Goal: Complete application form: Complete application form

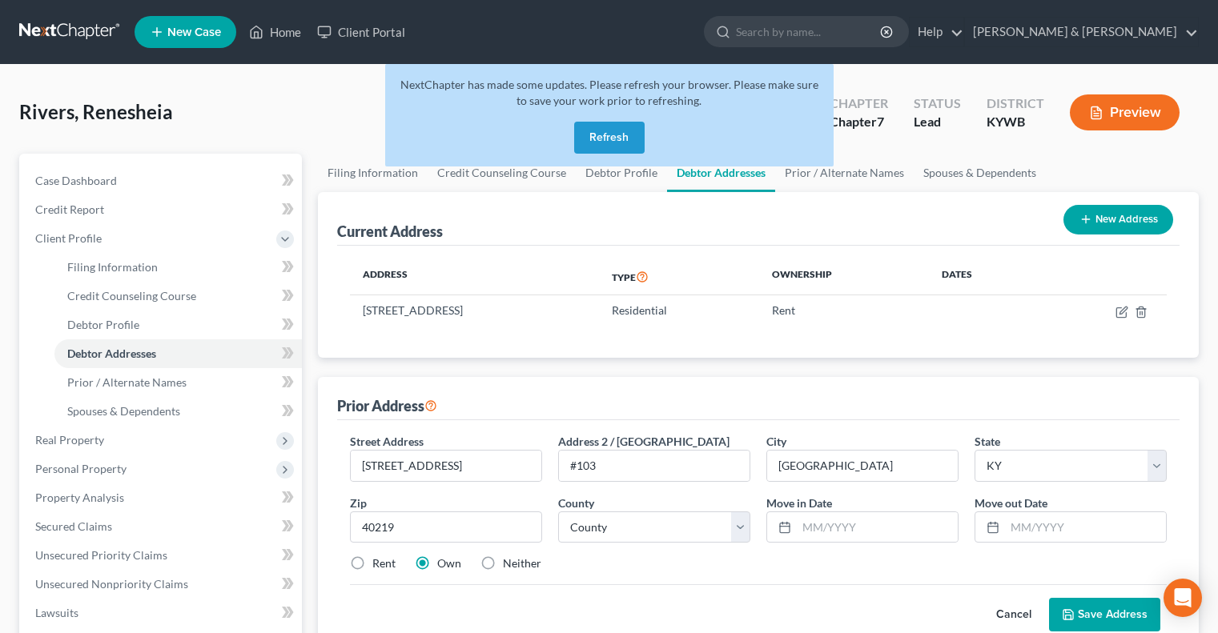
select select "18"
click at [621, 135] on button "Refresh" at bounding box center [609, 138] width 70 height 32
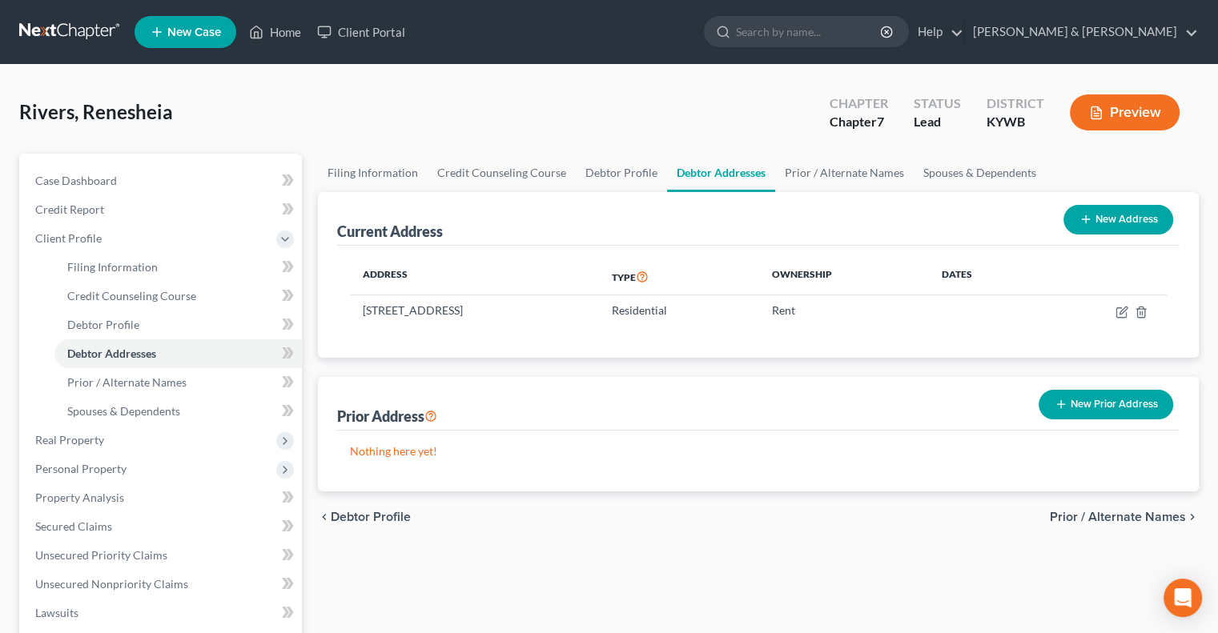
click at [1114, 405] on button "New Prior Address" at bounding box center [1105, 405] width 135 height 30
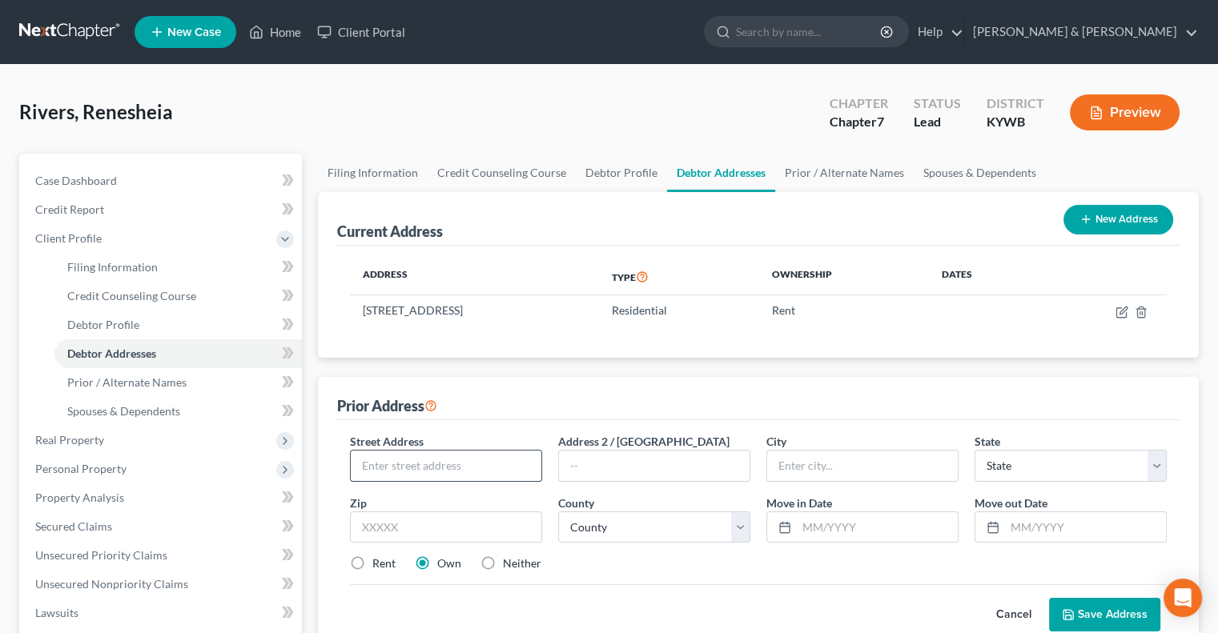
click at [471, 460] on input "text" at bounding box center [446, 466] width 191 height 30
type input "[STREET_ADDRESS]"
click at [632, 460] on input "text" at bounding box center [654, 466] width 191 height 30
type input "#103"
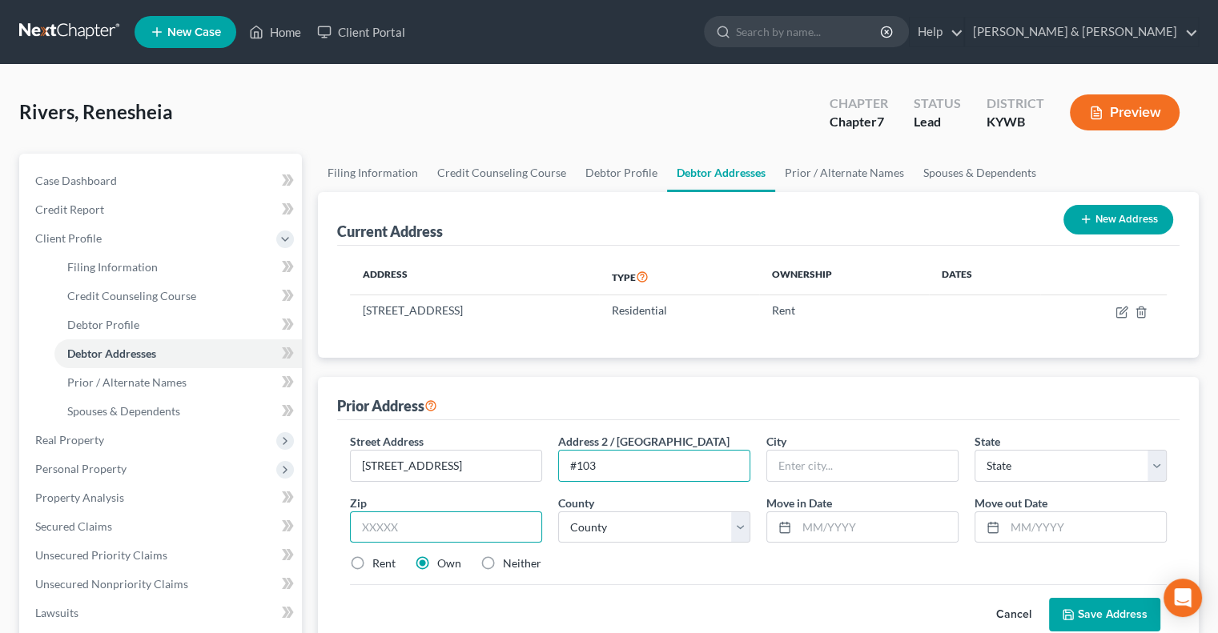
click at [436, 526] on input "text" at bounding box center [446, 528] width 192 height 32
type input "40219"
type input "[GEOGRAPHIC_DATA]"
select select "18"
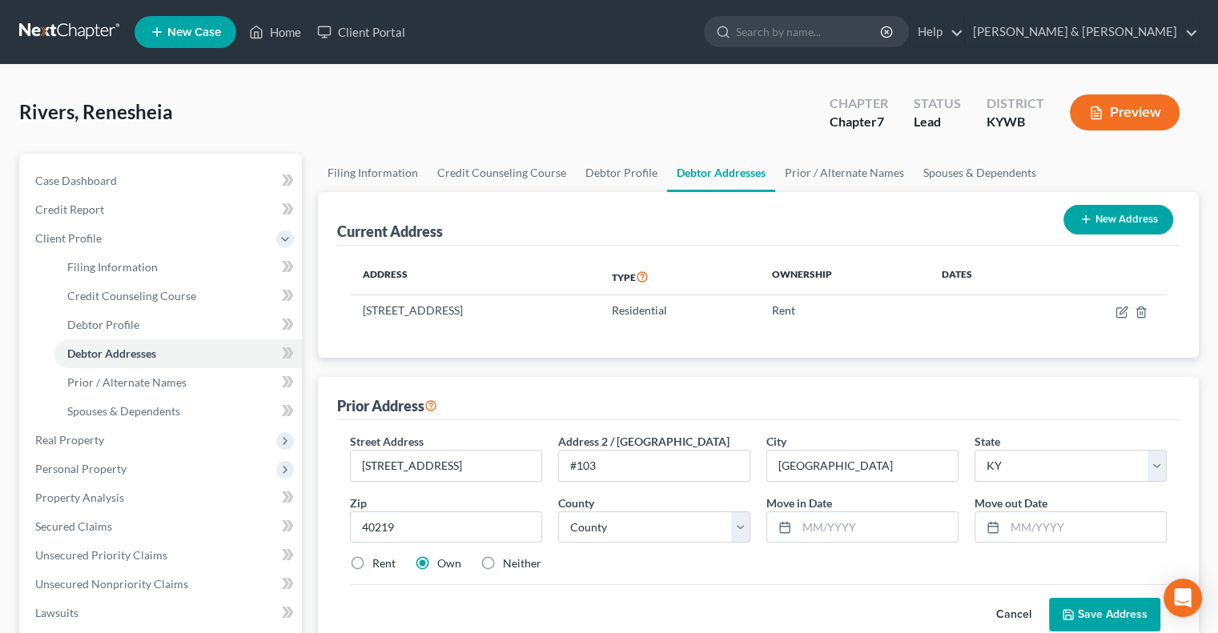
click at [372, 560] on label "Rent" at bounding box center [383, 564] width 23 height 16
click at [379, 560] on input "Rent" at bounding box center [384, 561] width 10 height 10
radio input "true"
click at [813, 526] on input "text" at bounding box center [877, 527] width 161 height 30
type input "01/2021"
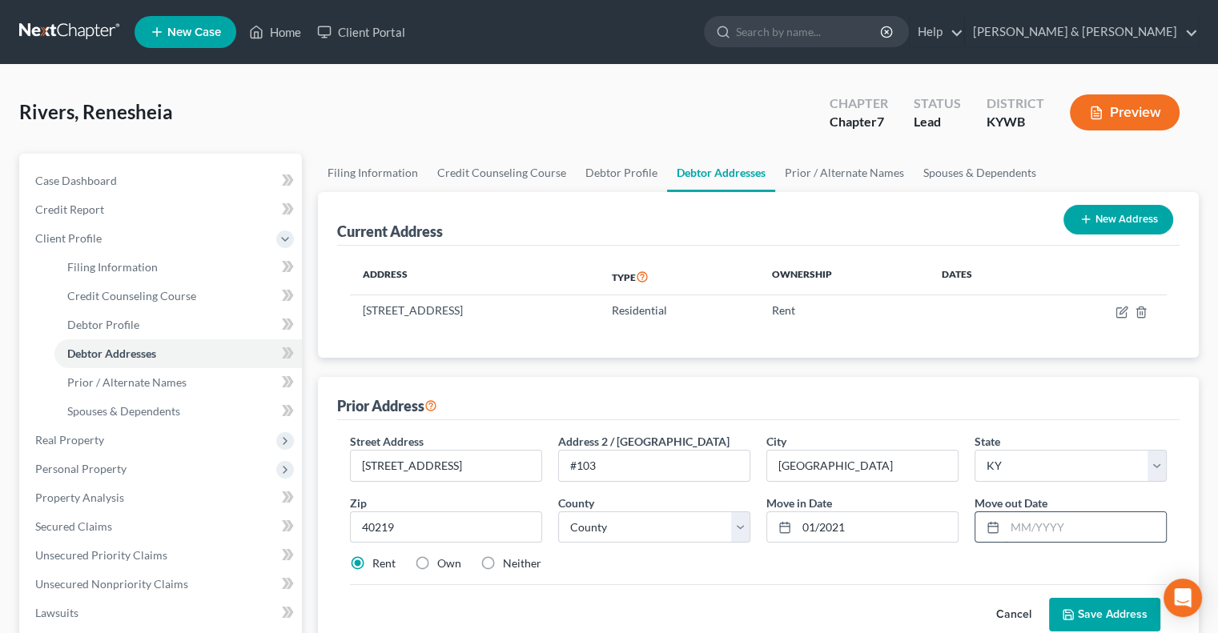
click at [1014, 525] on input "text" at bounding box center [1085, 527] width 161 height 30
type input "02/2022"
click at [736, 531] on select "County Adair County Allen County Anderson County Ballard County Barren County B…" at bounding box center [654, 528] width 192 height 32
select select "55"
click at [558, 512] on select "County Adair County Allen County Anderson County Ballard County Barren County B…" at bounding box center [654, 528] width 192 height 32
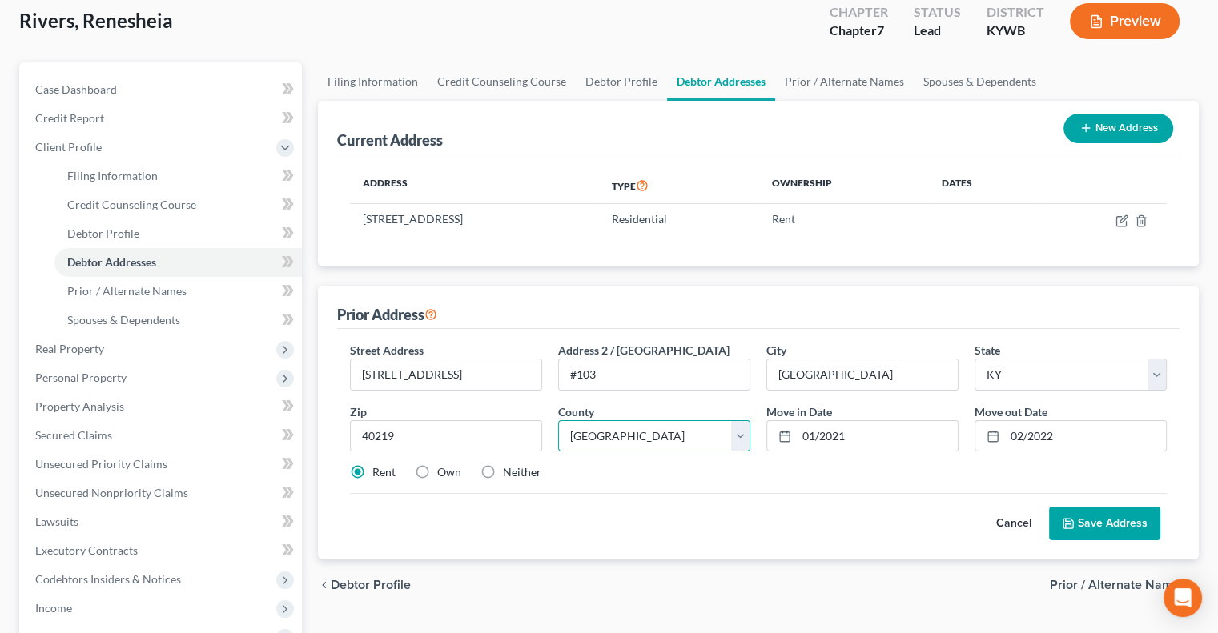
scroll to position [160, 0]
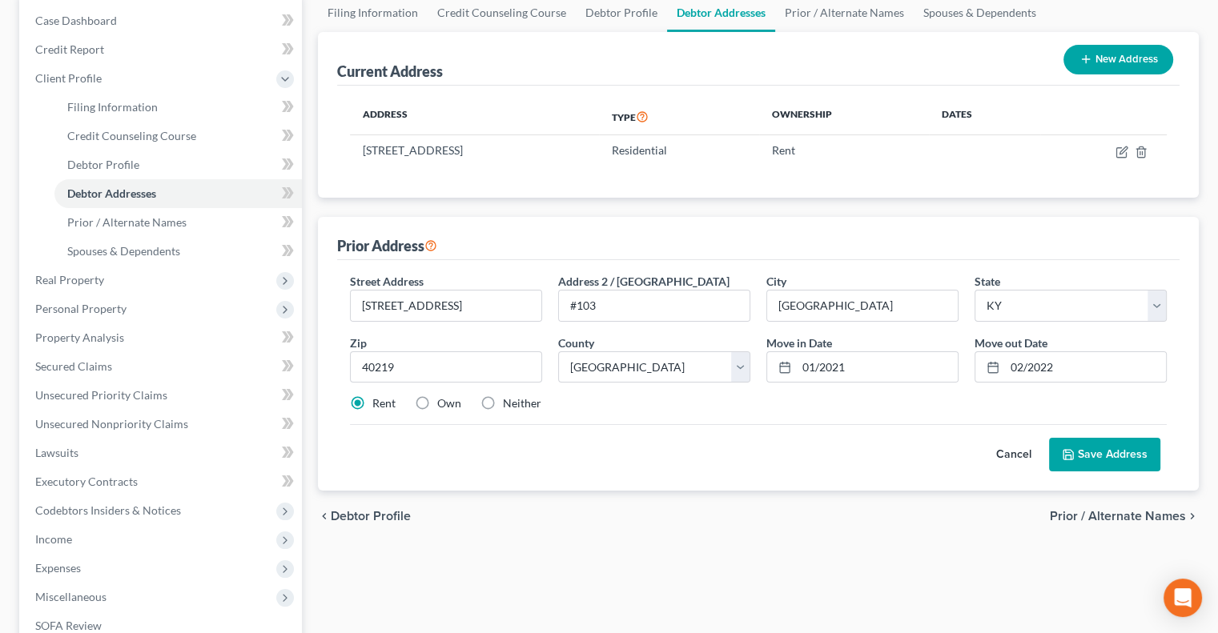
click at [1084, 460] on button "Save Address" at bounding box center [1104, 455] width 111 height 34
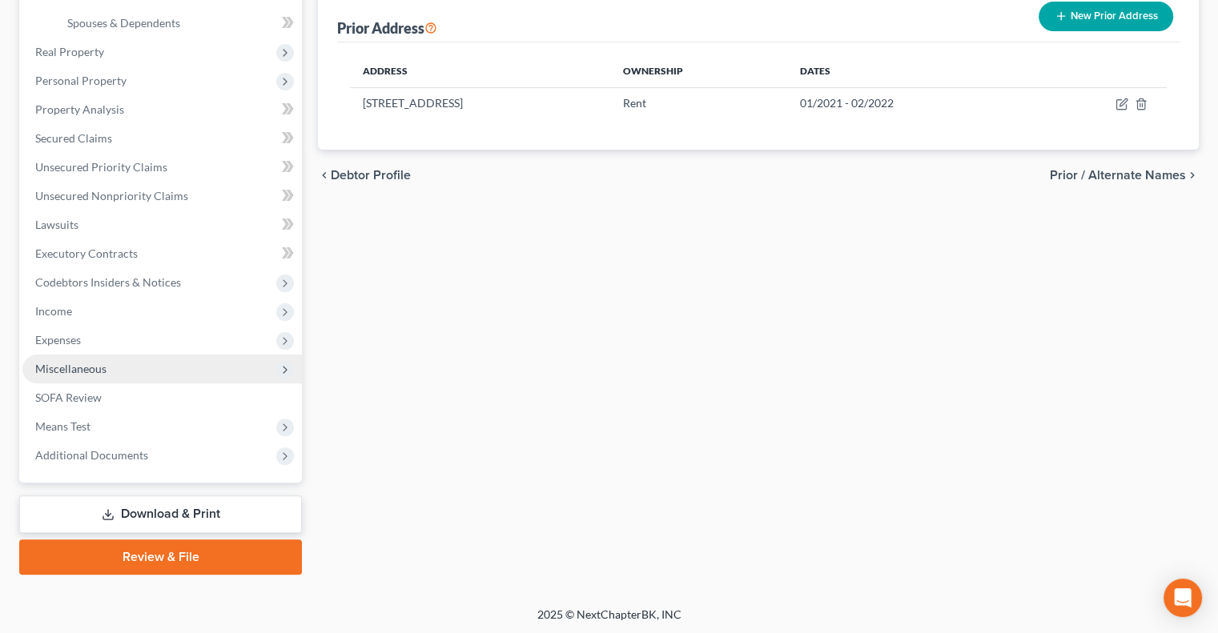
scroll to position [389, 0]
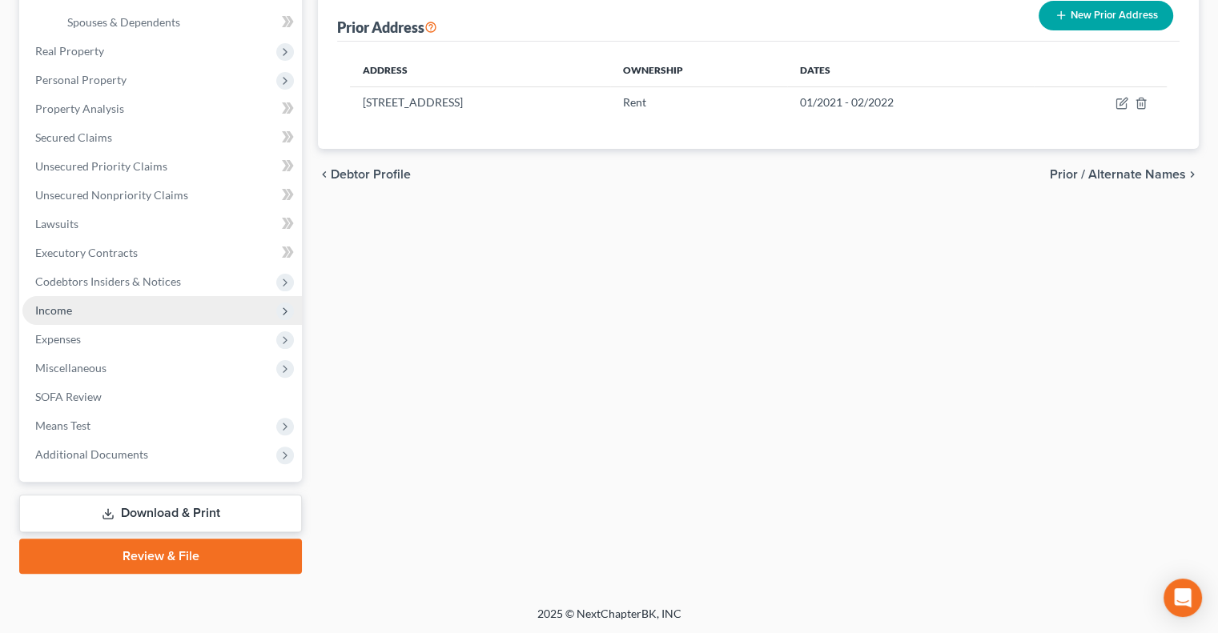
click at [74, 313] on span "Income" at bounding box center [161, 310] width 279 height 29
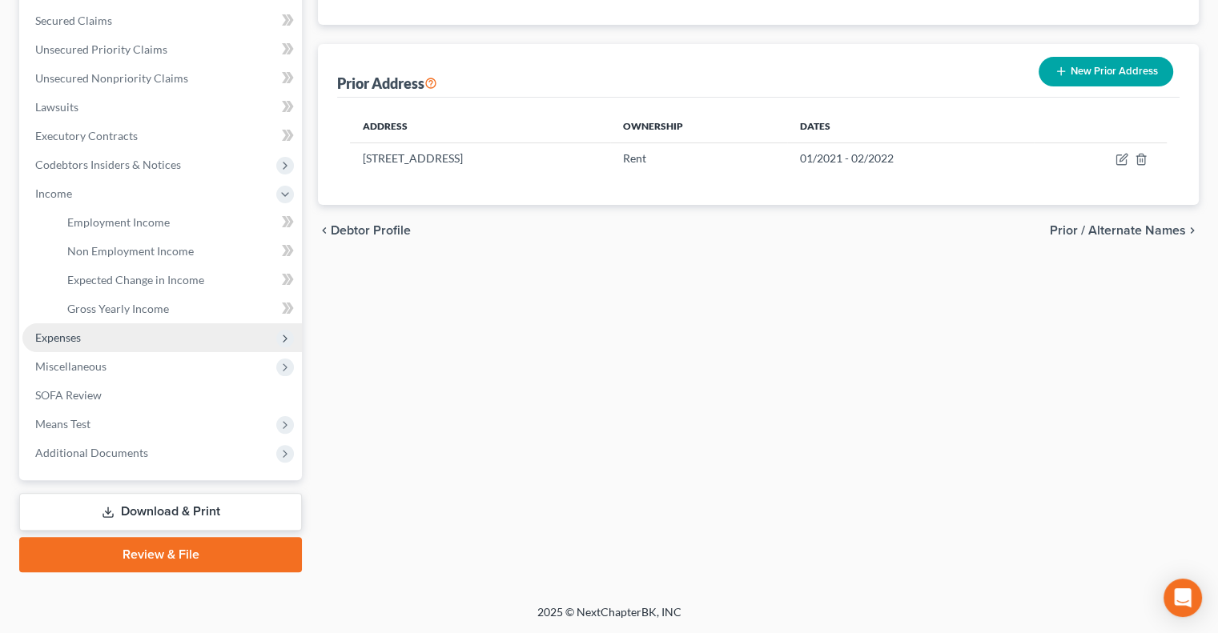
scroll to position [331, 0]
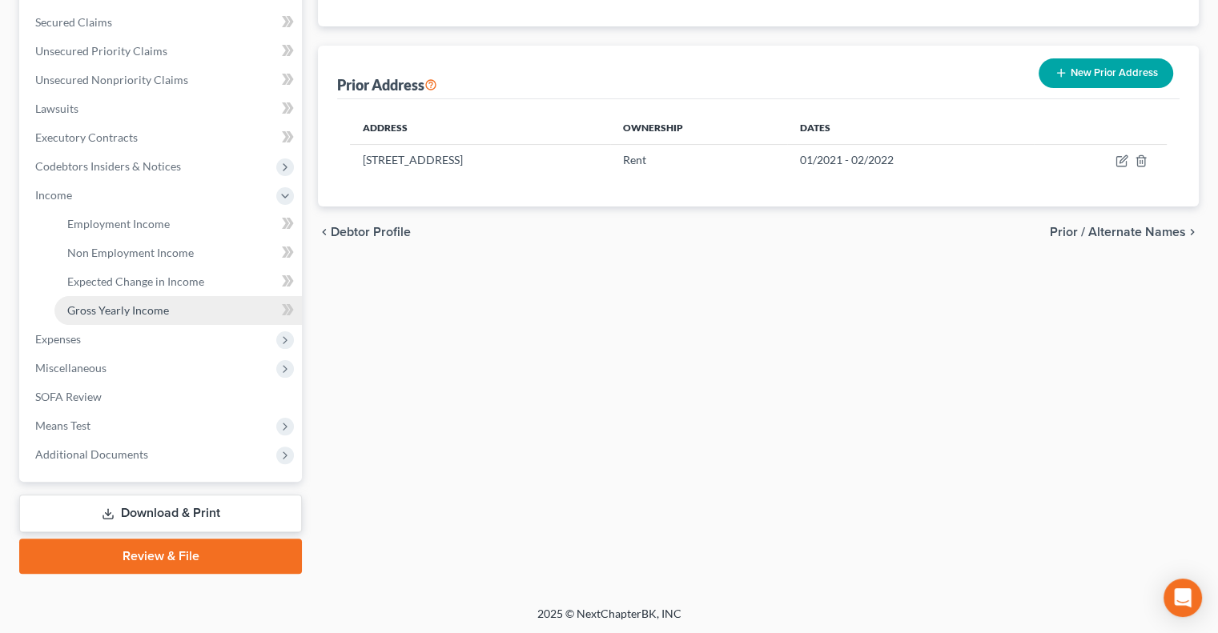
click at [143, 313] on span "Gross Yearly Income" at bounding box center [118, 310] width 102 height 14
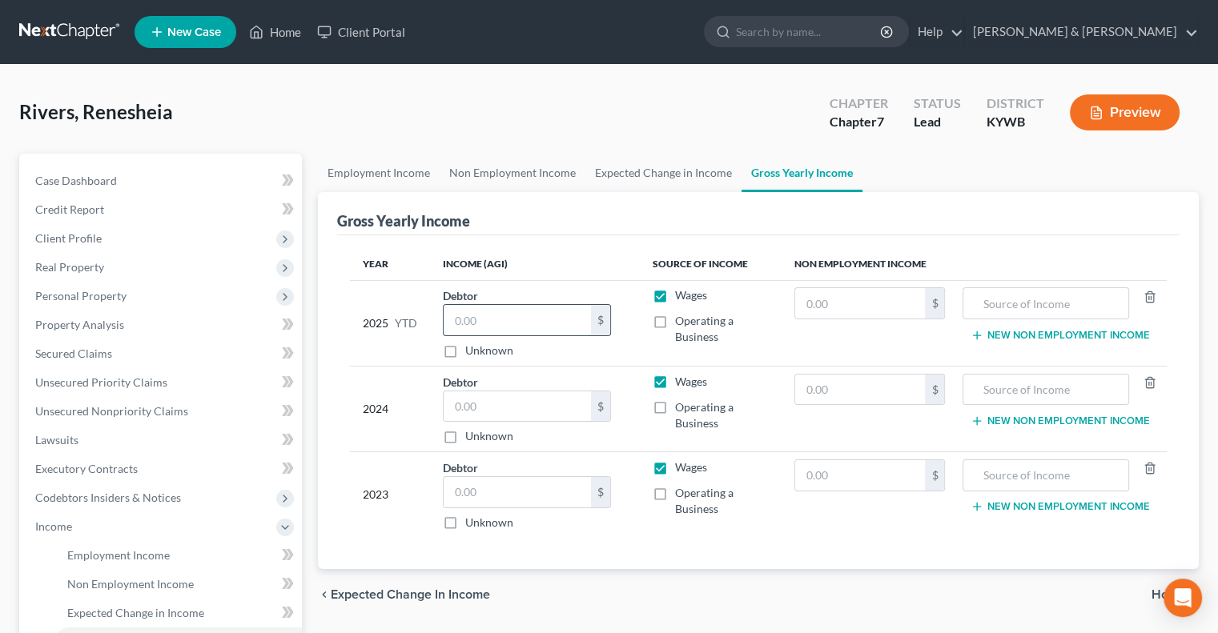
click at [526, 307] on input "text" at bounding box center [517, 320] width 147 height 30
type input "29,949"
click at [490, 395] on input "text" at bounding box center [517, 407] width 147 height 30
type input "40,457"
click at [517, 494] on input "text" at bounding box center [517, 492] width 147 height 30
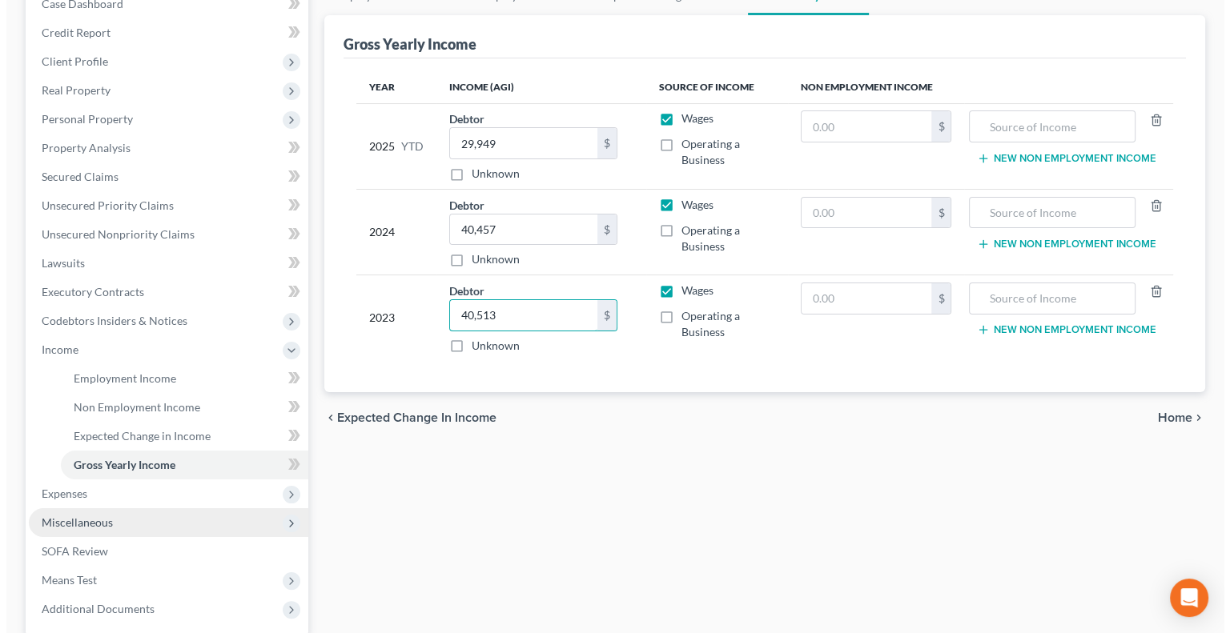
scroll to position [240, 0]
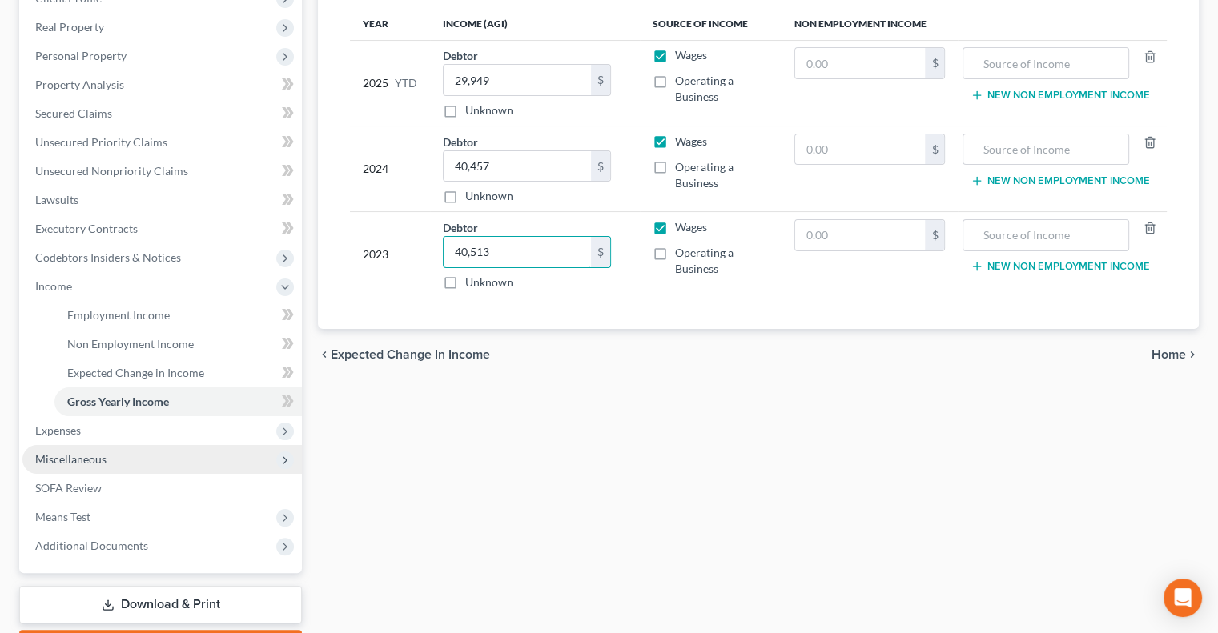
type input "40,513"
click at [74, 454] on span "Miscellaneous" at bounding box center [70, 459] width 71 height 14
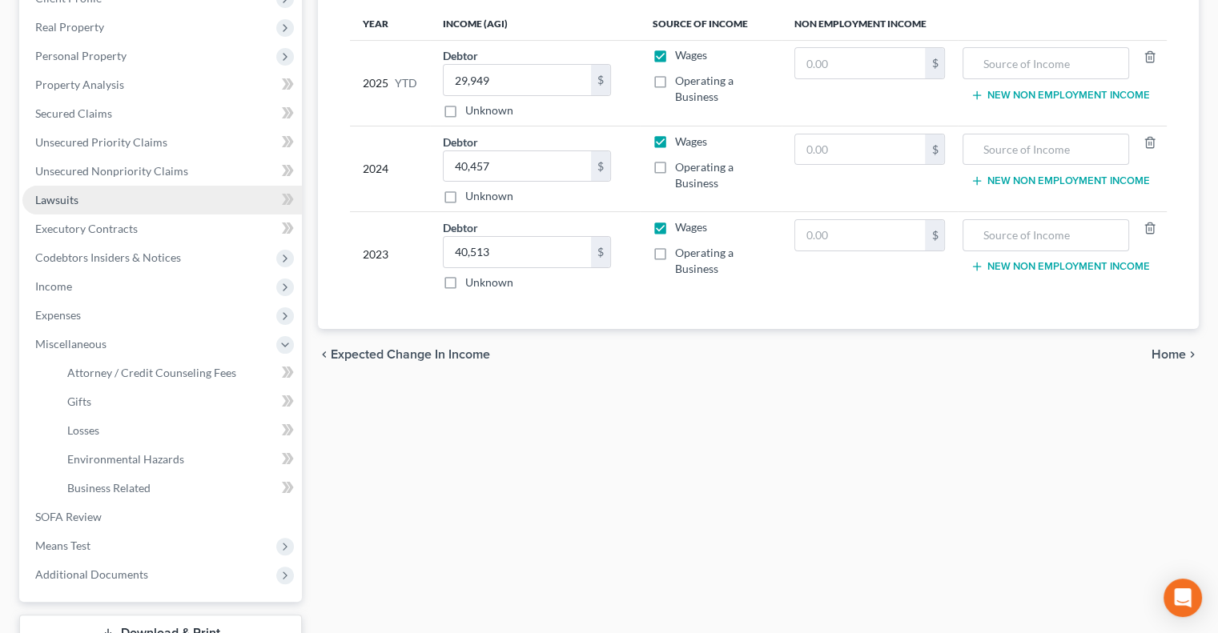
click at [77, 196] on span "Lawsuits" at bounding box center [56, 200] width 43 height 14
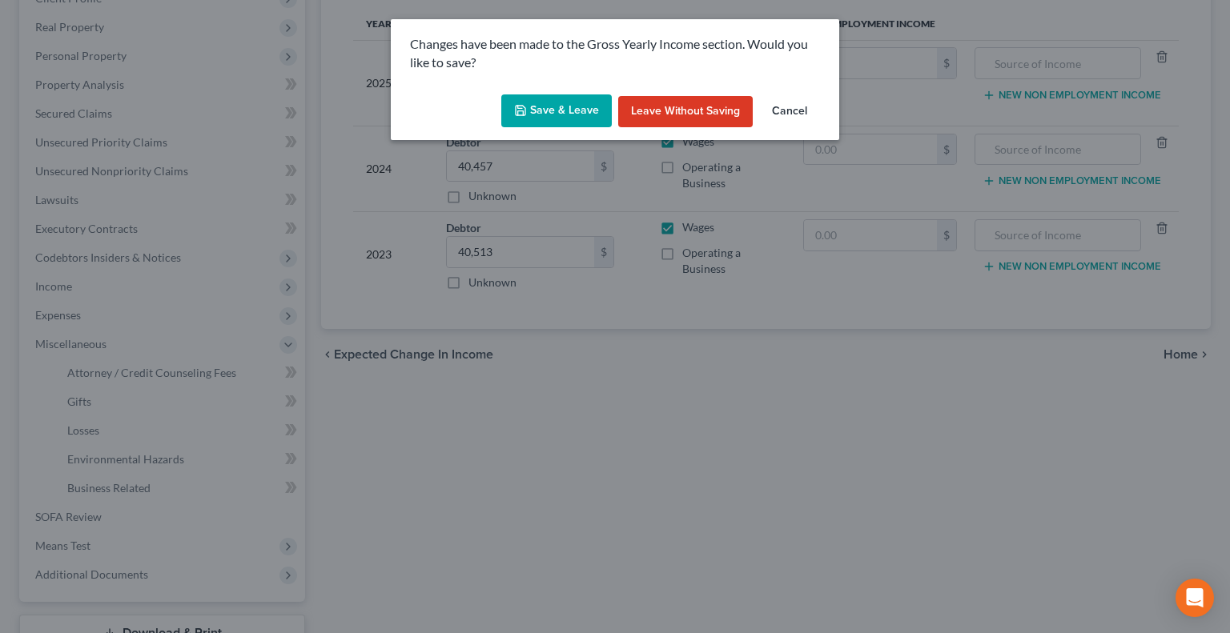
click at [553, 109] on button "Save & Leave" at bounding box center [556, 111] width 110 height 34
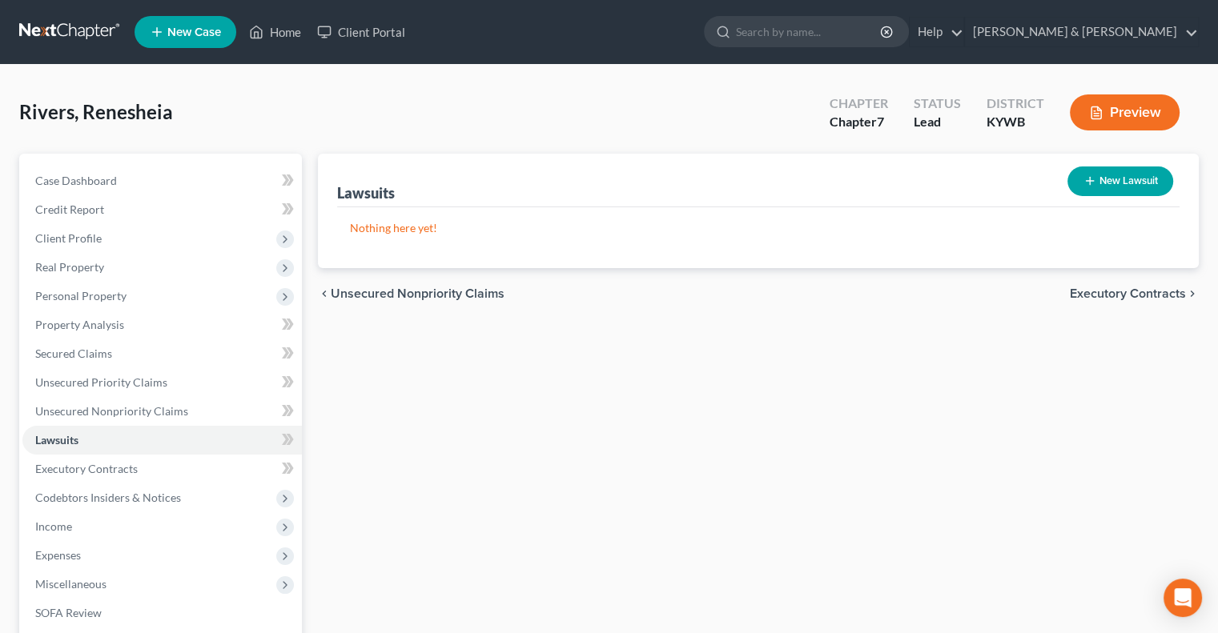
click at [1102, 175] on button "New Lawsuit" at bounding box center [1120, 182] width 106 height 30
select select "0"
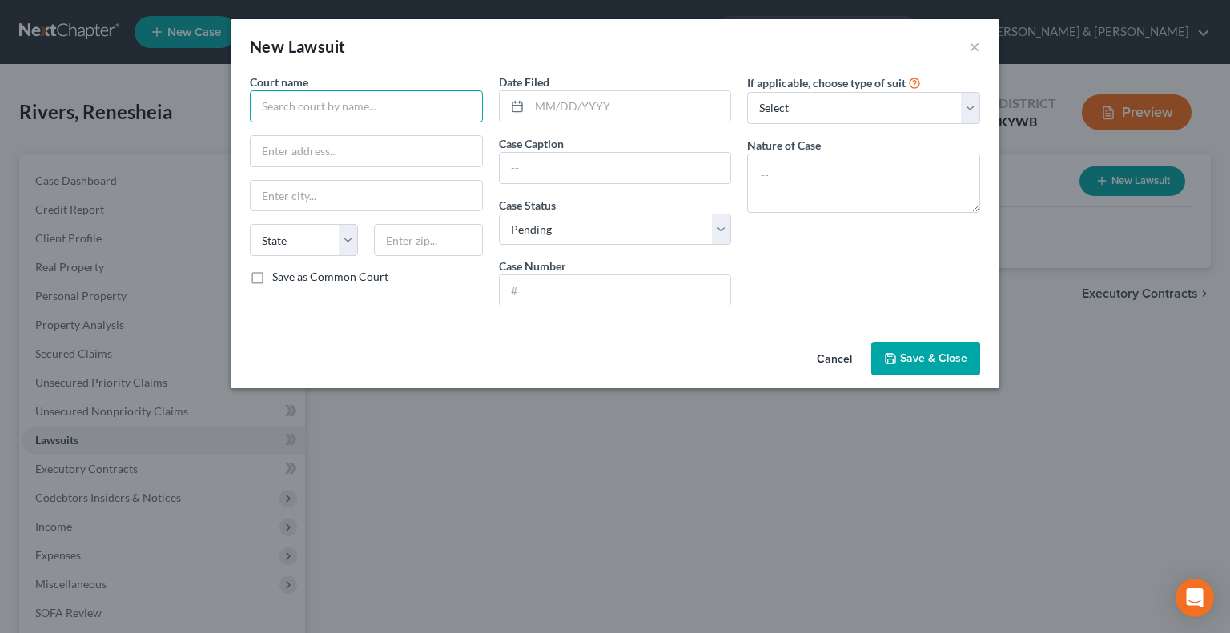
click at [375, 97] on input "text" at bounding box center [366, 106] width 233 height 32
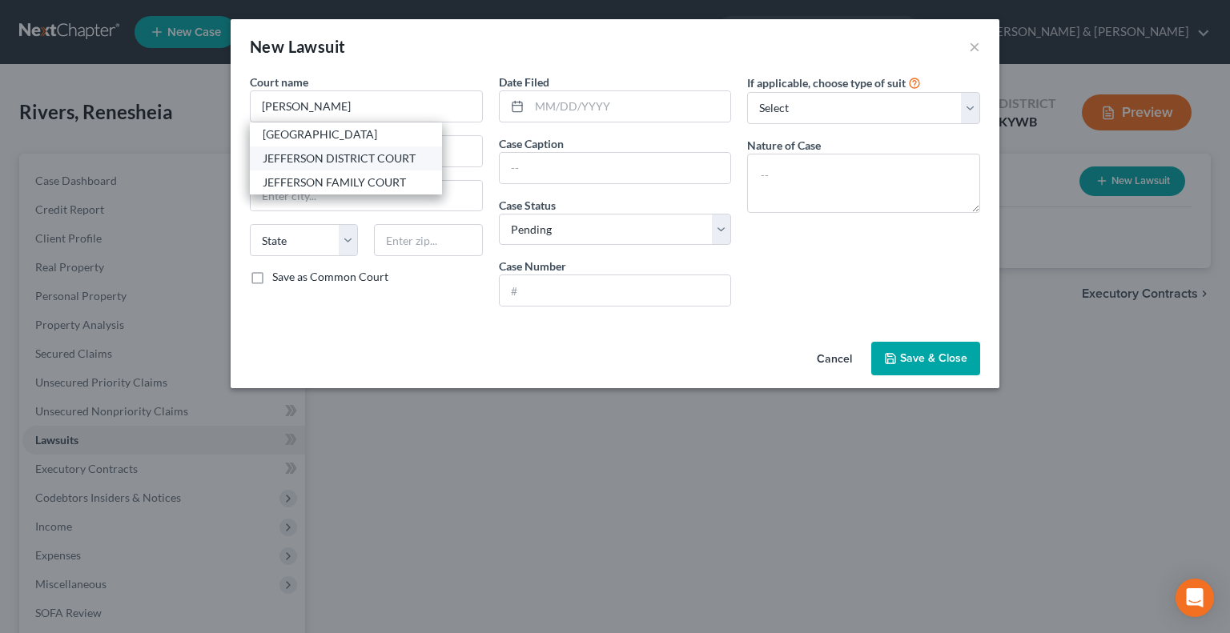
click at [378, 155] on div "JEFFERSON DISTRICT COURT" at bounding box center [346, 159] width 167 height 16
type input "JEFFERSON DISTRICT COURT"
type input "700 W. JEFFERSON STREET"
type input "[GEOGRAPHIC_DATA]"
select select "18"
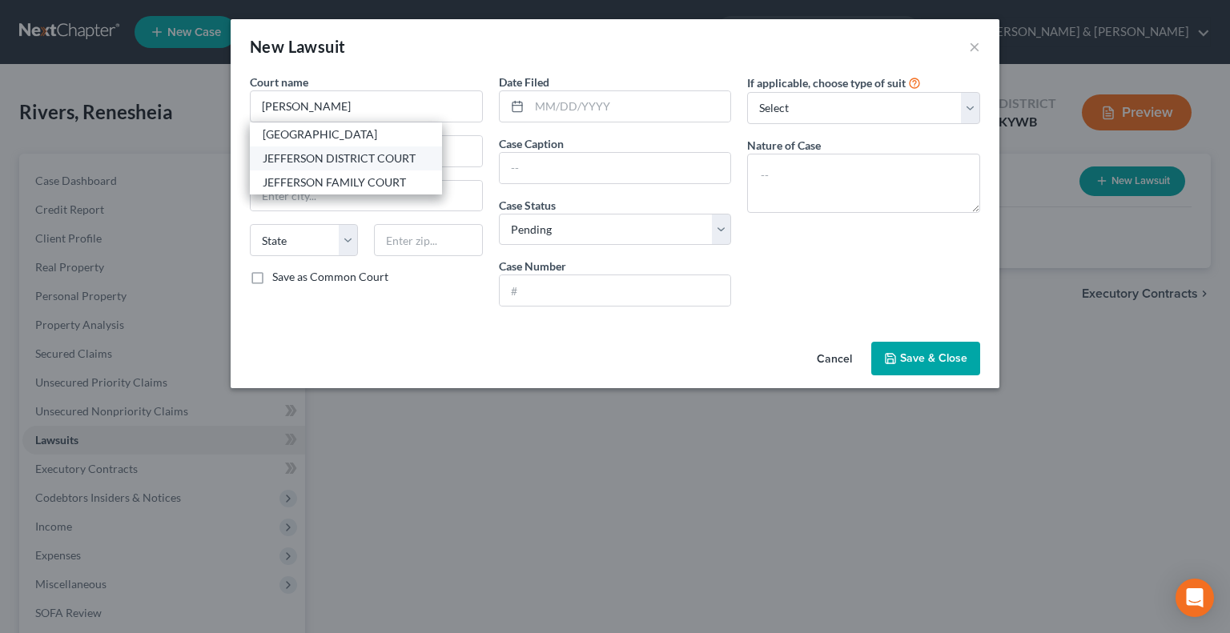
type input "40202"
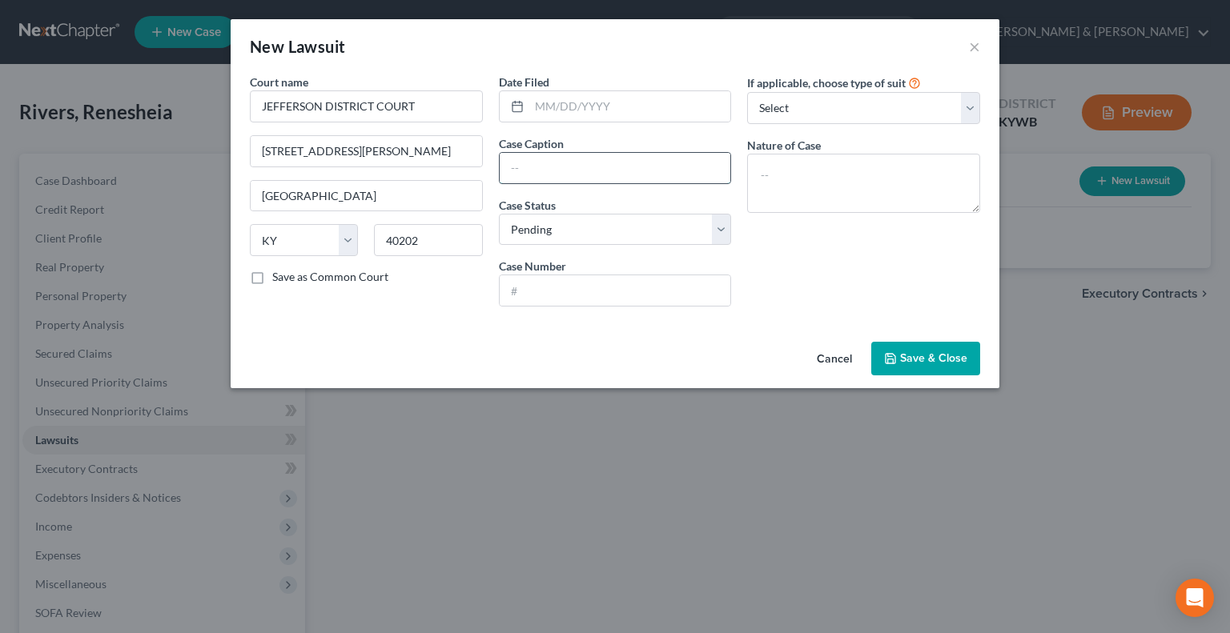
click at [560, 169] on input "text" at bounding box center [615, 168] width 231 height 30
type input "Velocity Investment v."
click at [542, 281] on input "text" at bounding box center [615, 290] width 231 height 30
type input "24-C-031830"
click at [783, 181] on textarea at bounding box center [863, 183] width 233 height 59
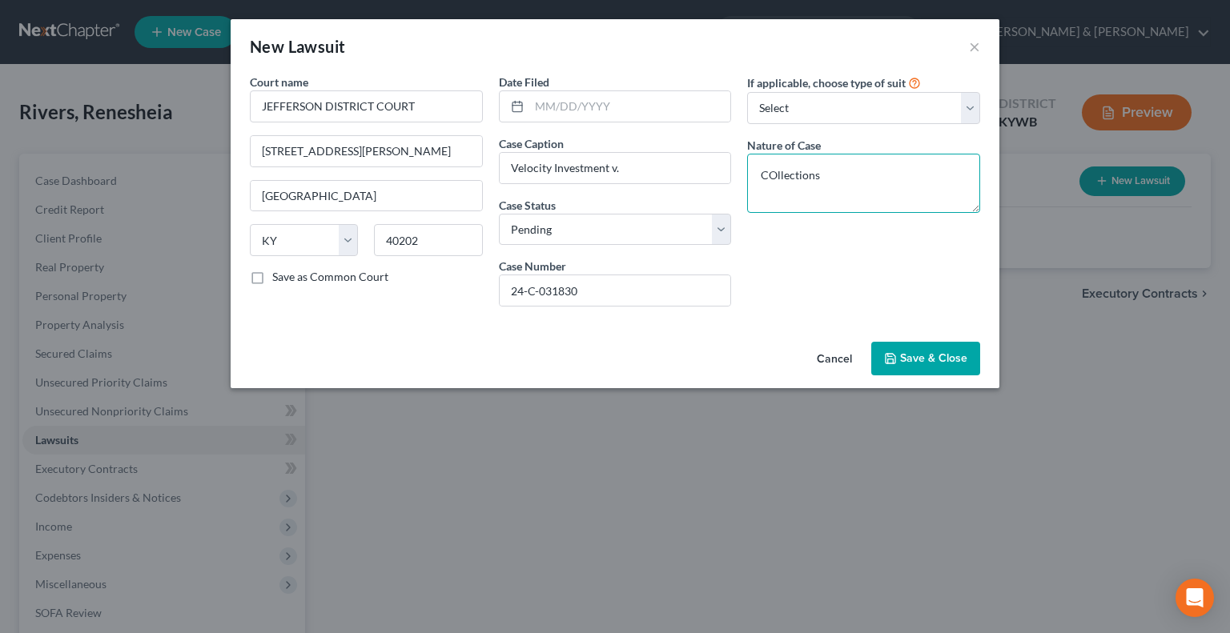
click at [771, 174] on textarea "COllections" at bounding box center [863, 183] width 233 height 59
type textarea "Collections"
click at [938, 354] on span "Save & Close" at bounding box center [933, 358] width 67 height 14
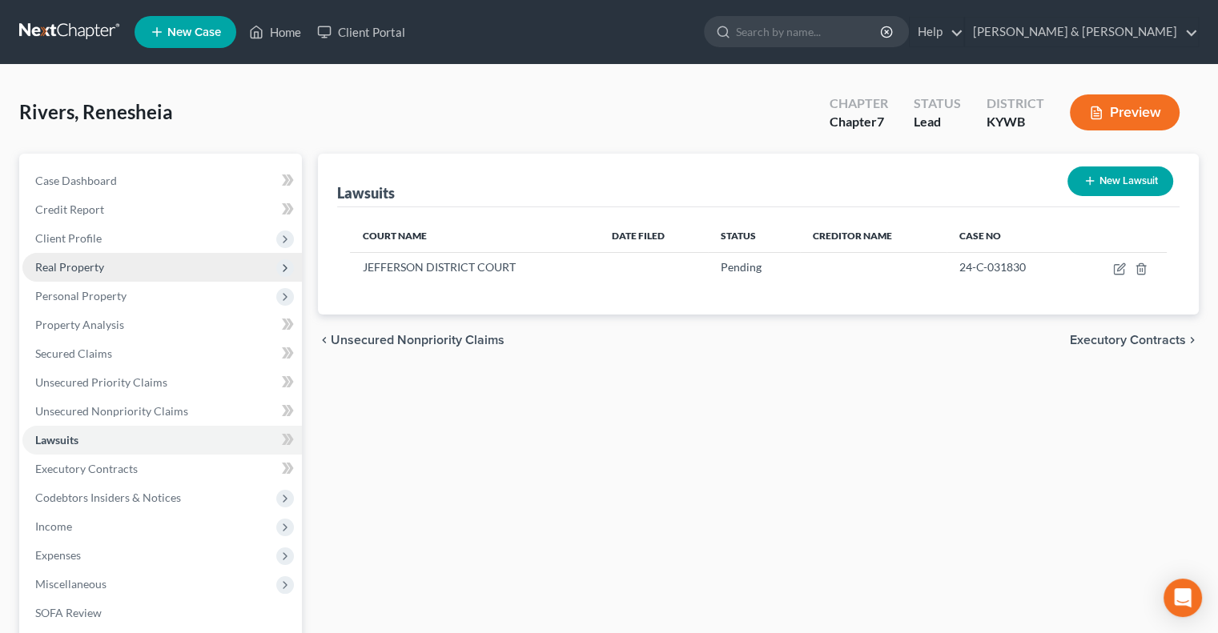
click at [86, 263] on span "Real Property" at bounding box center [69, 267] width 69 height 14
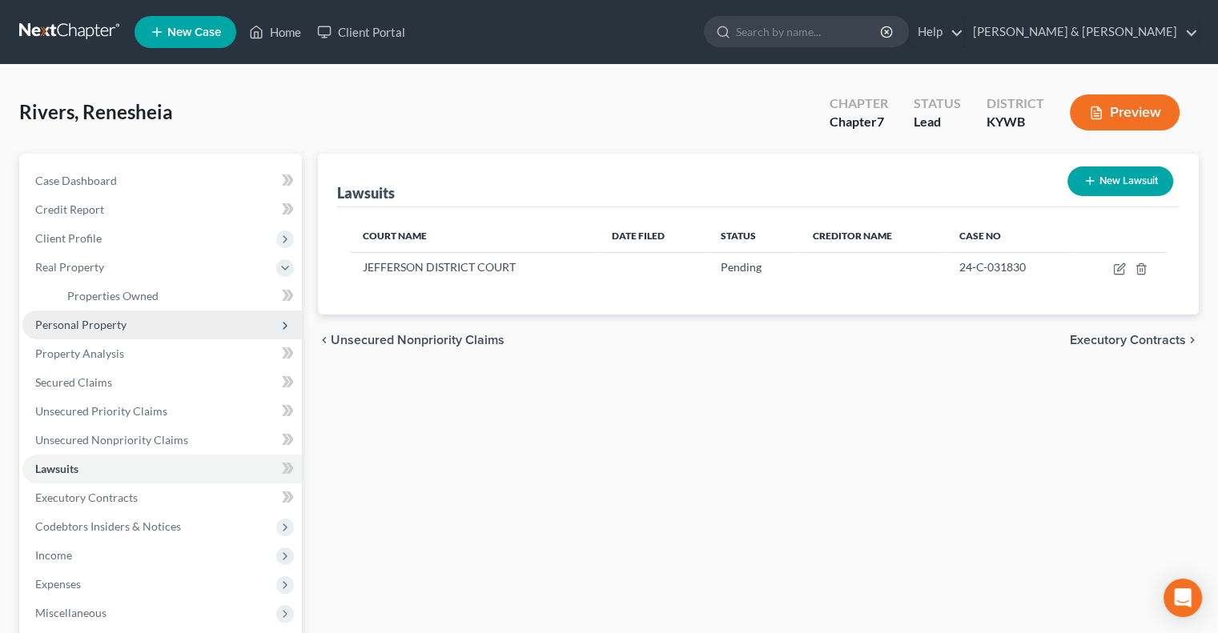
click at [90, 319] on span "Personal Property" at bounding box center [80, 325] width 91 height 14
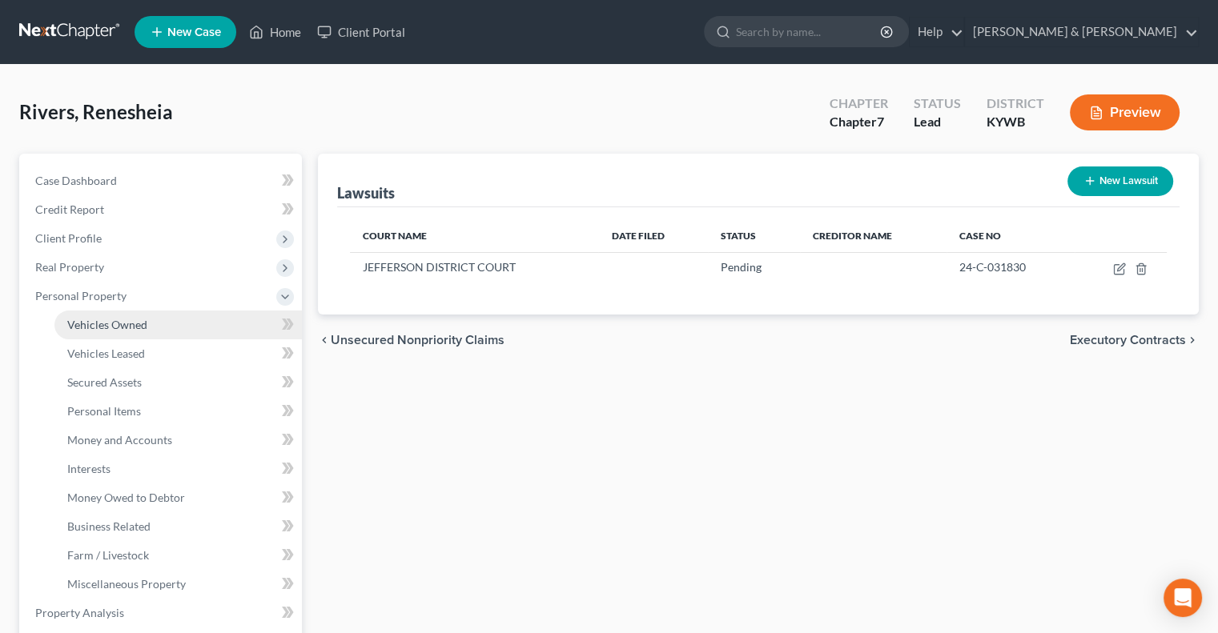
click at [96, 323] on span "Vehicles Owned" at bounding box center [107, 325] width 80 height 14
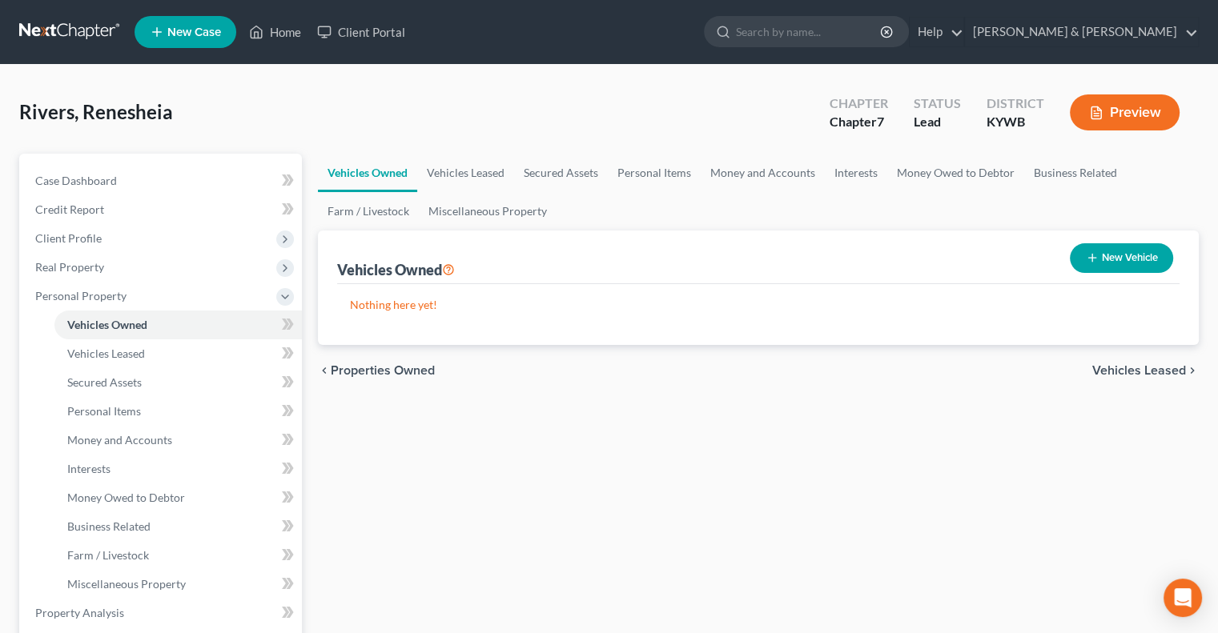
click at [1134, 255] on button "New Vehicle" at bounding box center [1121, 258] width 103 height 30
select select "0"
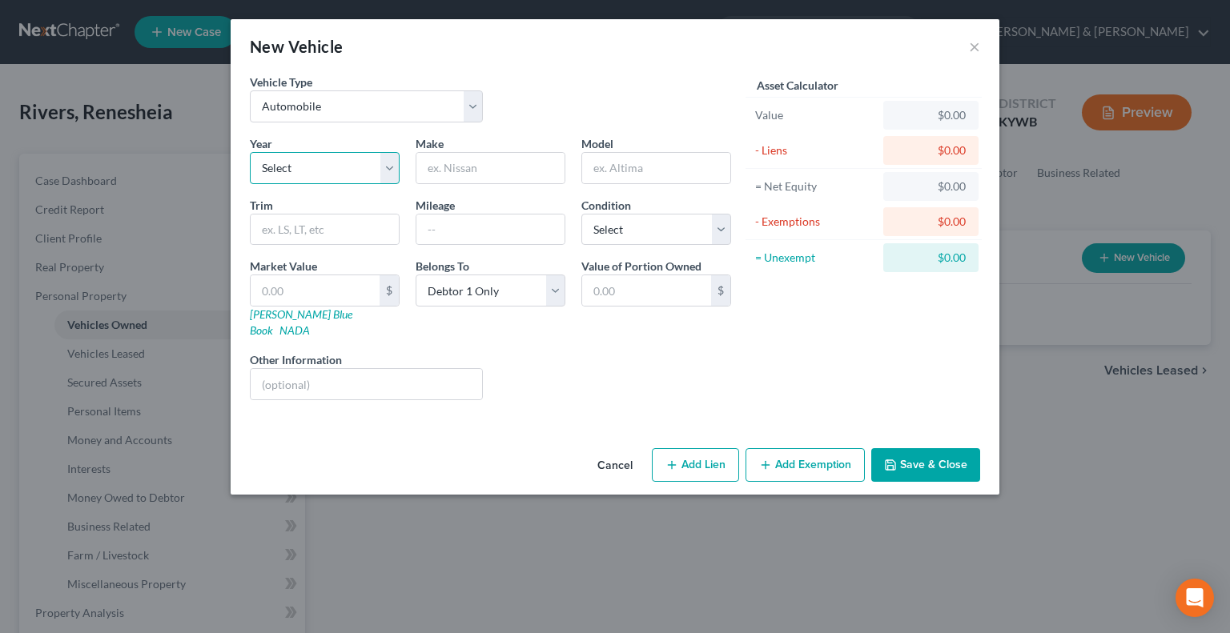
click at [287, 166] on select "Select 2026 2025 2024 2023 2022 2021 2020 2019 2018 2017 2016 2015 2014 2013 20…" at bounding box center [325, 168] width 150 height 32
select select "9"
click at [250, 152] on select "Select 2026 2025 2024 2023 2022 2021 2020 2019 2018 2017 2016 2015 2014 2013 20…" at bounding box center [325, 168] width 150 height 32
click at [476, 175] on input "text" at bounding box center [490, 168] width 148 height 30
click at [488, 169] on input "Range Rover" at bounding box center [490, 168] width 148 height 30
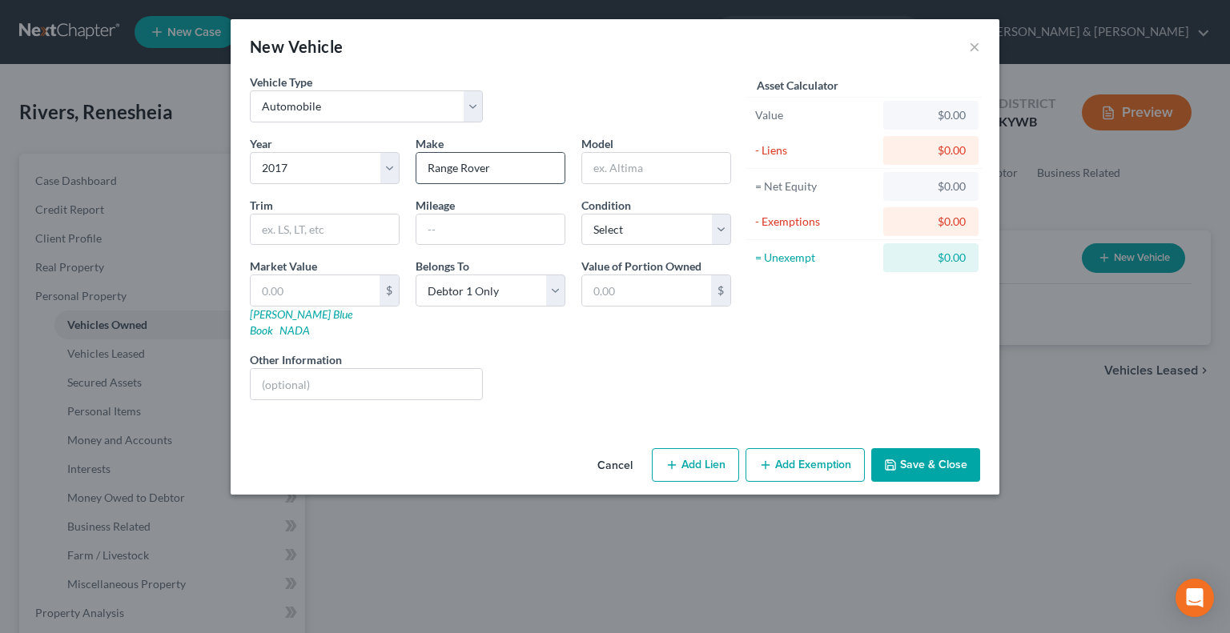
click at [466, 165] on input "Range Rover" at bounding box center [490, 168] width 148 height 30
type input "Range Rover"
drag, startPoint x: 303, startPoint y: 281, endPoint x: 295, endPoint y: 285, distance: 8.2
click at [300, 284] on input "text" at bounding box center [315, 290] width 129 height 30
click at [445, 231] on input "text" at bounding box center [490, 230] width 148 height 30
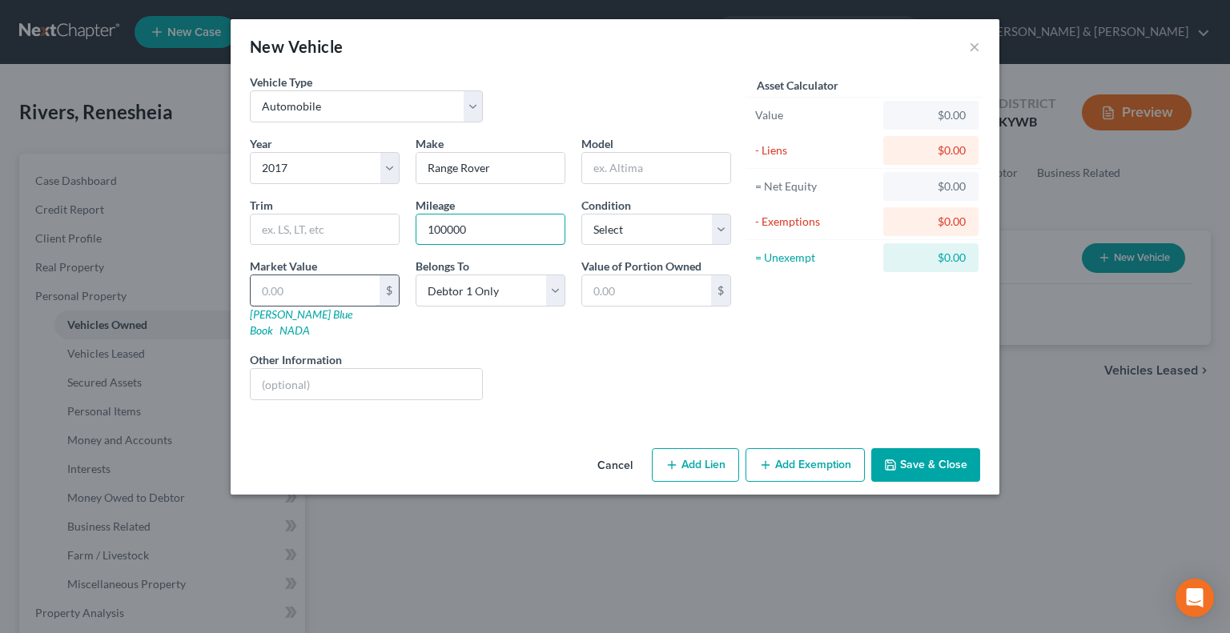
type input "100000"
click at [301, 292] on input "text" at bounding box center [315, 290] width 129 height 30
type input "1"
type input "1.00"
type input "18"
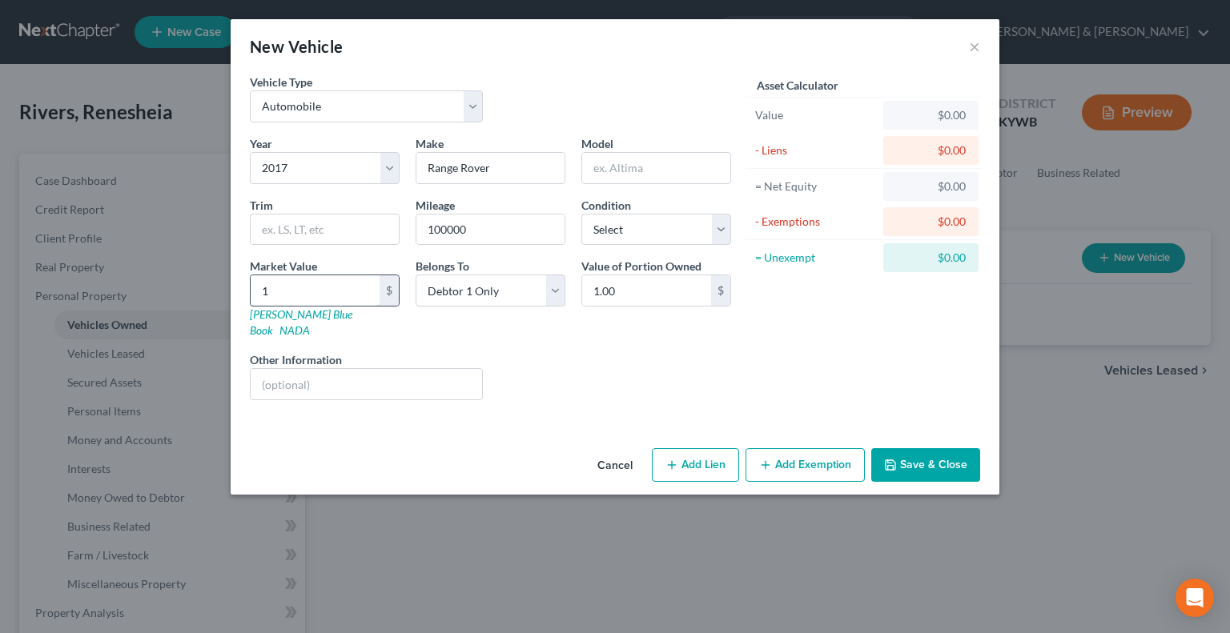
type input "18.00"
type input "180"
type input "180.00"
type input "1800"
type input "1,800.00"
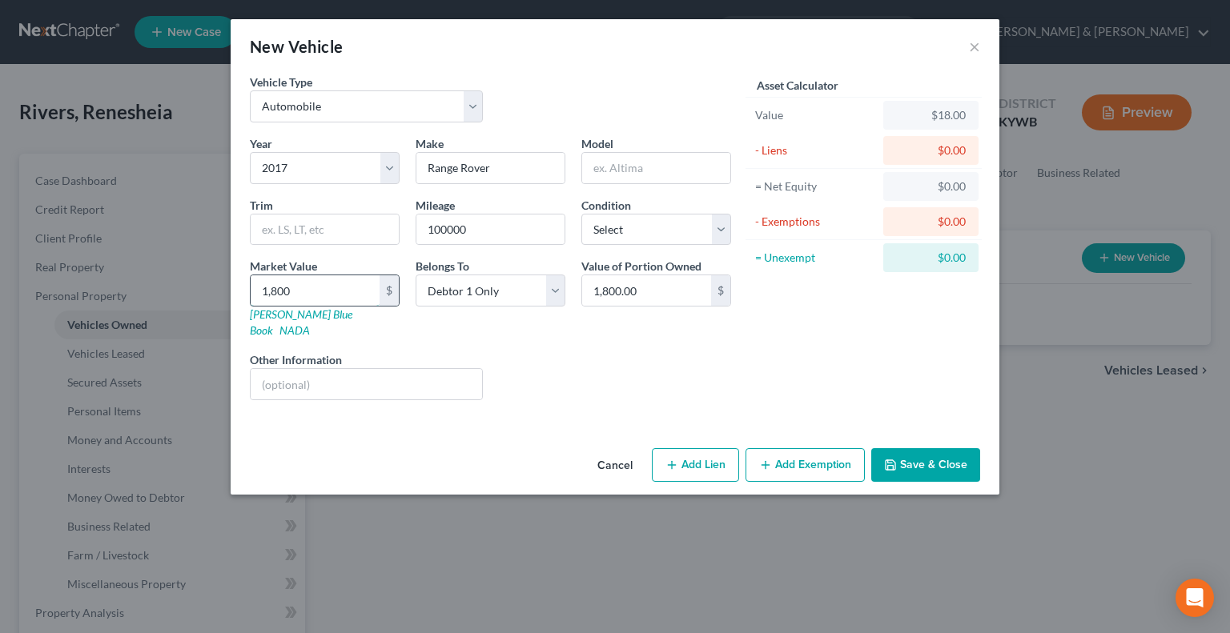
type input "1,8000"
type input "18,000.00"
type input "18,000"
click at [805, 448] on button "Add Exemption" at bounding box center [804, 465] width 119 height 34
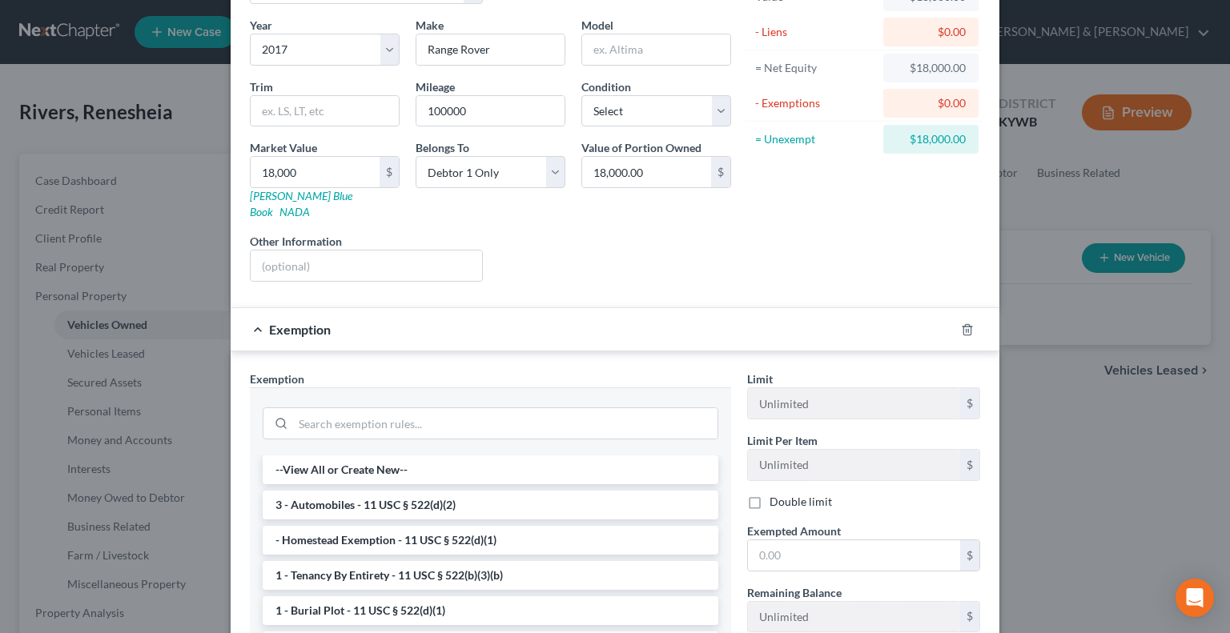
scroll to position [160, 0]
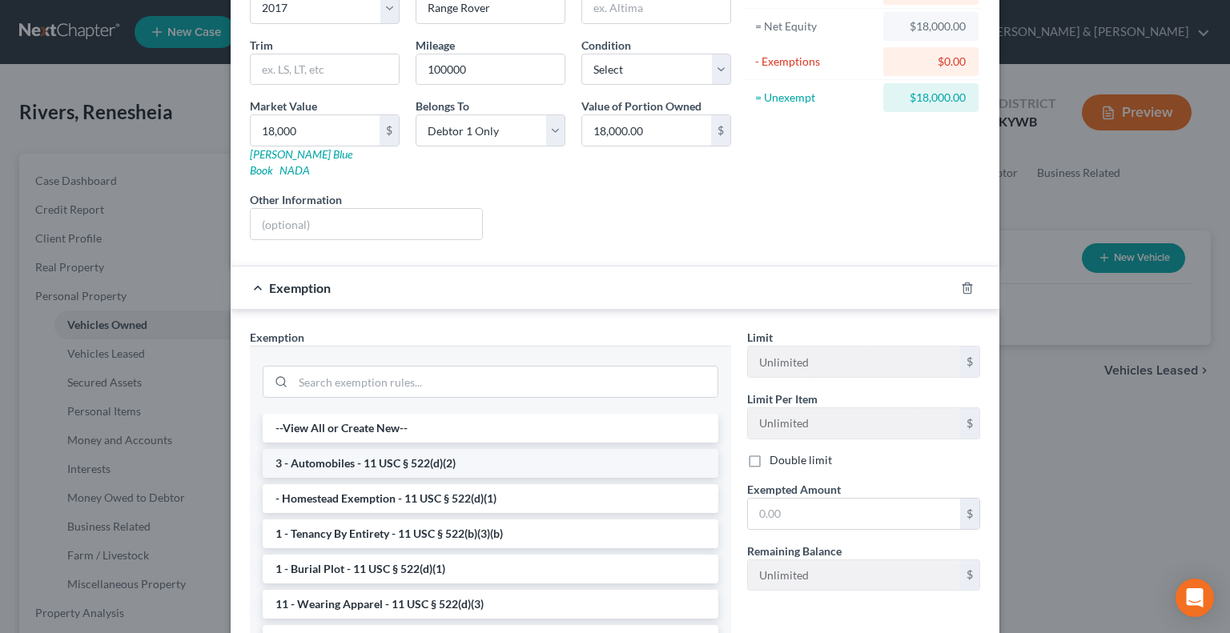
click at [429, 449] on li "3 - Automobiles - 11 USC § 522(d)(2)" at bounding box center [491, 463] width 456 height 29
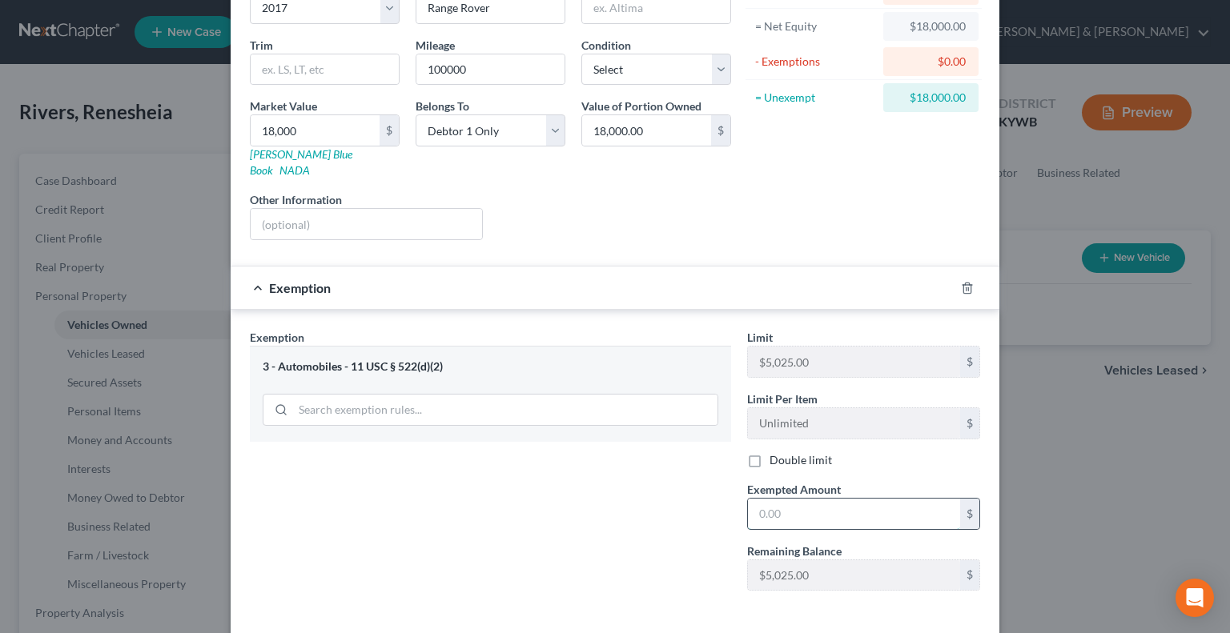
click at [785, 501] on input "text" at bounding box center [854, 514] width 212 height 30
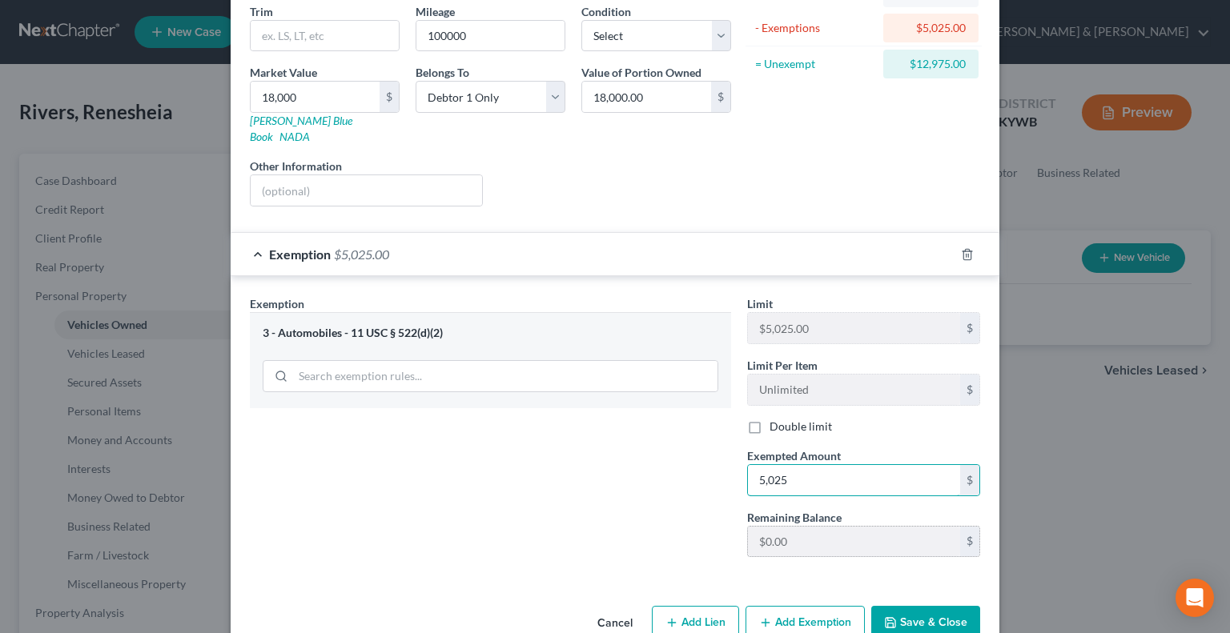
scroll to position [212, 0]
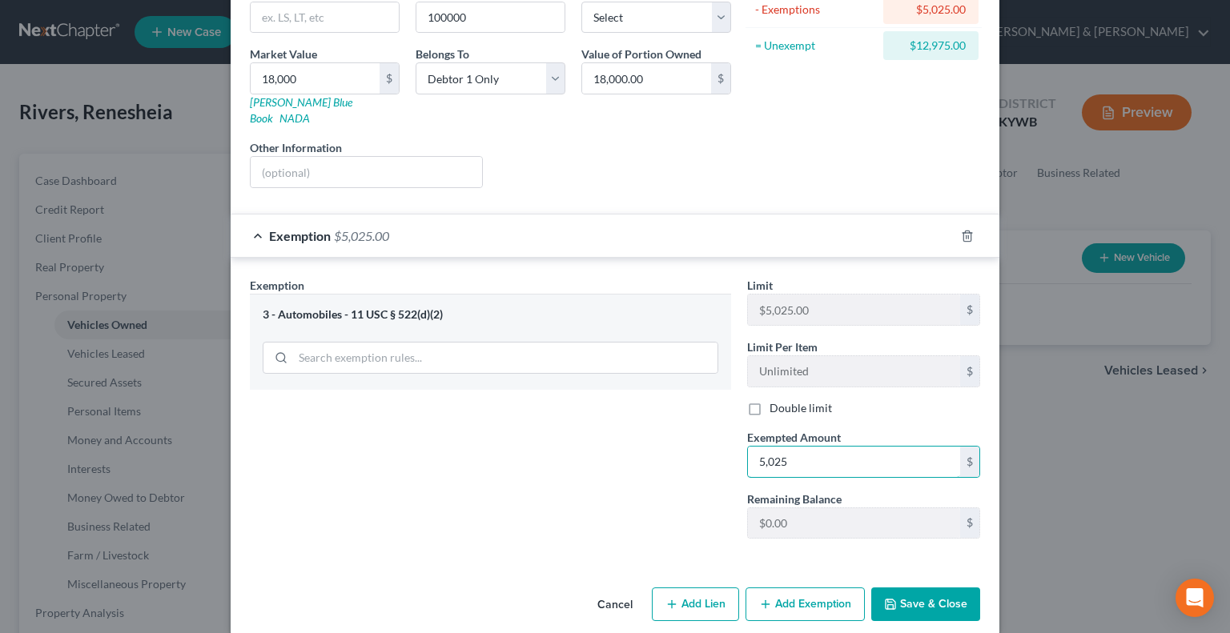
type input "5,025"
click at [891, 598] on icon "button" at bounding box center [890, 604] width 13 height 13
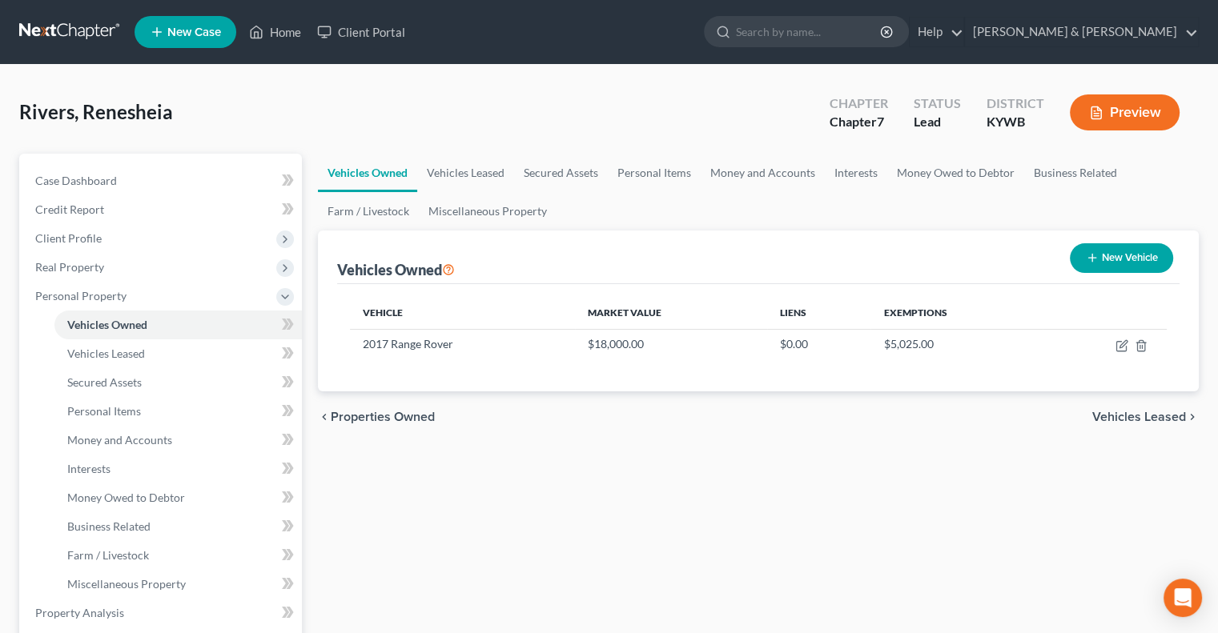
click at [1110, 255] on button "New Vehicle" at bounding box center [1121, 258] width 103 height 30
select select "0"
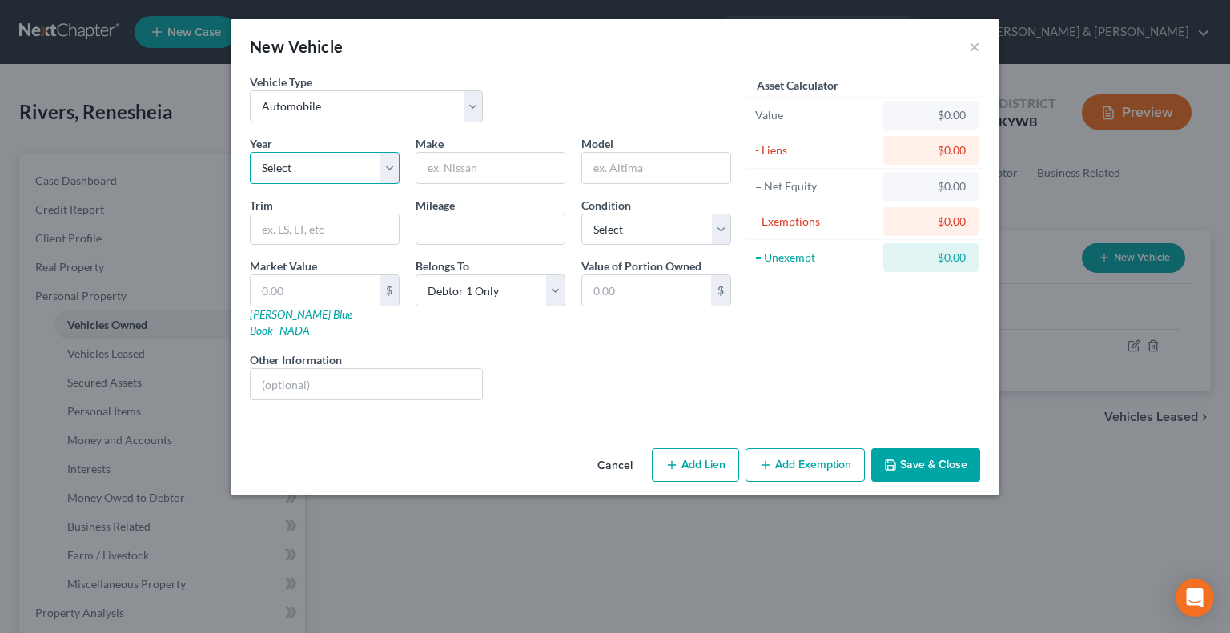
click at [319, 168] on select "Select 2026 2025 2024 2023 2022 2021 2020 2019 2018 2017 2016 2015 2014 2013 20…" at bounding box center [325, 168] width 150 height 32
select select "11"
click at [250, 152] on select "Select 2026 2025 2024 2023 2022 2021 2020 2019 2018 2017 2016 2015 2014 2013 20…" at bounding box center [325, 168] width 150 height 32
click at [446, 164] on input "text" at bounding box center [490, 168] width 148 height 30
type input "BMW"
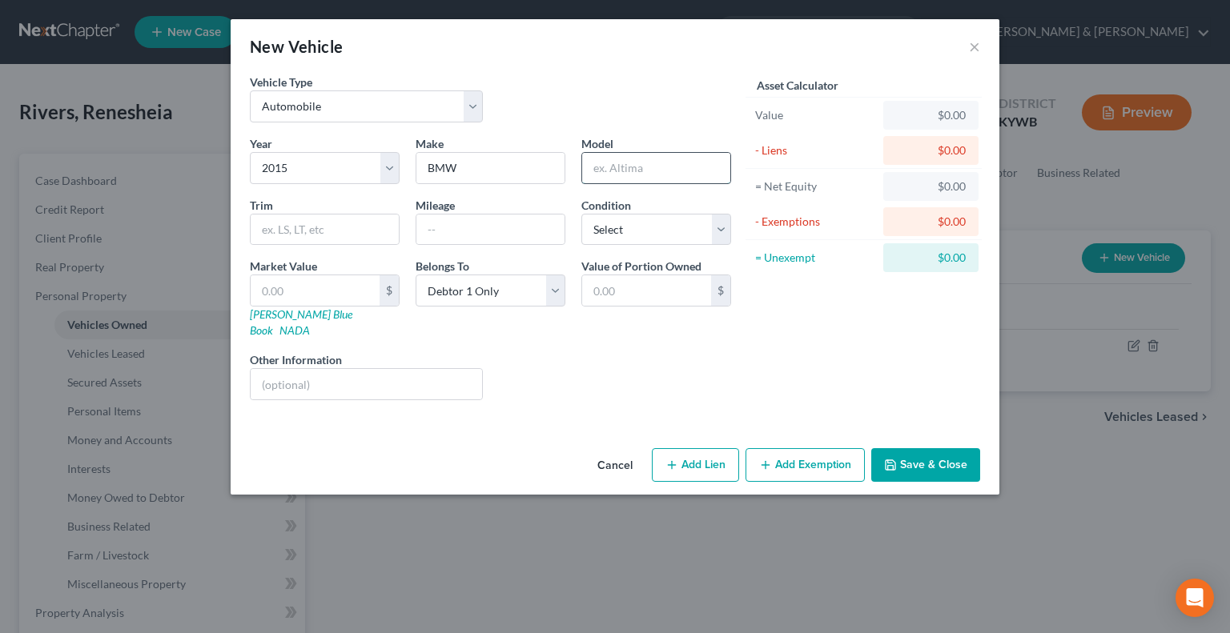
click at [612, 172] on input "text" at bounding box center [656, 168] width 148 height 30
type input "328i"
click at [474, 232] on input "text" at bounding box center [490, 230] width 148 height 30
type input "120000"
click at [314, 297] on input "text" at bounding box center [315, 290] width 129 height 30
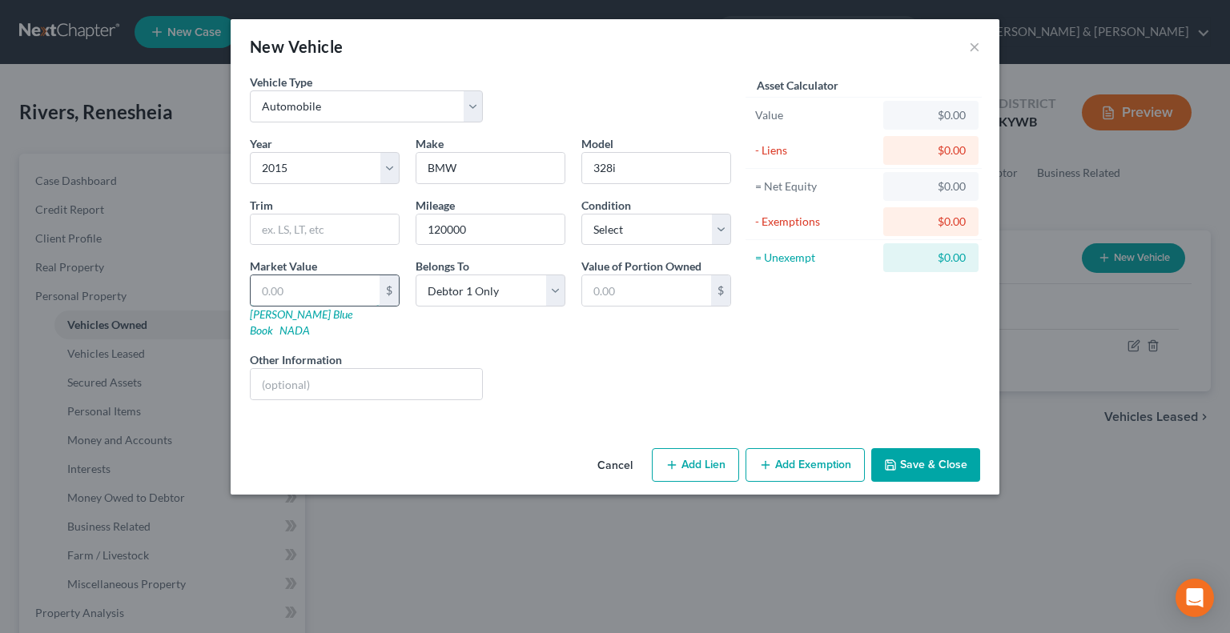
type input "8"
type input "8.00"
type input "84"
type input "84.00"
type input "840"
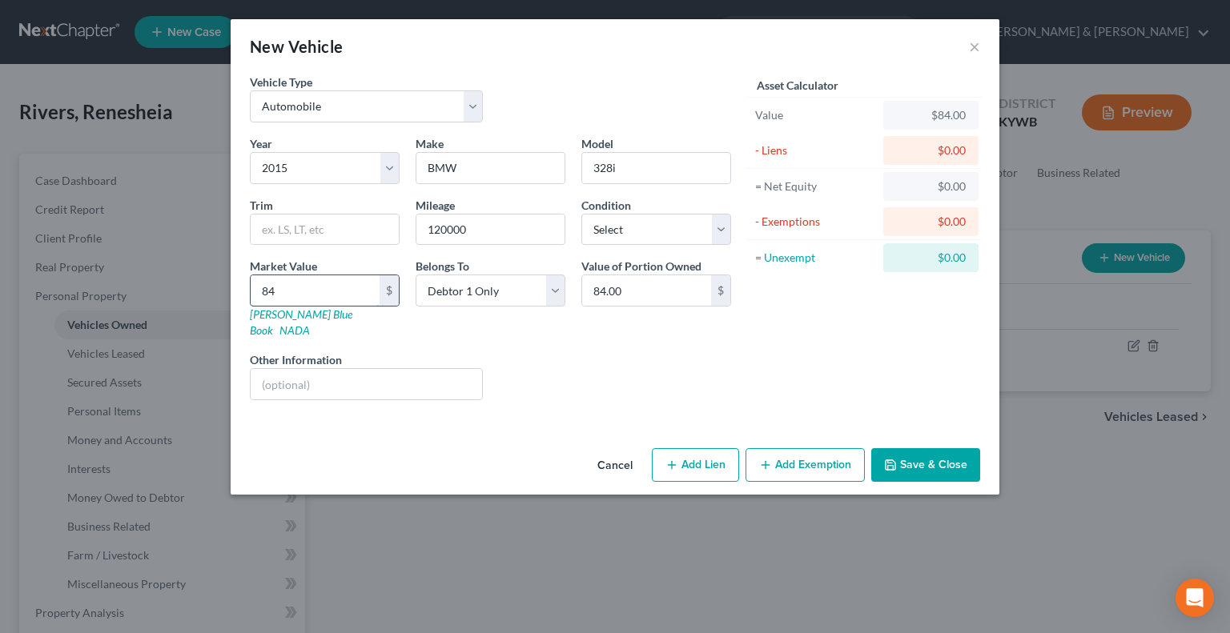
type input "840.00"
type input "8400"
type input "8,400.00"
type input "8,400"
click at [922, 448] on button "Save & Close" at bounding box center [925, 465] width 109 height 34
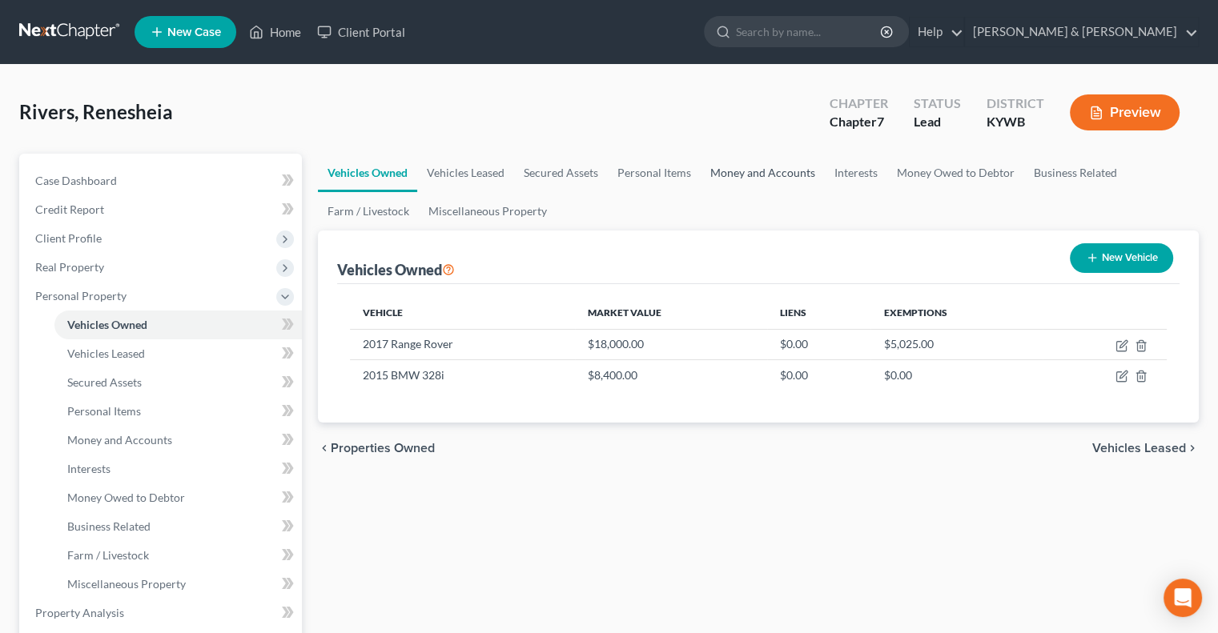
click at [763, 173] on link "Money and Accounts" at bounding box center [763, 173] width 124 height 38
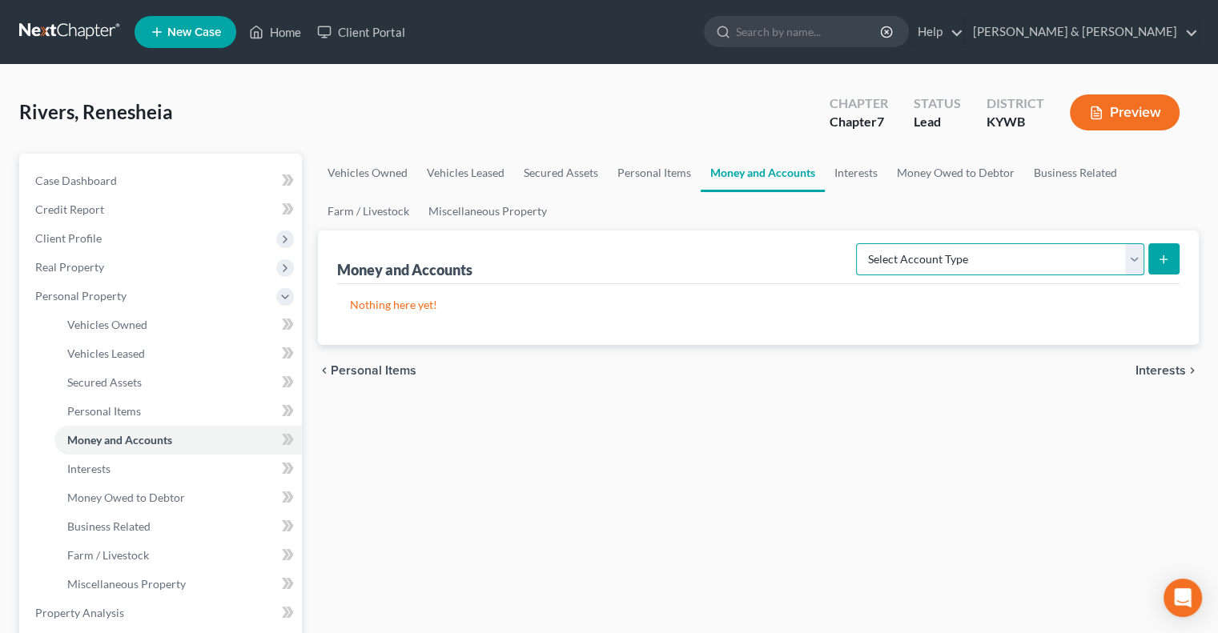
click at [1136, 259] on select "Select Account Type Brokerage Cash on Hand Certificates of Deposit Checking Acc…" at bounding box center [1000, 259] width 288 height 32
select select "cash_on_hand"
click at [859, 243] on select "Select Account Type Brokerage Cash on Hand Certificates of Deposit Checking Acc…" at bounding box center [1000, 259] width 288 height 32
click at [1159, 254] on icon "submit" at bounding box center [1163, 259] width 13 height 13
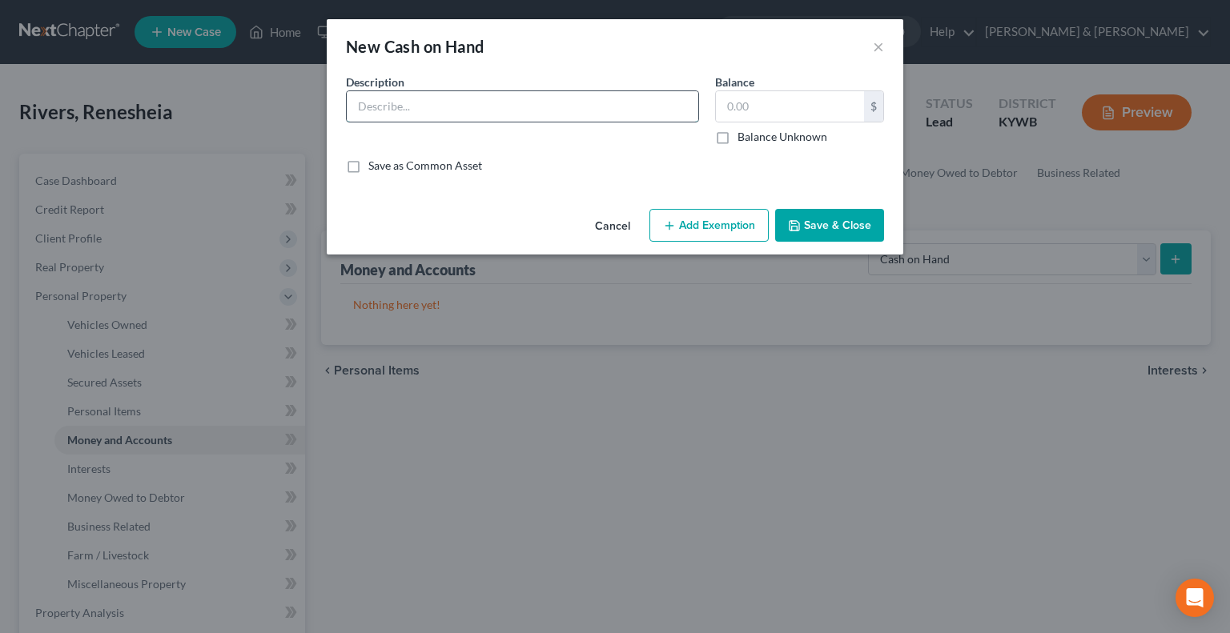
click at [470, 106] on input "text" at bounding box center [522, 106] width 351 height 30
type input "Cash"
click at [788, 108] on input "text" at bounding box center [790, 106] width 148 height 30
type input "50.00"
click at [683, 234] on button "Add Exemption" at bounding box center [708, 226] width 119 height 34
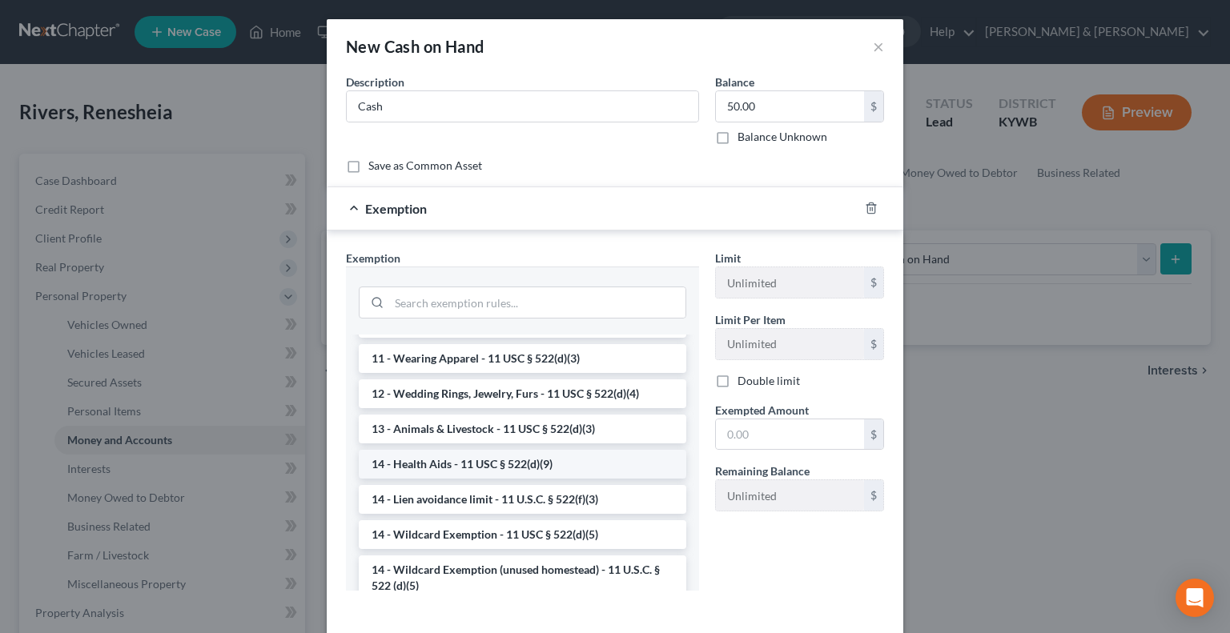
scroll to position [160, 0]
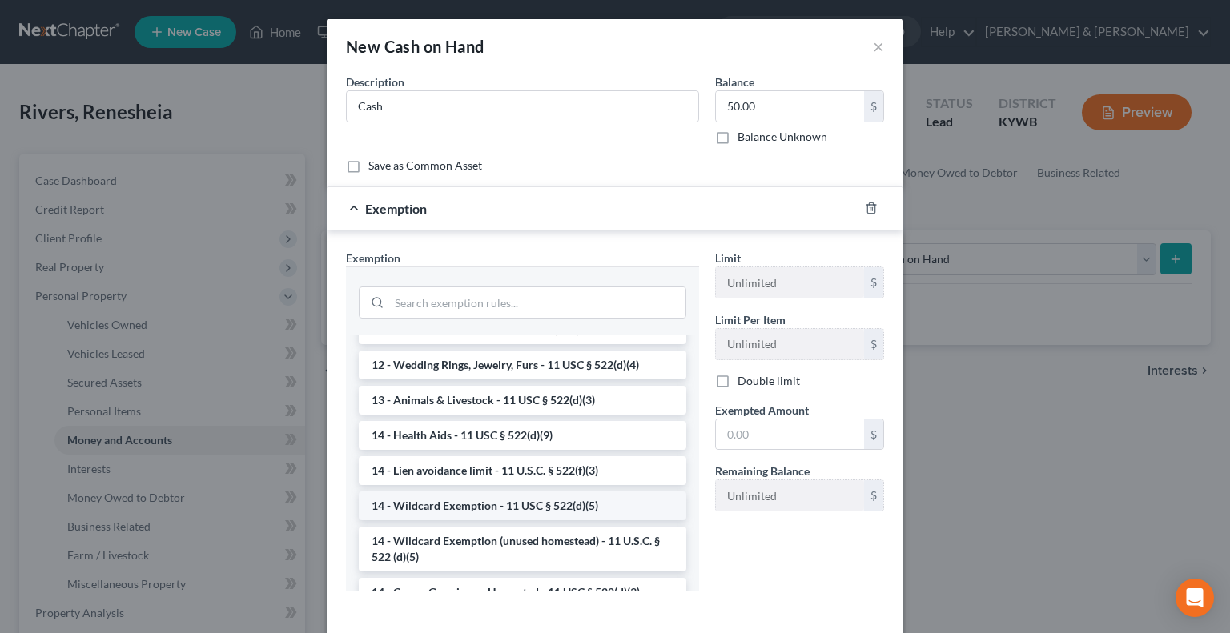
click at [445, 501] on li "14 - Wildcard Exemption - 11 USC § 522(d)(5)" at bounding box center [522, 506] width 327 height 29
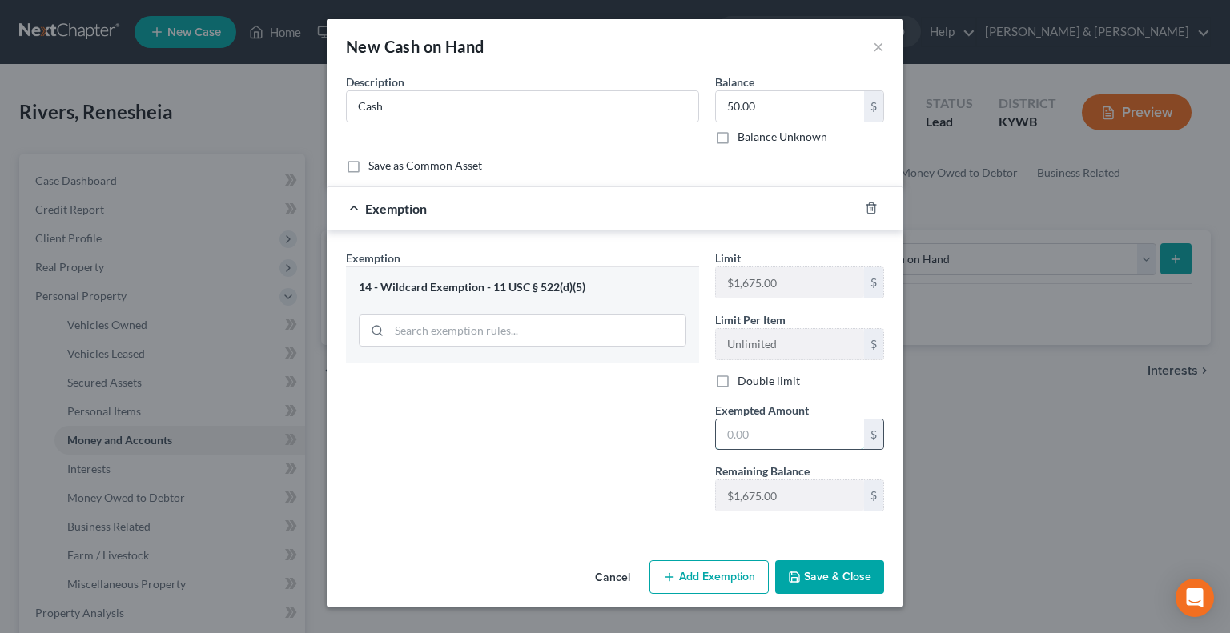
click at [753, 428] on input "text" at bounding box center [790, 435] width 148 height 30
type input "50.00"
click at [797, 563] on button "Save & Close" at bounding box center [829, 577] width 109 height 34
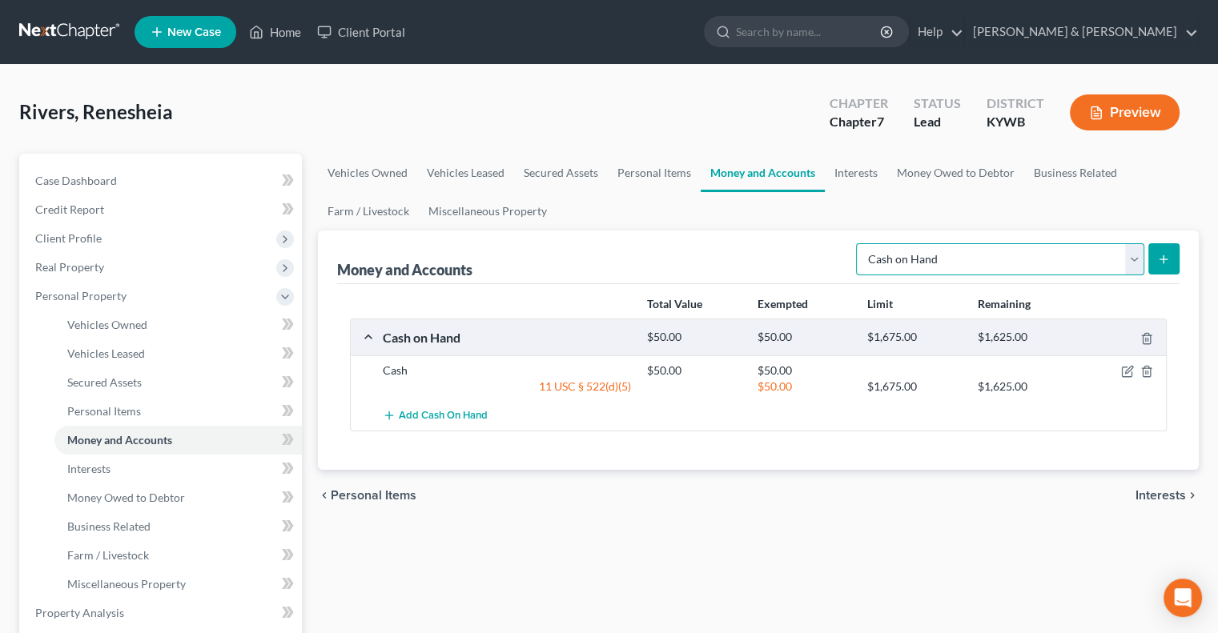
click at [1140, 259] on select "Select Account Type Brokerage Cash on Hand Certificates of Deposit Checking Acc…" at bounding box center [1000, 259] width 288 height 32
select select "checking"
click at [859, 243] on select "Select Account Type Brokerage Cash on Hand Certificates of Deposit Checking Acc…" at bounding box center [1000, 259] width 288 height 32
click at [1156, 252] on button "submit" at bounding box center [1163, 258] width 31 height 31
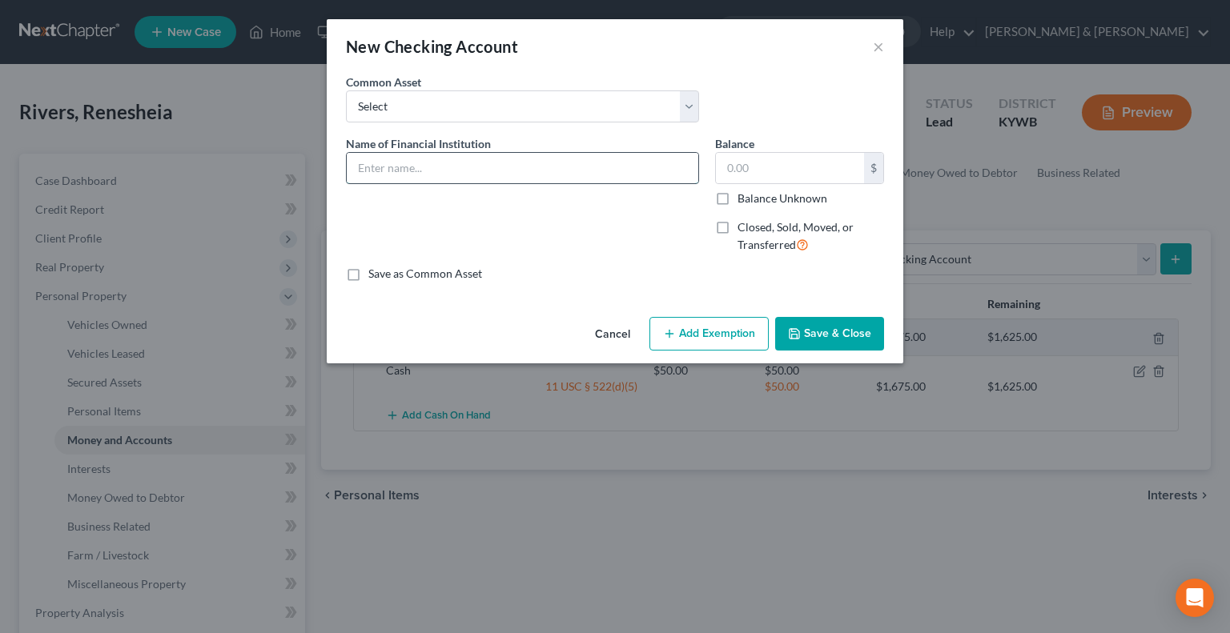
click at [509, 163] on input "text" at bounding box center [522, 168] width 351 height 30
type input "PNC"
click at [725, 159] on input "text" at bounding box center [790, 168] width 148 height 30
type input "120.00"
click at [707, 335] on button "Add Exemption" at bounding box center [708, 334] width 119 height 34
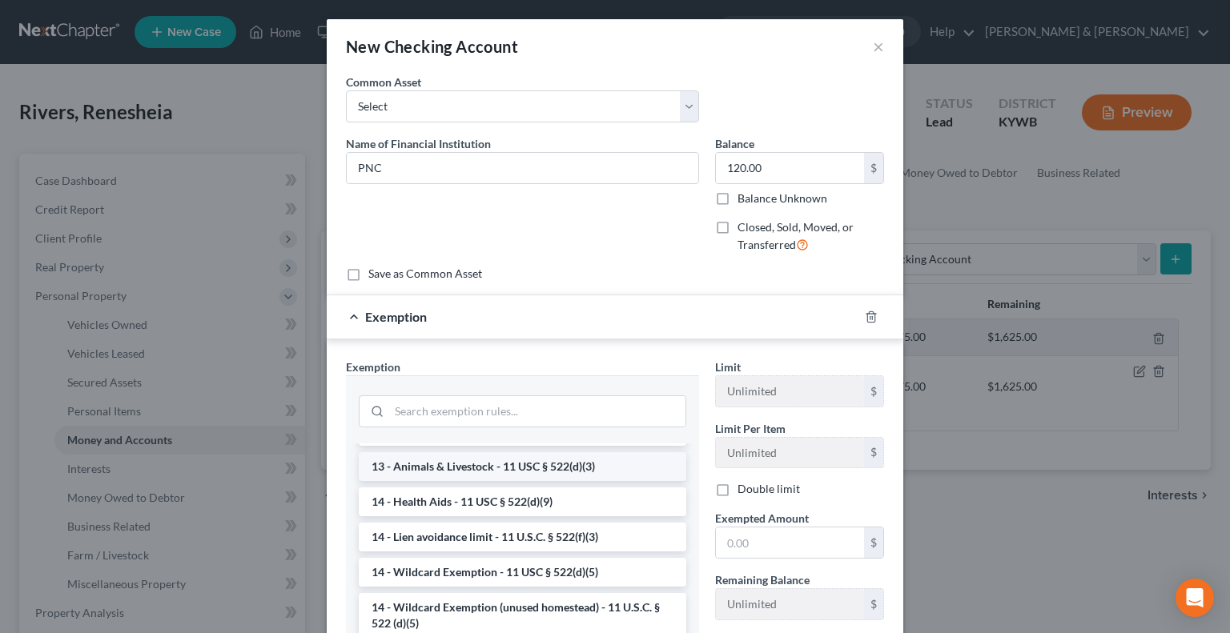
scroll to position [240, 0]
click at [452, 572] on li "14 - Wildcard Exemption - 11 USC § 522(d)(5)" at bounding box center [522, 570] width 327 height 29
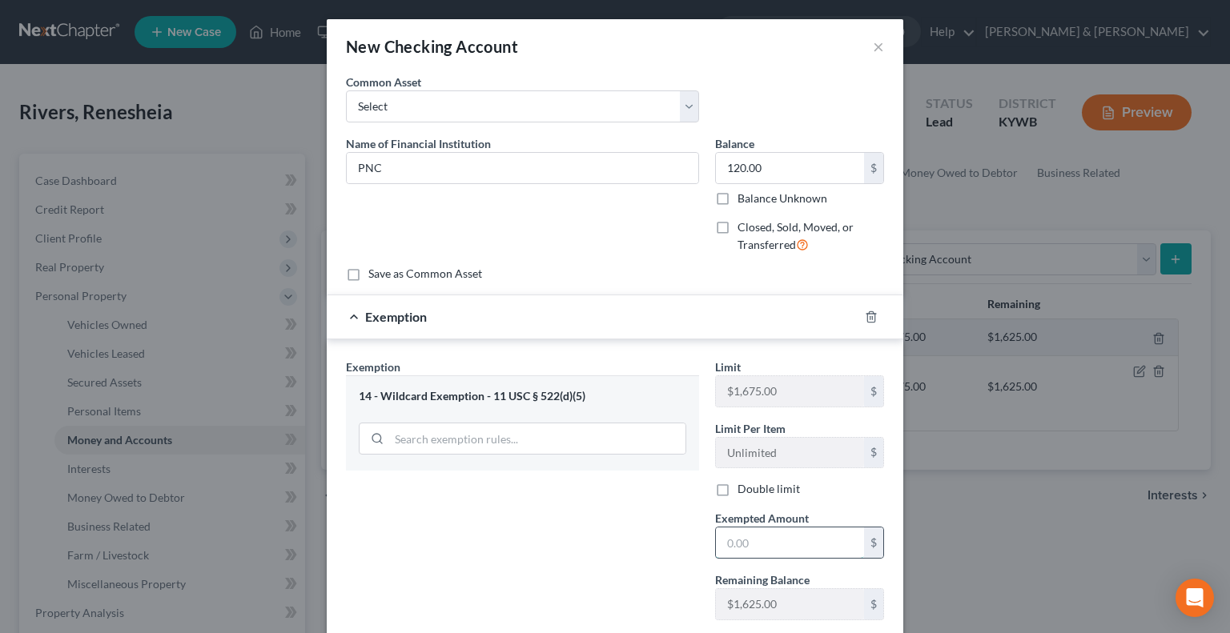
click at [716, 540] on input "text" at bounding box center [790, 543] width 148 height 30
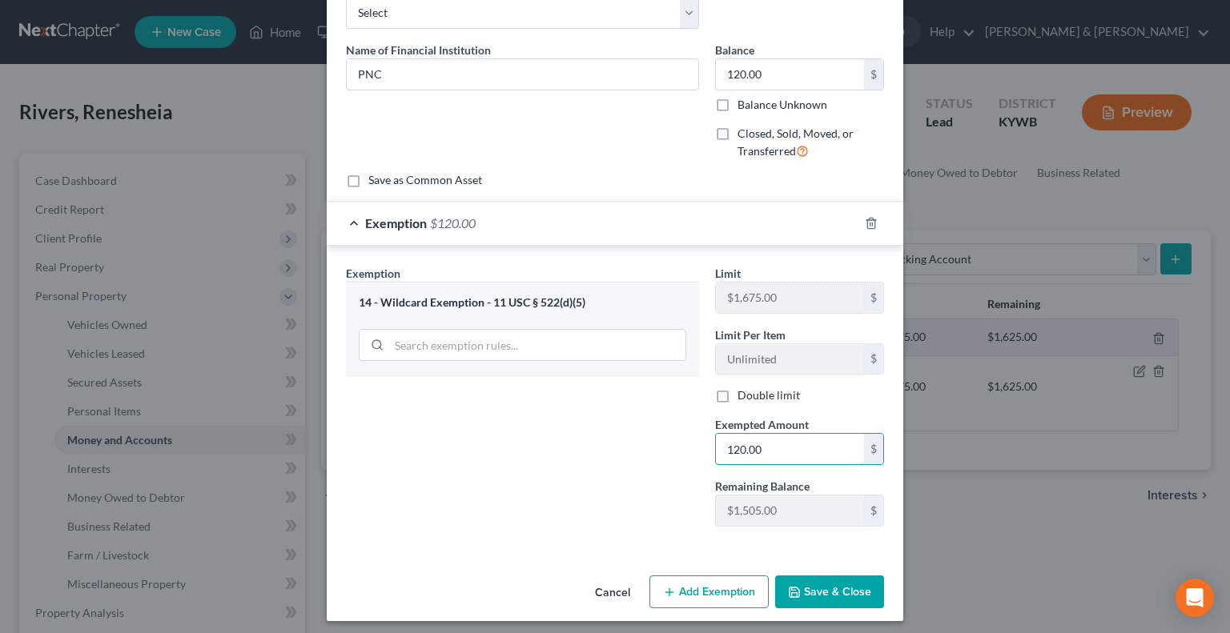
scroll to position [98, 0]
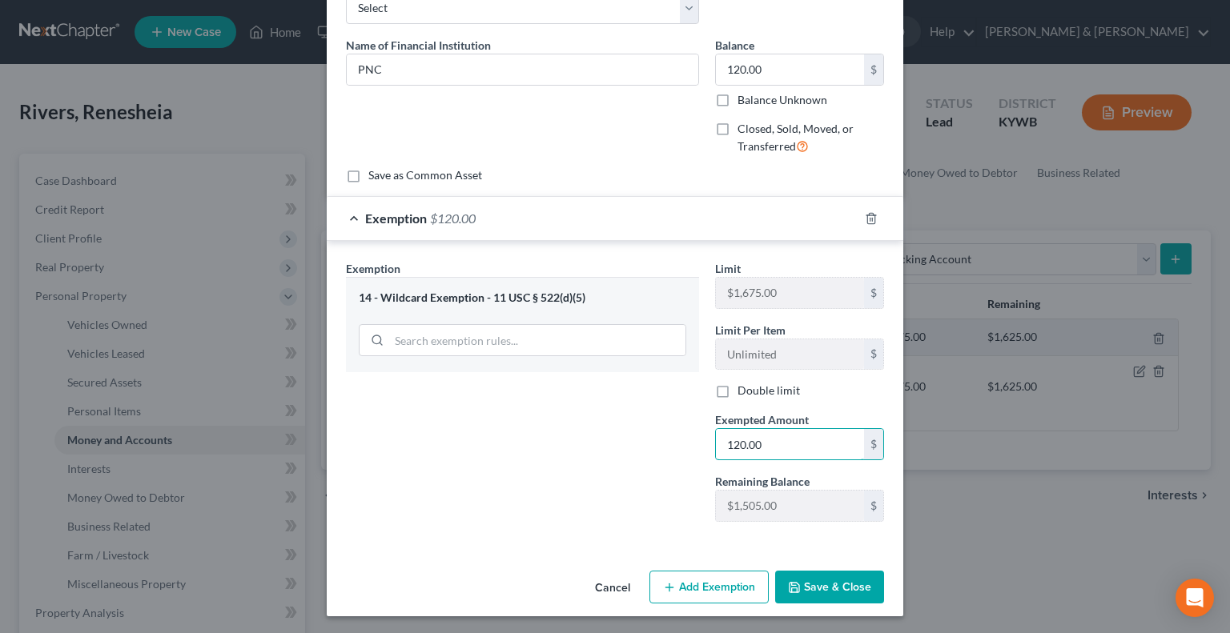
type input "120.00"
click at [810, 581] on button "Save & Close" at bounding box center [829, 588] width 109 height 34
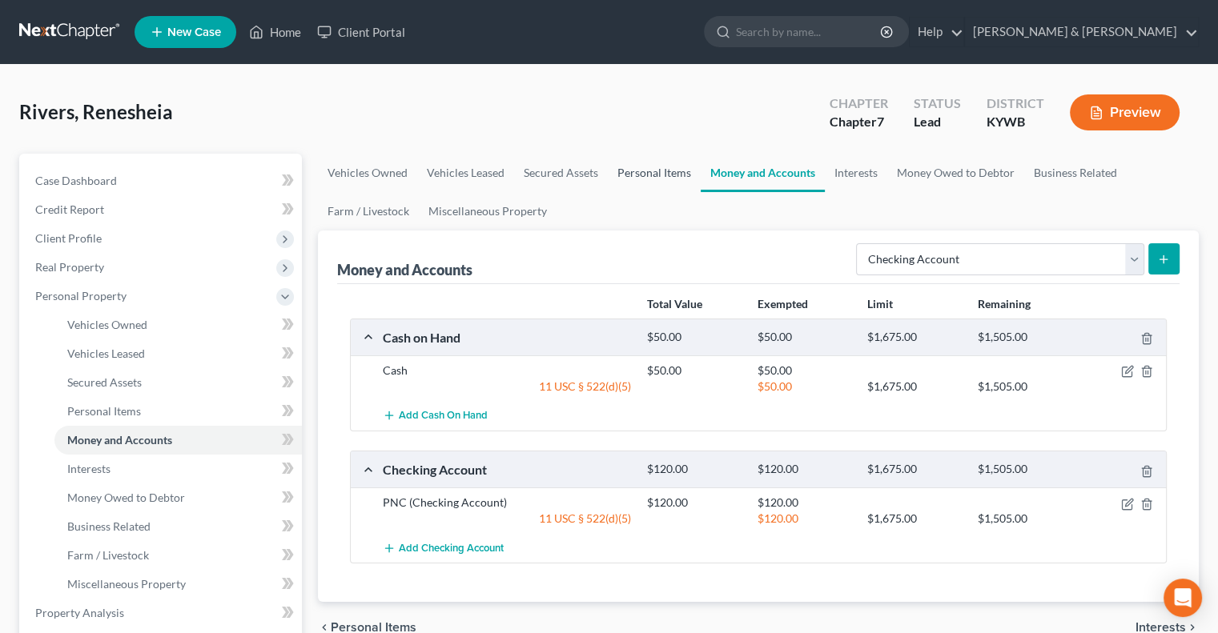
click at [665, 170] on link "Personal Items" at bounding box center [654, 173] width 93 height 38
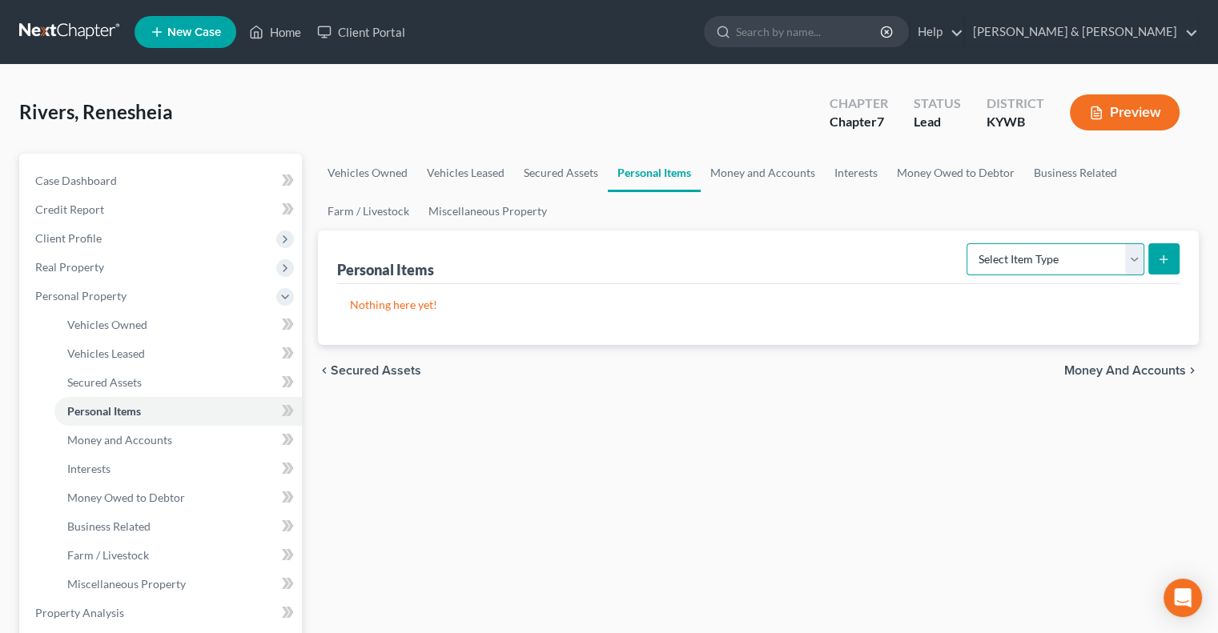
click at [1129, 259] on select "Select Item Type Clothing Collectibles Of Value Electronics Firearms Household …" at bounding box center [1055, 259] width 178 height 32
select select "household_goods"
click at [968, 243] on select "Select Item Type Clothing Collectibles Of Value Electronics Firearms Household …" at bounding box center [1055, 259] width 178 height 32
click at [1157, 255] on icon "submit" at bounding box center [1163, 259] width 13 height 13
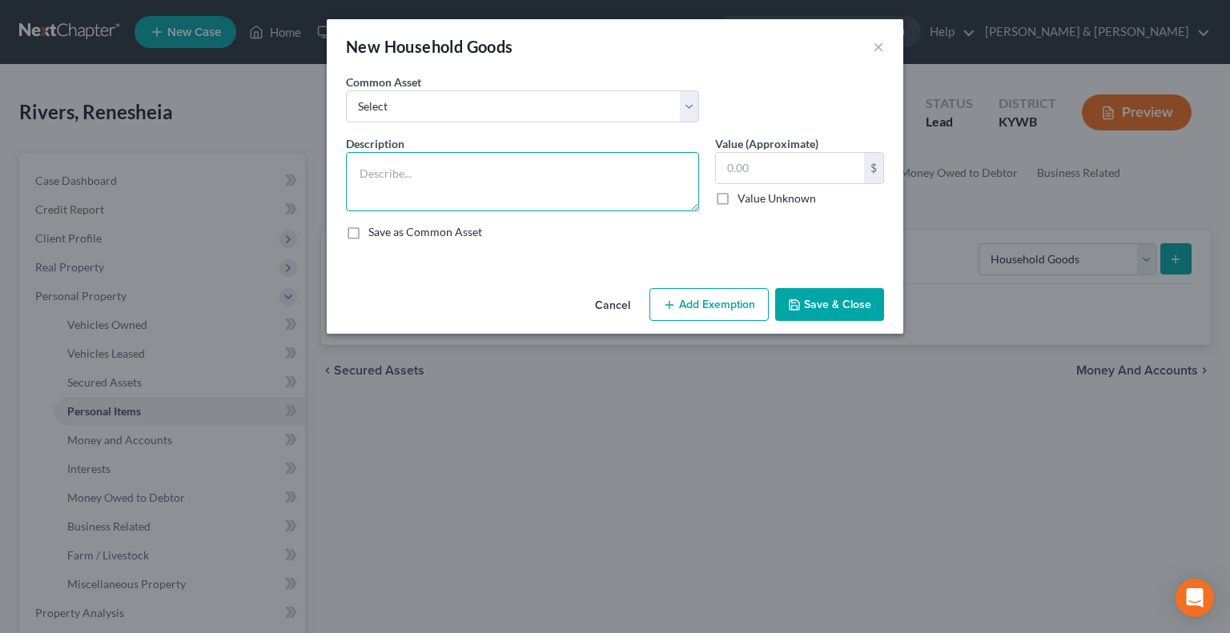
click at [412, 175] on textarea at bounding box center [522, 181] width 353 height 59
type textarea "Couch, pictures, lamps, dining room table, chairs (4), bed (2), desk, dresser (…"
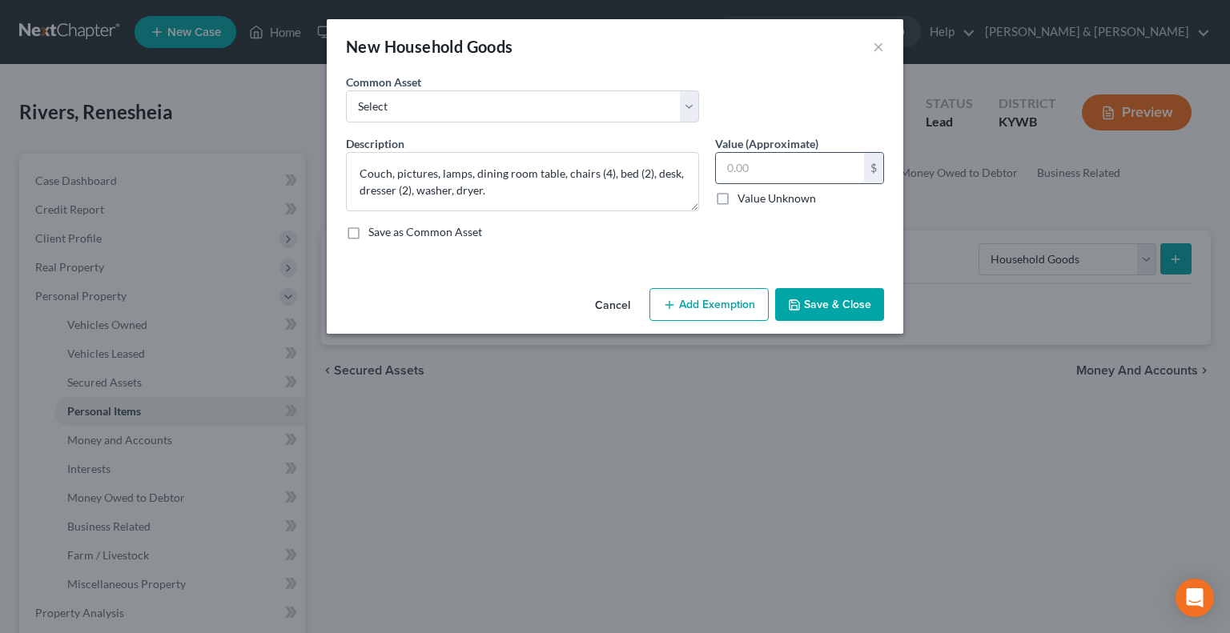
click at [733, 155] on input "text" at bounding box center [790, 168] width 148 height 30
type input "1,600"
click at [713, 303] on button "Add Exemption" at bounding box center [708, 305] width 119 height 34
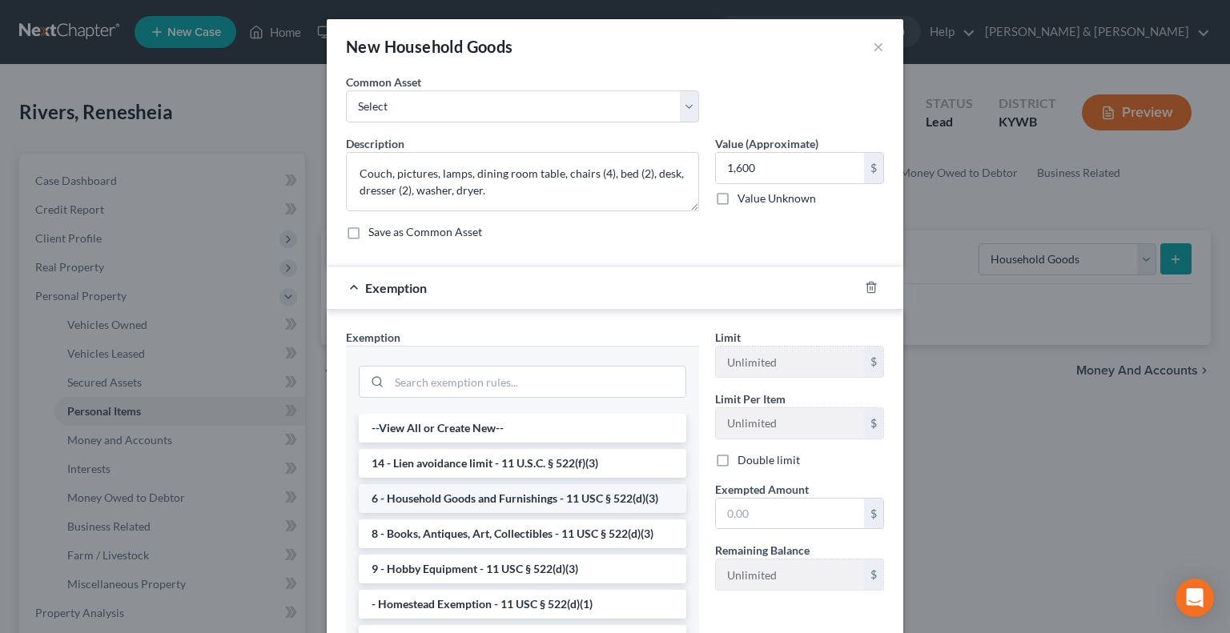
click at [468, 492] on li "6 - Household Goods and Furnishings - 11 USC § 522(d)(3)" at bounding box center [522, 498] width 327 height 29
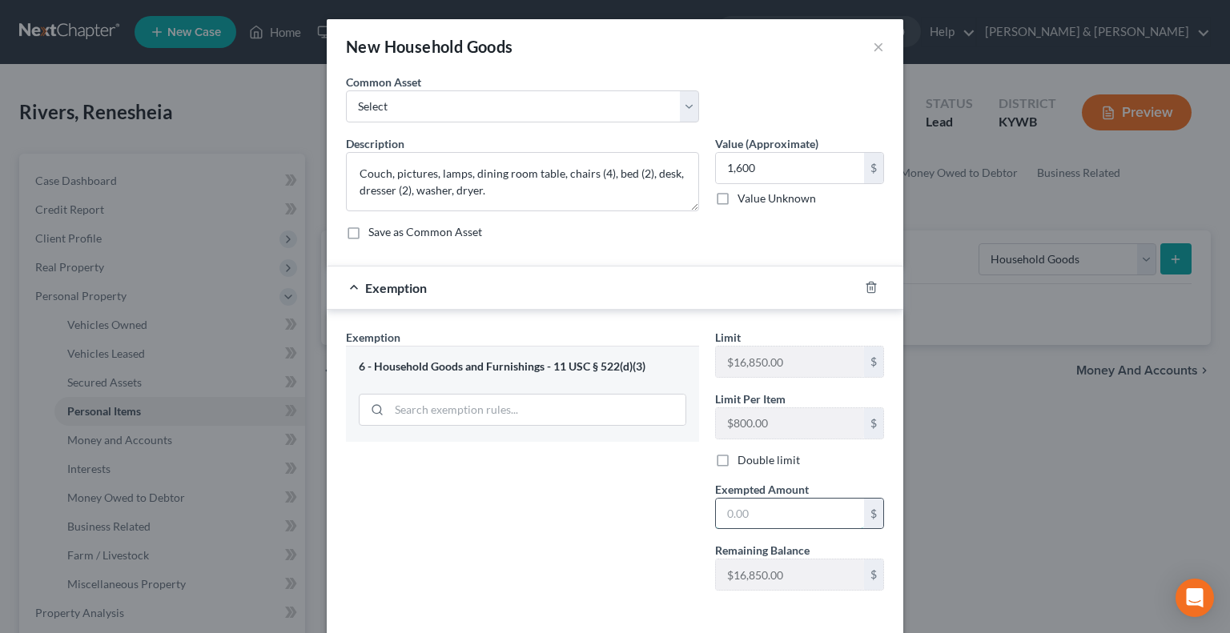
click at [733, 514] on input "text" at bounding box center [790, 514] width 148 height 30
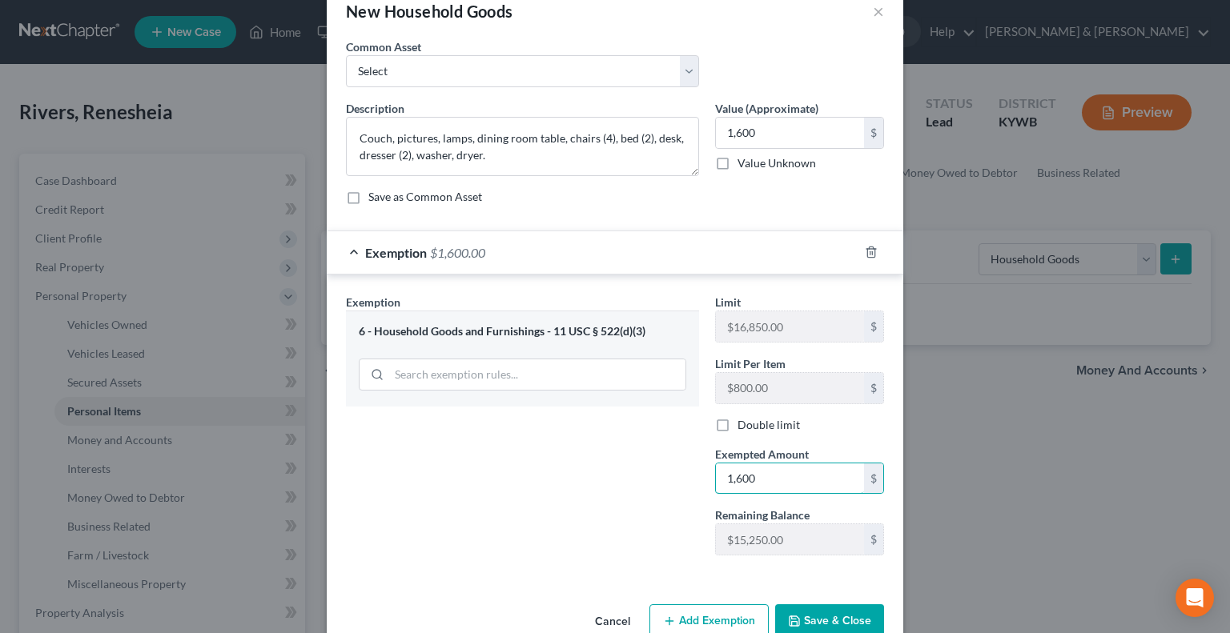
scroll to position [70, 0]
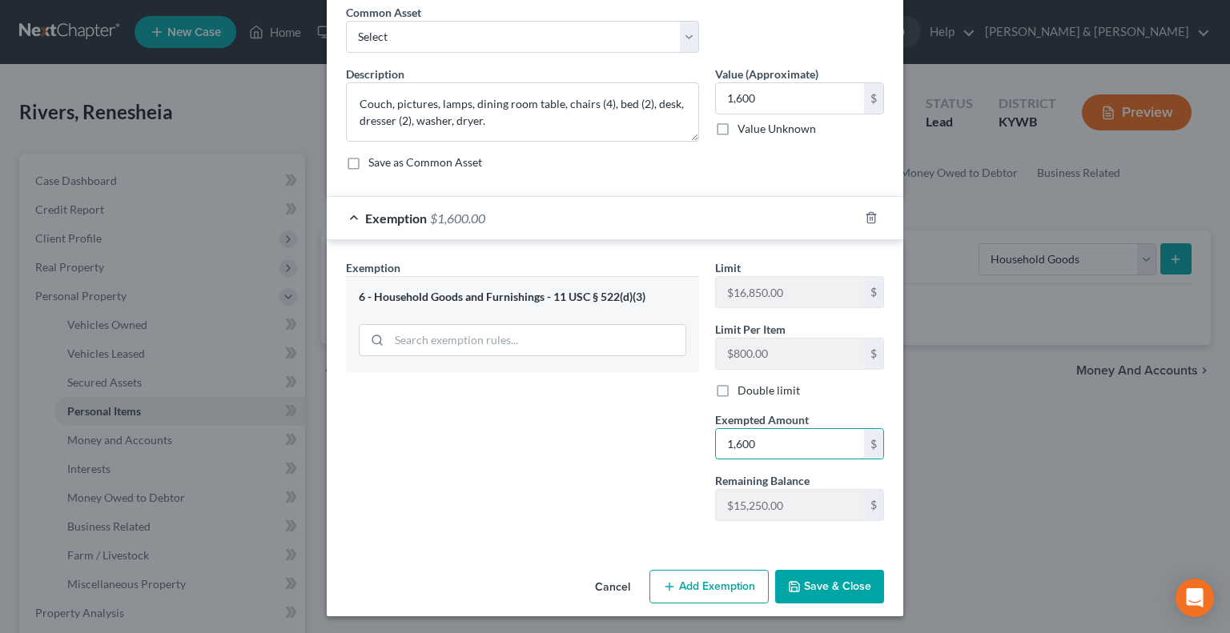
type input "1,600"
click at [794, 592] on button "Save & Close" at bounding box center [829, 587] width 109 height 34
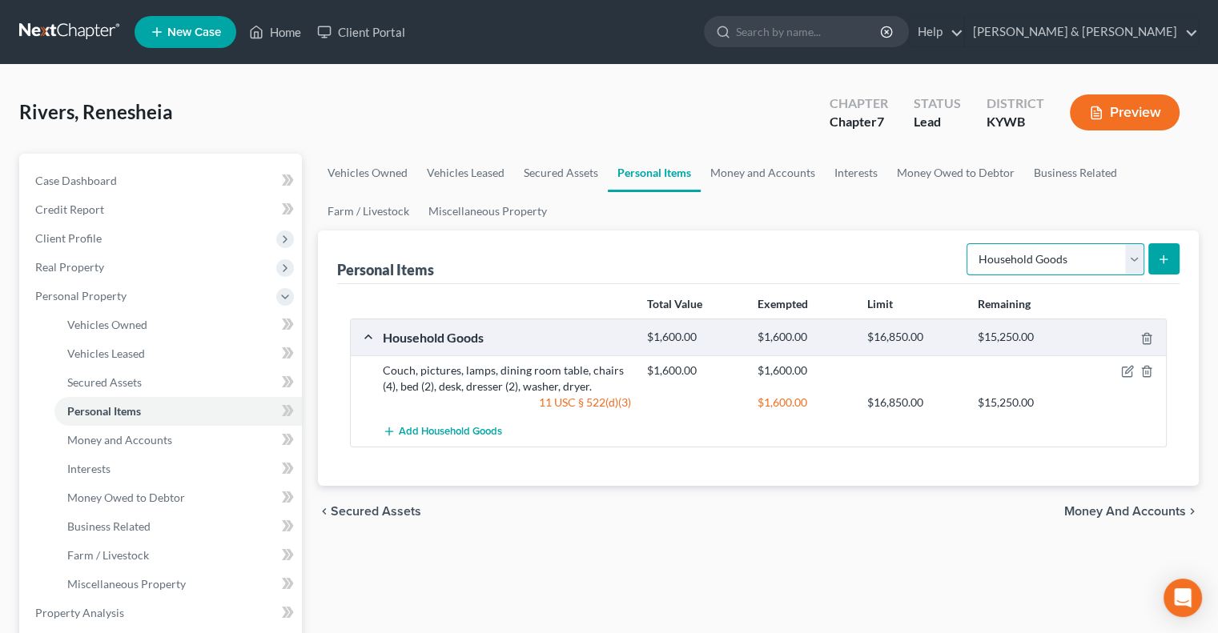
click at [1134, 246] on select "Select Item Type Clothing Collectibles Of Value Electronics Firearms Household …" at bounding box center [1055, 259] width 178 height 32
select select "electronics"
click at [968, 243] on select "Select Item Type Clothing Collectibles Of Value Electronics Firearms Household …" at bounding box center [1055, 259] width 178 height 32
click at [1163, 259] on line "submit" at bounding box center [1163, 259] width 7 height 0
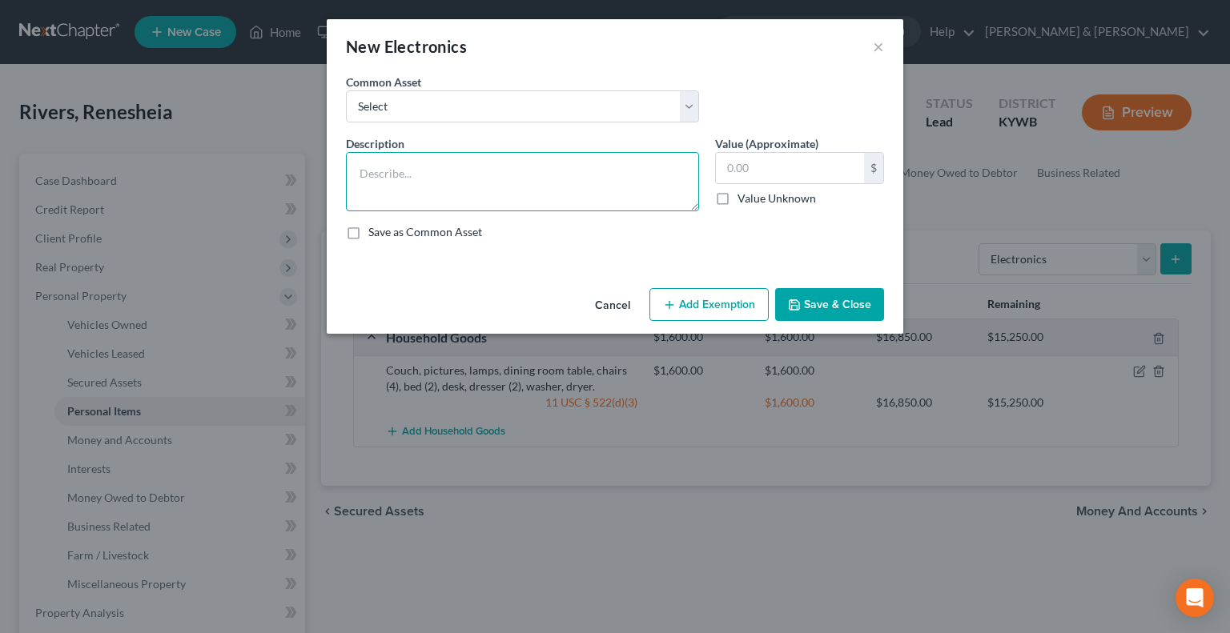
click at [432, 187] on textarea at bounding box center [522, 181] width 353 height 59
type textarea "TV (3), Laptop"
click at [746, 161] on input "text" at bounding box center [790, 168] width 148 height 30
type input "385"
click at [686, 307] on button "Add Exemption" at bounding box center [708, 305] width 119 height 34
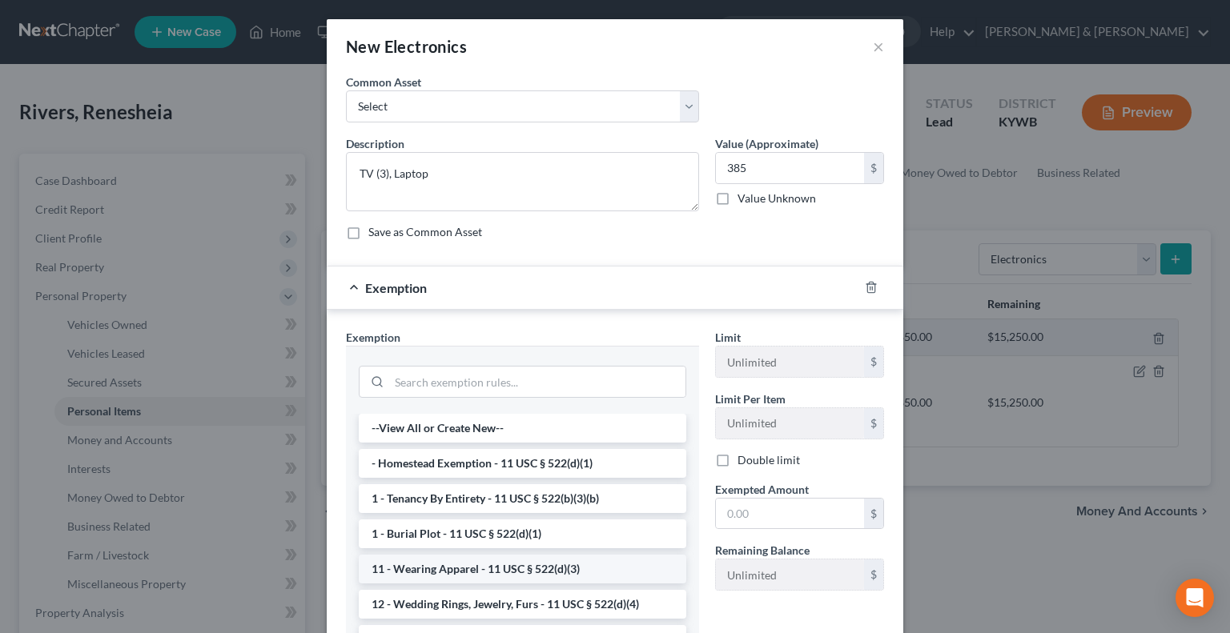
click at [432, 568] on li "11 - Wearing Apparel - 11 USC § 522(d)(3)" at bounding box center [522, 569] width 327 height 29
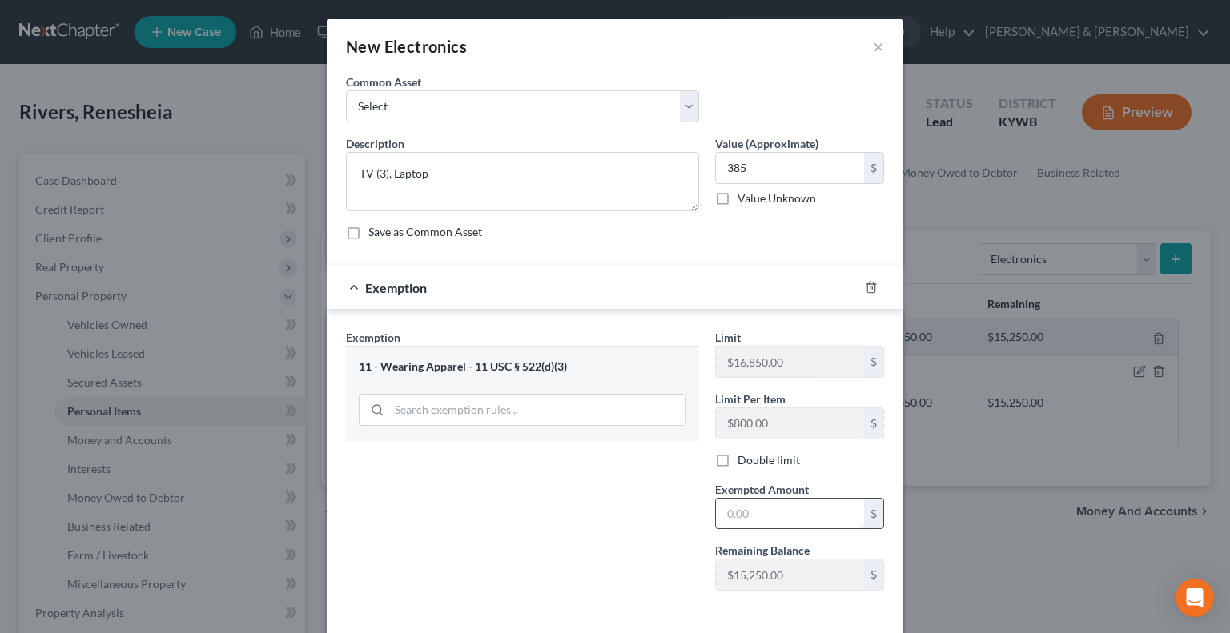
click at [721, 516] on input "text" at bounding box center [790, 514] width 148 height 30
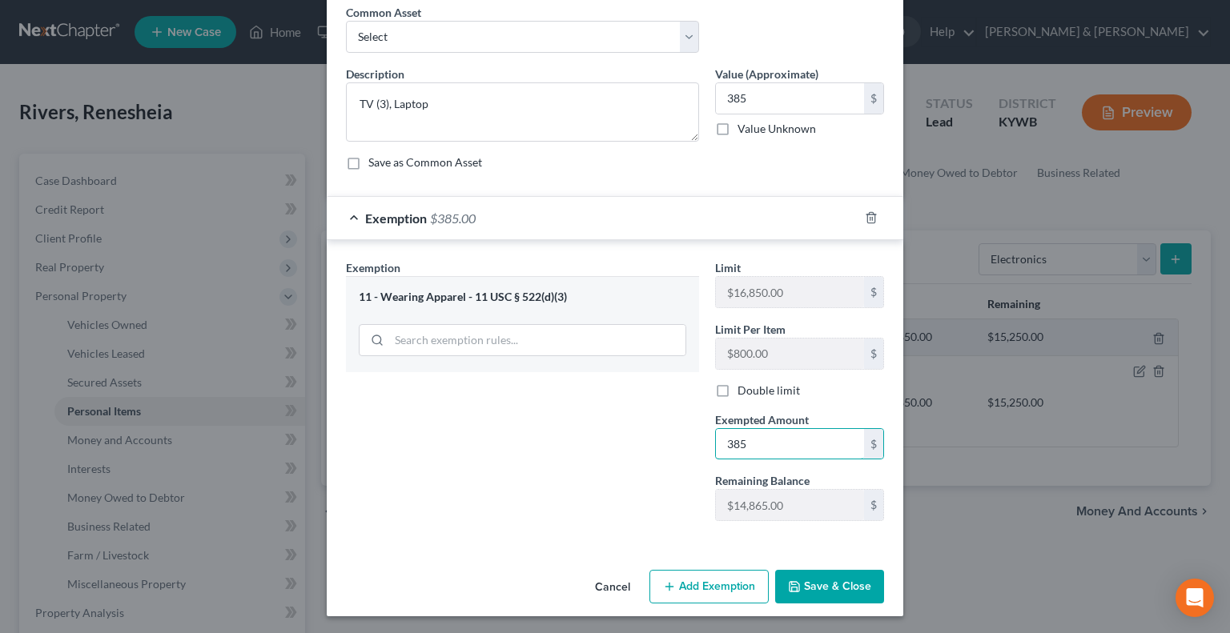
type input "385"
click at [841, 588] on button "Save & Close" at bounding box center [829, 587] width 109 height 34
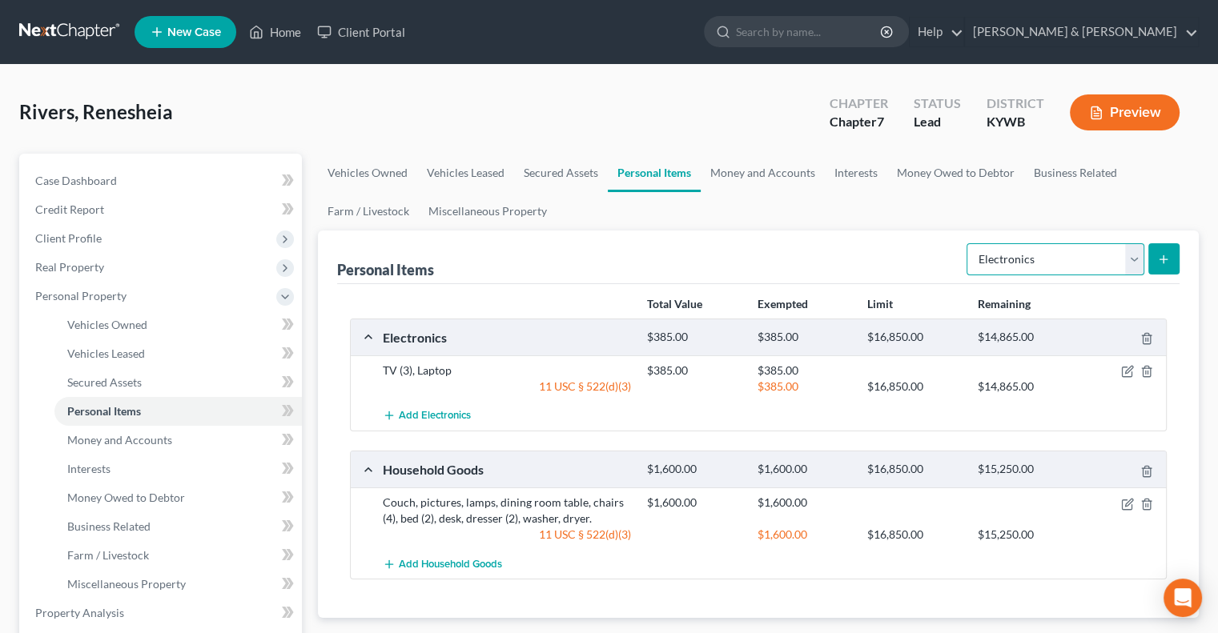
click at [1135, 266] on select "Select Item Type Clothing Collectibles Of Value Electronics Firearms Household …" at bounding box center [1055, 259] width 178 height 32
select select "clothing"
click at [968, 243] on select "Select Item Type Clothing Collectibles Of Value Electronics Firearms Household …" at bounding box center [1055, 259] width 178 height 32
click at [1160, 262] on icon "submit" at bounding box center [1163, 259] width 13 height 13
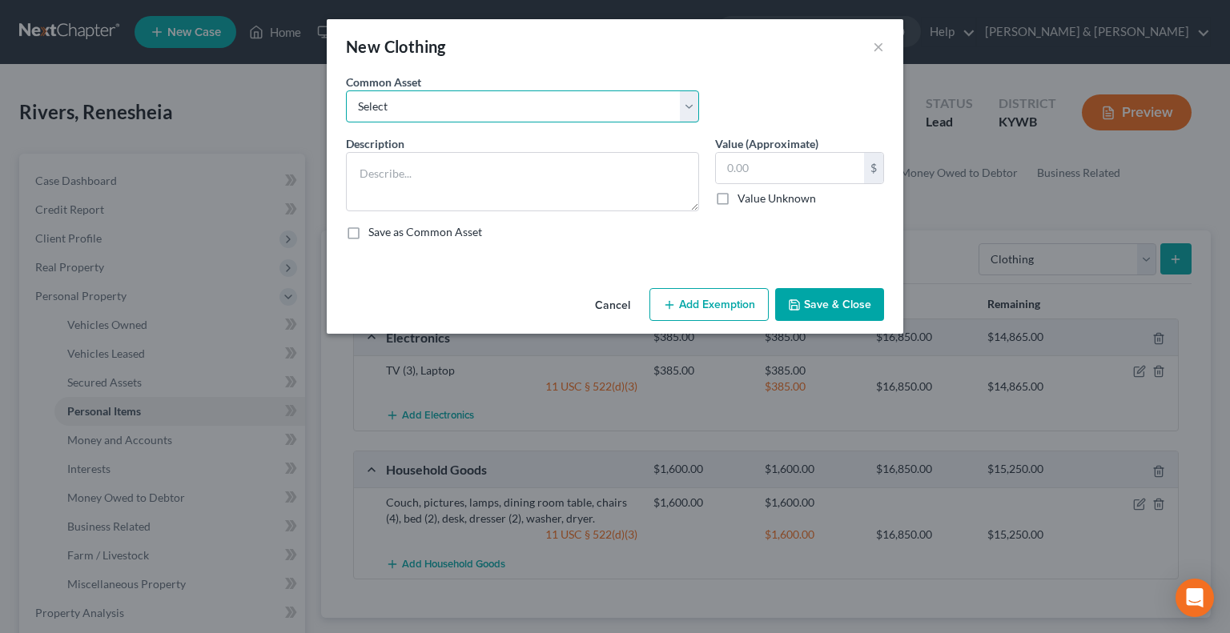
click at [431, 106] on select "Select WEARING APPAREL Wearing Apparel" at bounding box center [522, 106] width 353 height 32
select select "1"
click at [346, 90] on select "Select WEARING APPAREL Wearing Apparel" at bounding box center [522, 106] width 353 height 32
type textarea "Wearing Apparel"
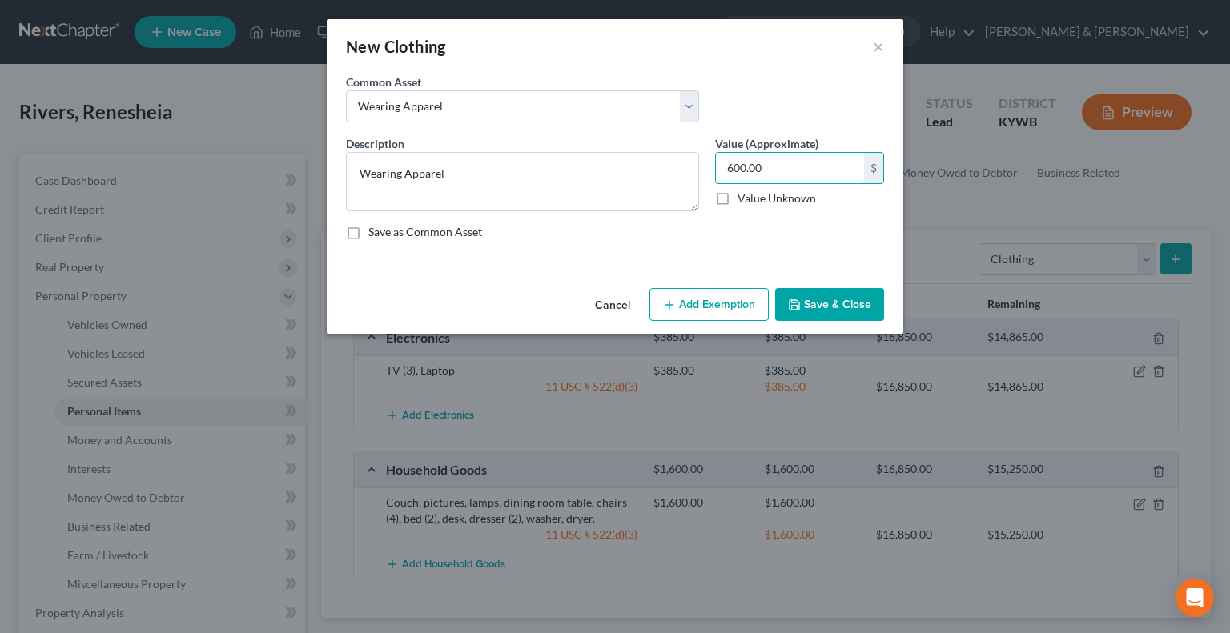
type input "600.00"
click at [689, 306] on button "Add Exemption" at bounding box center [708, 305] width 119 height 34
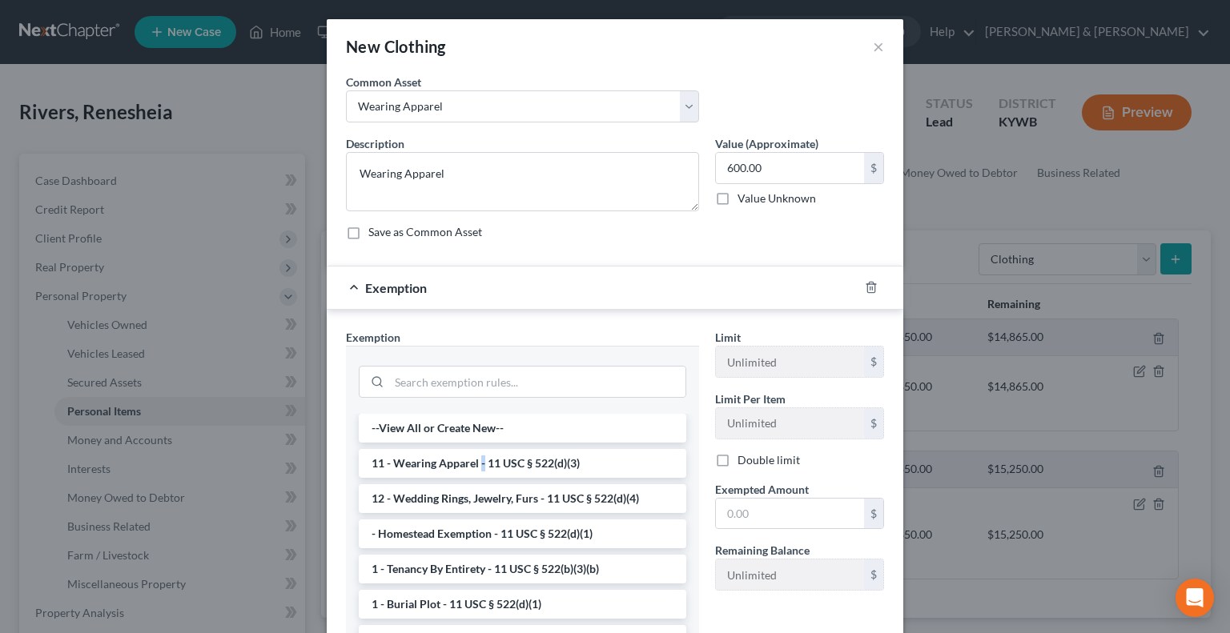
click at [476, 467] on li "11 - Wearing Apparel - 11 USC § 522(d)(3)" at bounding box center [522, 463] width 327 height 29
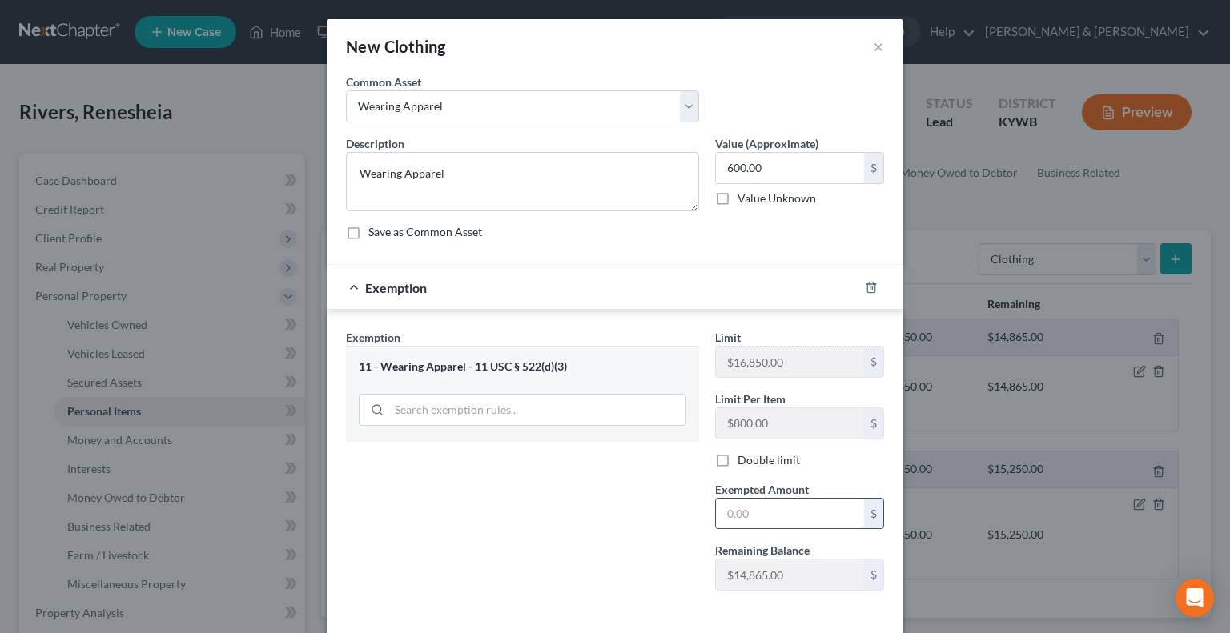
click at [750, 519] on input "text" at bounding box center [790, 514] width 148 height 30
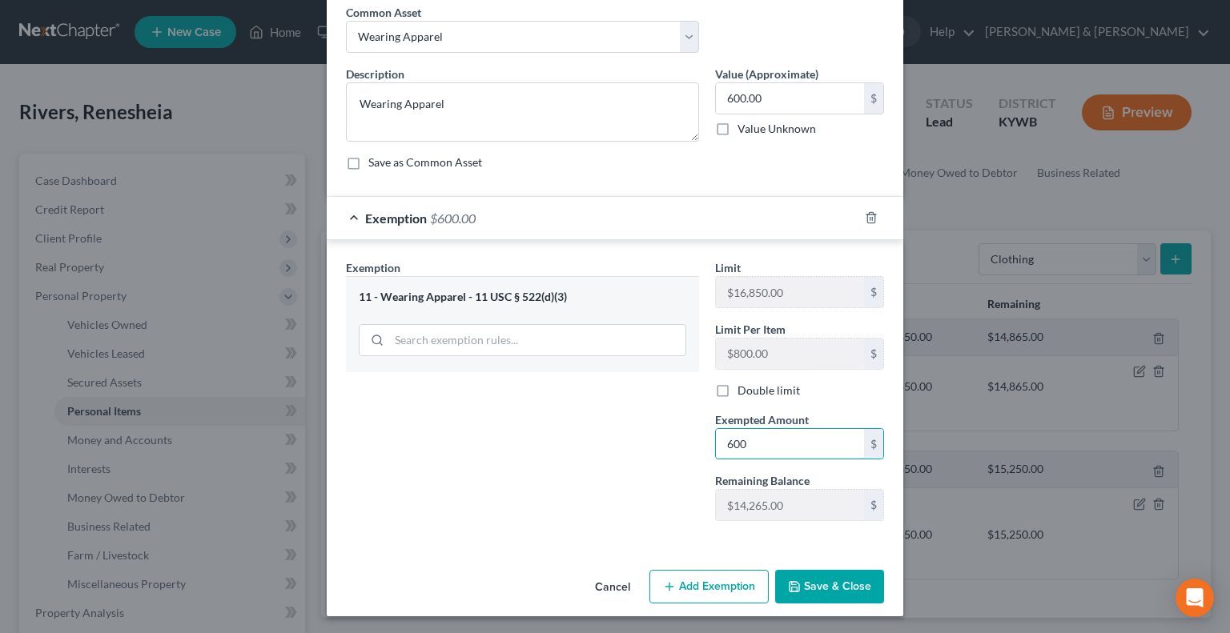
type input "600"
drag, startPoint x: 660, startPoint y: 529, endPoint x: 669, endPoint y: 532, distance: 9.9
click at [660, 529] on div "Exemption Set must be selected for CA. Exemption * 11 - Wearing Apparel - 11 US…" at bounding box center [522, 396] width 369 height 275
click at [807, 584] on button "Save & Close" at bounding box center [829, 587] width 109 height 34
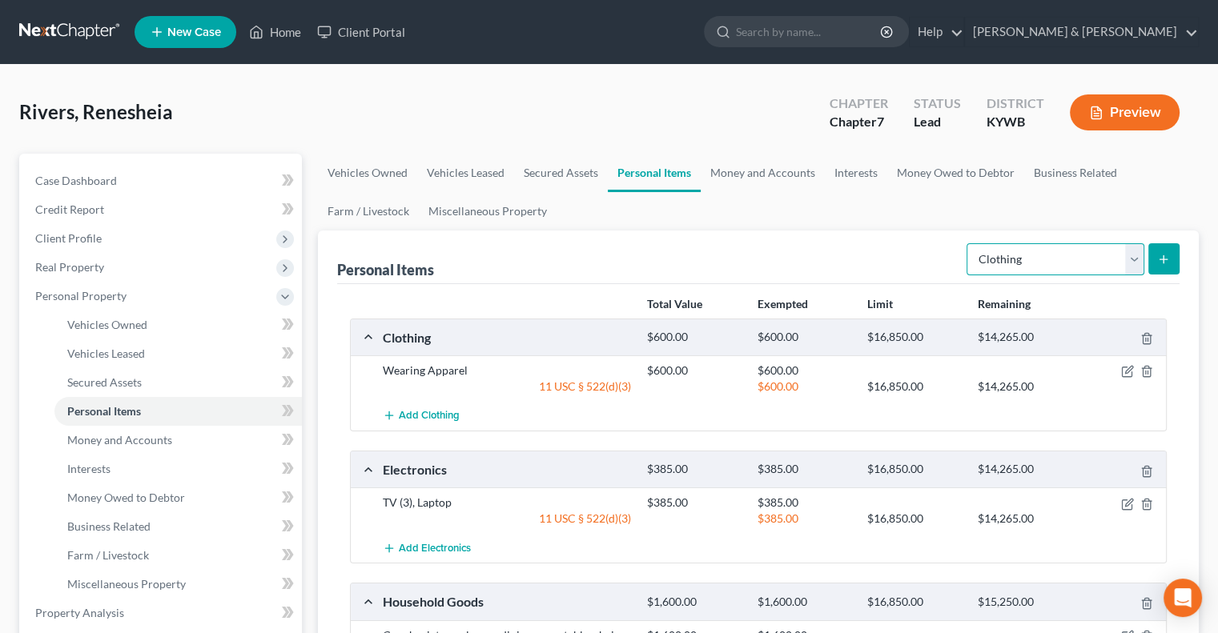
click at [1134, 259] on select "Select Item Type Clothing Collectibles Of Value Electronics Firearms Household …" at bounding box center [1055, 259] width 178 height 32
select select "jewelry"
click at [968, 243] on select "Select Item Type Clothing Collectibles Of Value Electronics Firearms Household …" at bounding box center [1055, 259] width 178 height 32
click at [1163, 259] on line "submit" at bounding box center [1163, 259] width 7 height 0
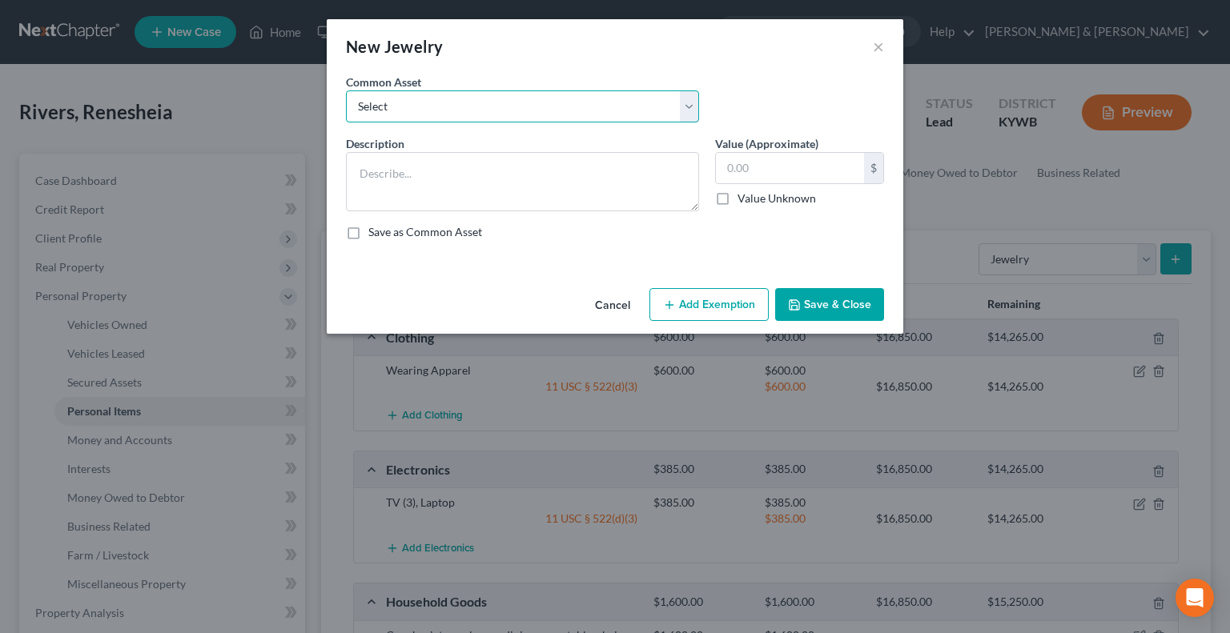
click at [359, 96] on select "Select JEWELRY Jewelry WEDDING RINGS" at bounding box center [522, 106] width 353 height 32
select select "1"
click at [346, 90] on select "Select JEWELRY Jewelry WEDDING RINGS" at bounding box center [522, 106] width 353 height 32
type textarea "Jewelry"
type input "200.00"
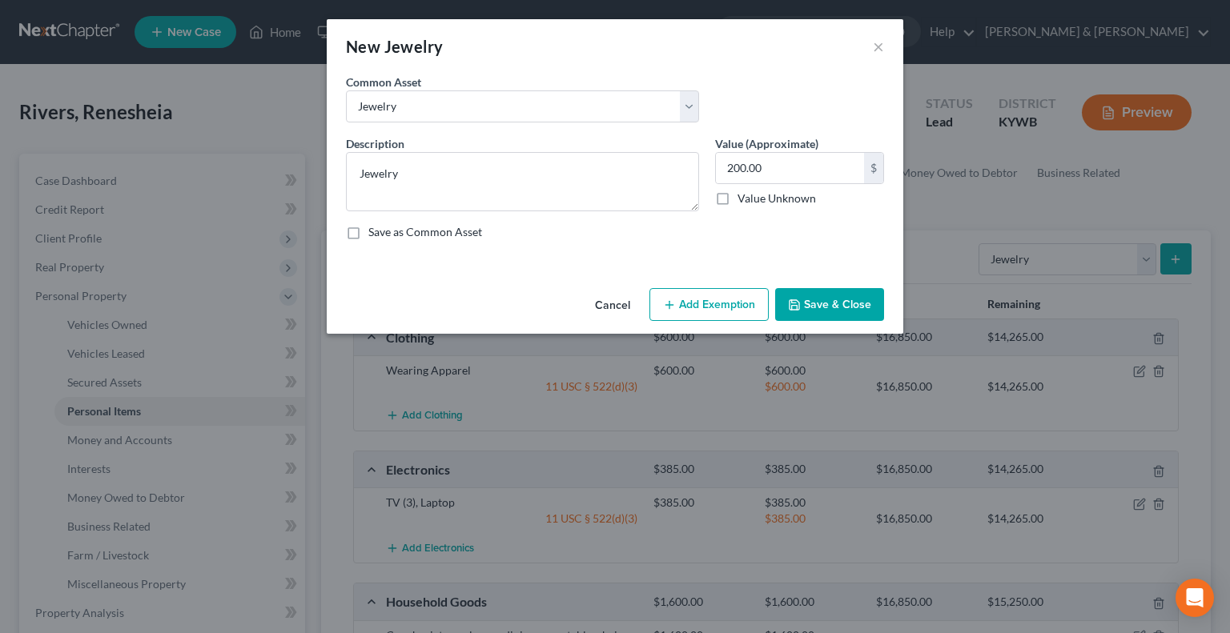
click at [732, 307] on button "Add Exemption" at bounding box center [708, 305] width 119 height 34
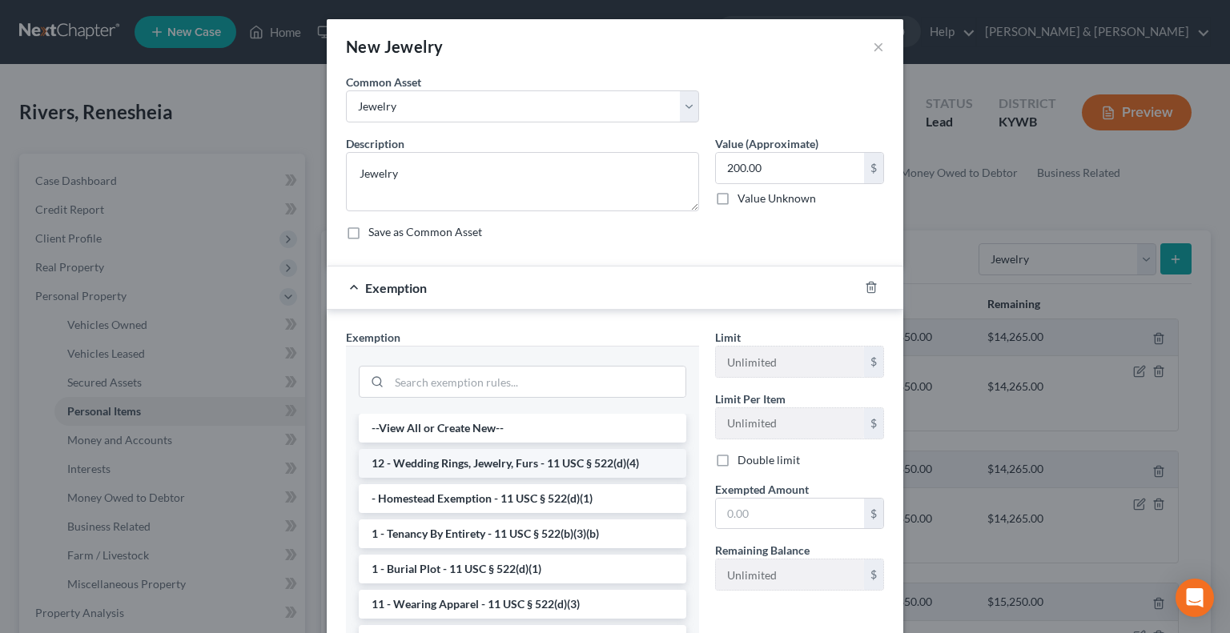
click at [508, 463] on li "12 - Wedding Rings, Jewelry, Furs - 11 USC § 522(d)(4)" at bounding box center [522, 463] width 327 height 29
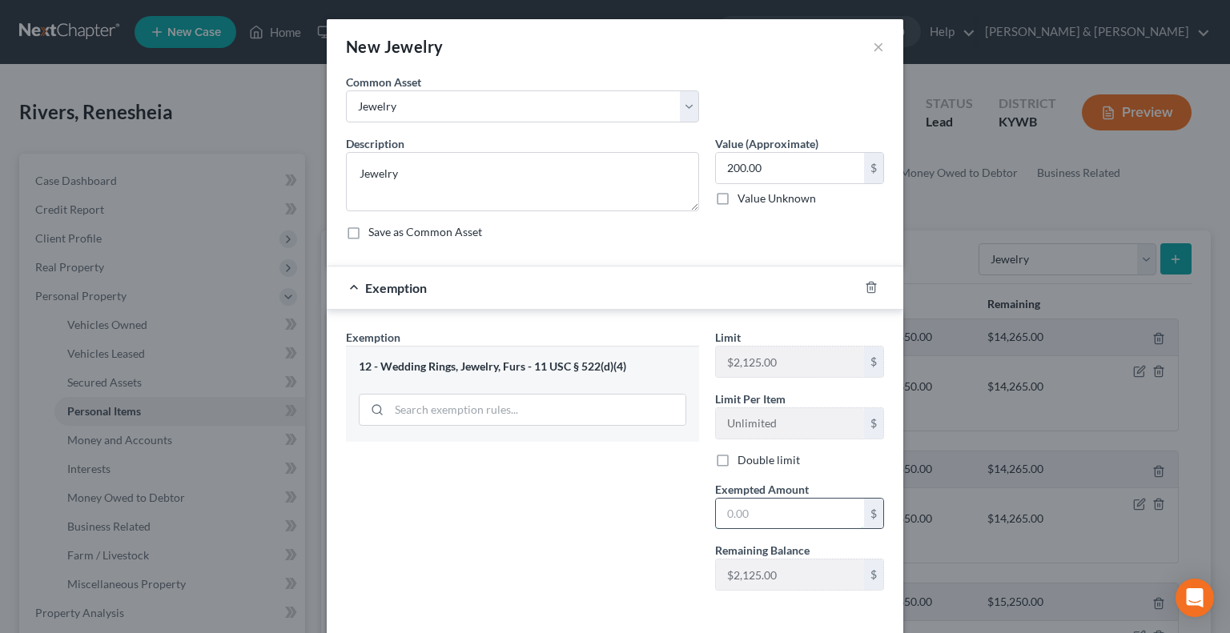
click at [729, 507] on input "text" at bounding box center [790, 514] width 148 height 30
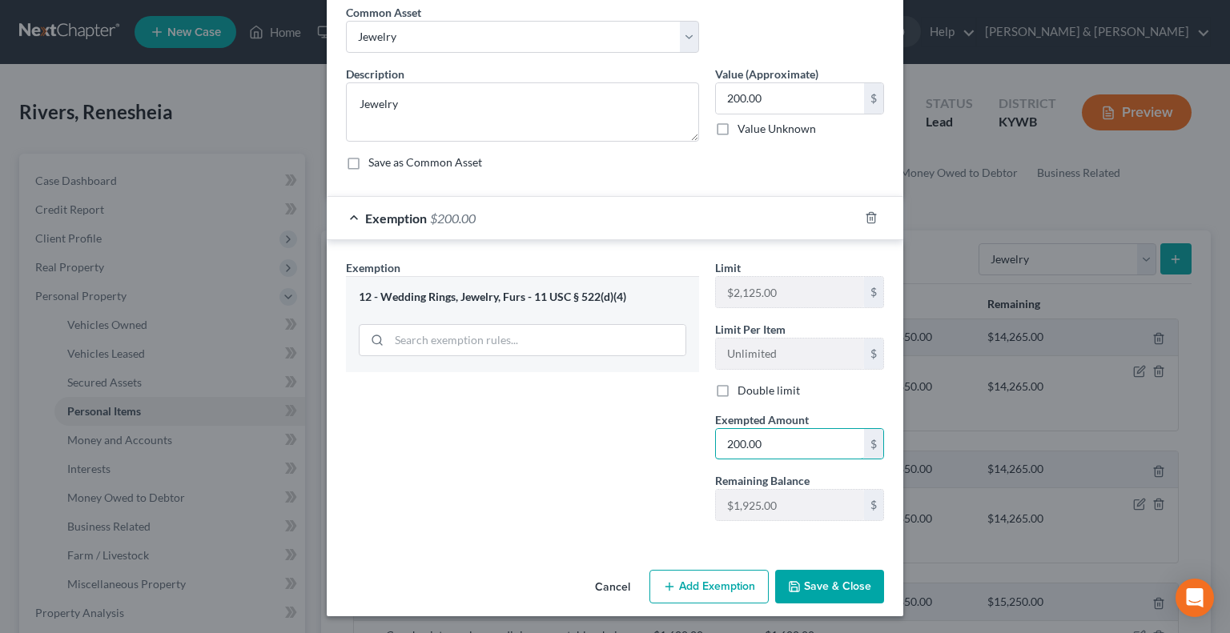
type input "200.00"
click at [832, 586] on button "Save & Close" at bounding box center [829, 587] width 109 height 34
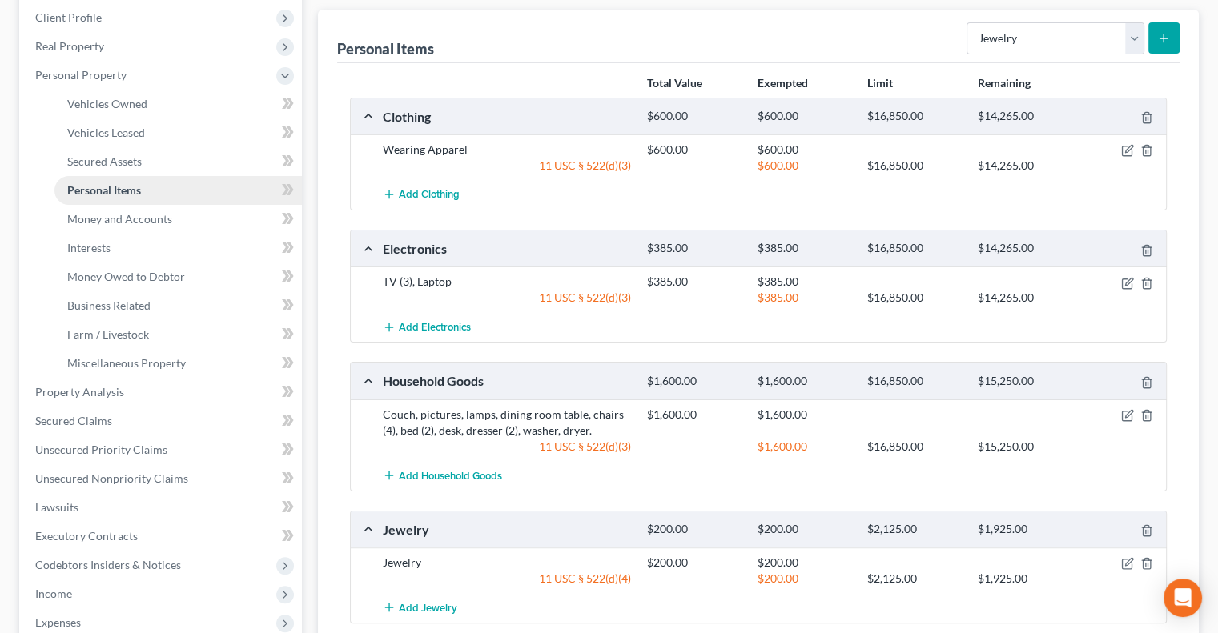
scroll to position [320, 0]
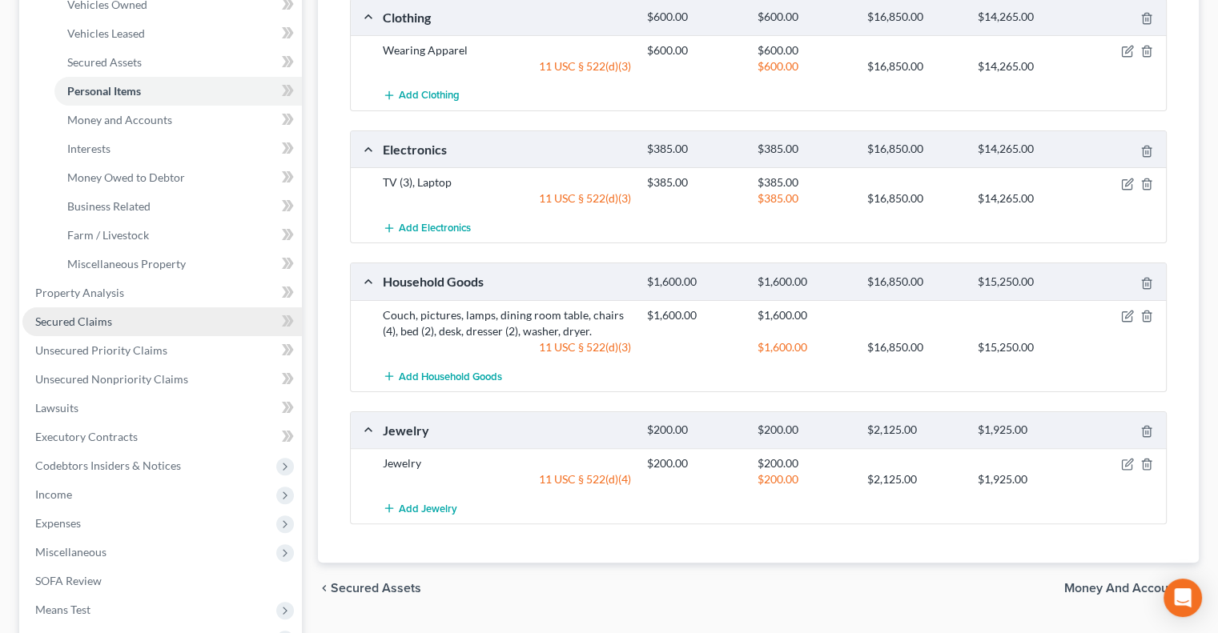
click at [96, 323] on span "Secured Claims" at bounding box center [73, 322] width 77 height 14
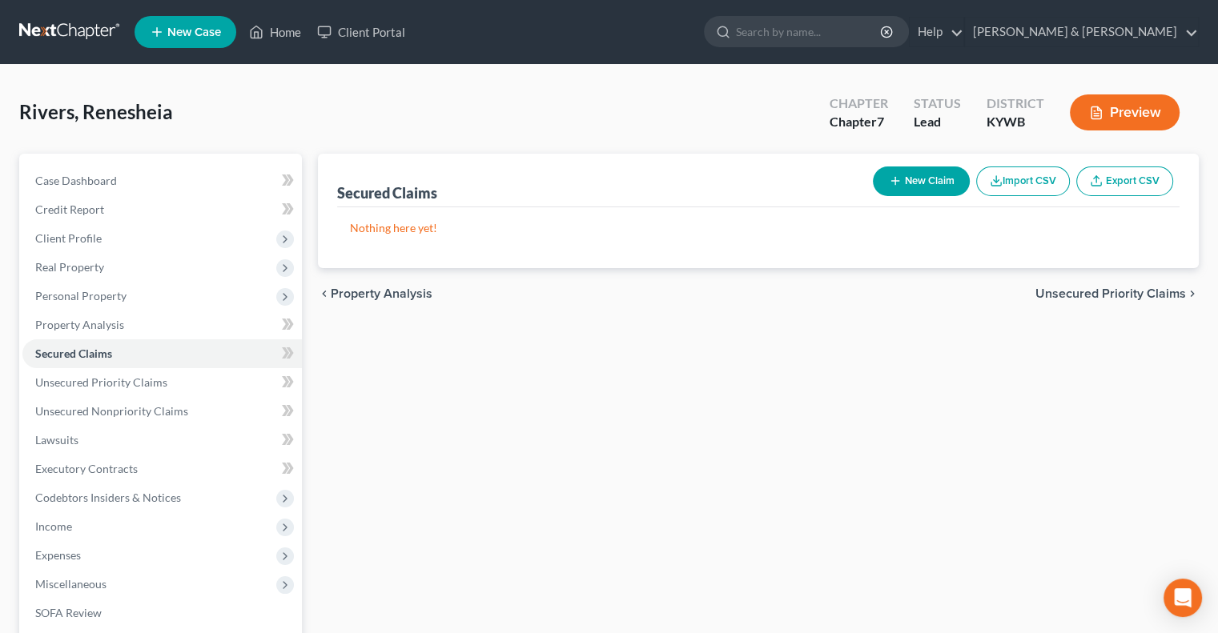
click at [897, 182] on icon "button" at bounding box center [895, 181] width 13 height 13
select select "0"
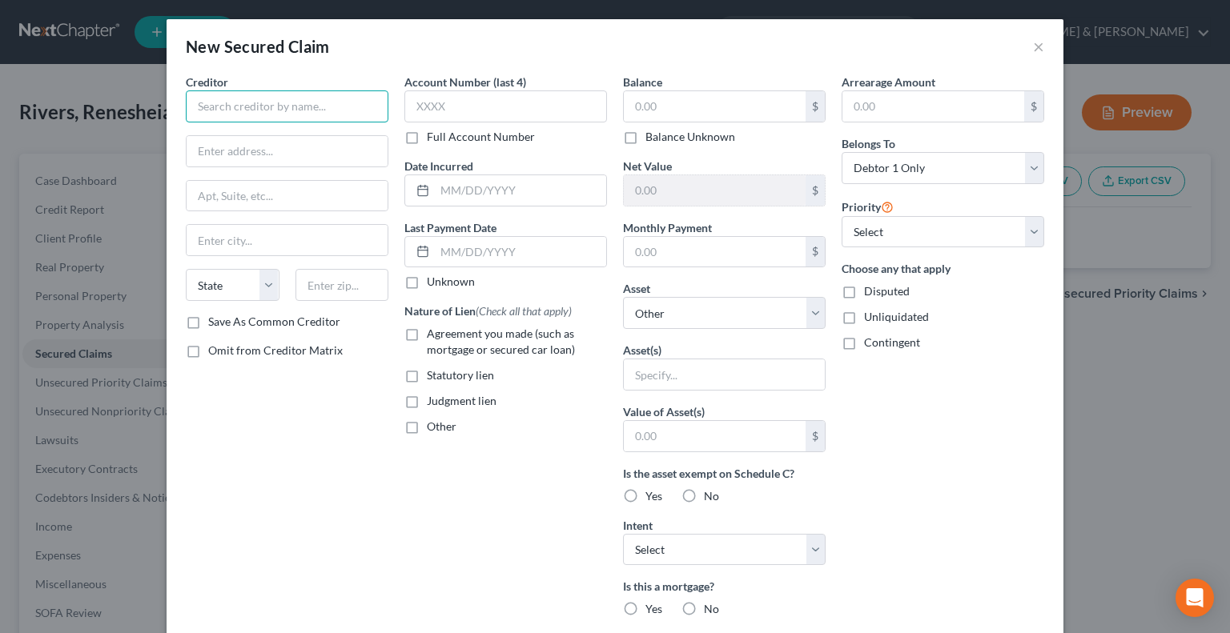
click at [289, 112] on input "text" at bounding box center [287, 106] width 203 height 32
type input "Bridgecrest"
click at [259, 148] on input "text" at bounding box center [287, 151] width 201 height 30
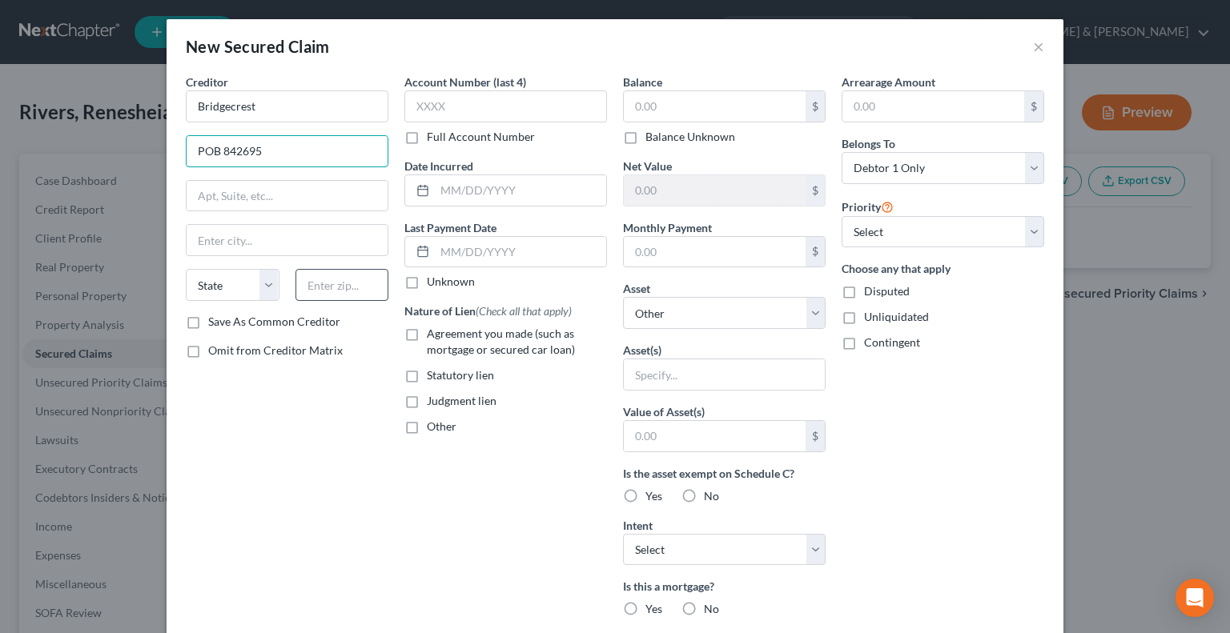
type input "POB 842695"
click at [355, 284] on input "text" at bounding box center [342, 285] width 94 height 32
type input "90084"
click at [641, 106] on input "text" at bounding box center [715, 106] width 182 height 30
type input "Los Angeles"
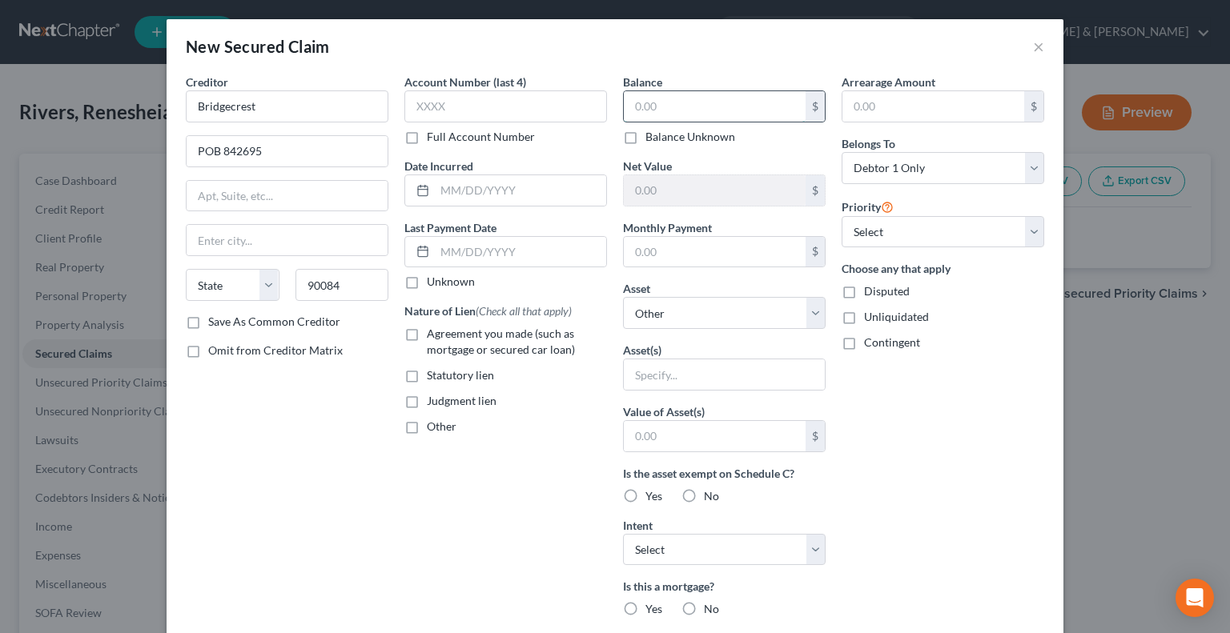
select select "4"
type input "20,628"
click at [802, 310] on select "Select Other Multiple Assets Jewelry - Jewelry - $200.0 2015 BMW 328i - $8400.0…" at bounding box center [724, 313] width 203 height 32
select select "7"
click at [623, 297] on select "Select Other Multiple Assets Jewelry - Jewelry - $200.0 2015 BMW 328i - $8400.0…" at bounding box center [724, 313] width 203 height 32
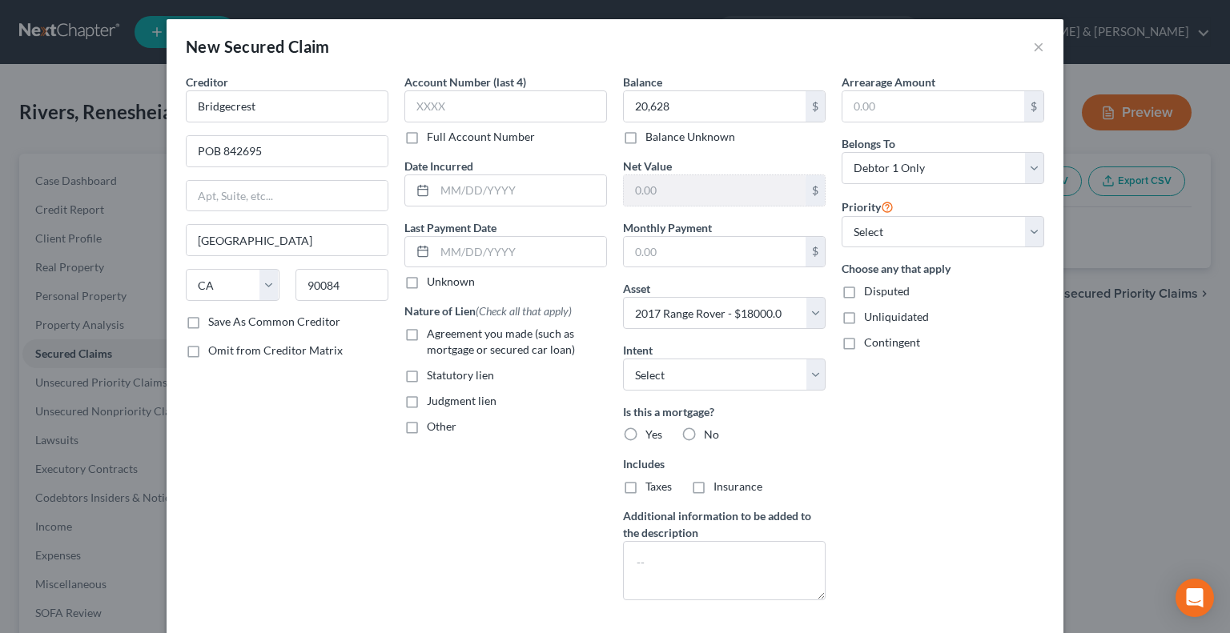
drag, startPoint x: 678, startPoint y: 433, endPoint x: 621, endPoint y: 424, distance: 57.7
click at [704, 432] on label "No" at bounding box center [711, 435] width 15 height 16
click at [710, 432] on input "No" at bounding box center [715, 432] width 10 height 10
radio input "true"
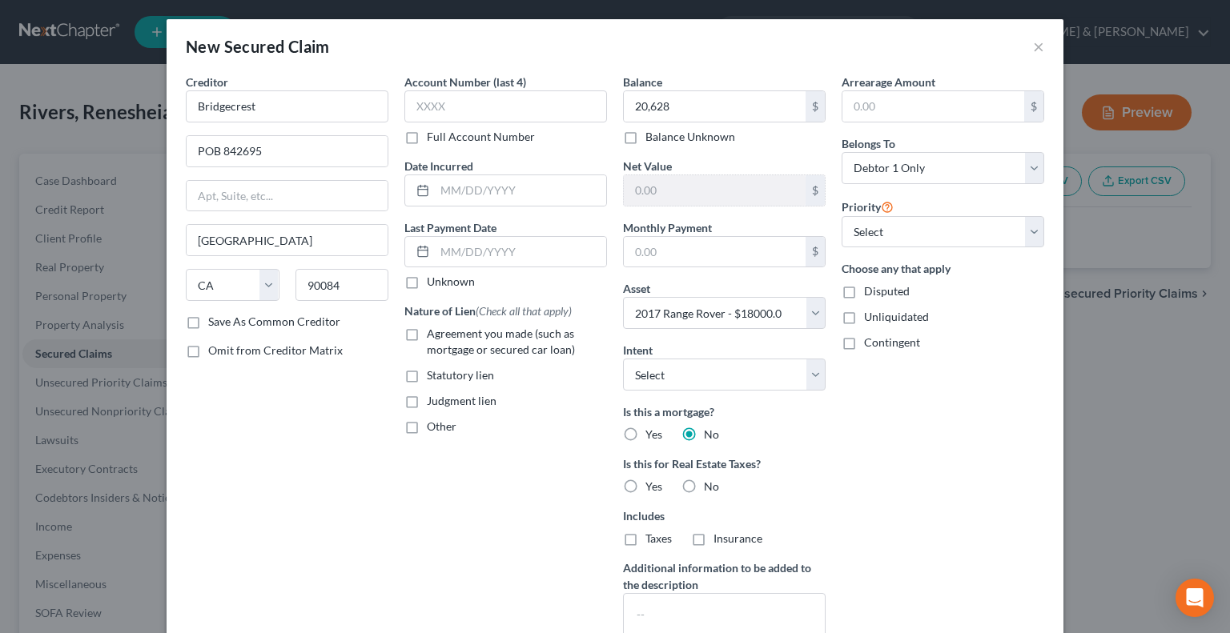
click at [427, 333] on label "Agreement you made (such as mortgage or secured car loan)" at bounding box center [517, 342] width 180 height 32
click at [433, 333] on input "Agreement you made (such as mortgage or secured car loan)" at bounding box center [438, 331] width 10 height 10
checkbox input "true"
click at [812, 379] on select "Select Surrender Redeem Reaffirm Avoid Other" at bounding box center [724, 375] width 203 height 32
select select "0"
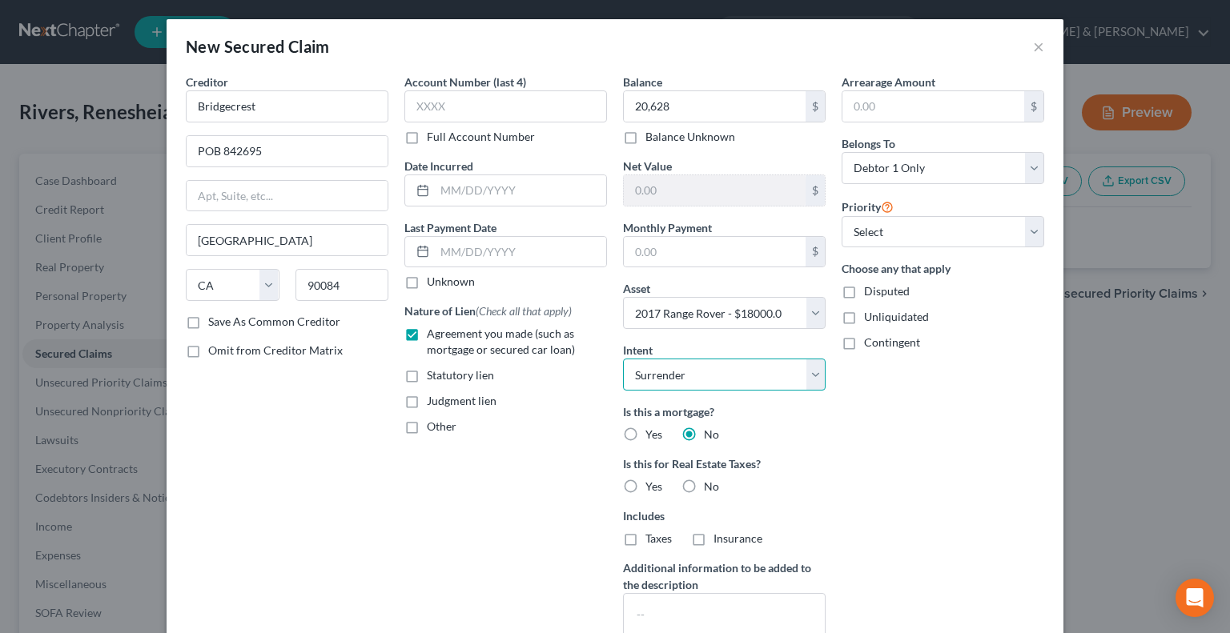
click at [623, 359] on select "Select Surrender Redeem Reaffirm Avoid Other" at bounding box center [724, 375] width 203 height 32
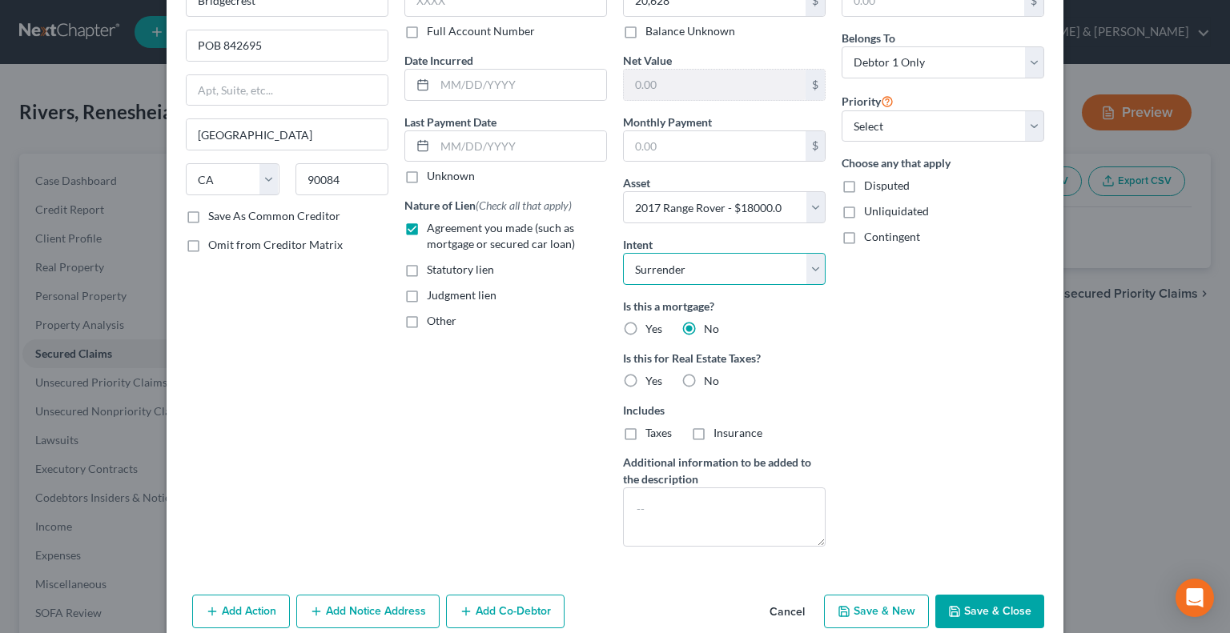
scroll to position [131, 0]
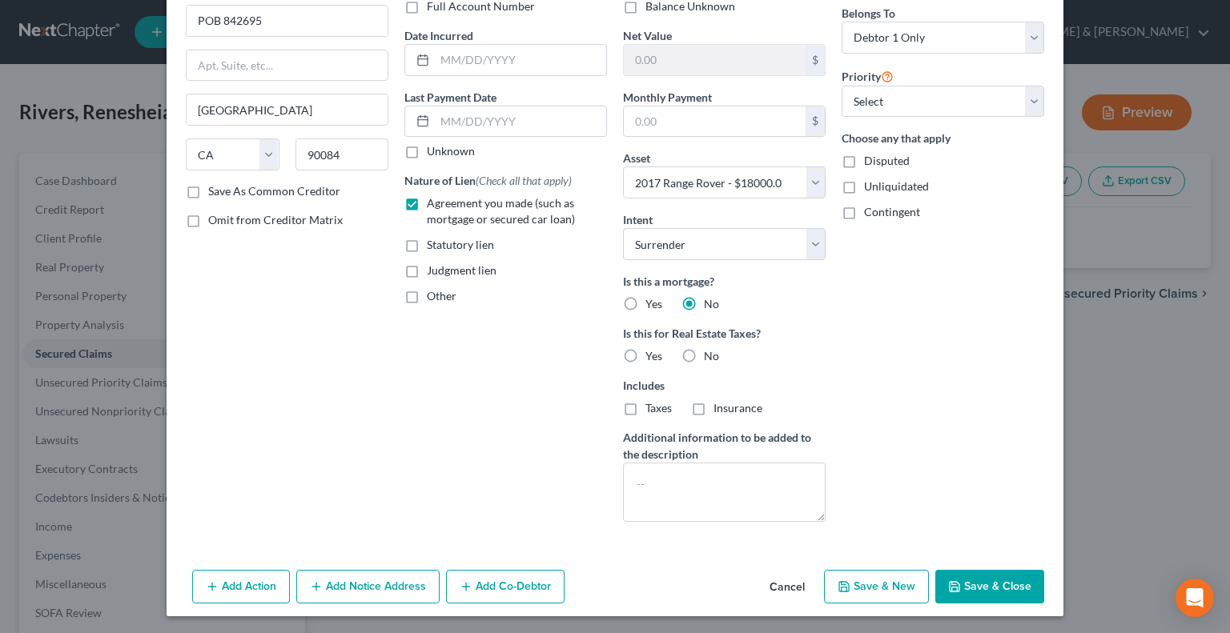
click at [877, 580] on button "Save & New" at bounding box center [876, 587] width 105 height 34
select select
select select "0"
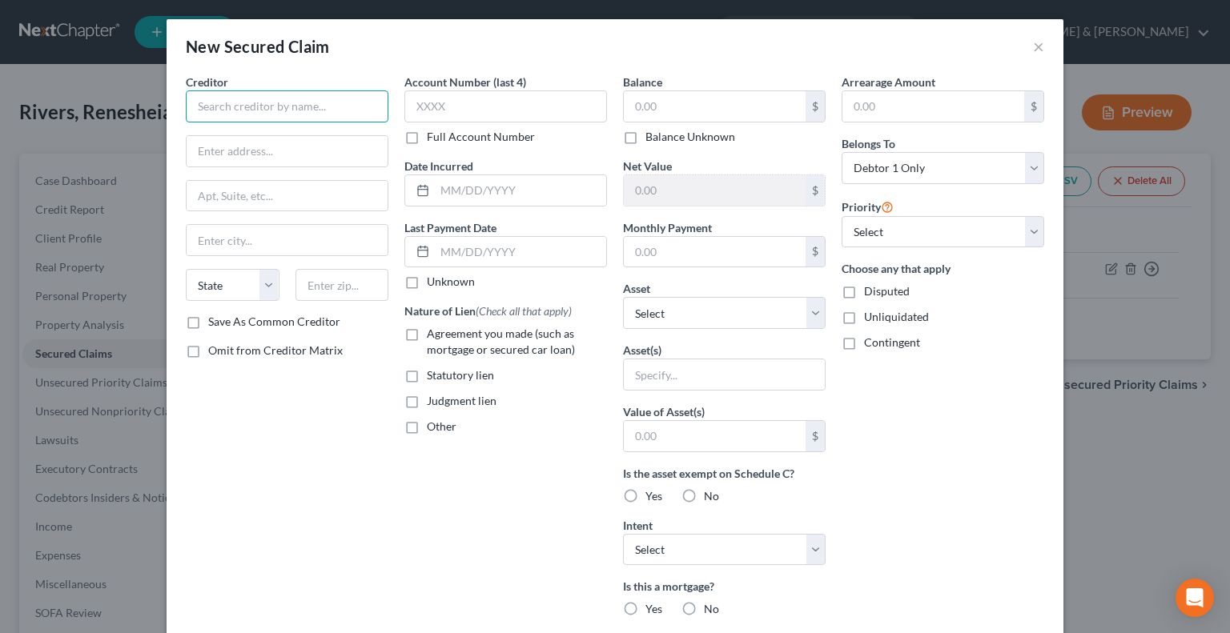
click at [300, 110] on input "text" at bounding box center [287, 106] width 203 height 32
type input "Santander"
click at [259, 147] on input "text" at bounding box center [287, 151] width 201 height 30
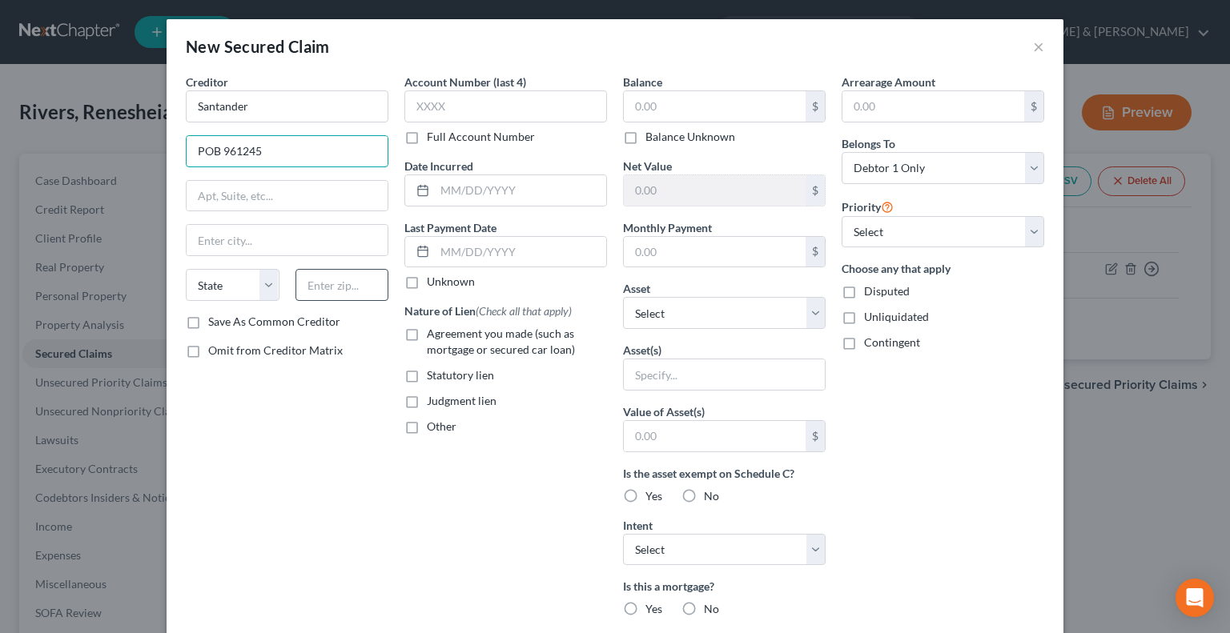
type input "POB 961245"
click at [330, 287] on input "text" at bounding box center [342, 285] width 94 height 32
type input "76161"
type input "Fort Worth"
select select "45"
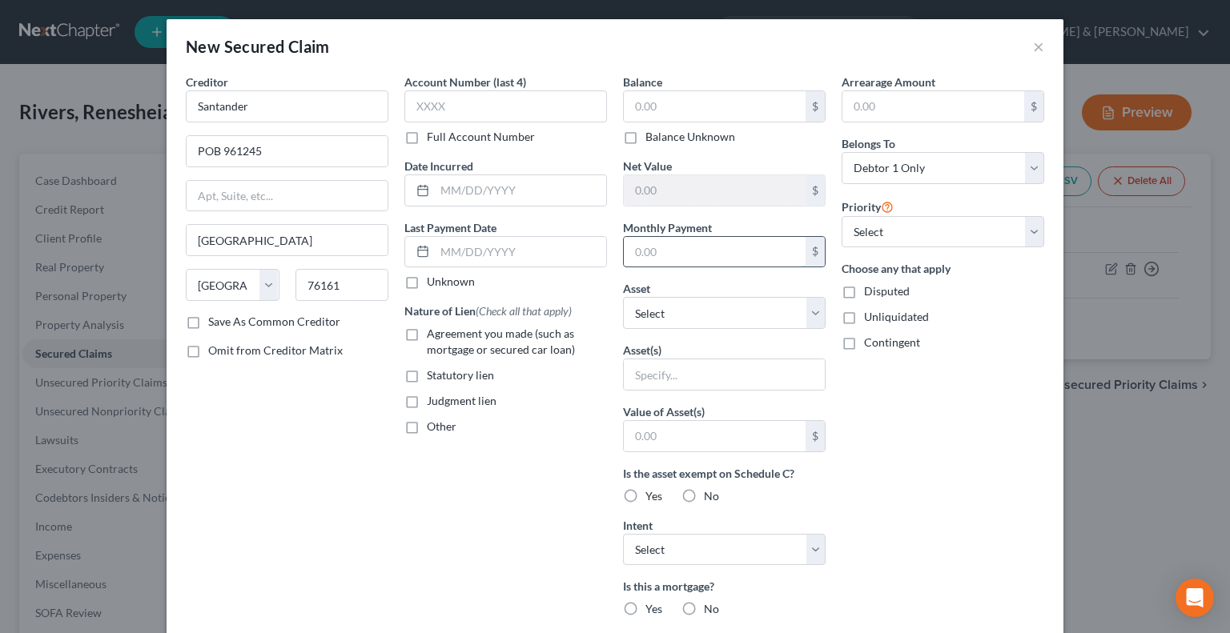
click at [667, 246] on input "text" at bounding box center [715, 252] width 182 height 30
type input "508"
click at [713, 108] on input "text" at bounding box center [715, 106] width 182 height 30
type input "13,875"
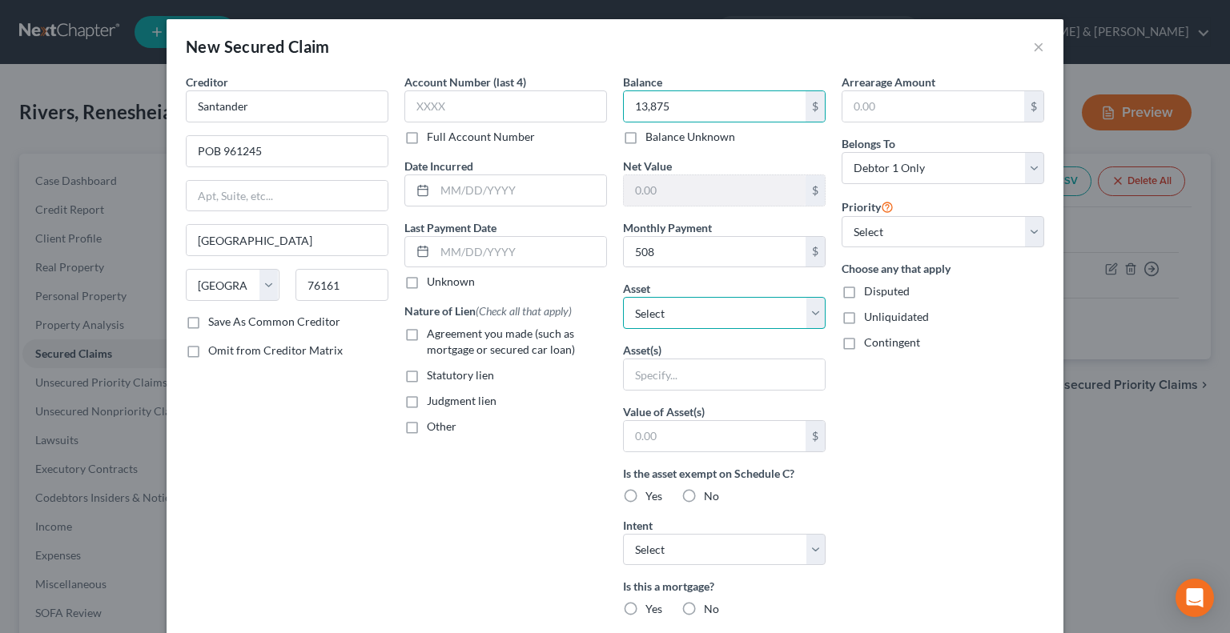
click at [812, 308] on select "Select Other Multiple Assets Jewelry - Jewelry - $200.0 2015 BMW 328i - $8400.0…" at bounding box center [724, 313] width 203 height 32
select select "3"
click at [623, 297] on select "Select Other Multiple Assets Jewelry - Jewelry - $200.0 2015 BMW 328i - $8400.0…" at bounding box center [724, 313] width 203 height 32
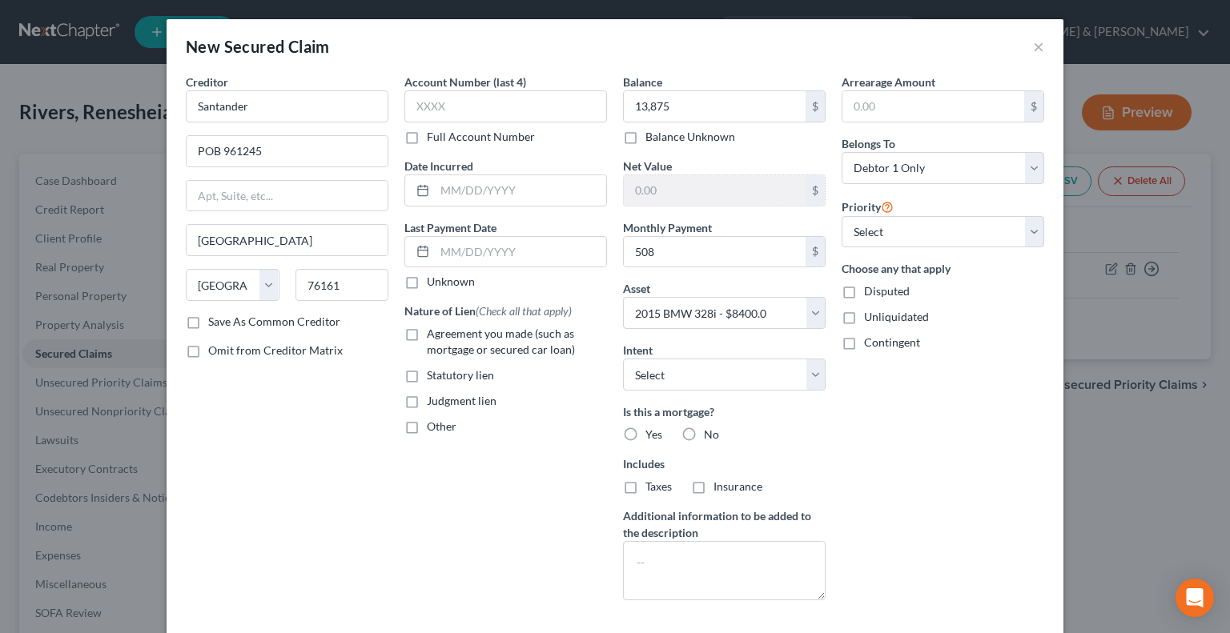
click at [704, 432] on label "No" at bounding box center [711, 435] width 15 height 16
click at [710, 432] on input "No" at bounding box center [715, 432] width 10 height 10
radio input "true"
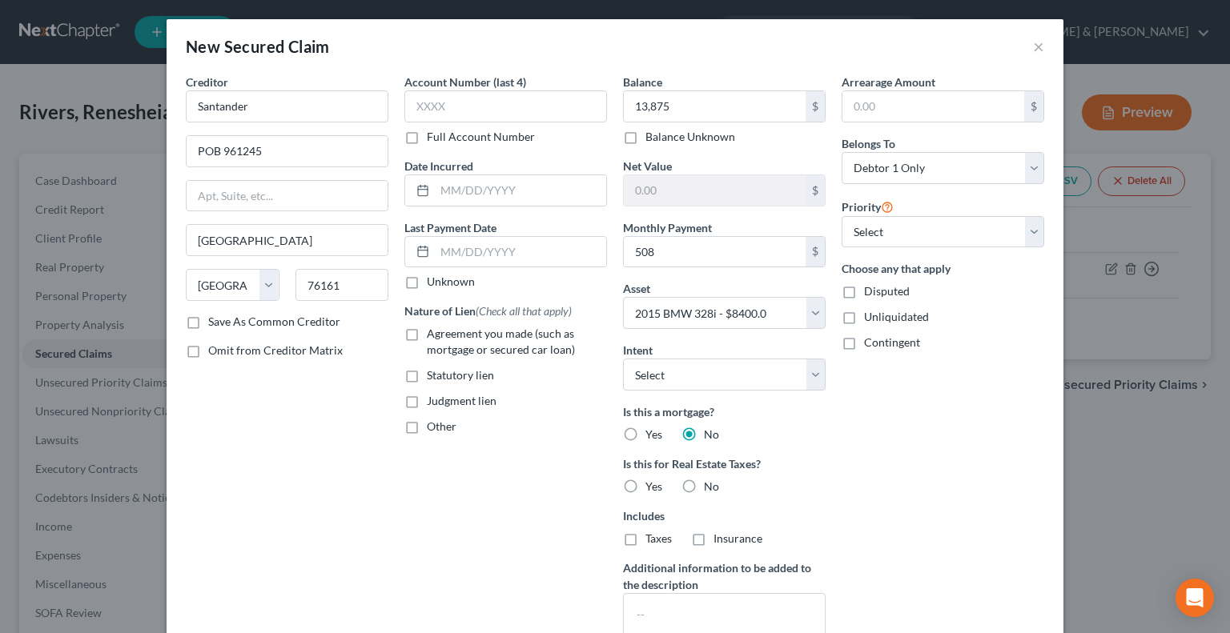
click at [427, 337] on label "Agreement you made (such as mortgage or secured car loan)" at bounding box center [517, 342] width 180 height 32
click at [433, 336] on input "Agreement you made (such as mortgage or secured car loan)" at bounding box center [438, 331] width 10 height 10
checkbox input "true"
click at [802, 365] on select "Select Surrender Redeem Reaffirm Avoid Other" at bounding box center [724, 375] width 203 height 32
select select "2"
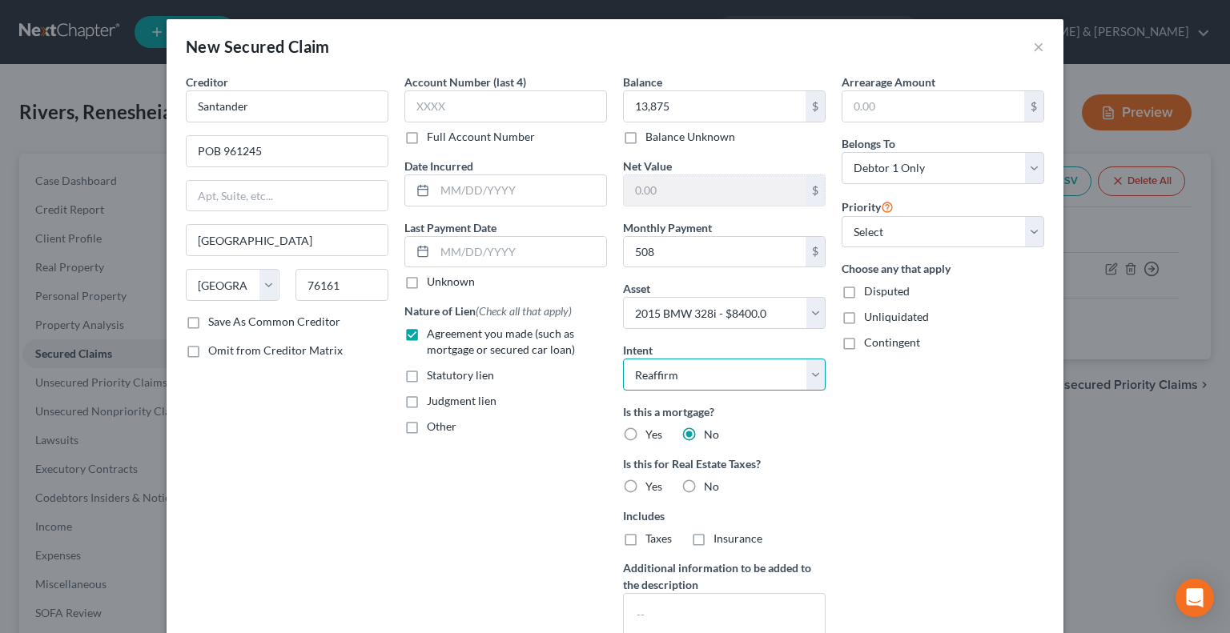
click at [623, 359] on select "Select Surrender Redeem Reaffirm Avoid Other" at bounding box center [724, 375] width 203 height 32
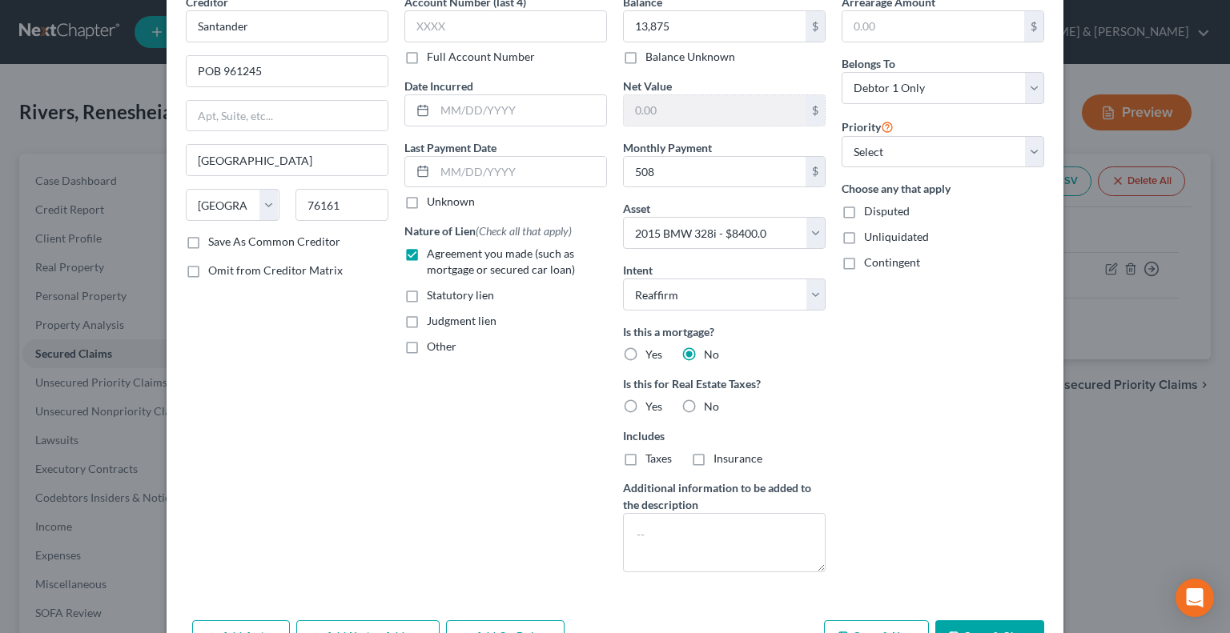
click at [704, 406] on label "No" at bounding box center [711, 407] width 15 height 16
click at [710, 406] on input "No" at bounding box center [715, 404] width 10 height 10
radio input "true"
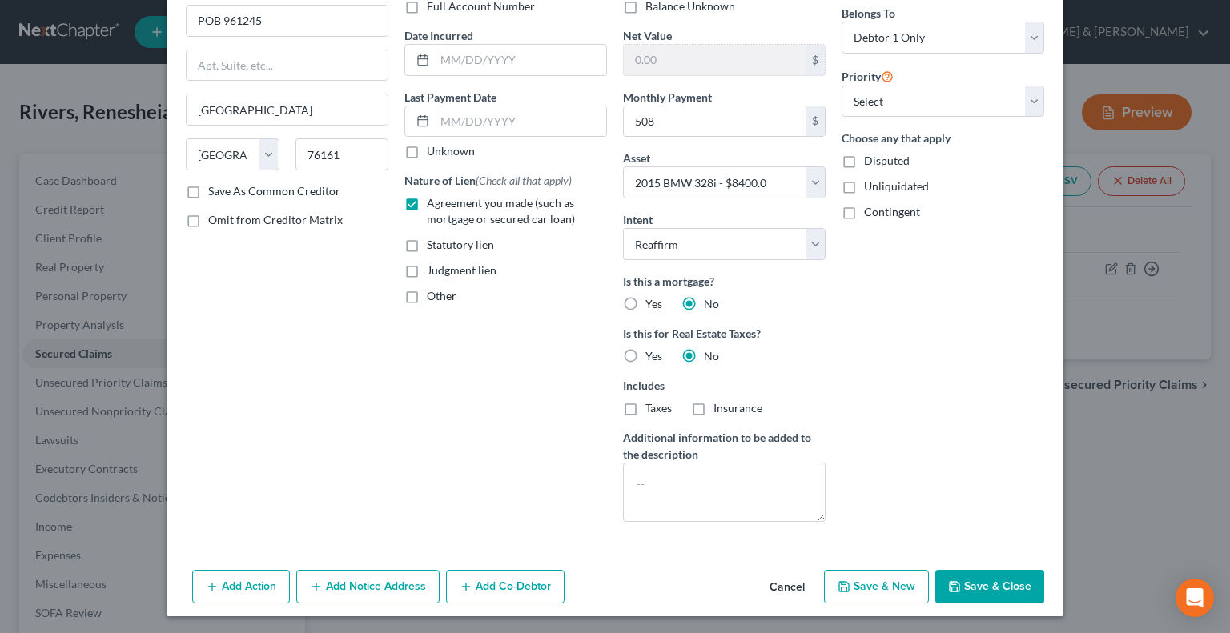
click at [968, 585] on button "Save & Close" at bounding box center [989, 587] width 109 height 34
select select
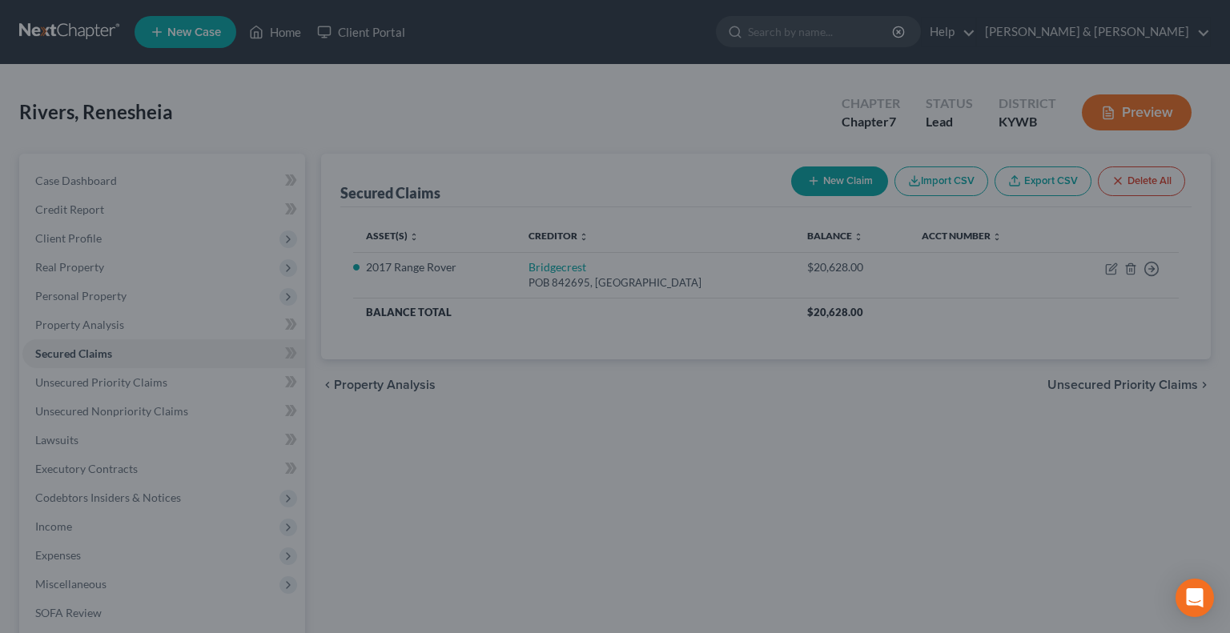
type input "13,875.00"
type input "-5,475.00"
type input "508.00"
select select "3"
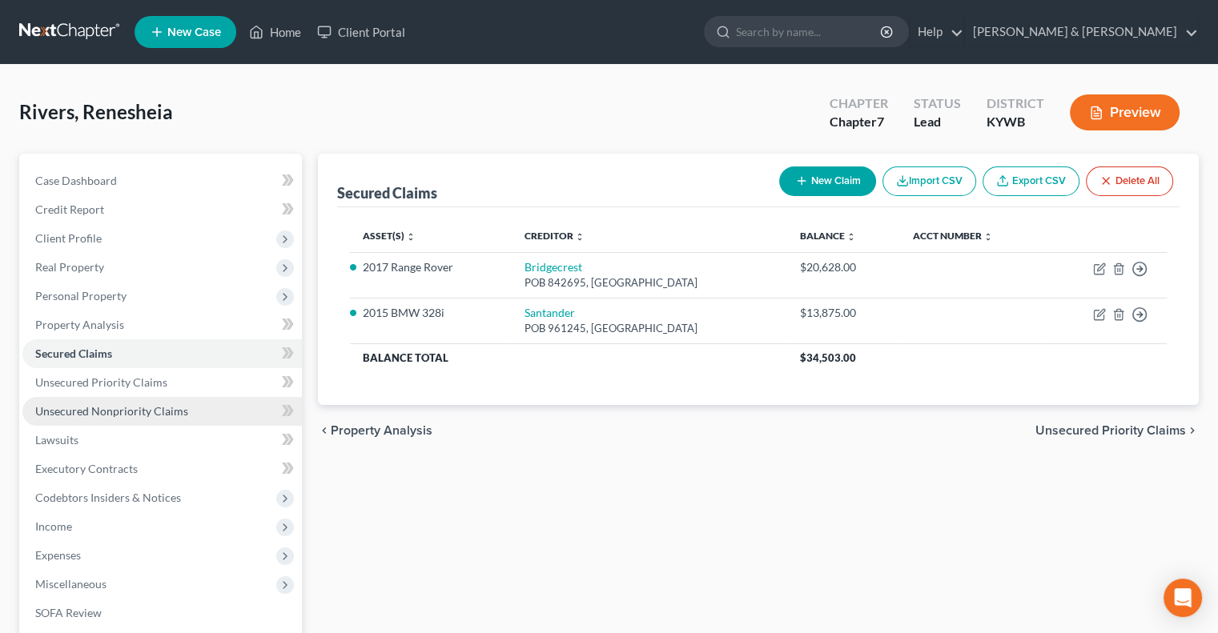
click at [115, 410] on span "Unsecured Nonpriority Claims" at bounding box center [111, 411] width 153 height 14
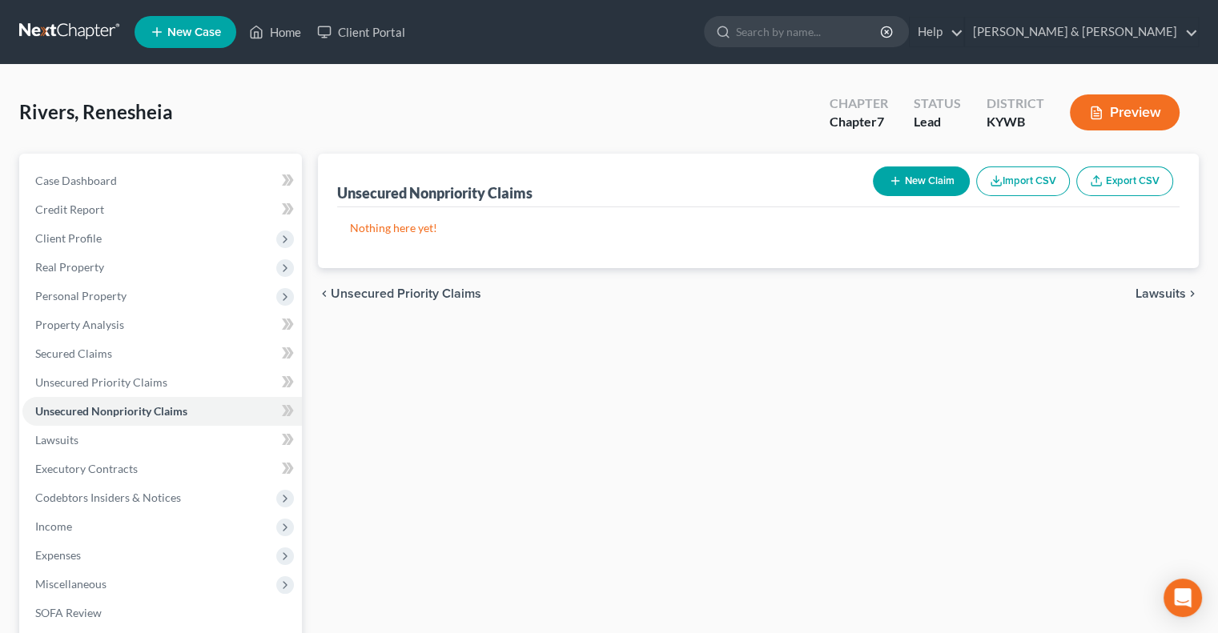
click at [910, 178] on button "New Claim" at bounding box center [921, 182] width 97 height 30
select select "0"
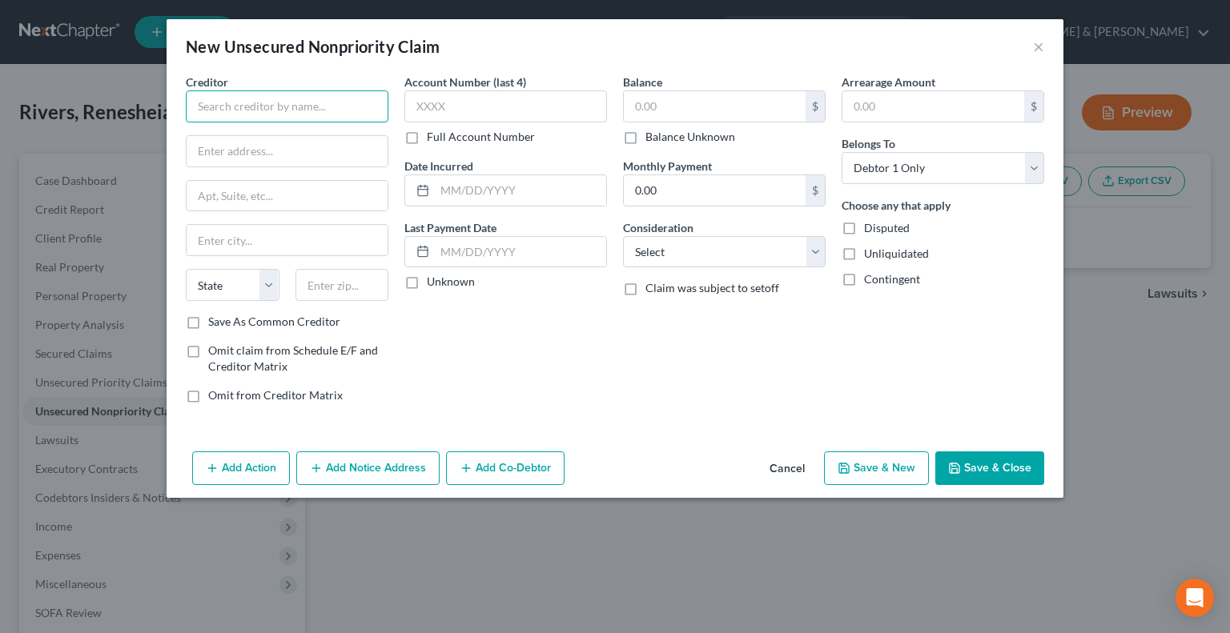
click at [355, 96] on input "text" at bounding box center [287, 106] width 203 height 32
type input "i"
type input "IRS"
click at [287, 147] on input "text" at bounding box center [287, 151] width 201 height 30
type input "POB 7346"
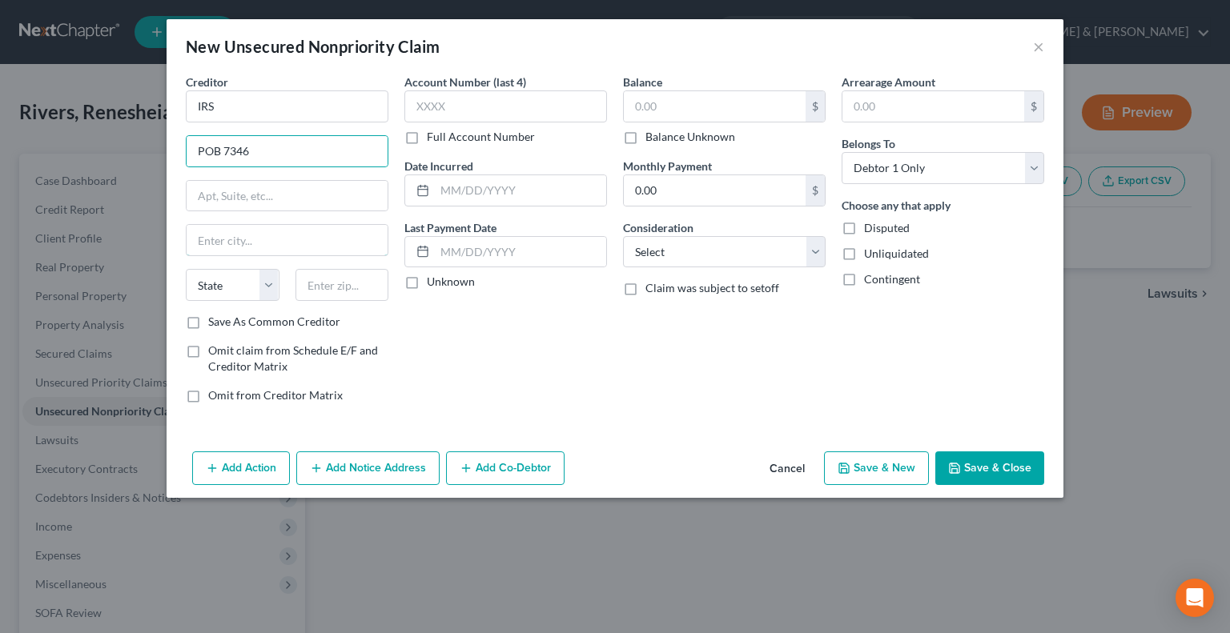
type input "Philadelphia"
type input "19114"
select select "39"
type input "POB 7346"
click at [641, 104] on input "text" at bounding box center [715, 106] width 182 height 30
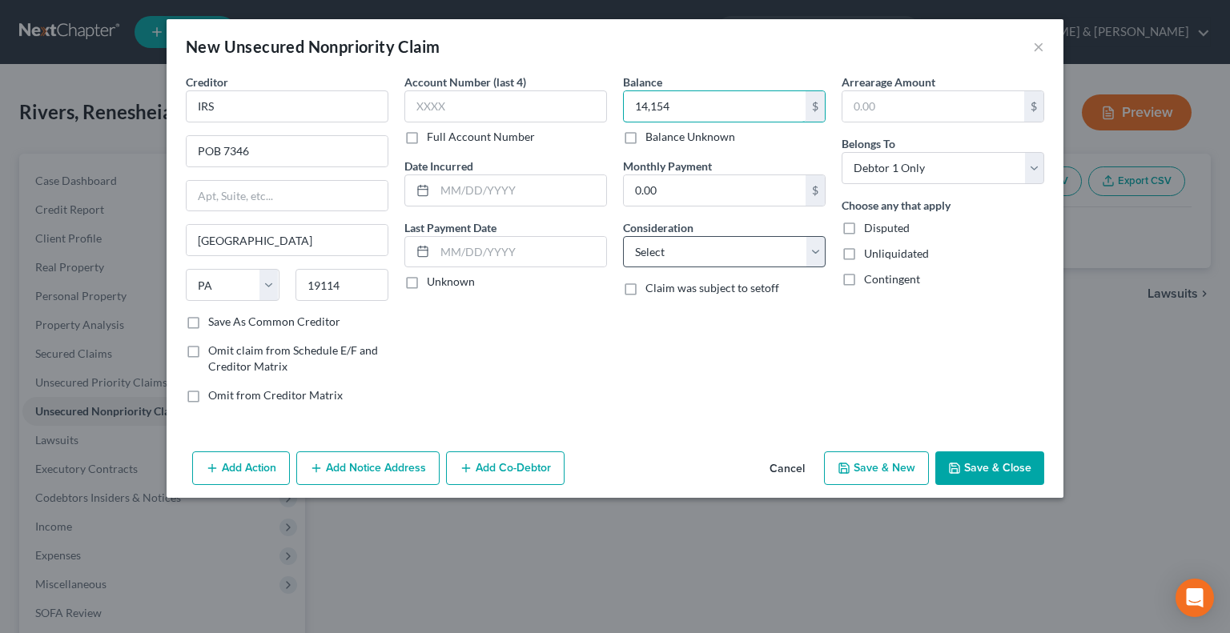
type input "14,154"
click at [815, 256] on select "Select Cable / Satellite Services Collection Agency Credit Card Debt Debt Couns…" at bounding box center [724, 252] width 203 height 32
click at [623, 236] on select "Select Cable / Satellite Services Collection Agency Credit Card Debt Debt Couns…" at bounding box center [724, 252] width 203 height 32
click at [805, 256] on select "Select Cable / Satellite Services Collection Agency Credit Card Debt Debt Couns…" at bounding box center [724, 252] width 203 height 32
select select "14"
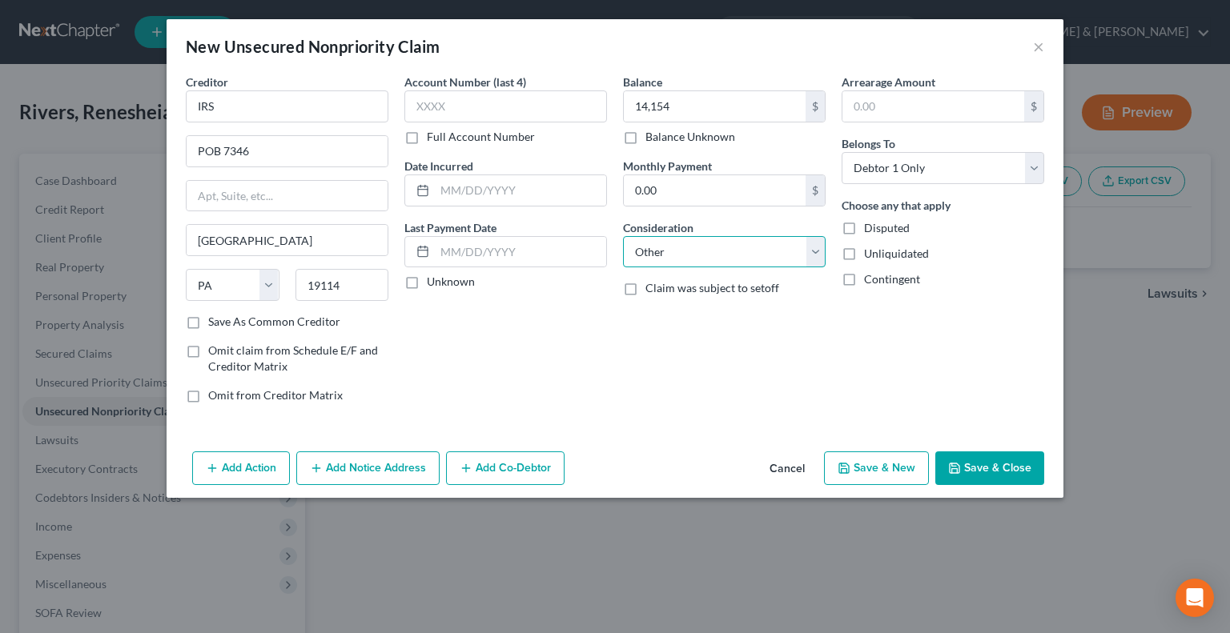
click at [623, 236] on select "Select Cable / Satellite Services Collection Agency Credit Card Debt Debt Couns…" at bounding box center [724, 252] width 203 height 32
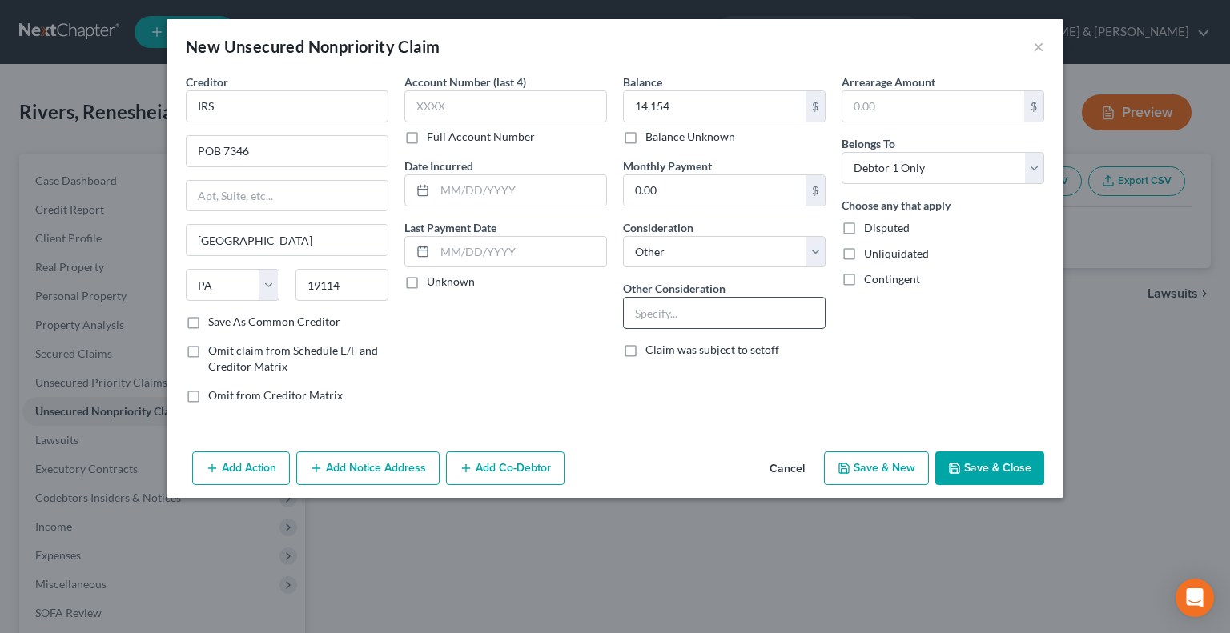
click at [680, 313] on input "text" at bounding box center [724, 313] width 201 height 30
click at [663, 307] on input "1040- 2016-2018" at bounding box center [724, 313] width 201 height 30
type input "1040: 2016-2018"
click at [873, 474] on button "Save & New" at bounding box center [876, 469] width 105 height 34
type input "14,154.00"
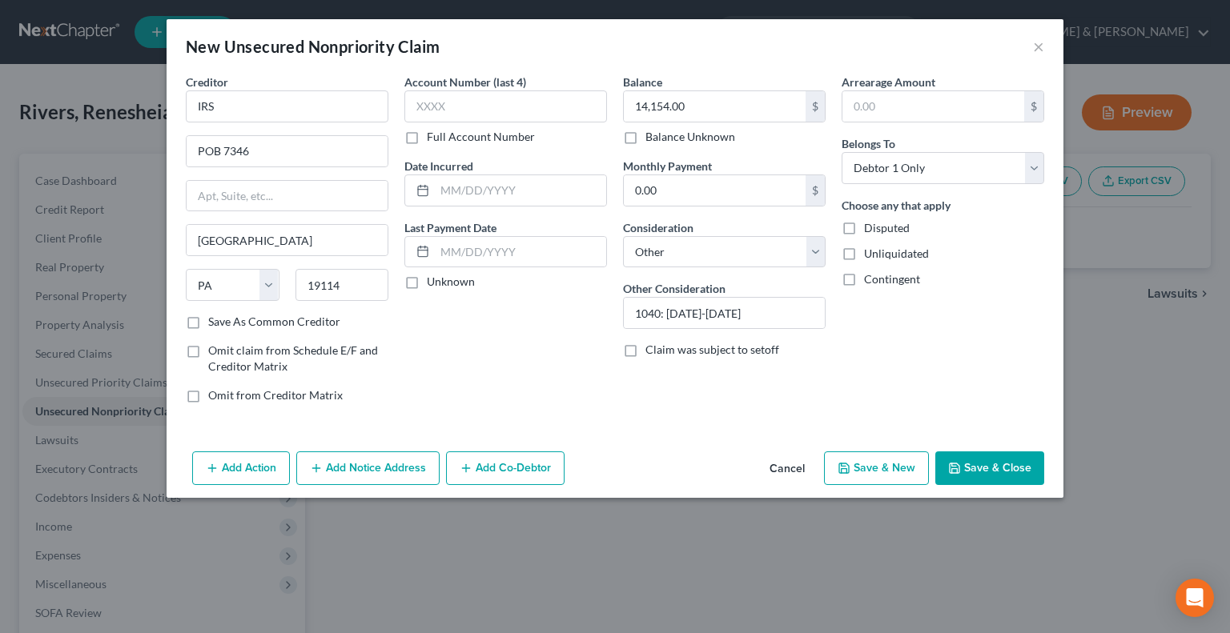
select select "0"
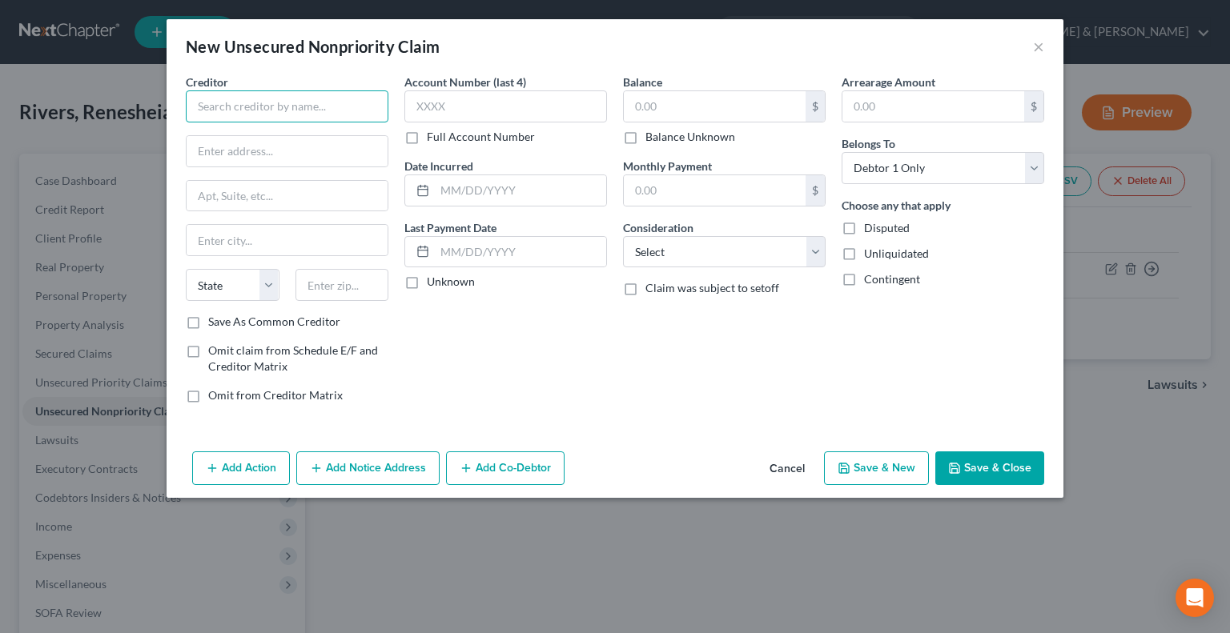
click at [239, 105] on input "text" at bounding box center [287, 106] width 203 height 32
type input "Coast Professional"
click at [233, 152] on input "text" at bounding box center [287, 151] width 201 height 30
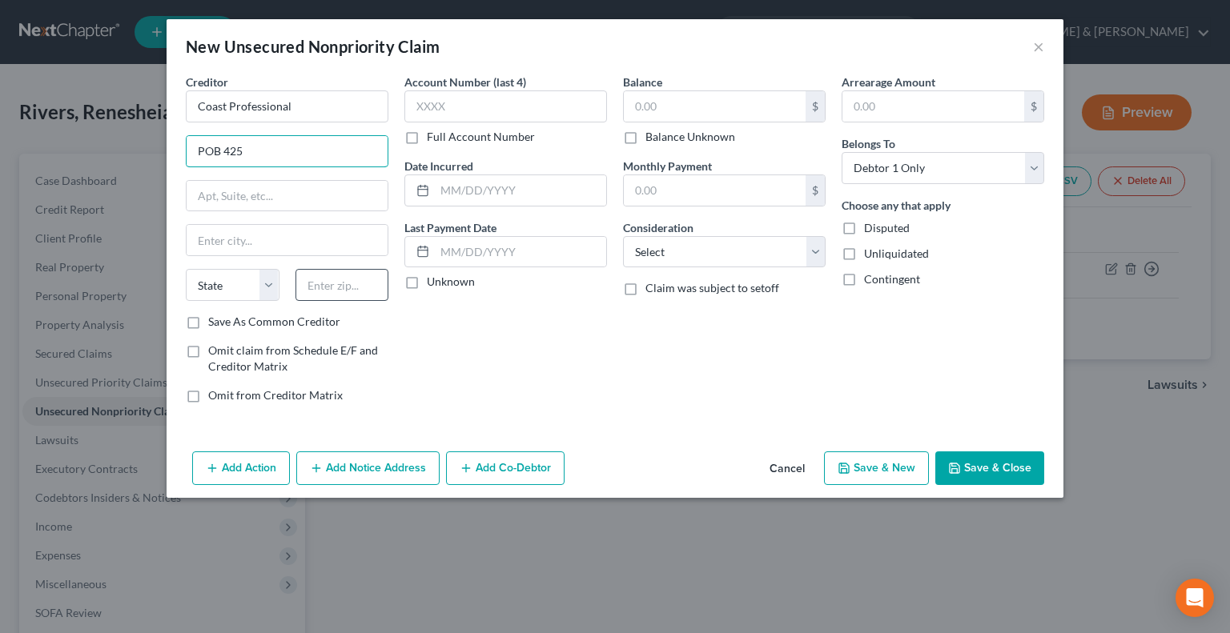
type input "POB 425"
drag, startPoint x: 305, startPoint y: 287, endPoint x: 320, endPoint y: 293, distance: 16.2
click at [313, 288] on input "text" at bounding box center [342, 285] width 94 height 32
type input "14454"
type input "Geneseo"
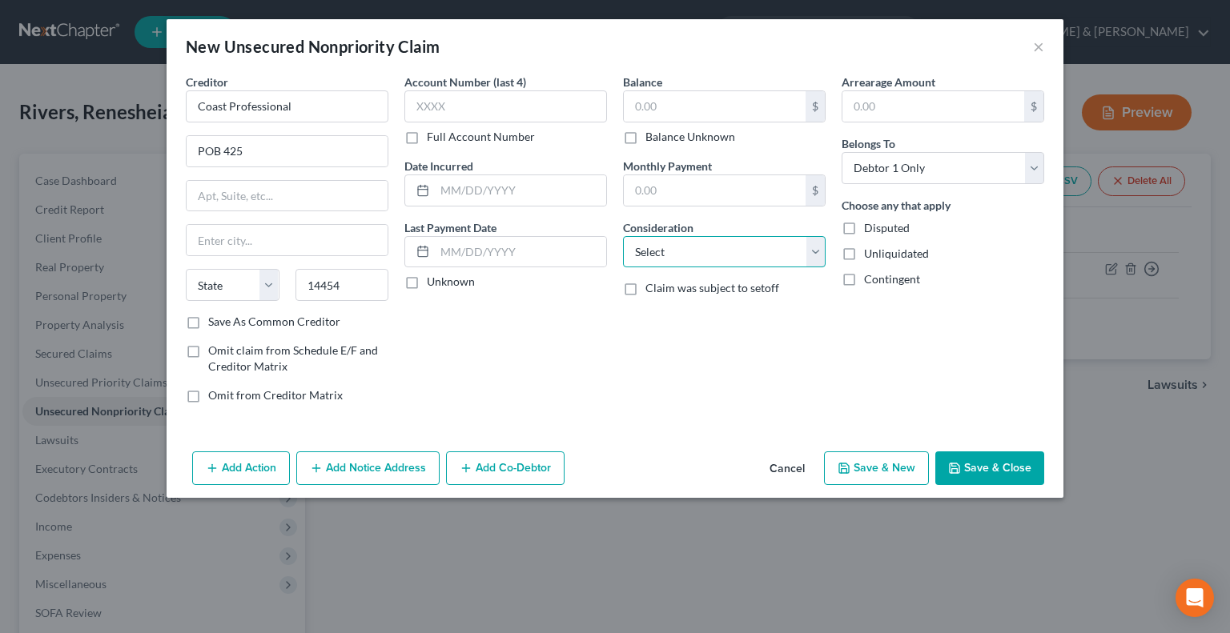
select select "35"
click at [821, 254] on select "Select Cable / Satellite Services Collection Agency Credit Card Debt Debt Couns…" at bounding box center [724, 252] width 203 height 32
select select "14"
click at [623, 236] on select "Select Cable / Satellite Services Collection Agency Credit Card Debt Debt Couns…" at bounding box center [724, 252] width 203 height 32
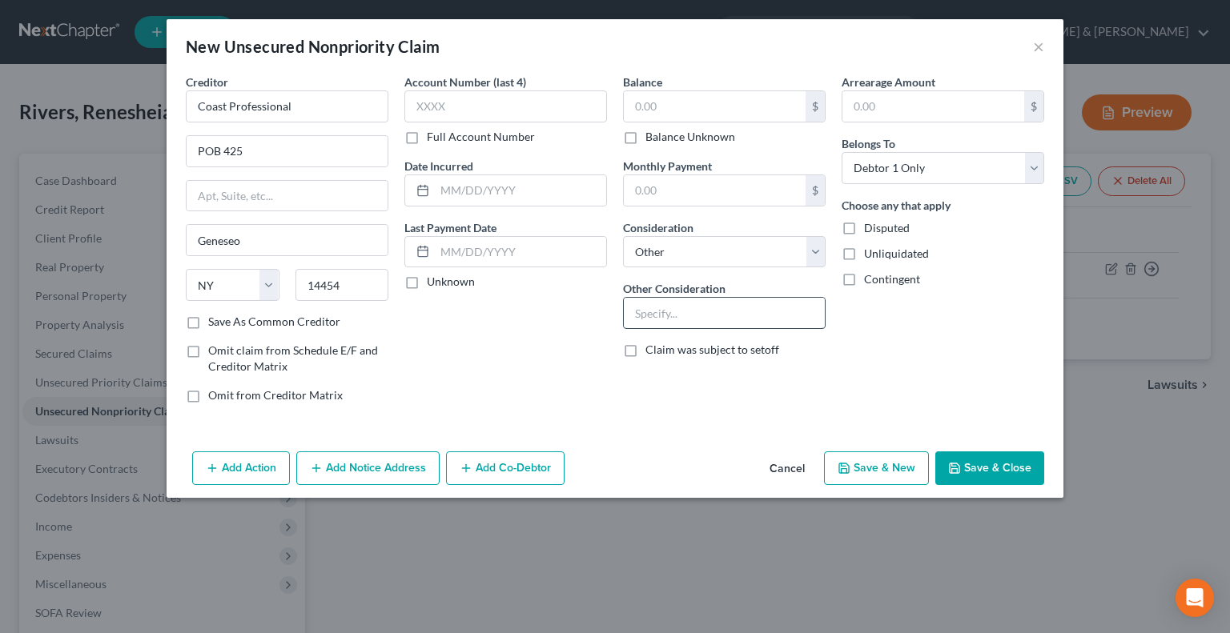
click at [681, 318] on input "text" at bounding box center [724, 313] width 201 height 30
type input "Collection fro IRS"
click at [885, 466] on button "Save & New" at bounding box center [876, 469] width 105 height 34
select select "0"
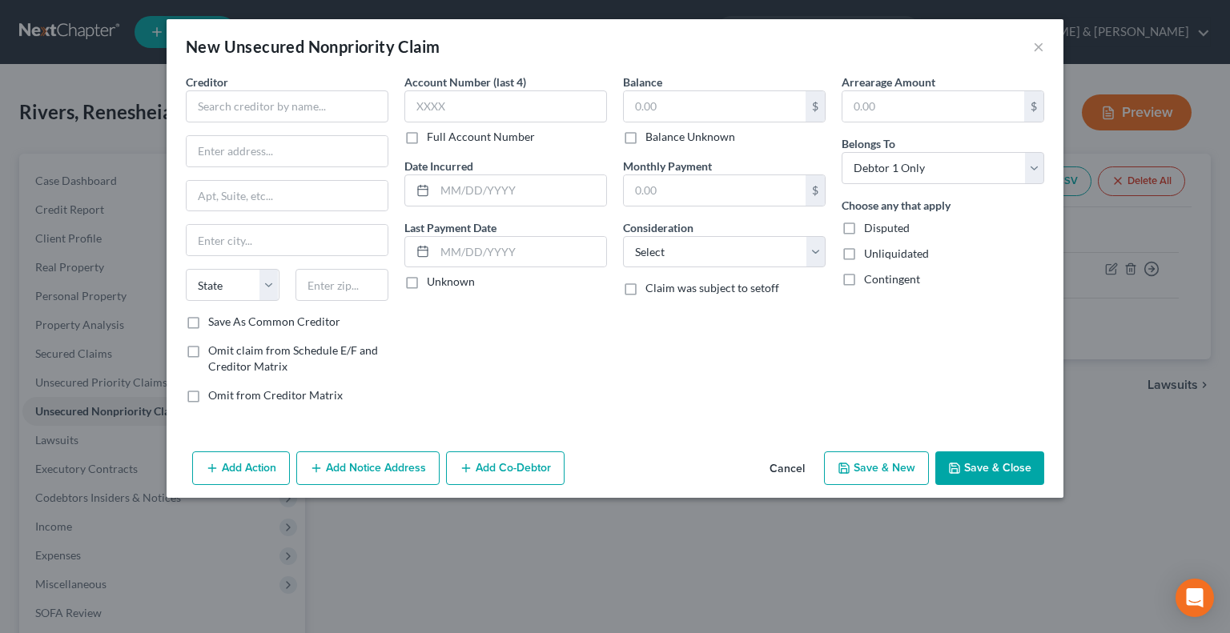
type input "0.00"
click at [346, 108] on input "text" at bounding box center [287, 106] width 203 height 32
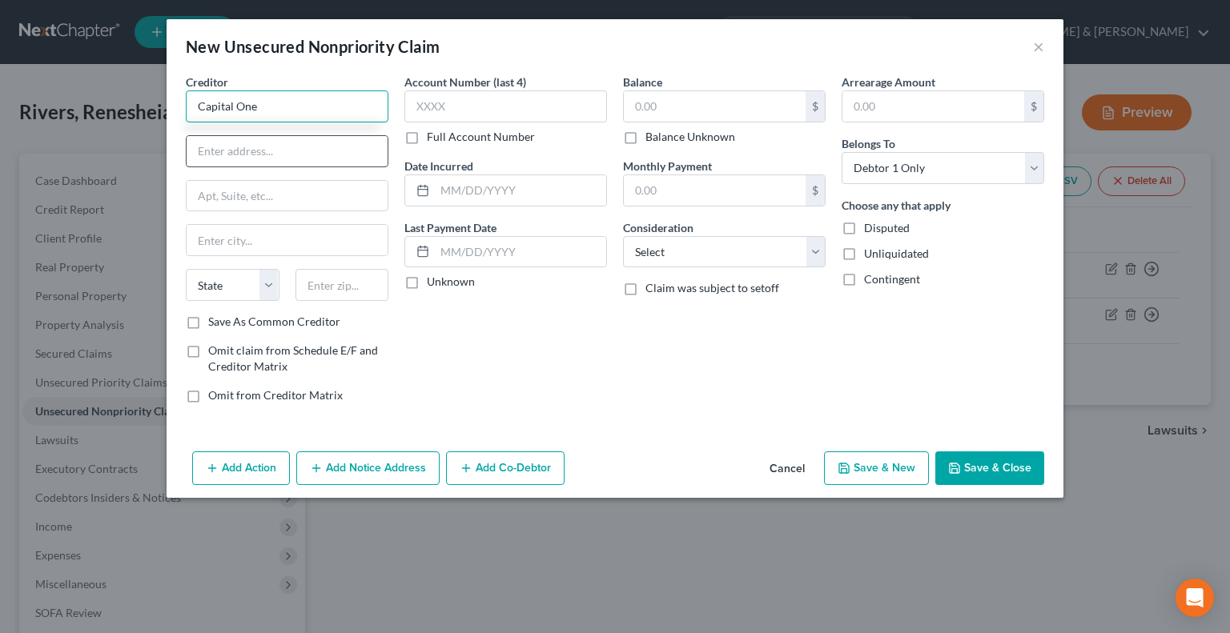
type input "Capital One"
click at [240, 151] on input "text" at bounding box center [287, 151] width 201 height 30
type input "POB 30285"
click at [327, 284] on input "text" at bounding box center [342, 285] width 94 height 32
type input "84130"
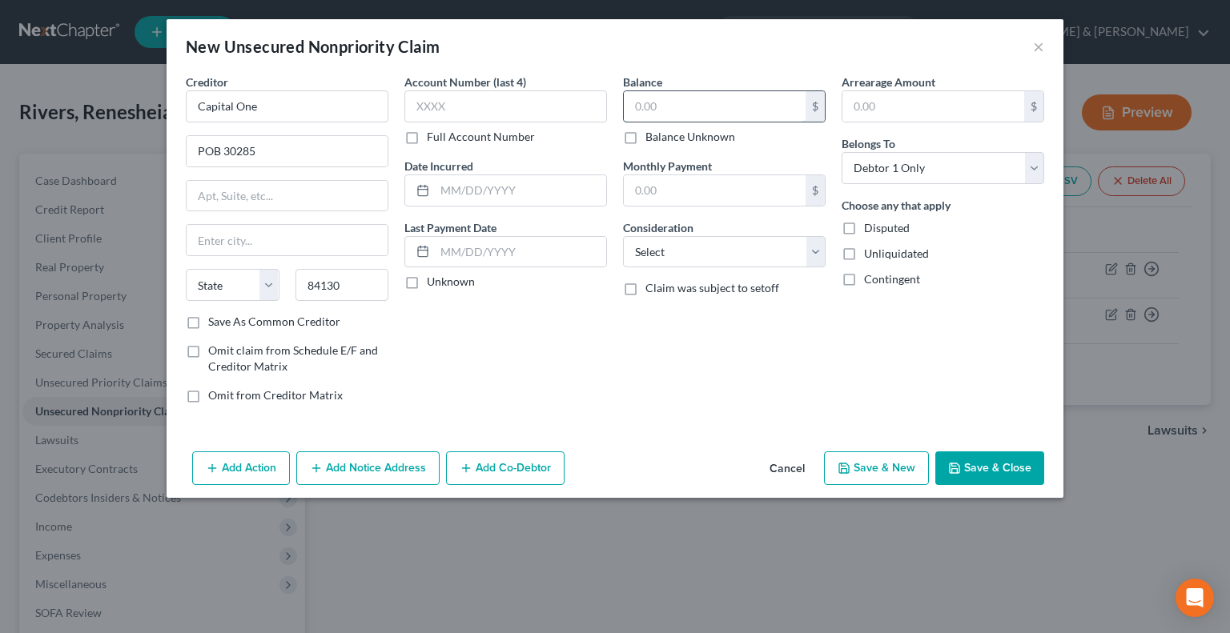
type input "Salt Lake City"
select select "46"
click at [649, 114] on input "text" at bounding box center [715, 106] width 182 height 30
type input "420"
click at [680, 192] on input "text" at bounding box center [715, 190] width 182 height 30
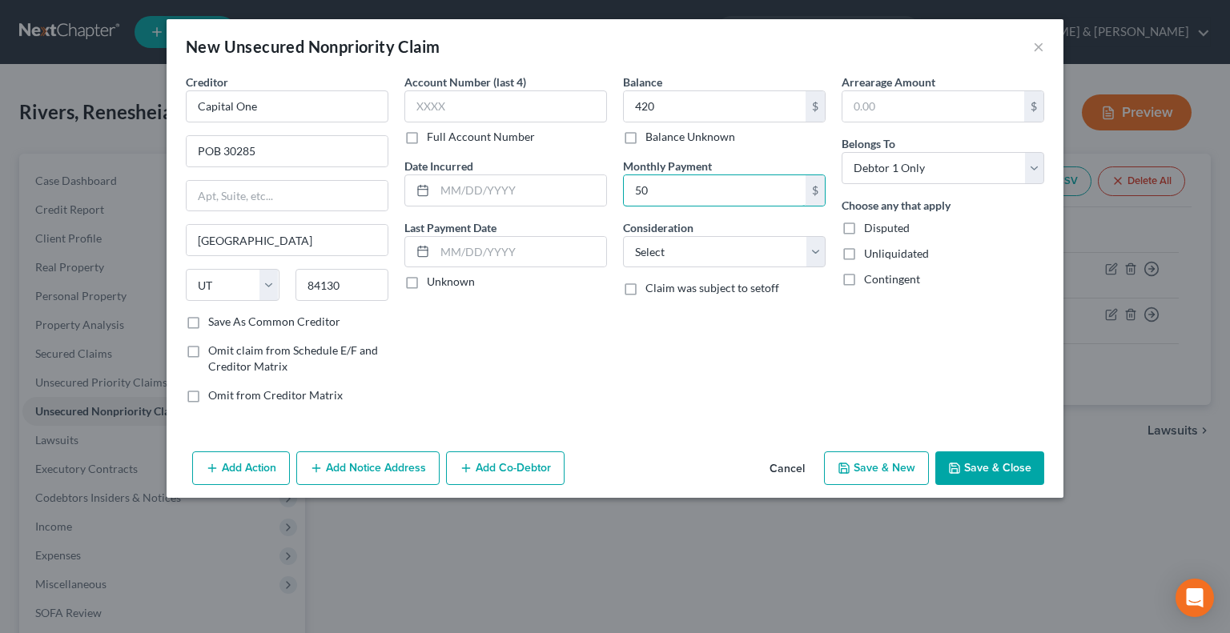
type input "50"
click at [892, 468] on button "Save & New" at bounding box center [876, 469] width 105 height 34
select select "0"
type input "420.00"
type input "50.00"
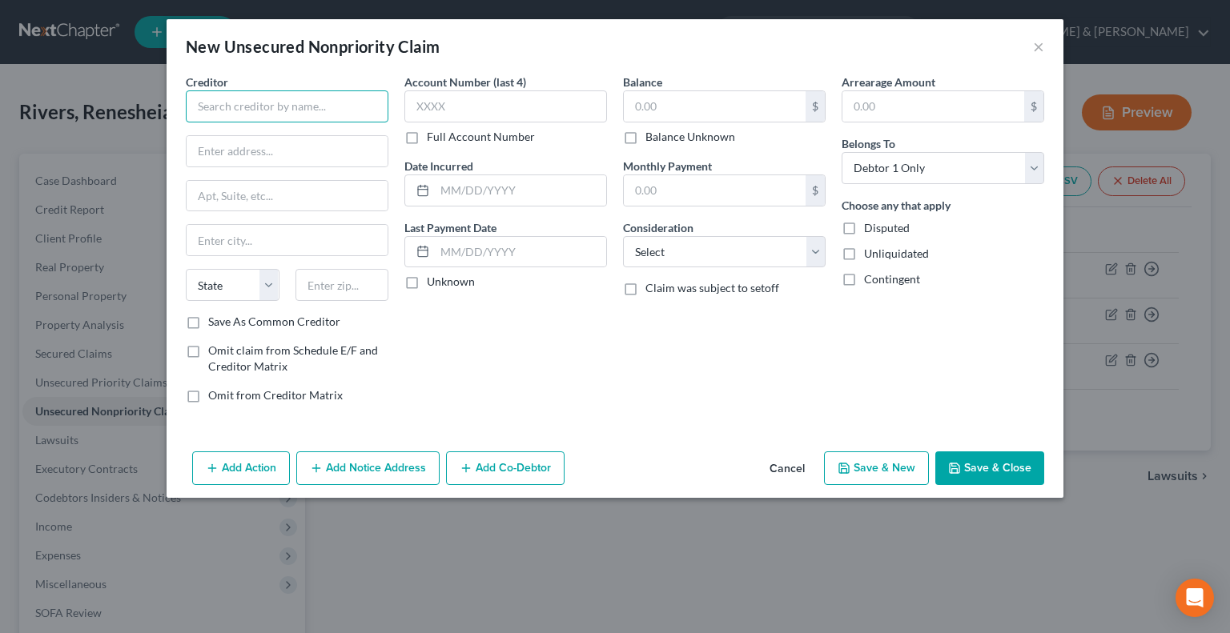
click at [222, 102] on input "text" at bounding box center [287, 106] width 203 height 32
type input "Capital One"
click at [258, 159] on input "text" at bounding box center [287, 151] width 201 height 30
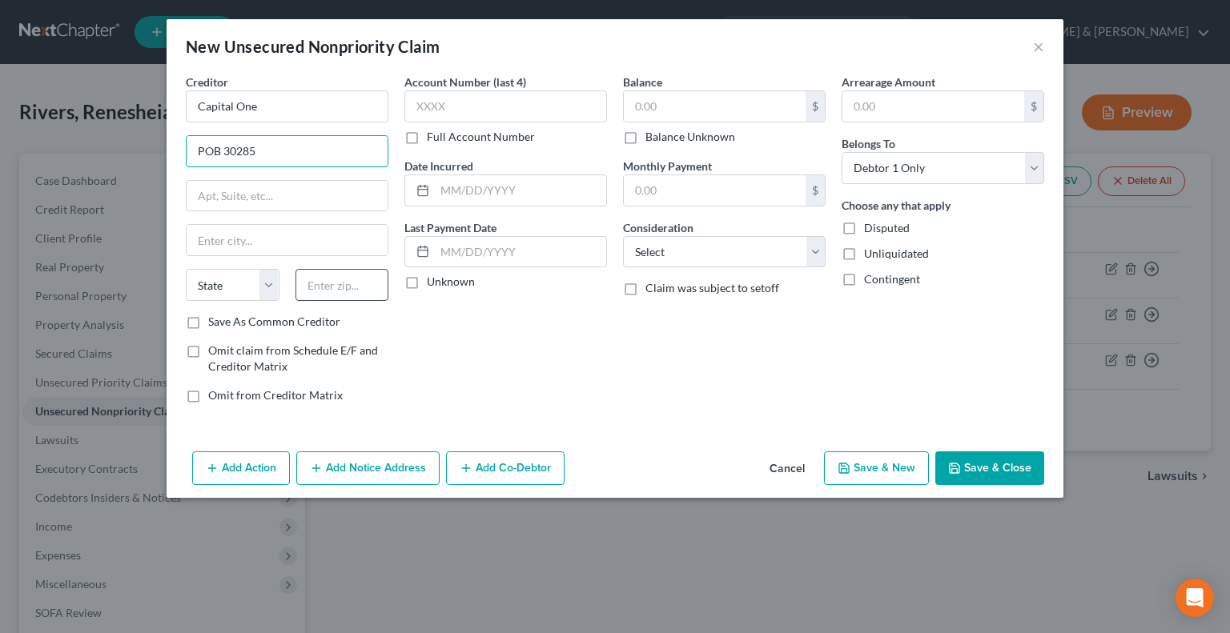
type input "POB 30285"
click at [314, 281] on input "text" at bounding box center [342, 285] width 94 height 32
type input "84130"
type input "Salt Lake City"
select select "46"
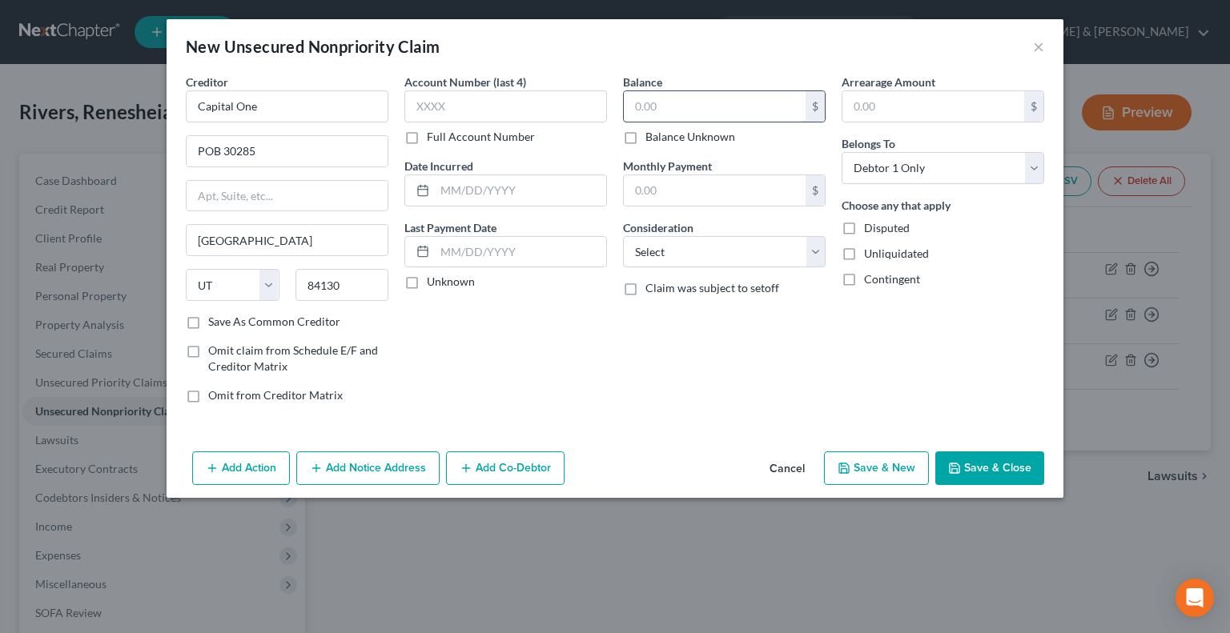
click at [657, 114] on input "text" at bounding box center [715, 106] width 182 height 30
type input "685"
click at [685, 188] on input "text" at bounding box center [715, 190] width 182 height 30
type input "50"
click at [915, 464] on button "Save & New" at bounding box center [876, 469] width 105 height 34
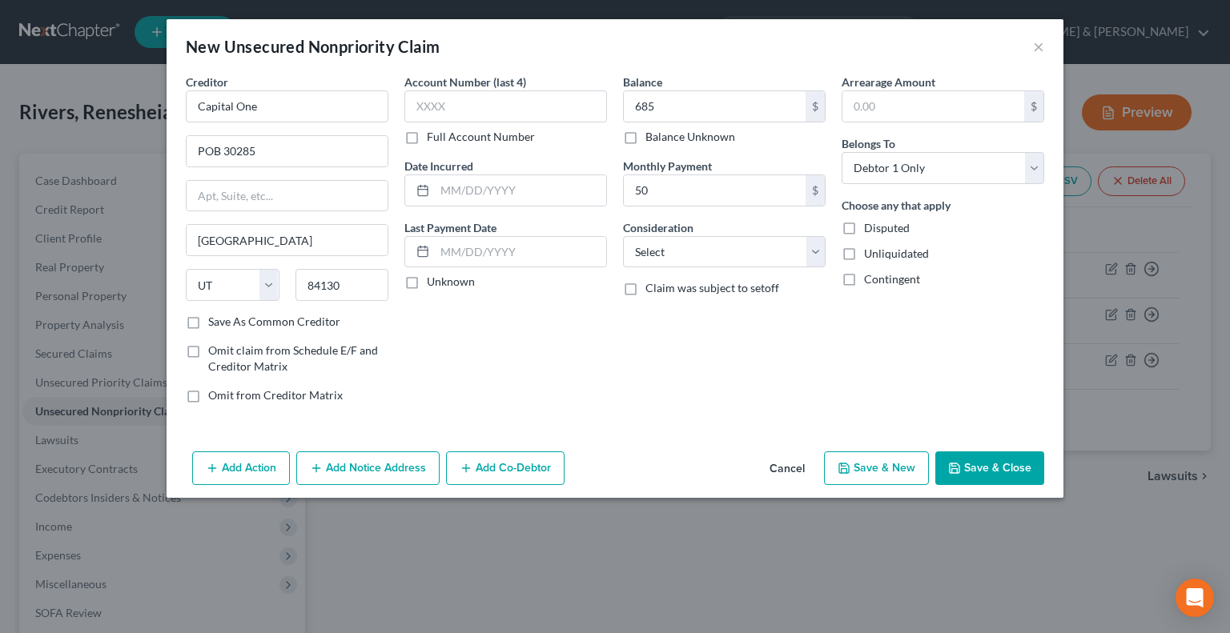
type input "685.00"
type input "50.00"
select select "0"
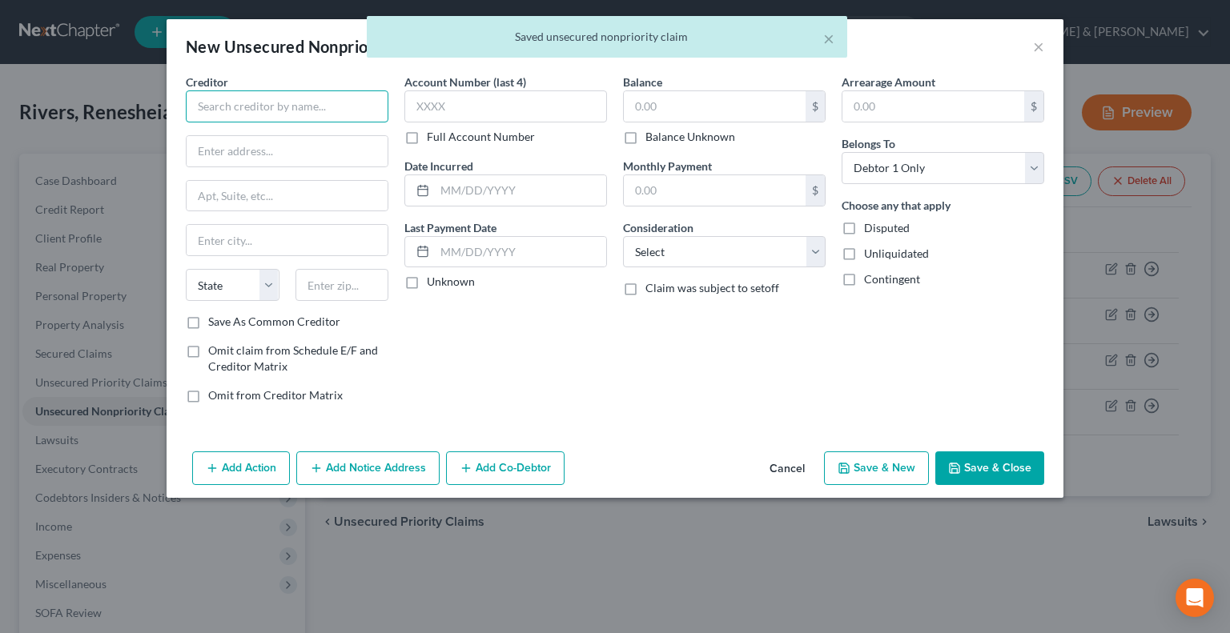
click at [251, 108] on input "text" at bounding box center [287, 106] width 203 height 32
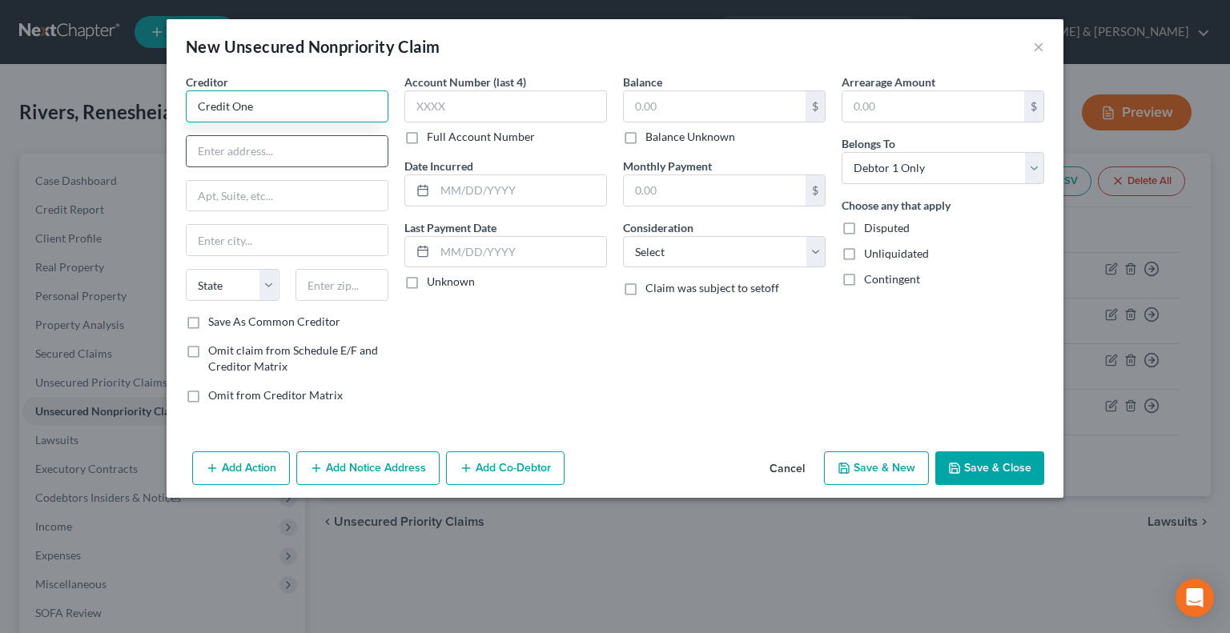
type input "Credit One"
click at [266, 150] on input "text" at bounding box center [287, 151] width 201 height 30
type input "POB 98873"
click at [355, 290] on input "text" at bounding box center [342, 285] width 94 height 32
type input "89193"
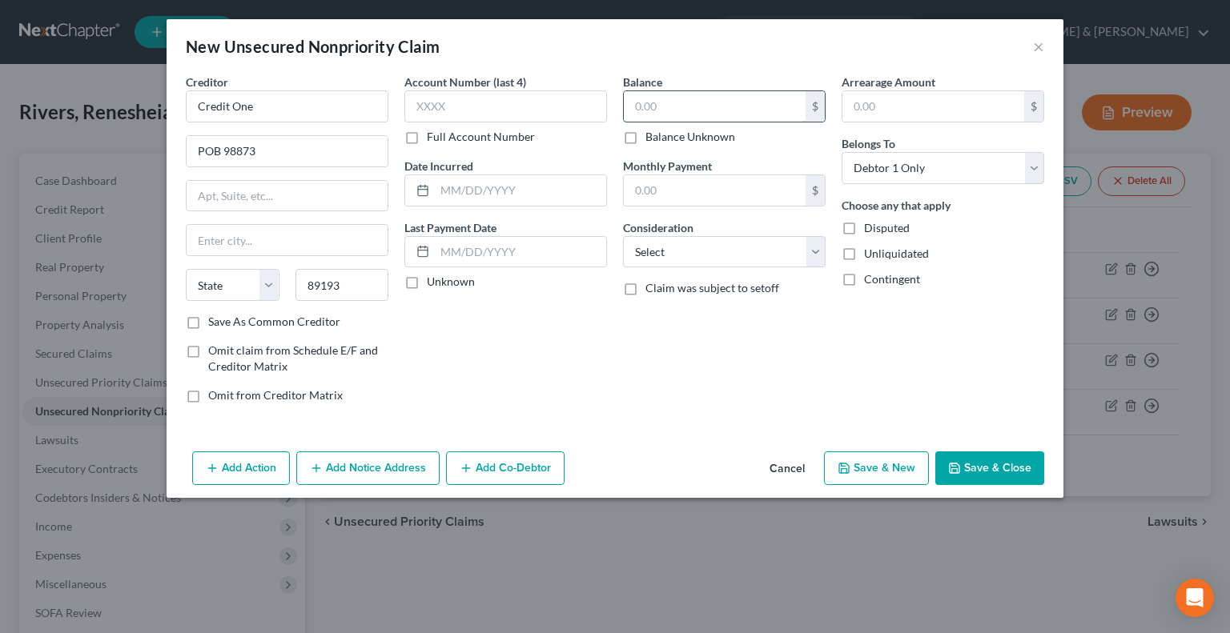
type input "Las Vegas"
select select "31"
click at [667, 109] on input "text" at bounding box center [715, 106] width 182 height 30
type input "1,342"
click at [693, 182] on input "text" at bounding box center [715, 190] width 182 height 30
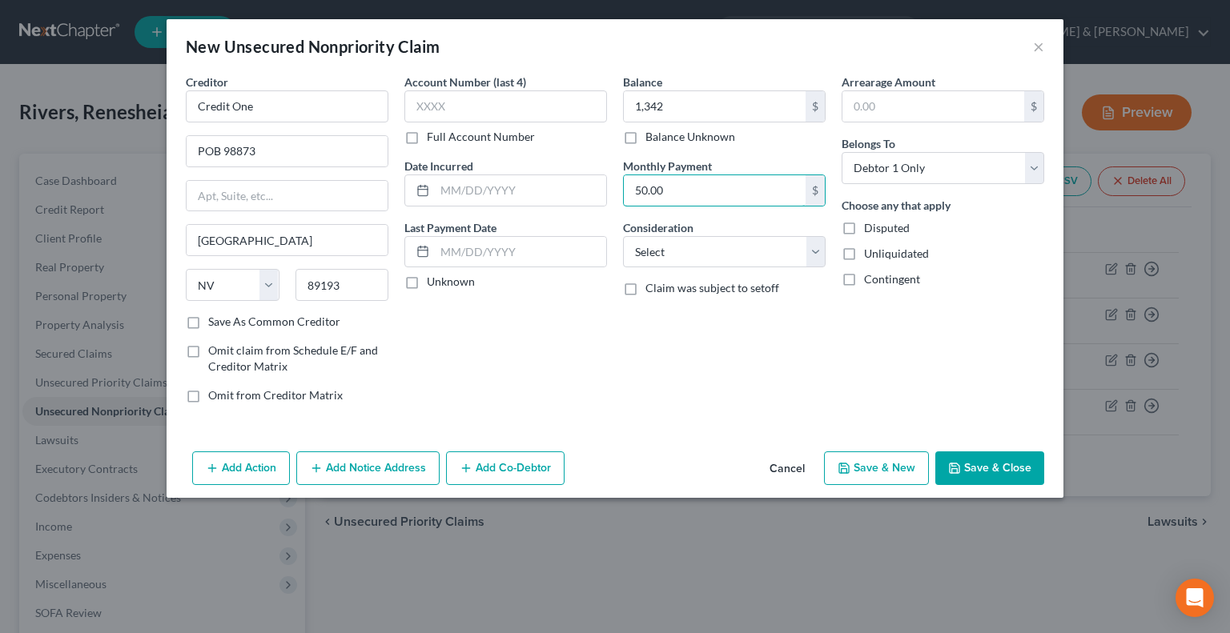
type input "50.00"
click at [887, 464] on button "Save & New" at bounding box center [876, 469] width 105 height 34
type input "1,342.00"
select select "0"
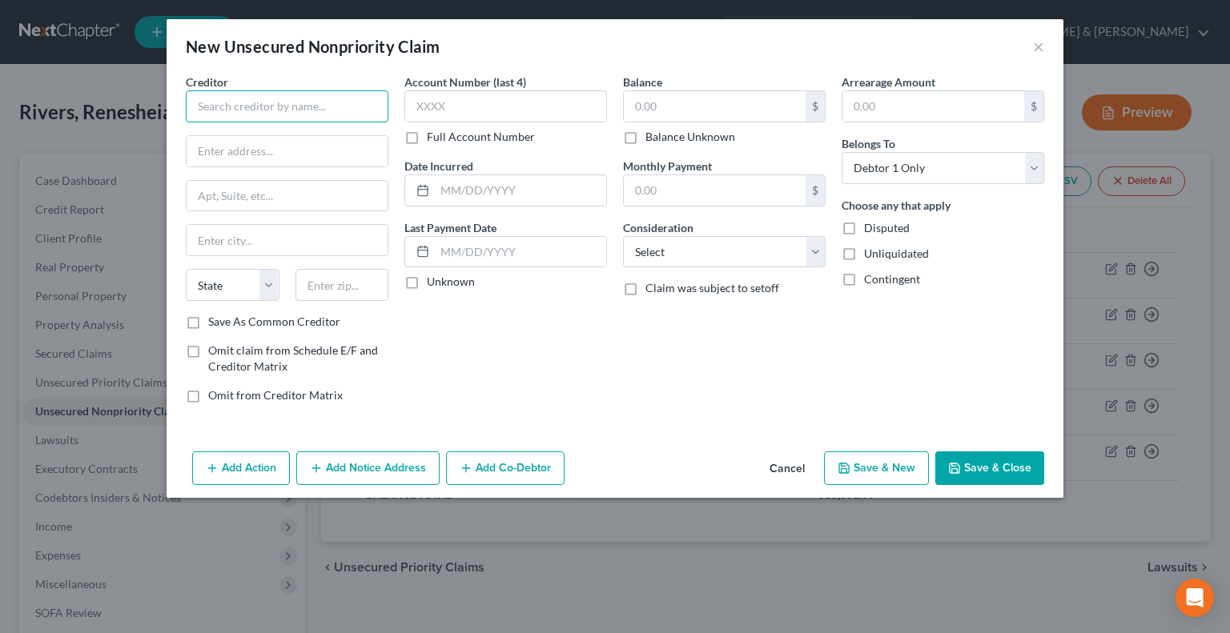
drag, startPoint x: 314, startPoint y: 108, endPoint x: 323, endPoint y: 107, distance: 8.8
click at [318, 108] on input "text" at bounding box center [287, 106] width 203 height 32
click at [275, 99] on input "text" at bounding box center [287, 106] width 203 height 32
type input "Credit One"
click at [255, 160] on input "text" at bounding box center [287, 151] width 201 height 30
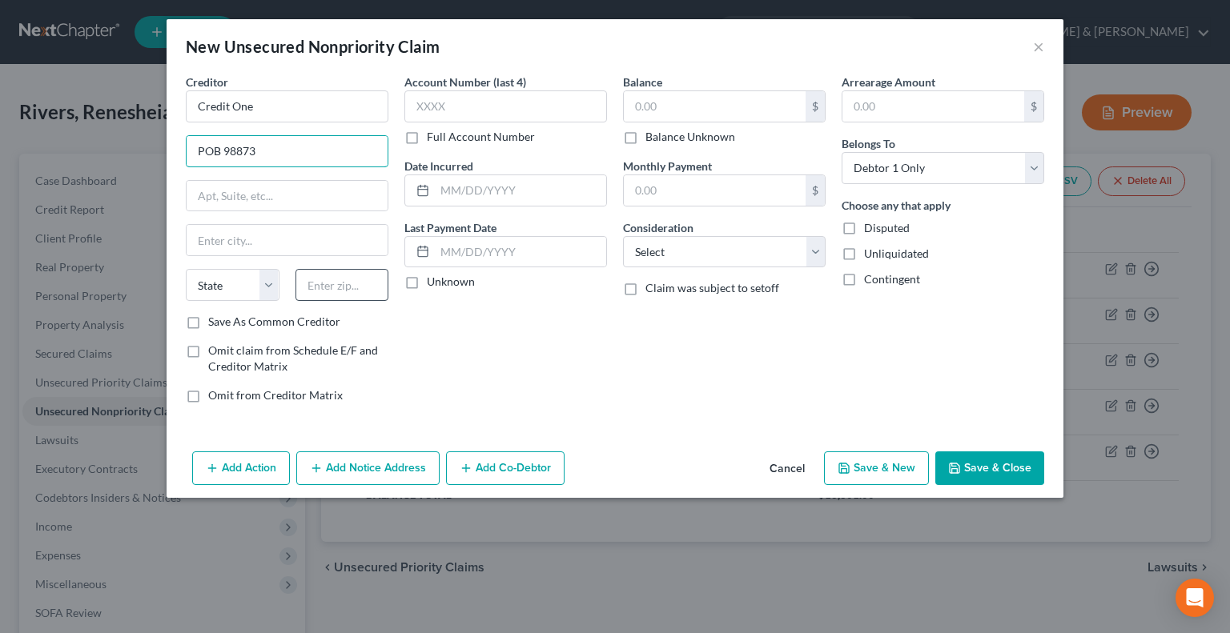
type input "POB 98873"
click at [348, 286] on input "text" at bounding box center [342, 285] width 94 height 32
type input "89193"
type input "Las Vegas"
select select "31"
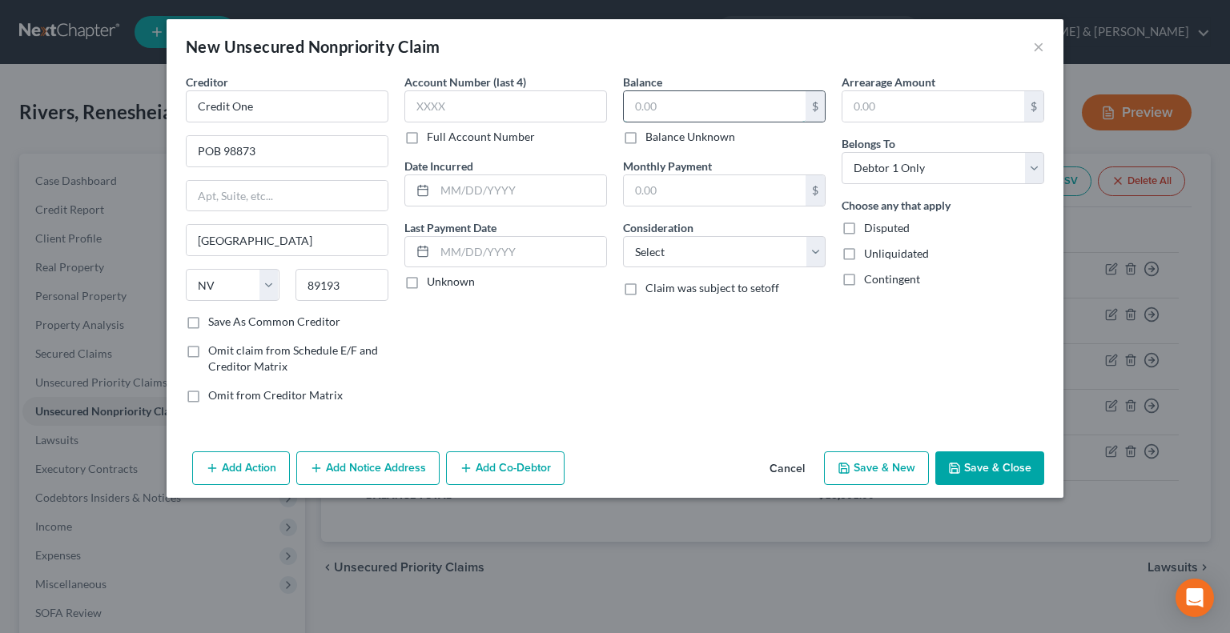
click at [673, 100] on input "text" at bounding box center [715, 106] width 182 height 30
type input "1,000"
click at [673, 183] on input "text" at bounding box center [715, 190] width 182 height 30
type input "50.00"
click at [879, 470] on button "Save & New" at bounding box center [876, 469] width 105 height 34
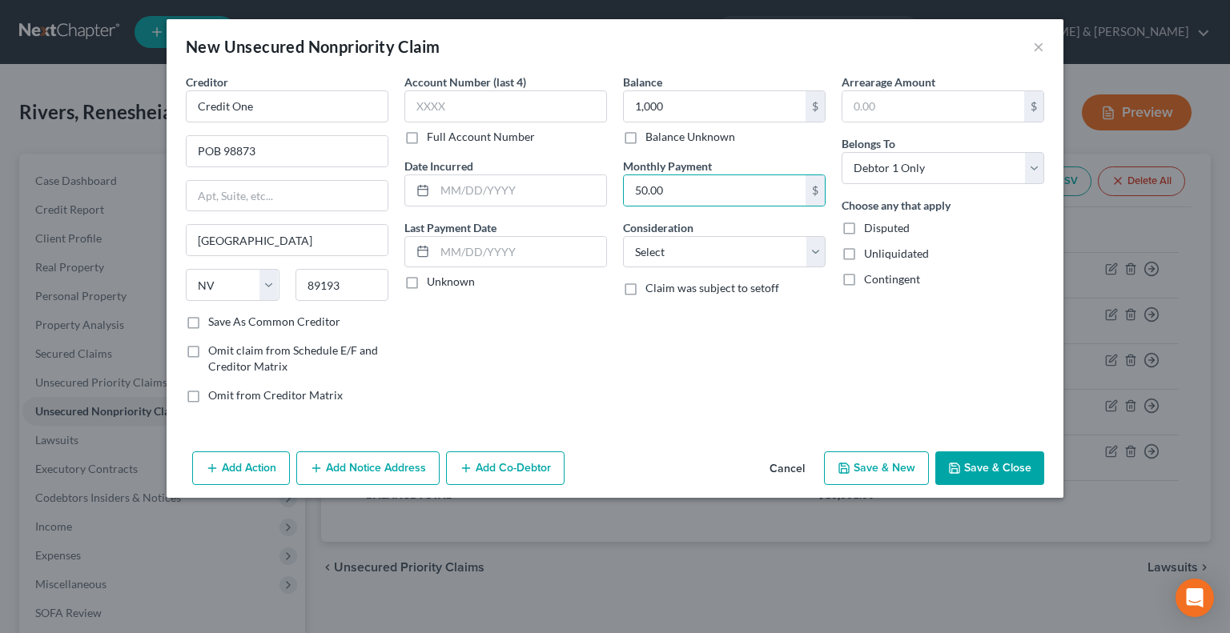
select select "0"
type input "1,000.00"
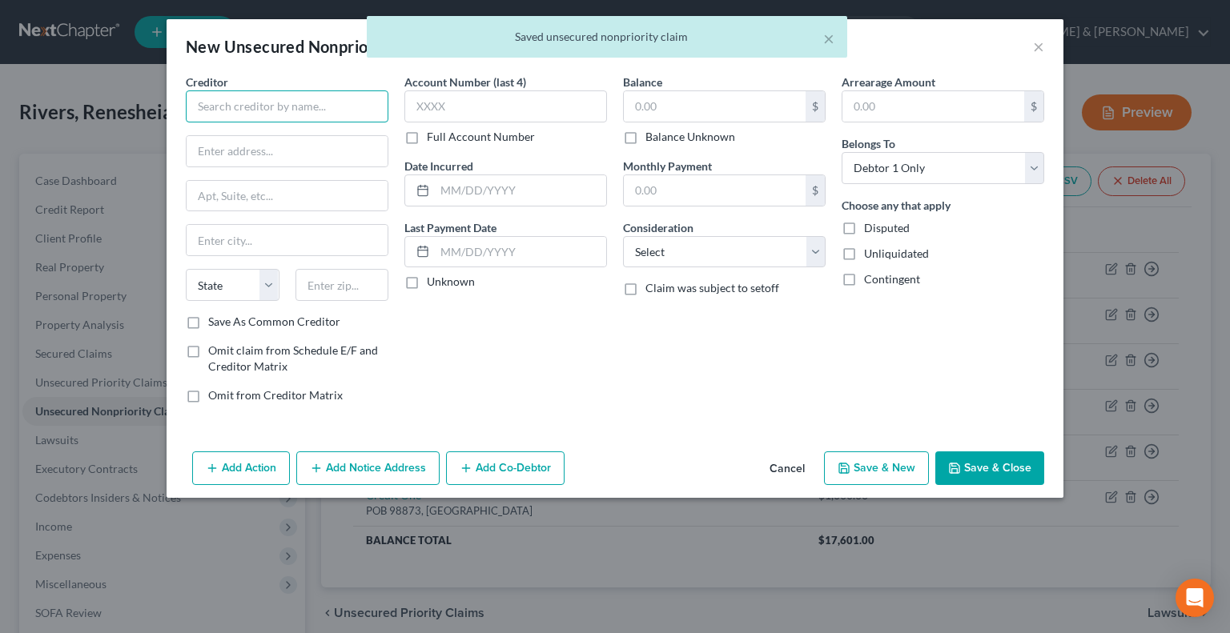
click at [295, 103] on input "text" at bounding box center [287, 106] width 203 height 32
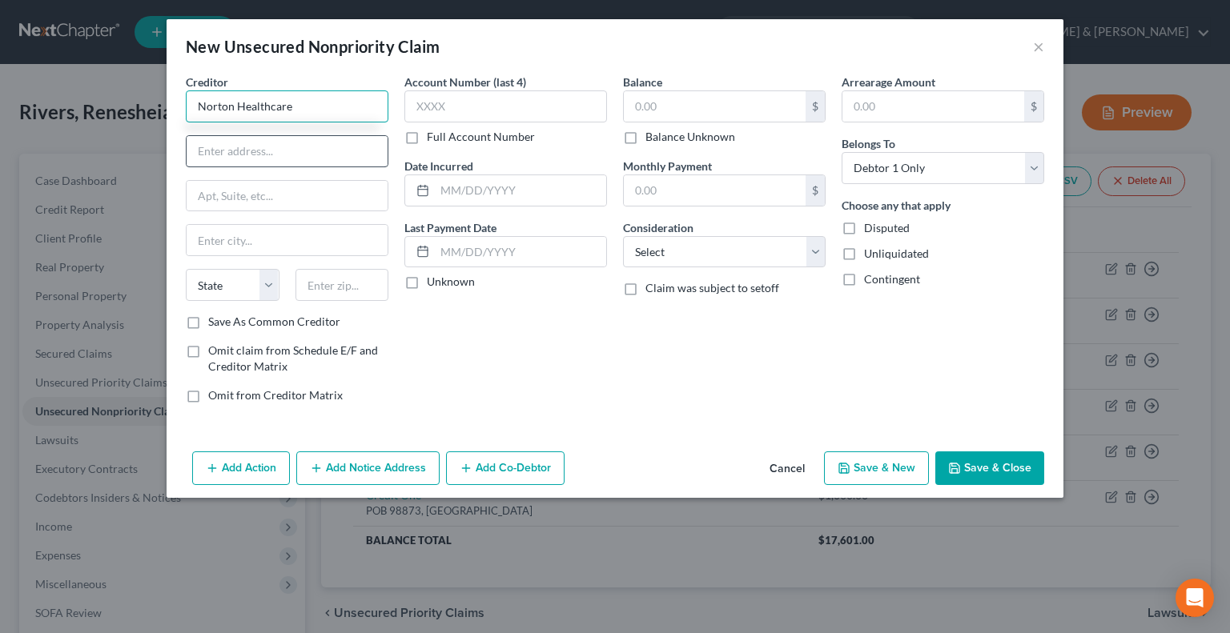
type input "Norton Healthcare"
click at [282, 150] on input "text" at bounding box center [287, 151] width 201 height 30
type input "POB 776365"
click at [324, 281] on input "text" at bounding box center [342, 285] width 94 height 32
type input "60677"
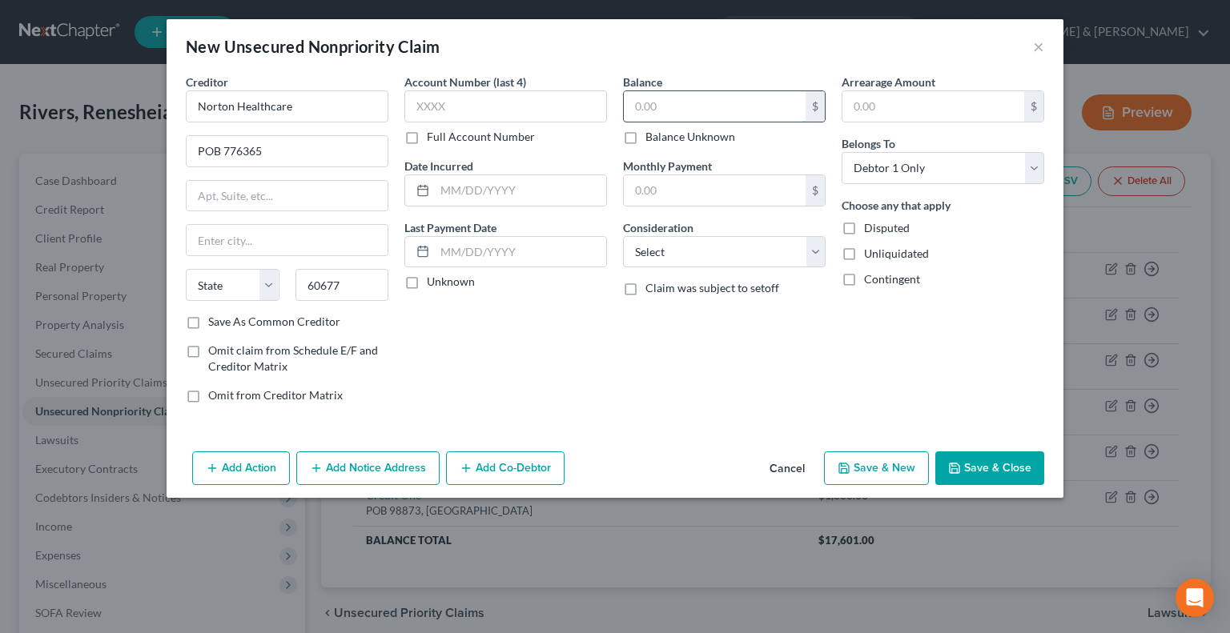
type input "Chicago"
select select "14"
click at [660, 105] on input "text" at bounding box center [715, 106] width 182 height 30
type input "1,700"
click at [877, 466] on button "Save & New" at bounding box center [876, 469] width 105 height 34
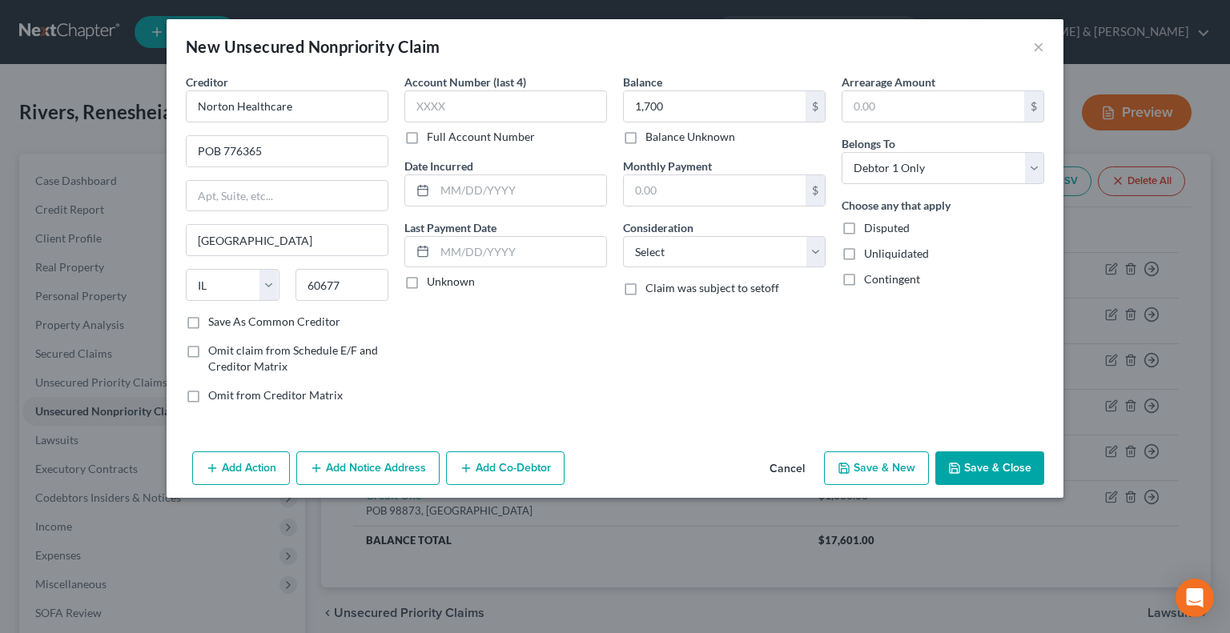
select select "0"
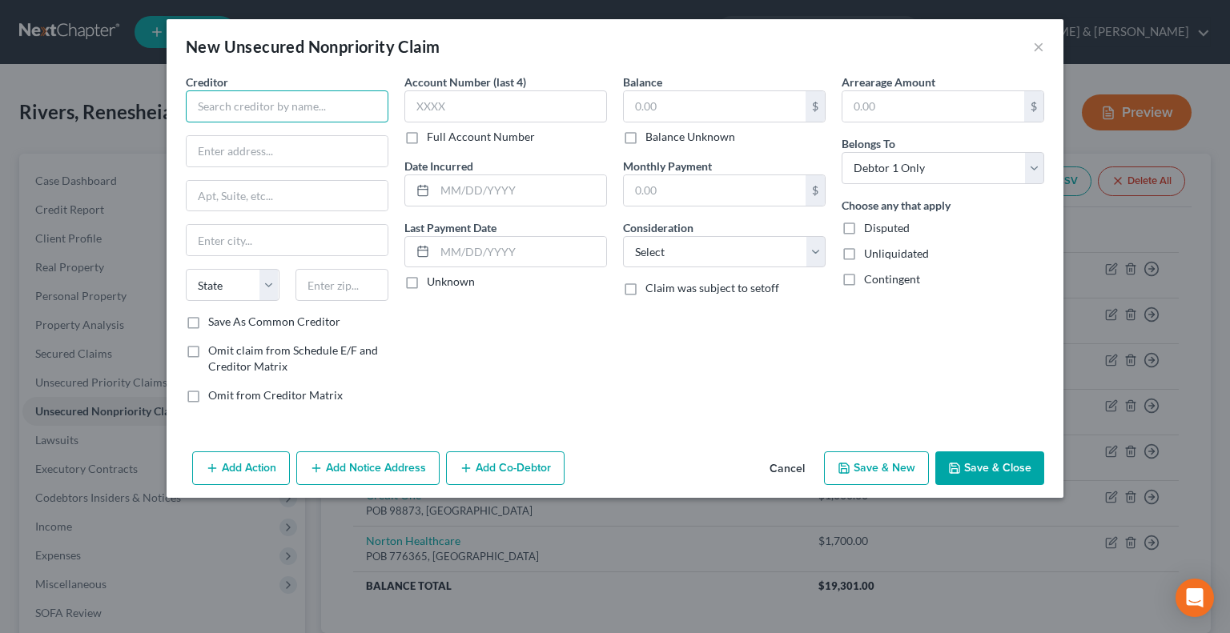
click at [349, 104] on input "text" at bounding box center [287, 106] width 203 height 32
type input "United Healthcare"
click at [206, 154] on input "text" at bounding box center [287, 151] width 201 height 30
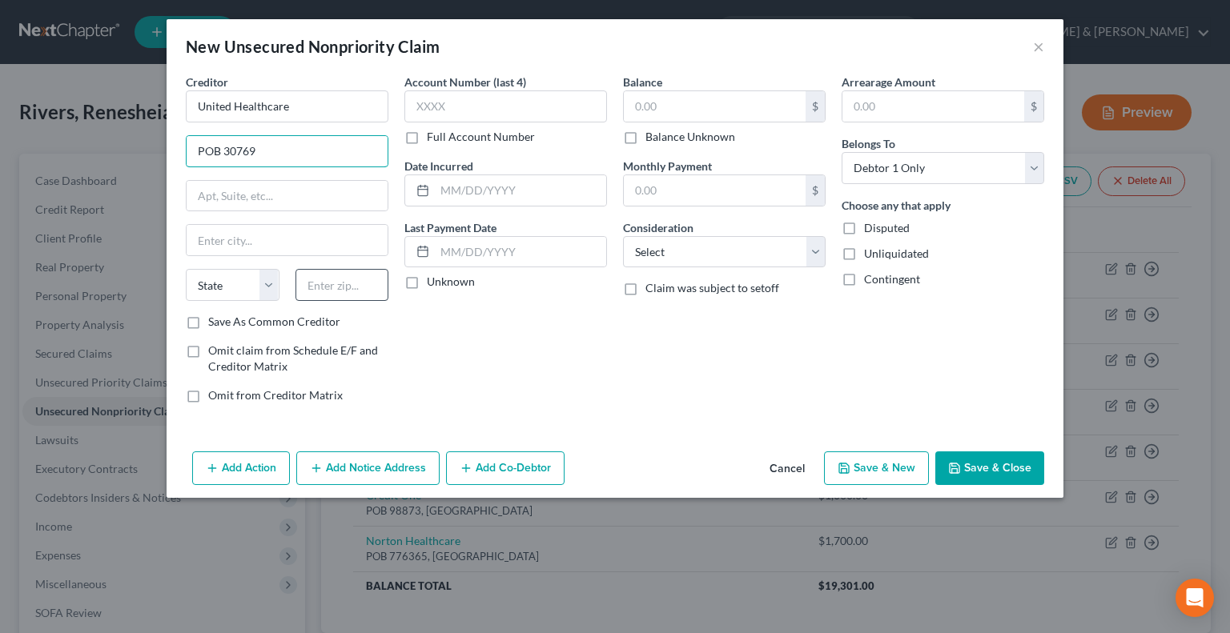
type input "POB 30769"
drag, startPoint x: 353, startPoint y: 289, endPoint x: 367, endPoint y: 287, distance: 13.7
click at [359, 288] on input "text" at bounding box center [342, 285] width 94 height 32
type input "84130"
type input "Salt Lake City"
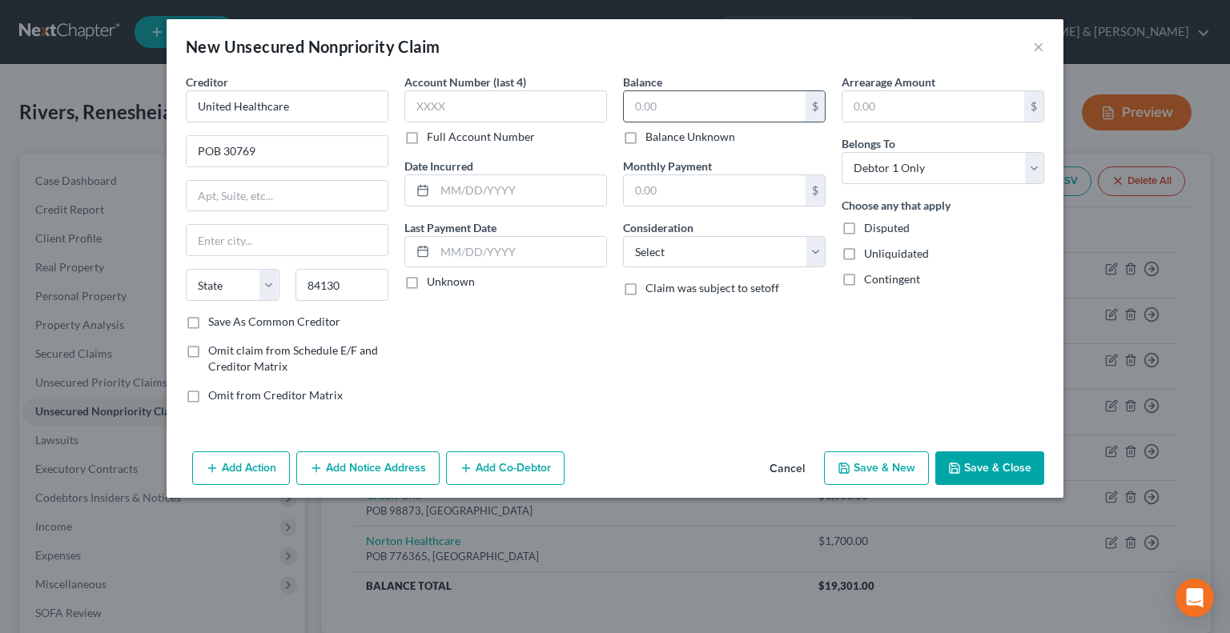
select select "46"
click at [692, 106] on input "text" at bounding box center [715, 106] width 182 height 30
type input "3,124"
click at [887, 471] on button "Save & New" at bounding box center [876, 469] width 105 height 34
select select "0"
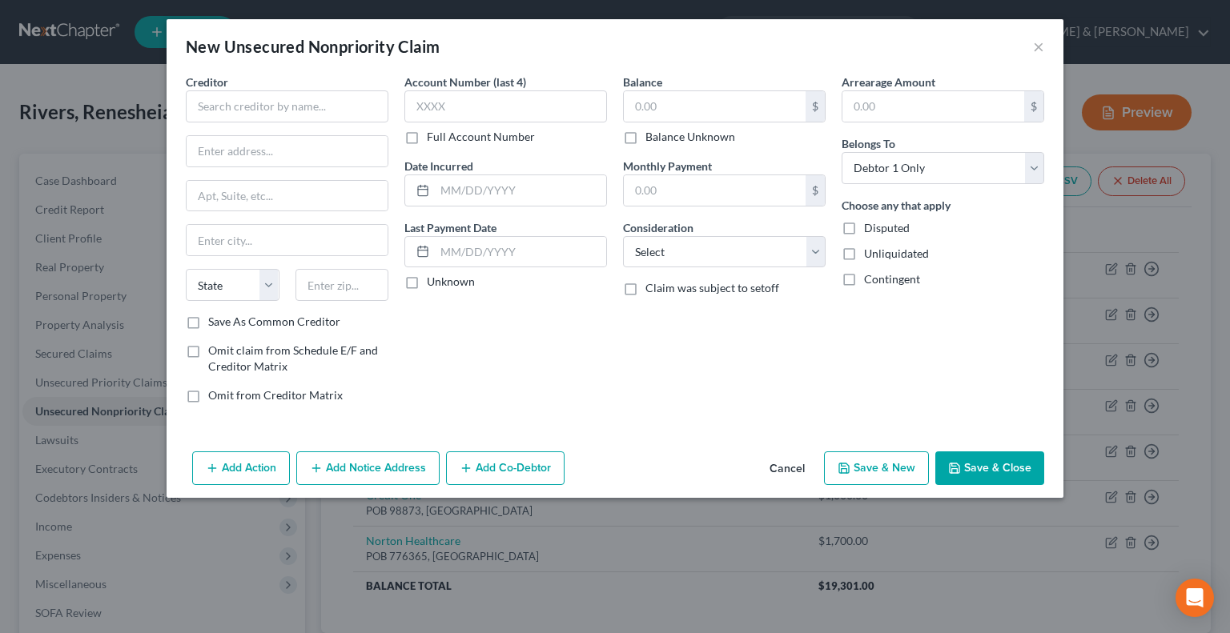
type input "3,124.00"
type input "0.00"
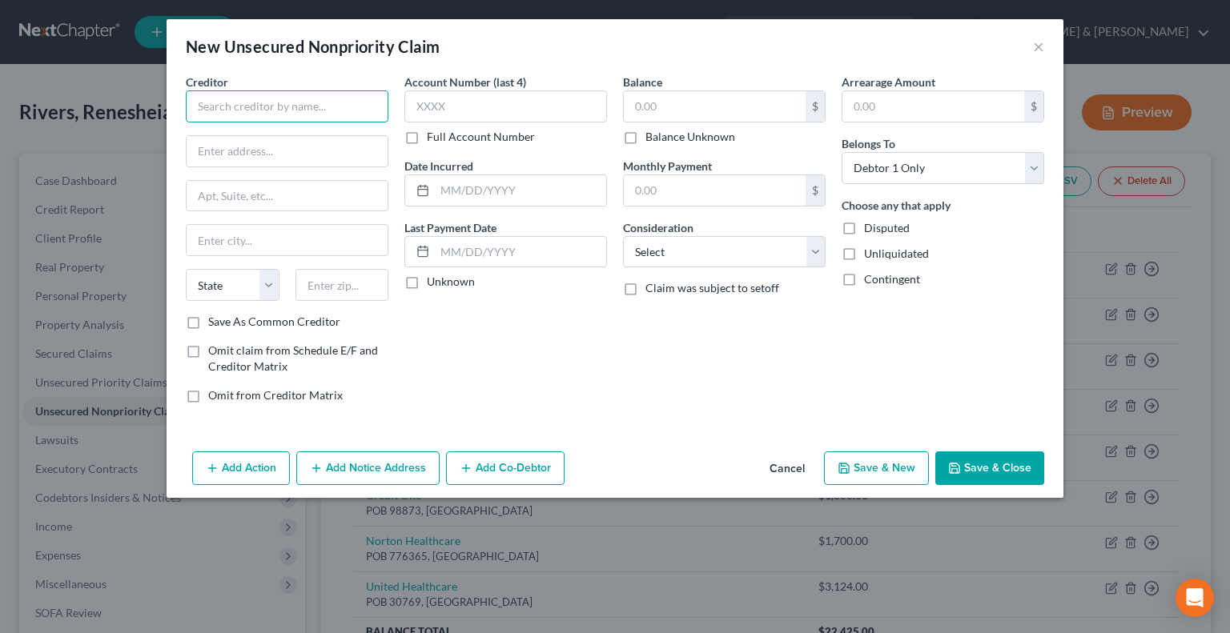
click at [309, 106] on input "text" at bounding box center [287, 106] width 203 height 32
drag, startPoint x: 215, startPoint y: 99, endPoint x: 214, endPoint y: 90, distance: 8.8
click at [215, 98] on input "text" at bounding box center [287, 106] width 203 height 32
type input "Velocity Investments"
click at [202, 152] on input "text" at bounding box center [287, 151] width 201 height 30
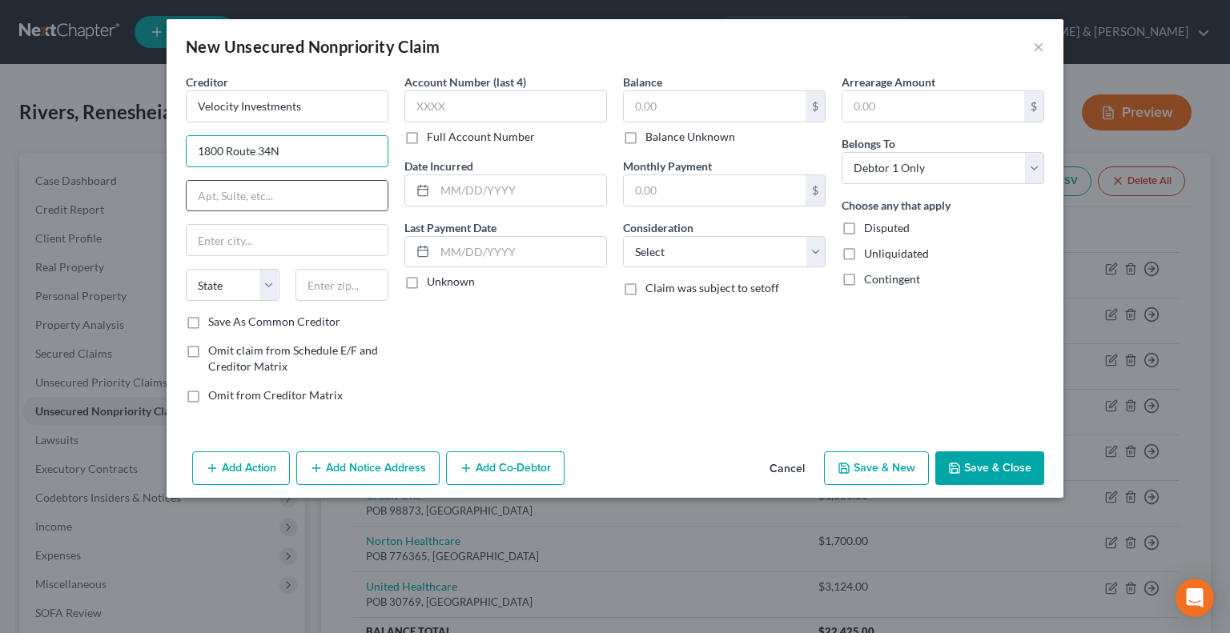
type input "1800 Route 34N"
click at [202, 198] on input "text" at bounding box center [287, 196] width 201 height 30
type input "Suite 305"
click at [330, 297] on input "text" at bounding box center [342, 285] width 94 height 32
type input "07719"
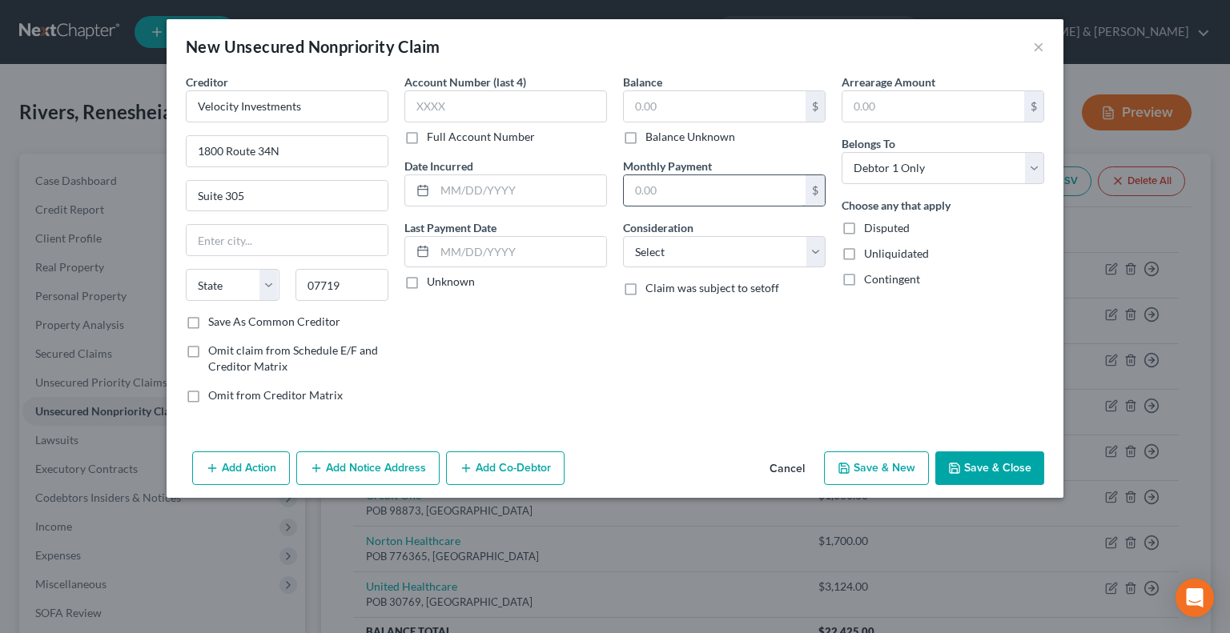
type input "Belmar"
select select "33"
click at [640, 195] on input "text" at bounding box center [715, 190] width 182 height 30
type input "118"
drag, startPoint x: 620, startPoint y: 93, endPoint x: 638, endPoint y: 103, distance: 20.5
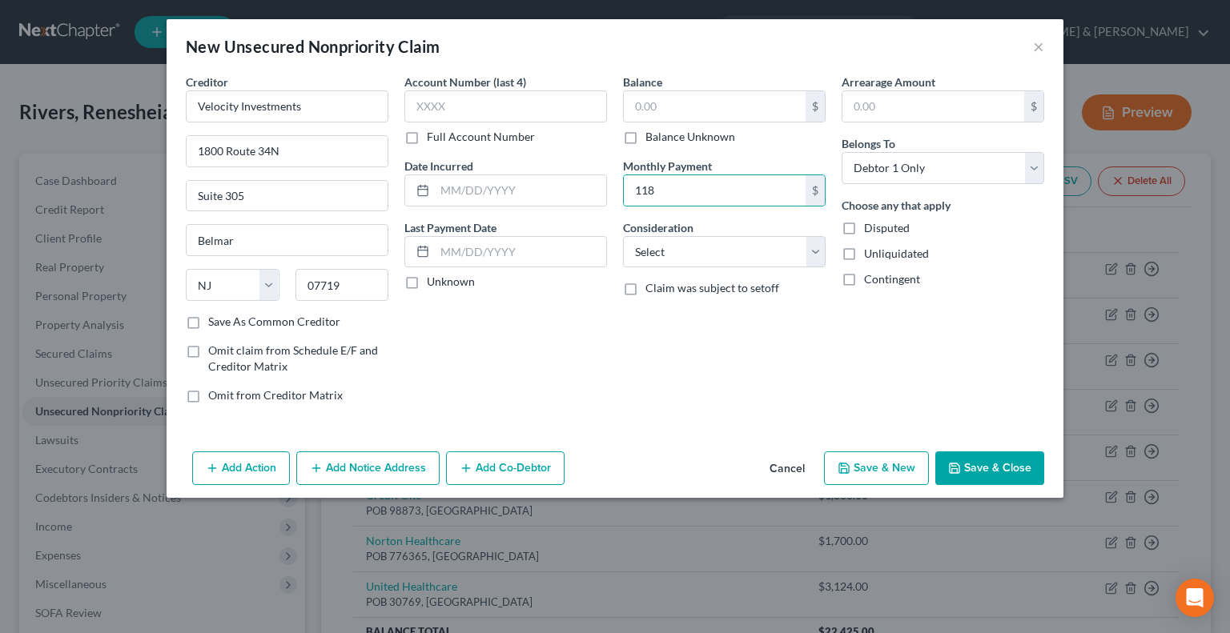
click at [621, 94] on div "Balance $ Balance Unknown Balance Undetermined $ Balance Unknown Monthly Paymen…" at bounding box center [724, 245] width 219 height 343
click at [648, 108] on input "text" at bounding box center [715, 106] width 182 height 30
type input "2,367"
click at [883, 460] on button "Save & New" at bounding box center [876, 469] width 105 height 34
select select "0"
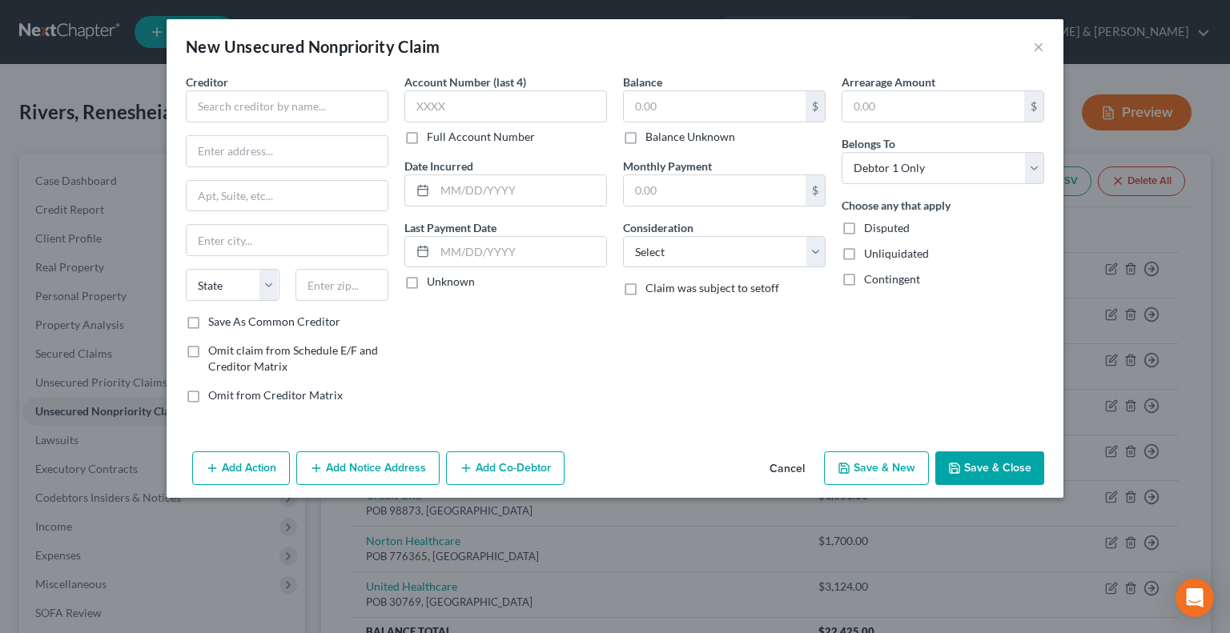
type input "2,367.00"
type input "118.00"
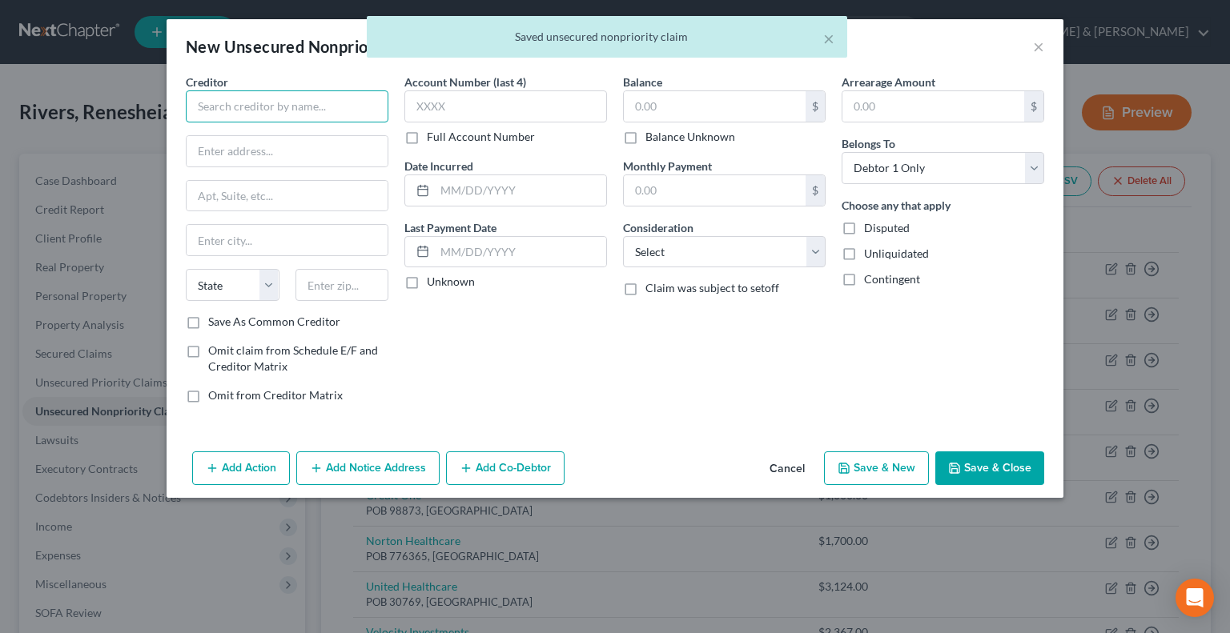
click at [235, 99] on input "text" at bounding box center [287, 106] width 203 height 32
type input "K"
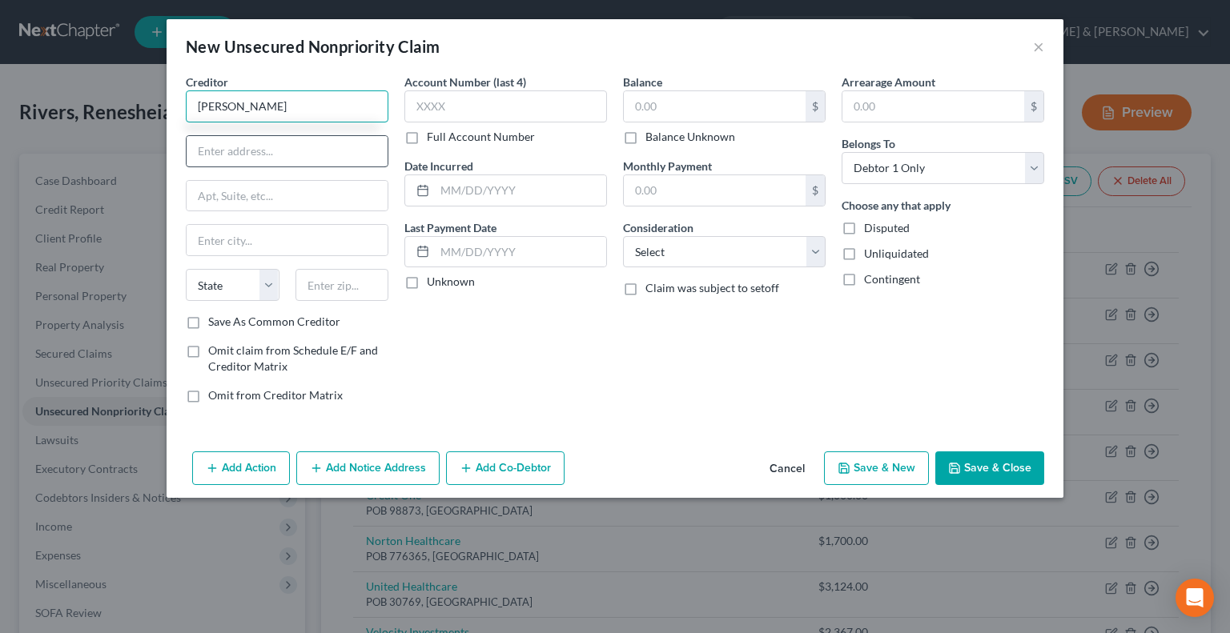
type input "Javitch Block"
click at [241, 159] on input "text" at bounding box center [287, 151] width 201 height 30
click at [252, 202] on input "text" at bounding box center [287, 196] width 201 height 30
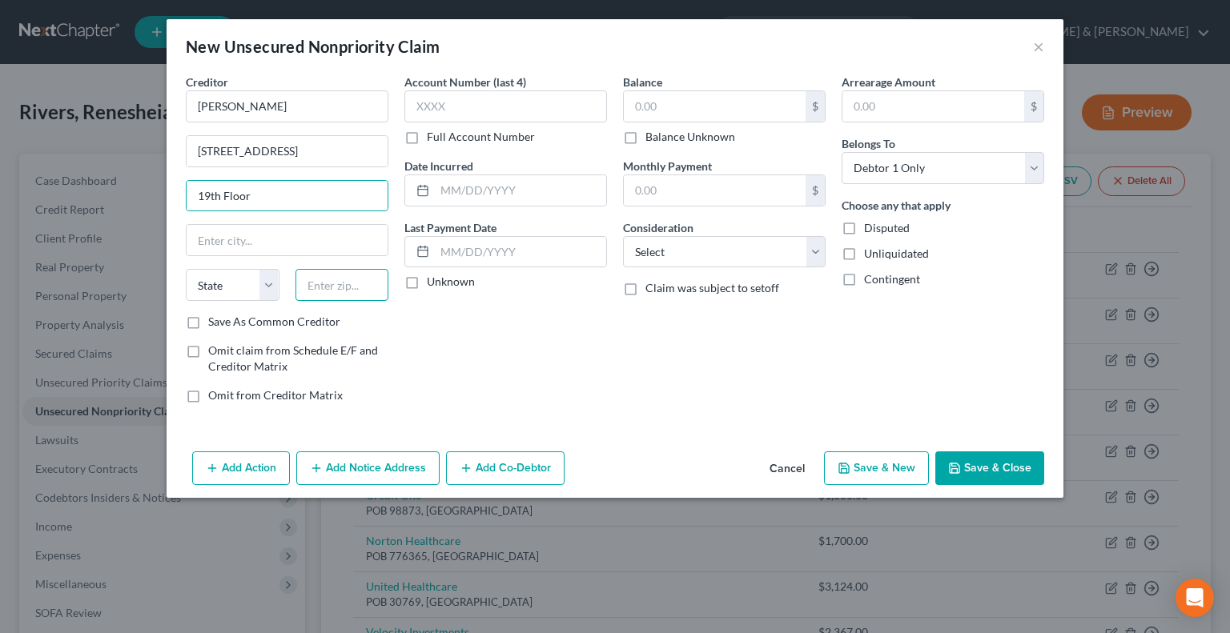
click at [332, 287] on input "text" at bounding box center [342, 285] width 94 height 32
click at [812, 254] on select "Select Cable / Satellite Services Collection Agency Credit Card Debt Debt Couns…" at bounding box center [724, 252] width 203 height 32
click at [623, 236] on select "Select Cable / Satellite Services Collection Agency Credit Card Debt Debt Couns…" at bounding box center [724, 252] width 203 height 32
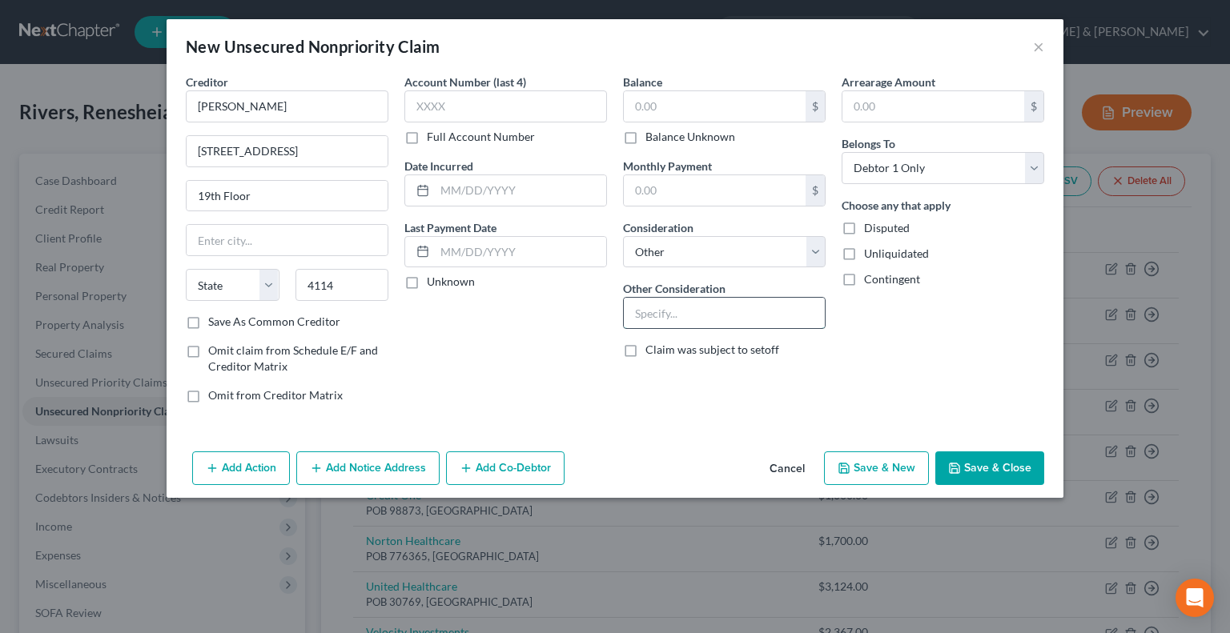
drag, startPoint x: 660, startPoint y: 311, endPoint x: 657, endPoint y: 303, distance: 8.6
click at [660, 311] on input "text" at bounding box center [724, 313] width 201 height 30
click at [692, 309] on input "Atty for Jav Block" at bounding box center [724, 313] width 201 height 30
click at [892, 464] on button "Save & New" at bounding box center [876, 469] width 105 height 34
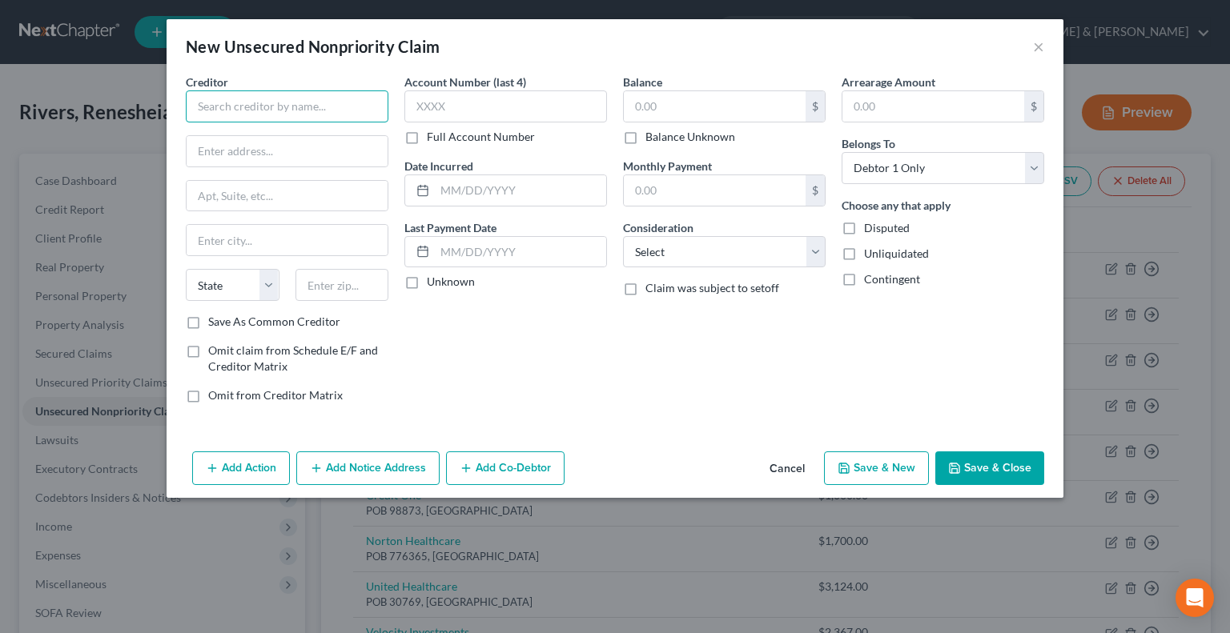
click at [309, 109] on input "text" at bounding box center [287, 106] width 203 height 32
click at [227, 146] on input "text" at bounding box center [287, 151] width 201 height 30
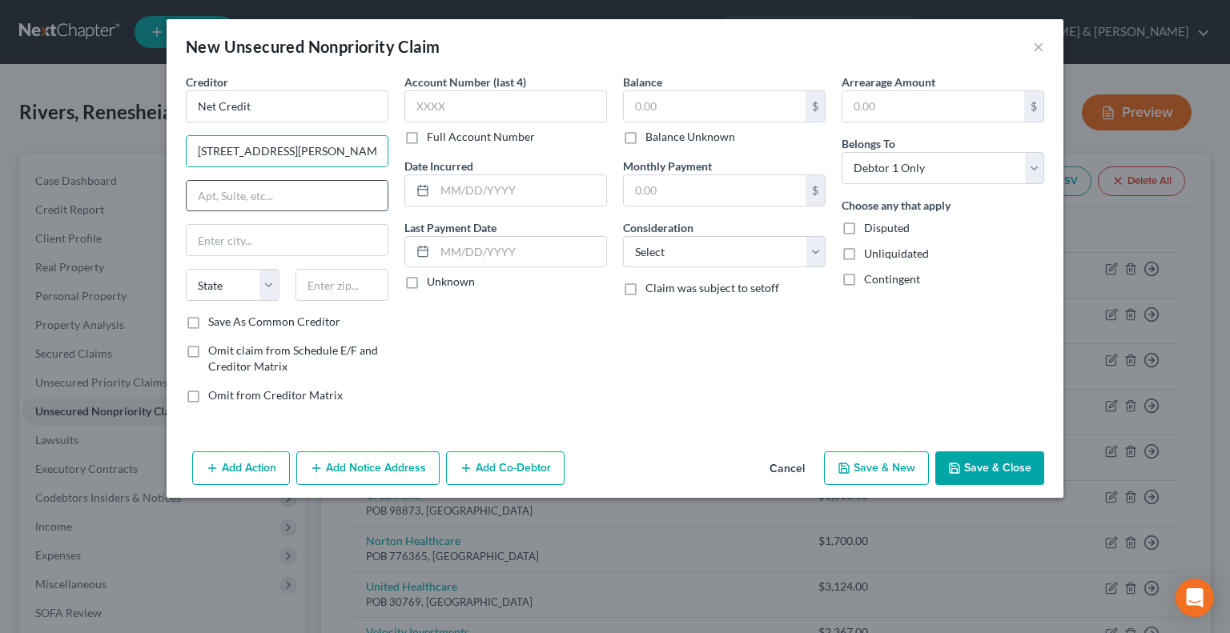
click at [243, 193] on input "text" at bounding box center [287, 196] width 201 height 30
click at [331, 281] on input "text" at bounding box center [342, 285] width 94 height 32
click at [633, 110] on input "text" at bounding box center [715, 106] width 182 height 30
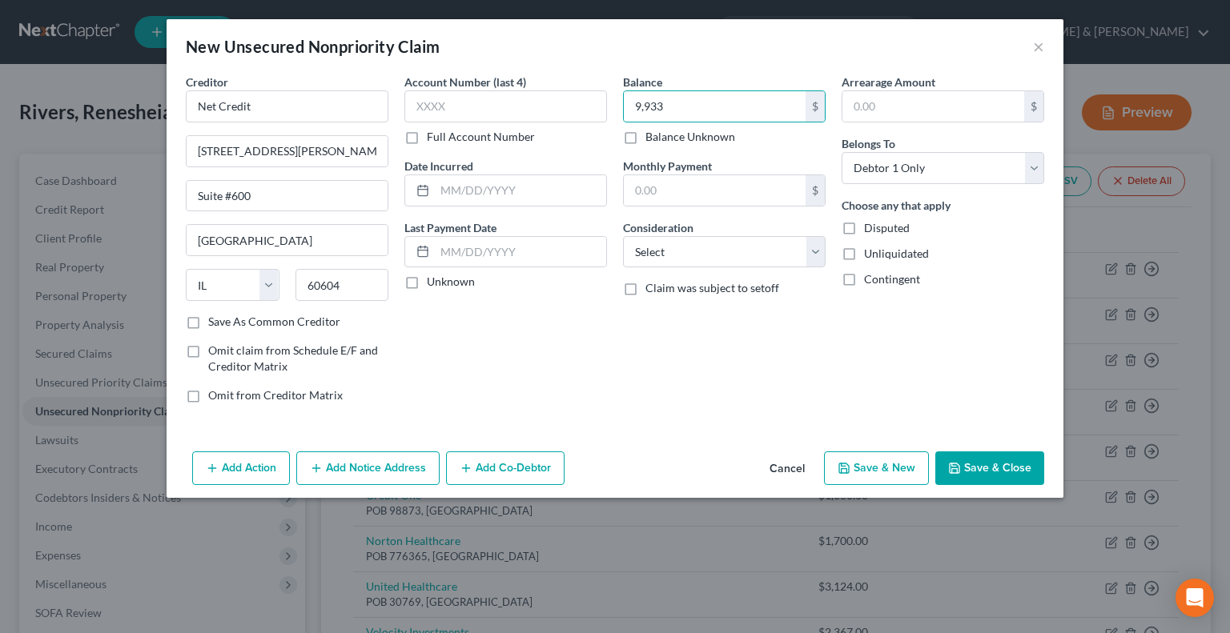
click at [869, 466] on button "Save & New" at bounding box center [876, 469] width 105 height 34
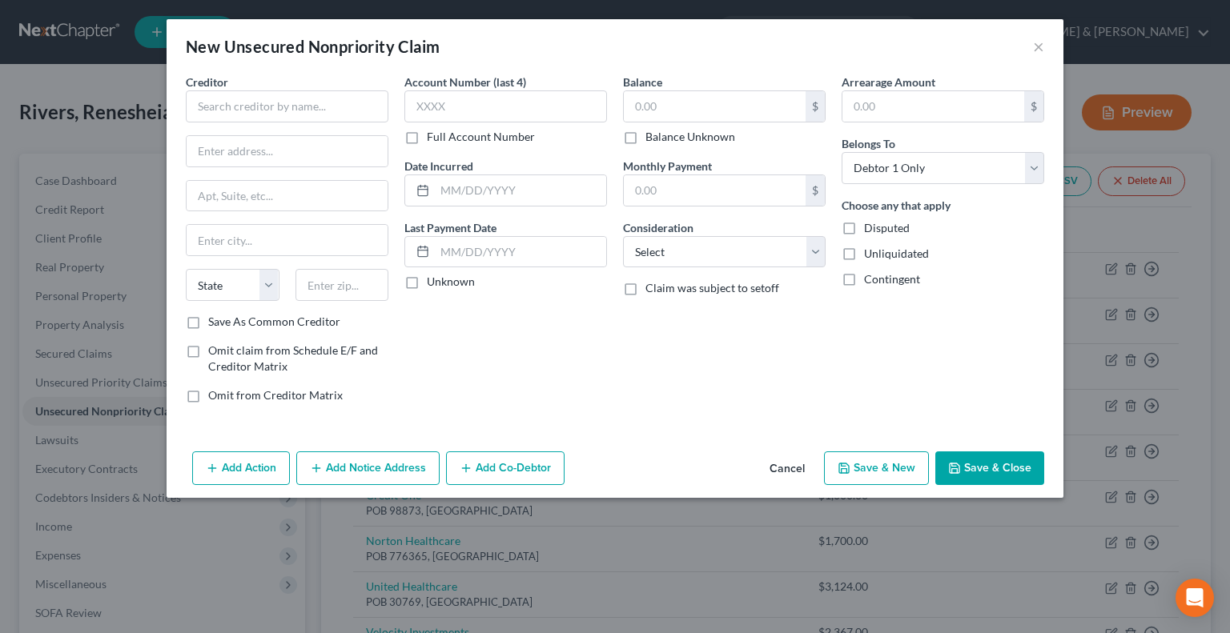
click at [288, 88] on div "Creditor *" at bounding box center [287, 98] width 203 height 49
click at [291, 113] on input "text" at bounding box center [287, 106] width 203 height 32
click at [227, 156] on input "text" at bounding box center [287, 151] width 201 height 30
click at [316, 284] on input "text" at bounding box center [342, 285] width 94 height 32
click at [665, 108] on input "text" at bounding box center [715, 106] width 182 height 30
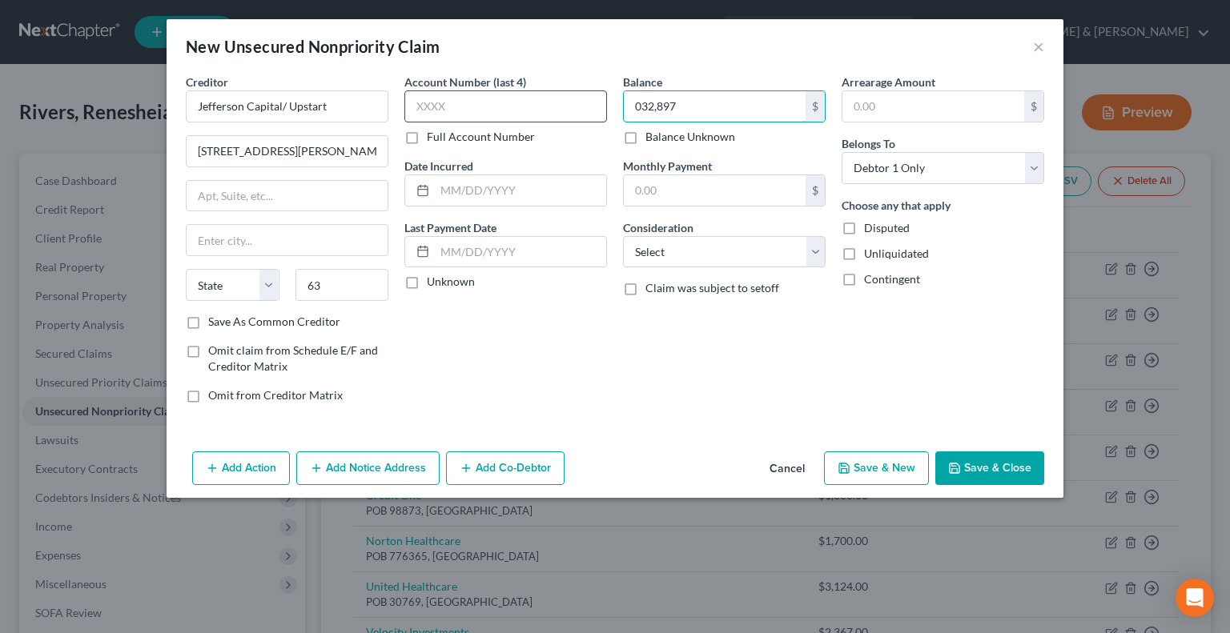
drag, startPoint x: 679, startPoint y: 105, endPoint x: 599, endPoint y: 93, distance: 81.0
click at [599, 93] on div "Creditor * Jefferson Capital/ Upstart 16 McLeland Road State AL AK AR AZ CA CO …" at bounding box center [615, 245] width 874 height 343
click at [364, 284] on input "63" at bounding box center [342, 285] width 94 height 32
drag, startPoint x: 358, startPoint y: 287, endPoint x: 307, endPoint y: 292, distance: 51.5
click at [307, 292] on input "63" at bounding box center [342, 285] width 94 height 32
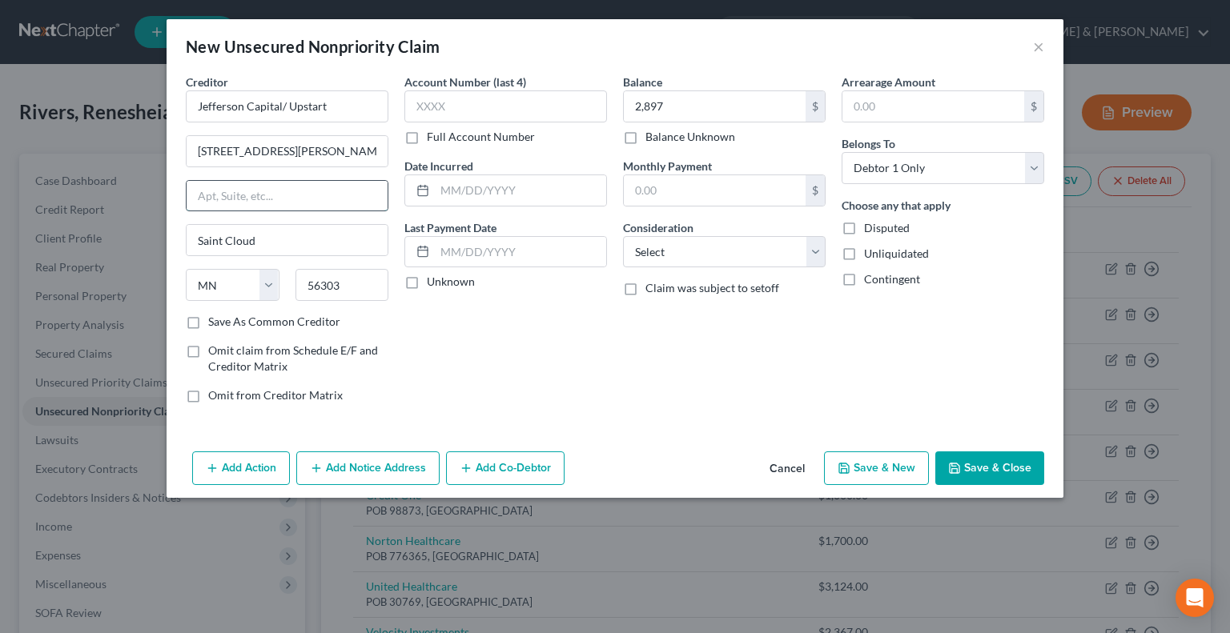
click at [359, 185] on input "text" at bounding box center [287, 196] width 201 height 30
click at [874, 468] on button "Save & New" at bounding box center [876, 469] width 105 height 34
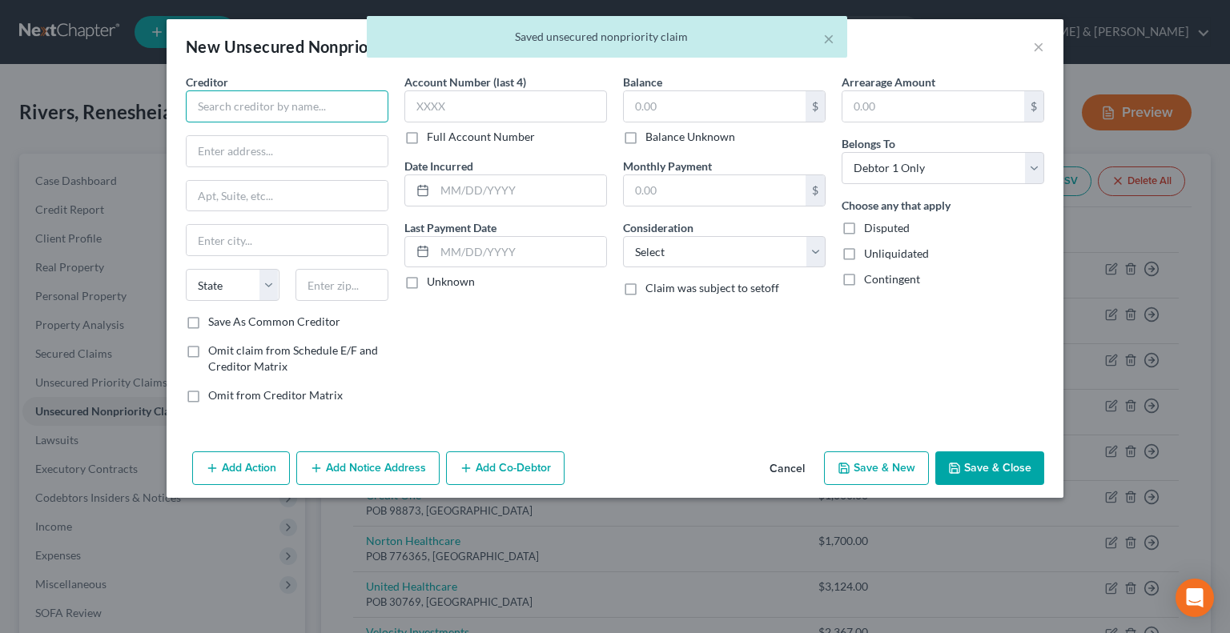
click at [207, 112] on input "text" at bounding box center [287, 106] width 203 height 32
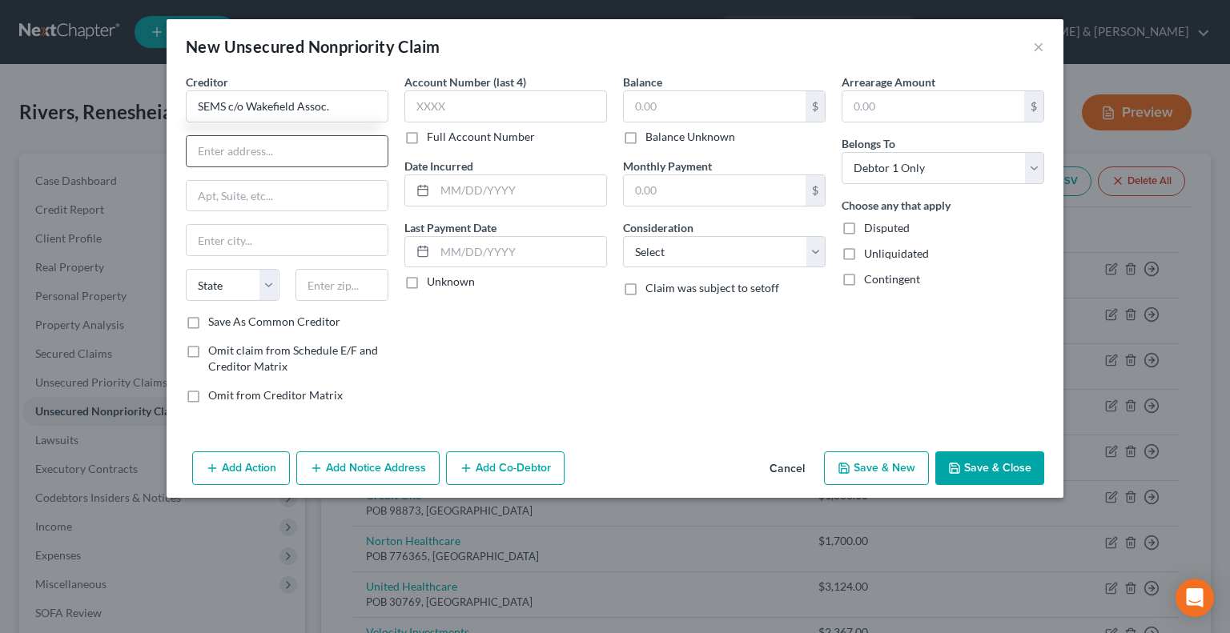
drag, startPoint x: 311, startPoint y: 150, endPoint x: 341, endPoint y: 150, distance: 29.6
click at [321, 149] on input "text" at bounding box center [287, 151] width 201 height 30
drag, startPoint x: 359, startPoint y: 280, endPoint x: 371, endPoint y: 280, distance: 12.0
click at [360, 280] on input "text" at bounding box center [342, 285] width 94 height 32
click at [660, 110] on input "text" at bounding box center [715, 106] width 182 height 30
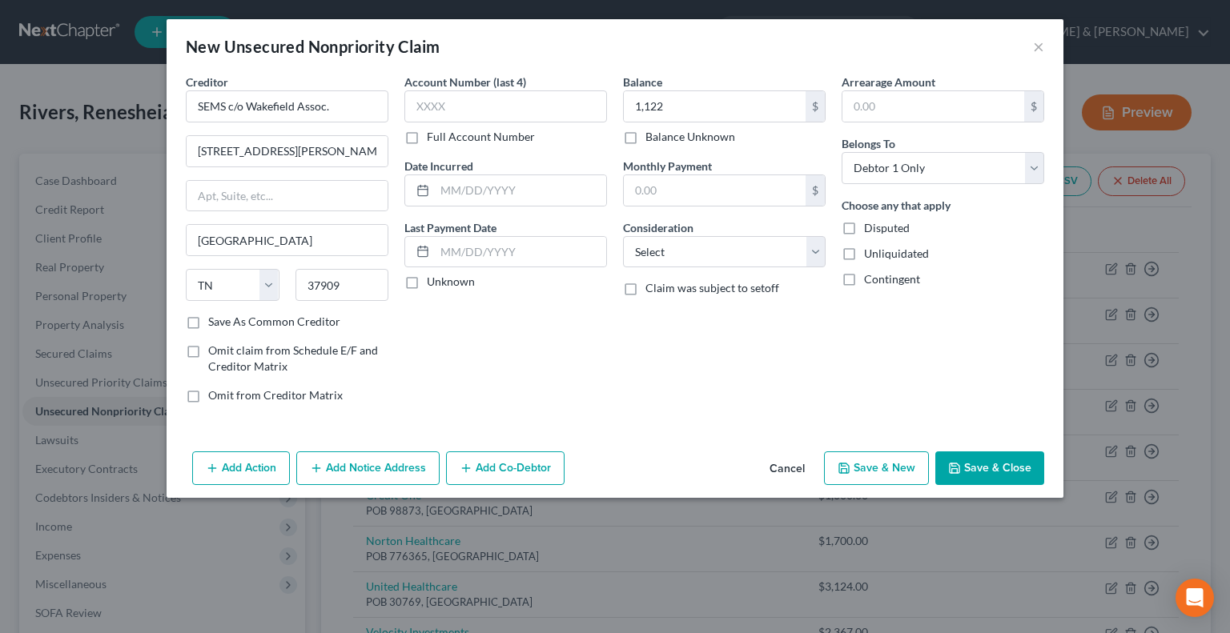
click at [857, 464] on button "Save & New" at bounding box center [876, 469] width 105 height 34
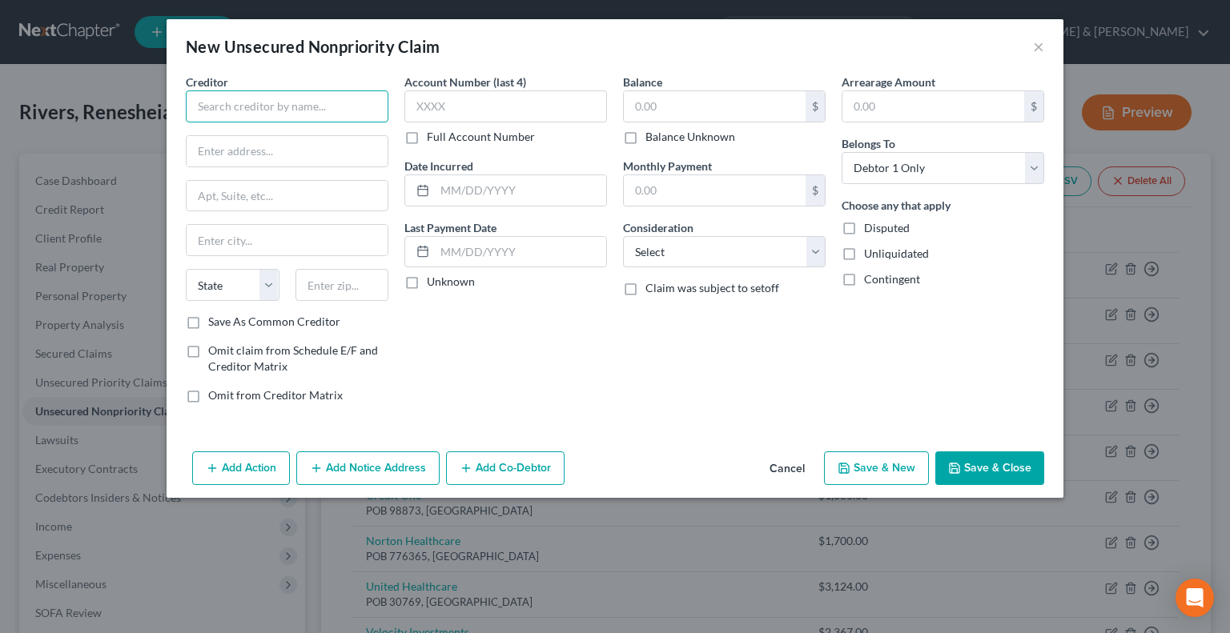
click at [307, 109] on input "text" at bounding box center [287, 106] width 203 height 32
click at [353, 104] on input "text" at bounding box center [287, 106] width 203 height 32
click at [259, 108] on input "T Mobile c/o Transworld Systems" at bounding box center [287, 106] width 203 height 32
click at [235, 155] on input "text" at bounding box center [287, 151] width 201 height 30
click at [214, 208] on input "text" at bounding box center [287, 196] width 201 height 30
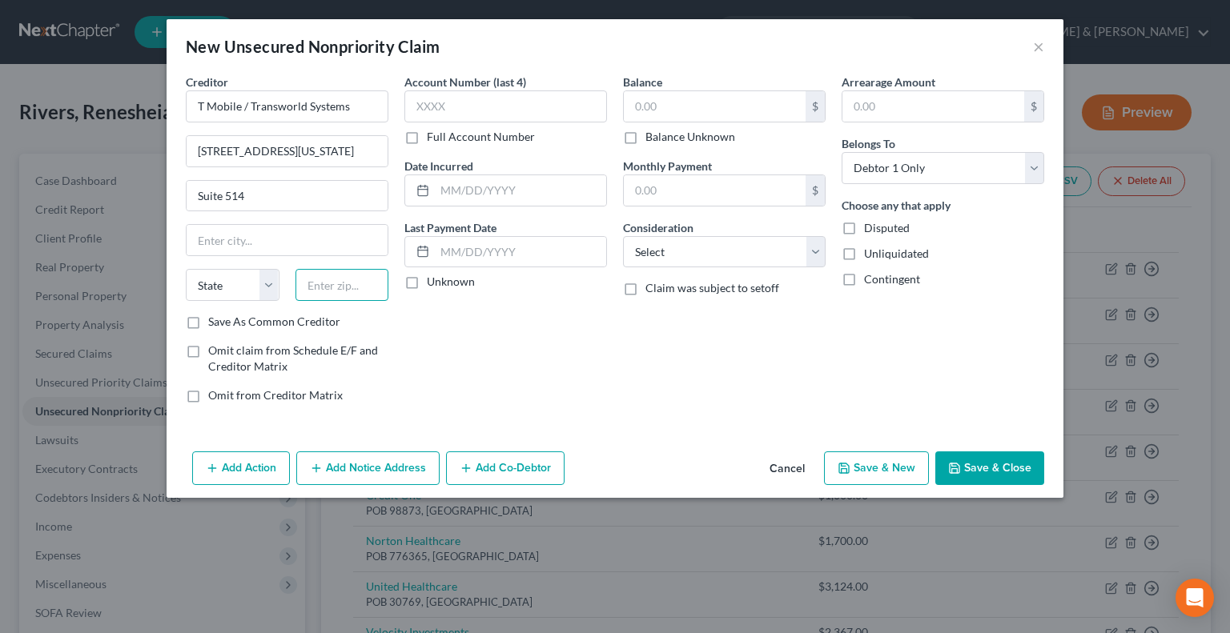
click at [339, 291] on input "text" at bounding box center [342, 285] width 94 height 32
click at [656, 106] on input "text" at bounding box center [715, 106] width 182 height 30
click at [869, 468] on button "Save & New" at bounding box center [876, 469] width 105 height 34
click at [304, 118] on input "text" at bounding box center [287, 106] width 203 height 32
click at [275, 153] on input "text" at bounding box center [287, 151] width 201 height 30
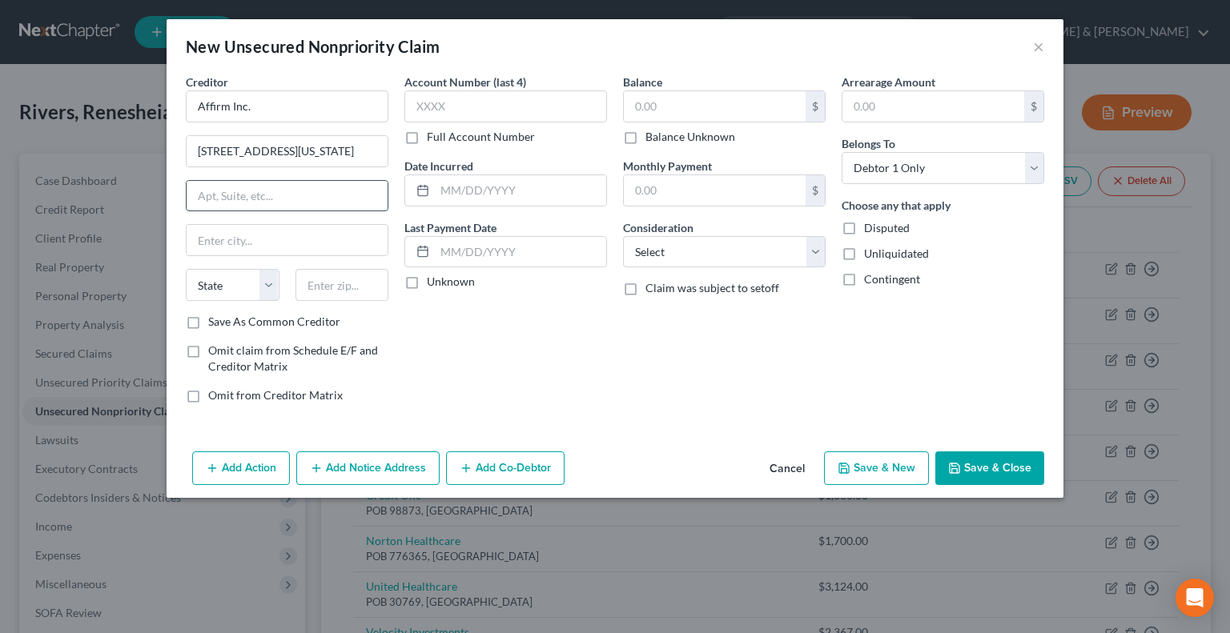
click at [229, 197] on input "text" at bounding box center [287, 196] width 201 height 30
click at [368, 281] on input "text" at bounding box center [342, 285] width 94 height 32
click at [657, 108] on input "text" at bounding box center [715, 106] width 182 height 30
click at [884, 465] on button "Save & New" at bounding box center [876, 469] width 105 height 34
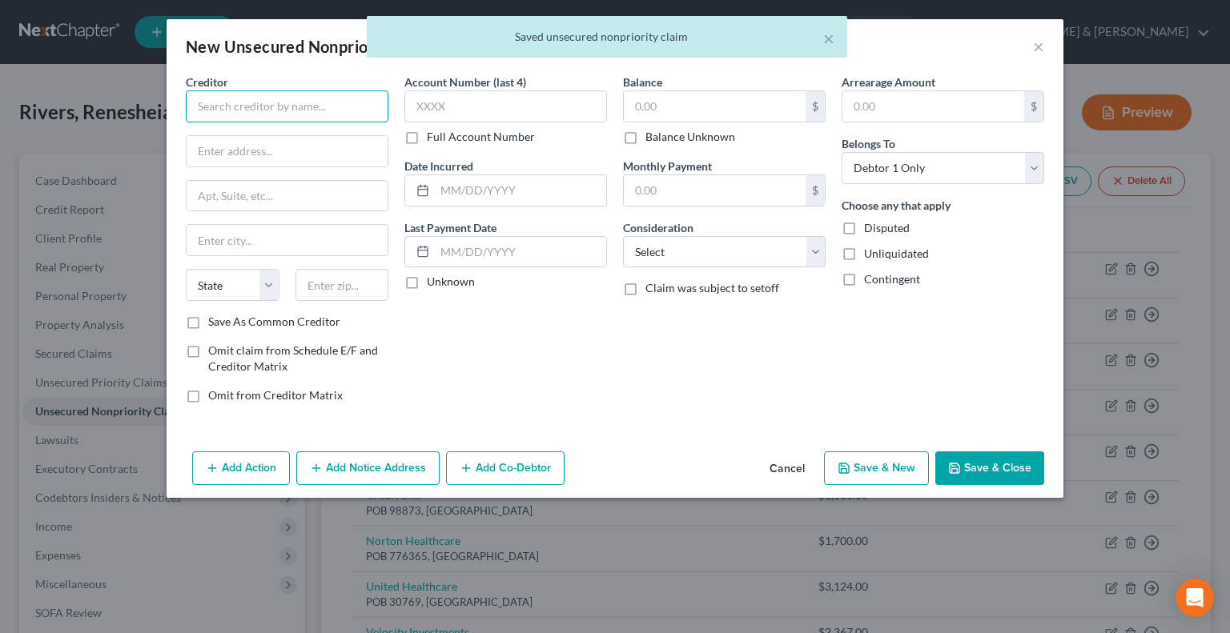
click at [323, 114] on input "text" at bounding box center [287, 106] width 203 height 32
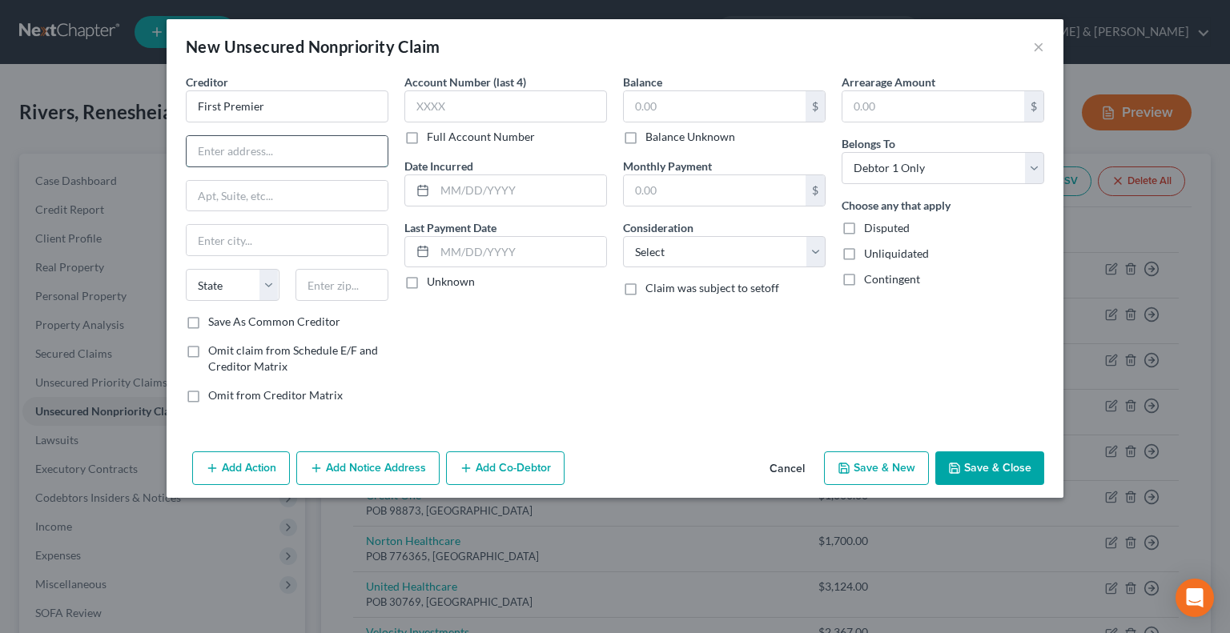
click at [211, 147] on input "text" at bounding box center [287, 151] width 201 height 30
click at [324, 285] on input "text" at bounding box center [342, 285] width 94 height 32
drag, startPoint x: 383, startPoint y: 281, endPoint x: 260, endPoint y: 265, distance: 123.5
click at [235, 259] on div "Creditor * First Premier 650 California Street State AL AK AR AZ CA CO CT DE DC…" at bounding box center [287, 194] width 203 height 240
drag, startPoint x: 318, startPoint y: 154, endPoint x: 189, endPoint y: 141, distance: 129.5
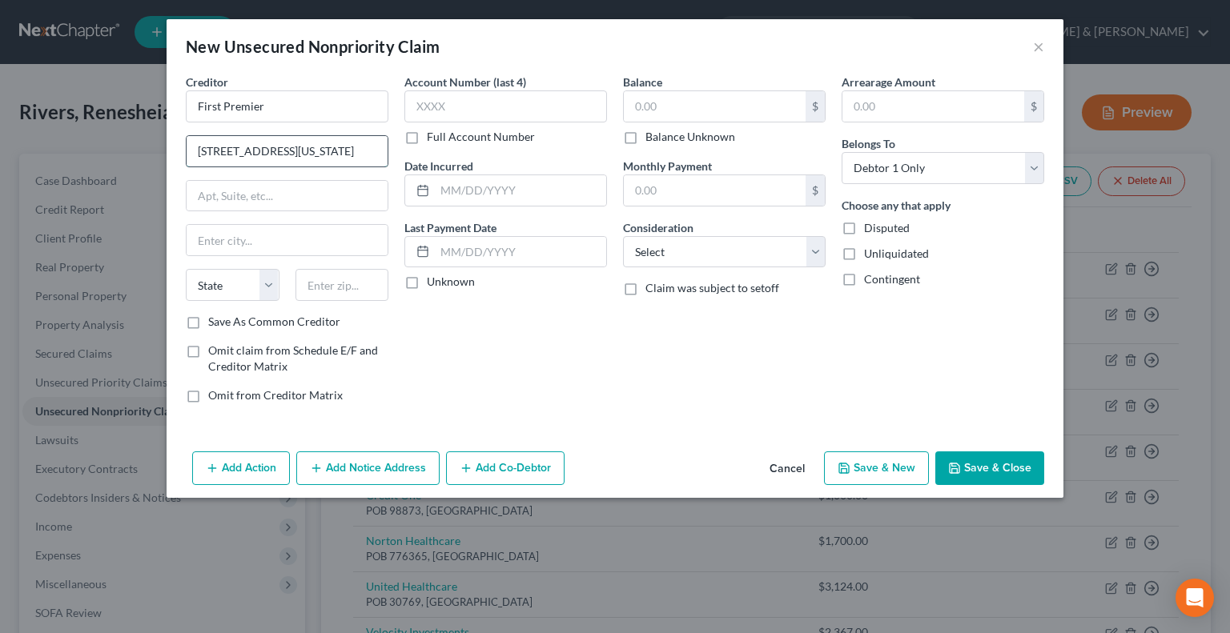
click at [189, 141] on input "650 California Street" at bounding box center [287, 151] width 201 height 30
paste input "01 S. Minnesota Avenue"
click at [352, 284] on input "text" at bounding box center [342, 285] width 94 height 32
click at [655, 108] on input "text" at bounding box center [715, 106] width 182 height 30
click at [885, 467] on button "Save & New" at bounding box center [876, 469] width 105 height 34
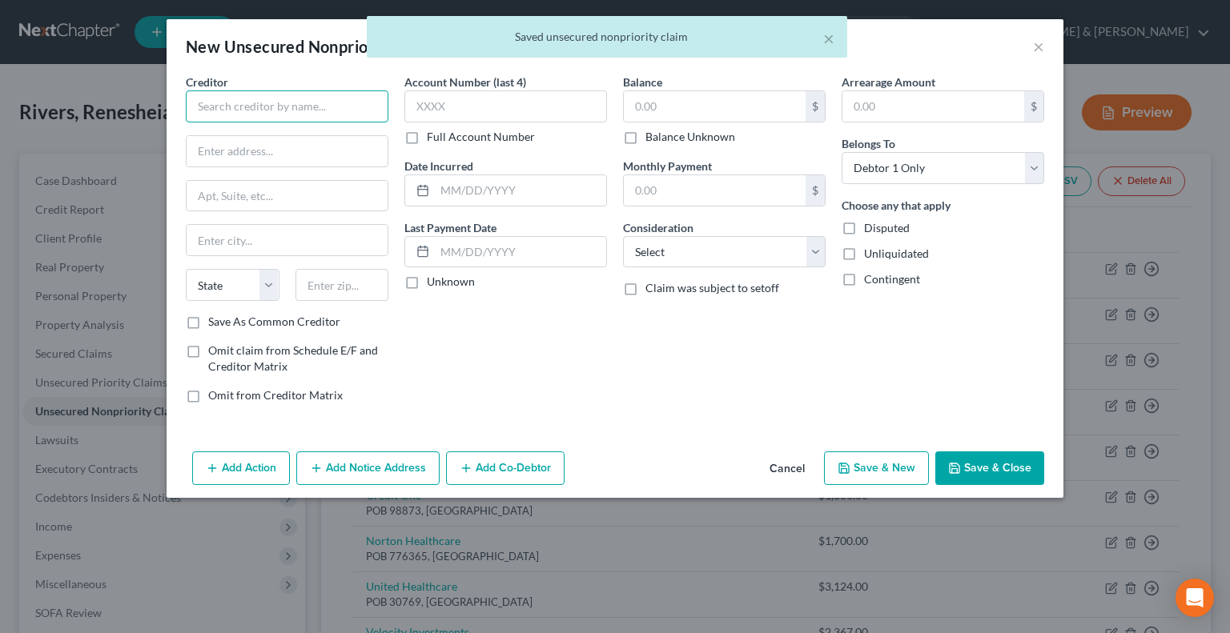
click at [236, 100] on input "text" at bounding box center [287, 106] width 203 height 32
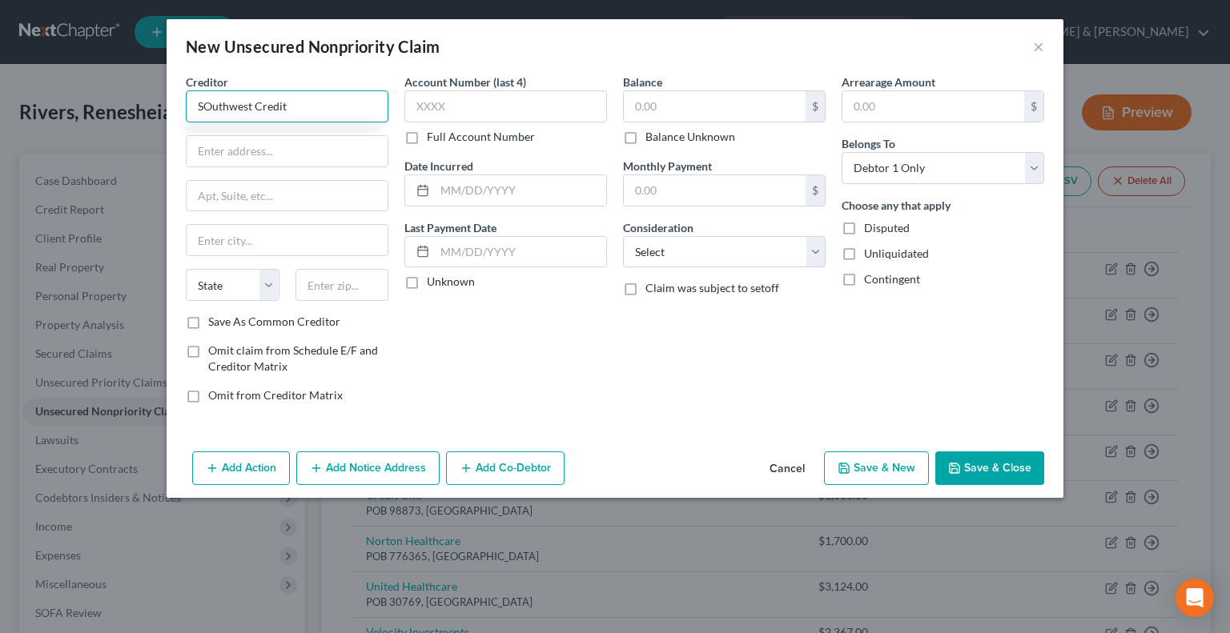
drag, startPoint x: 207, startPoint y: 106, endPoint x: 263, endPoint y: 62, distance: 71.9
click at [210, 105] on input "SOuthwest Credit" at bounding box center [287, 106] width 203 height 32
click at [291, 159] on input "text" at bounding box center [287, 151] width 201 height 30
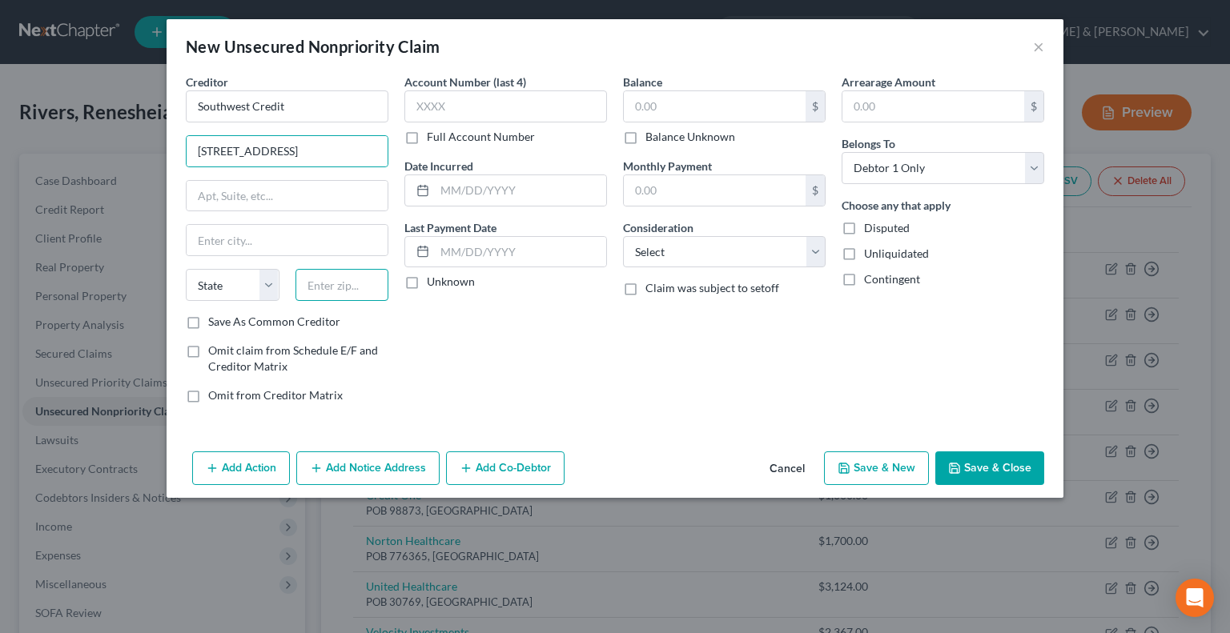
drag, startPoint x: 318, startPoint y: 282, endPoint x: 323, endPoint y: 291, distance: 10.0
click at [320, 287] on input "text" at bounding box center [342, 285] width 94 height 32
click at [693, 112] on input "text" at bounding box center [715, 106] width 182 height 30
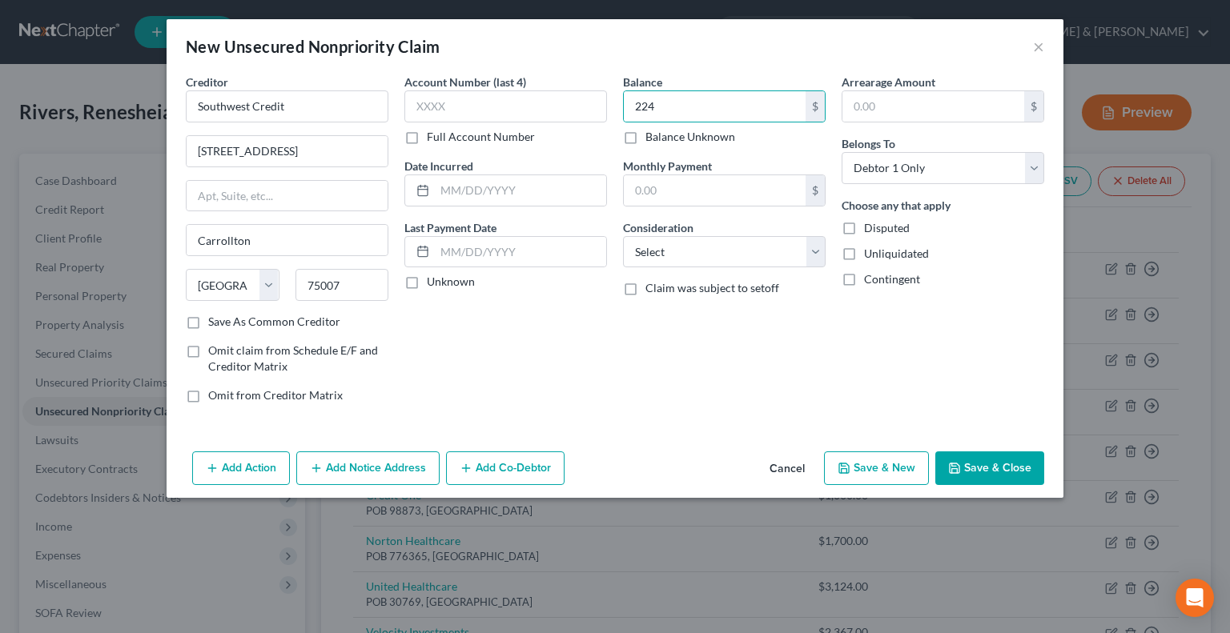
click at [863, 462] on button "Save & New" at bounding box center [876, 469] width 105 height 34
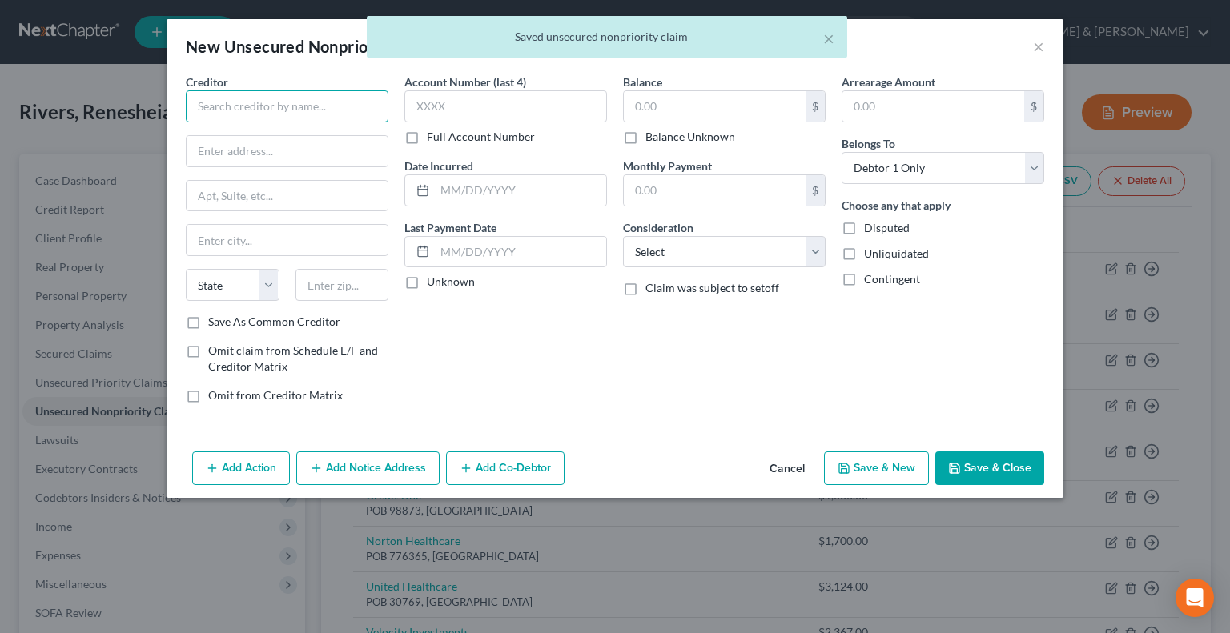
click at [323, 109] on input "text" at bounding box center [287, 106] width 203 height 32
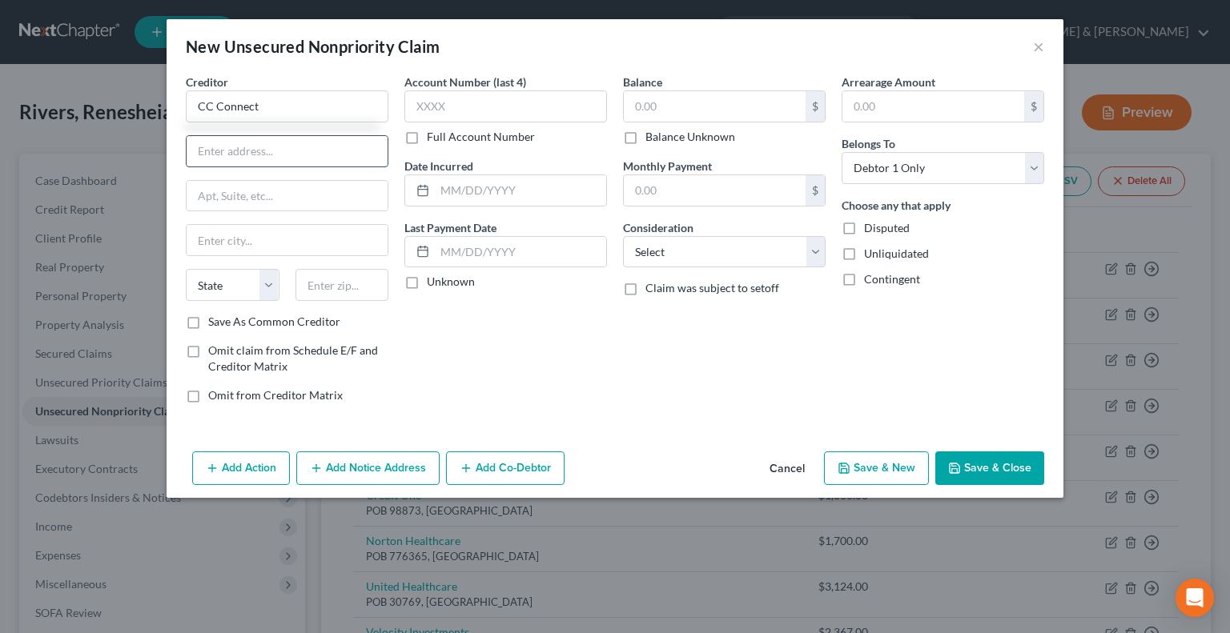
click at [270, 159] on input "text" at bounding box center [287, 151] width 201 height 30
click at [348, 277] on input "text" at bounding box center [342, 285] width 94 height 32
click at [637, 105] on input "text" at bounding box center [715, 106] width 182 height 30
click at [658, 197] on input "text" at bounding box center [715, 190] width 182 height 30
click at [865, 464] on button "Save & New" at bounding box center [876, 469] width 105 height 34
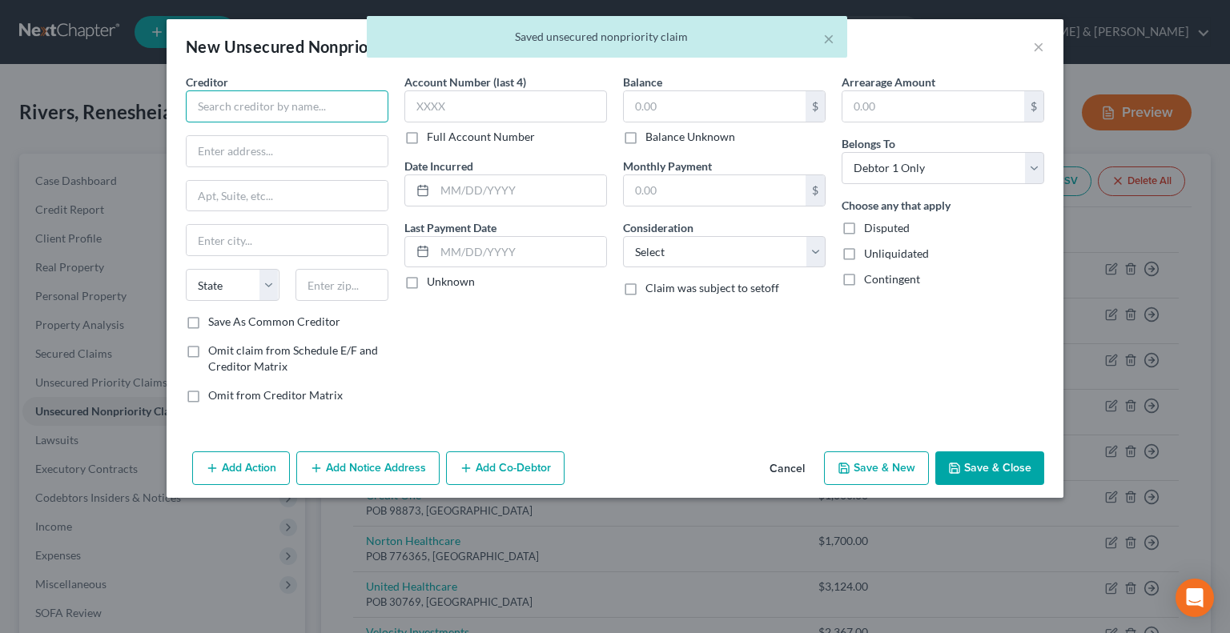
click at [320, 98] on input "text" at bounding box center [287, 106] width 203 height 32
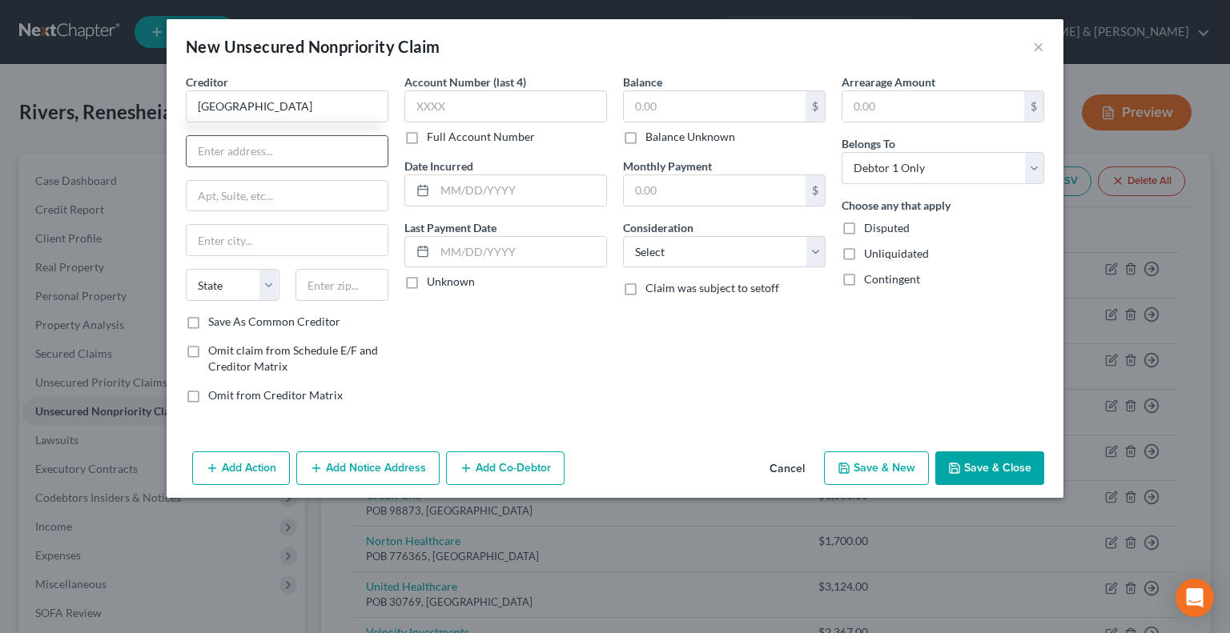
click at [198, 153] on input "text" at bounding box center [287, 151] width 201 height 30
click at [320, 287] on input "text" at bounding box center [342, 285] width 94 height 32
click at [641, 102] on input "text" at bounding box center [715, 106] width 182 height 30
click at [869, 468] on button "Save & New" at bounding box center [876, 469] width 105 height 34
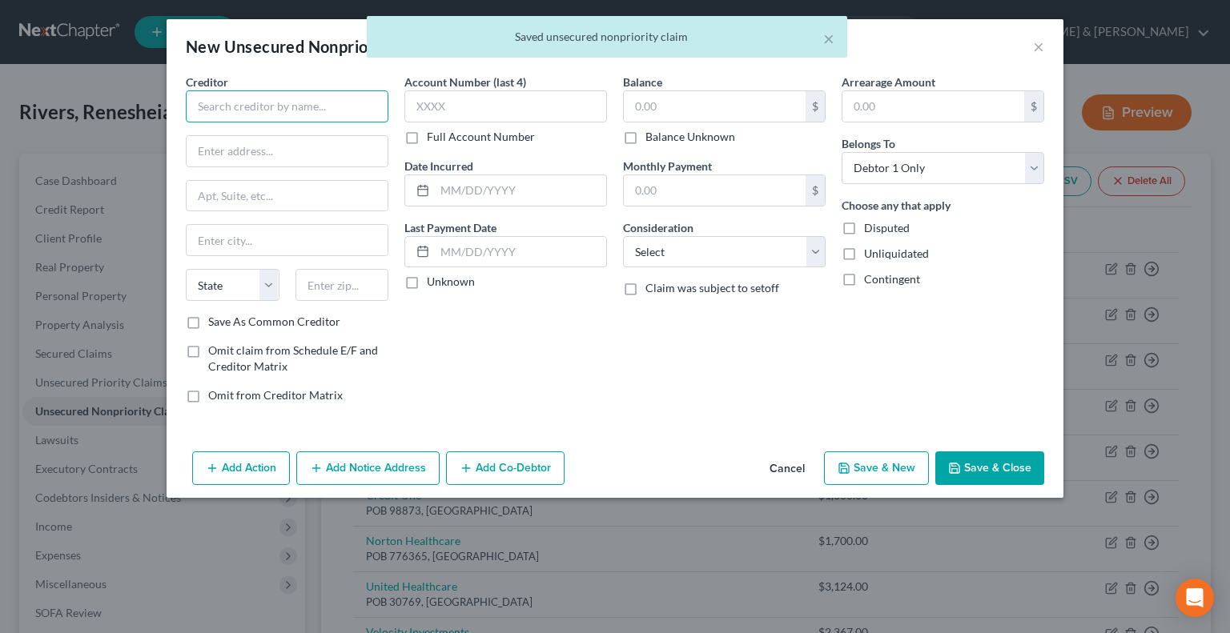
drag, startPoint x: 253, startPoint y: 107, endPoint x: 259, endPoint y: 100, distance: 9.6
click at [255, 106] on input "text" at bounding box center [287, 106] width 203 height 32
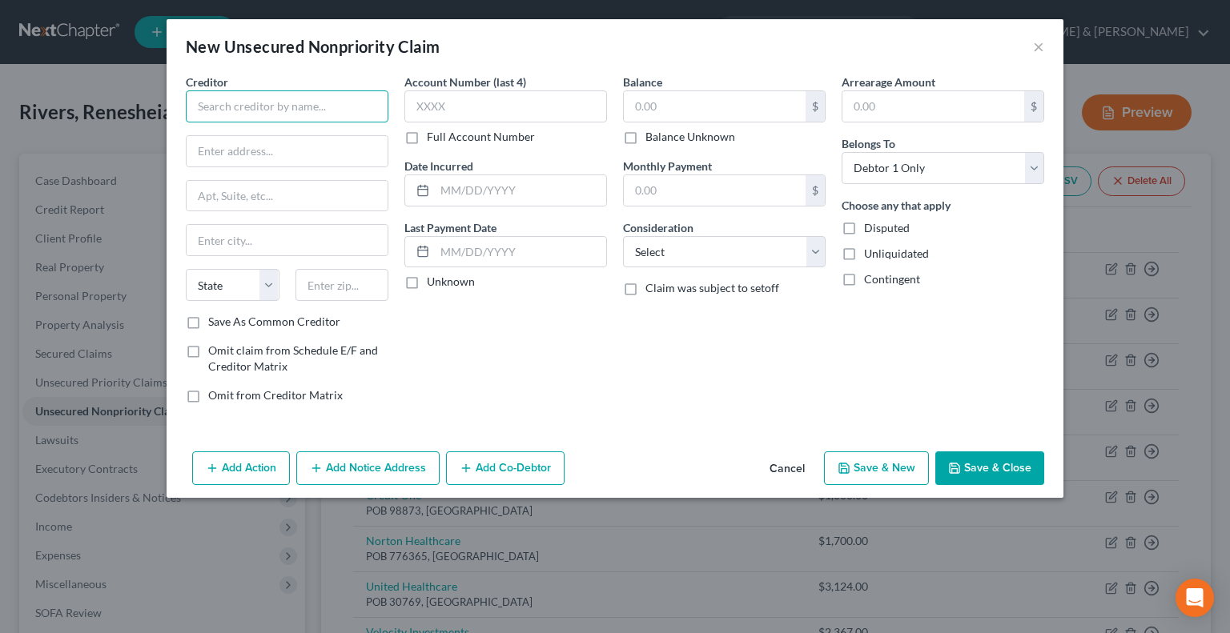
click at [279, 98] on input "text" at bounding box center [287, 106] width 203 height 32
click at [285, 103] on input "KY Unemploymnet Ins." at bounding box center [287, 106] width 203 height 32
click at [251, 151] on input "text" at bounding box center [287, 151] width 201 height 30
click at [283, 194] on input "text" at bounding box center [287, 196] width 201 height 30
click at [324, 287] on input "text" at bounding box center [342, 285] width 94 height 32
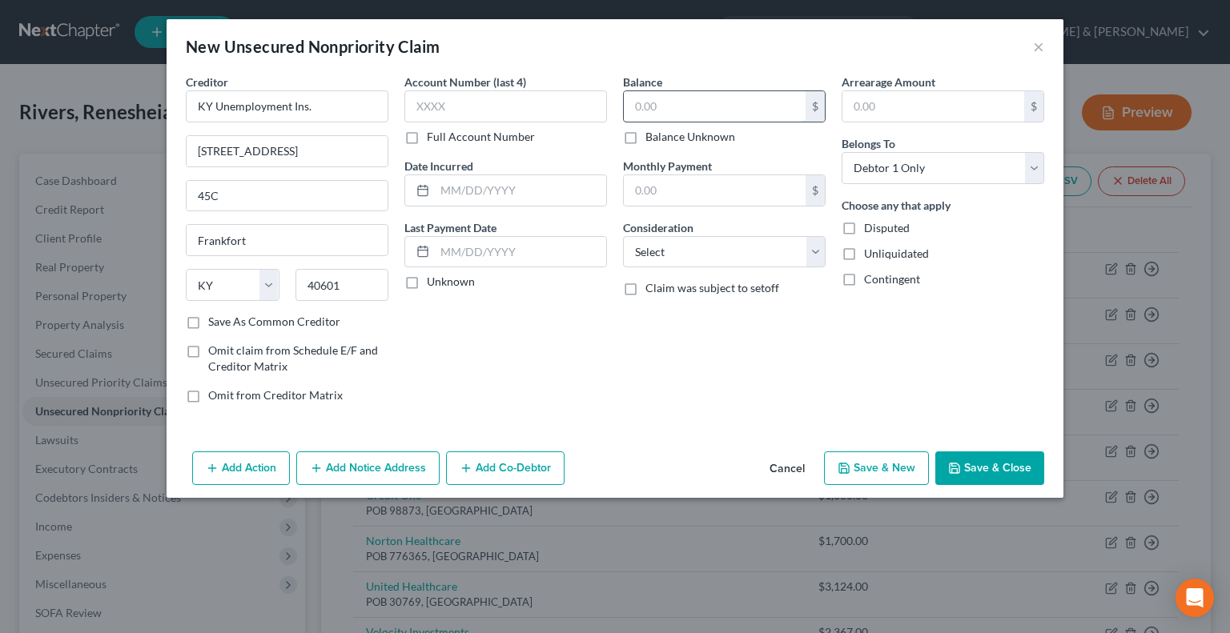
click at [653, 111] on input "text" at bounding box center [715, 106] width 182 height 30
click at [1003, 470] on button "Save & Close" at bounding box center [989, 469] width 109 height 34
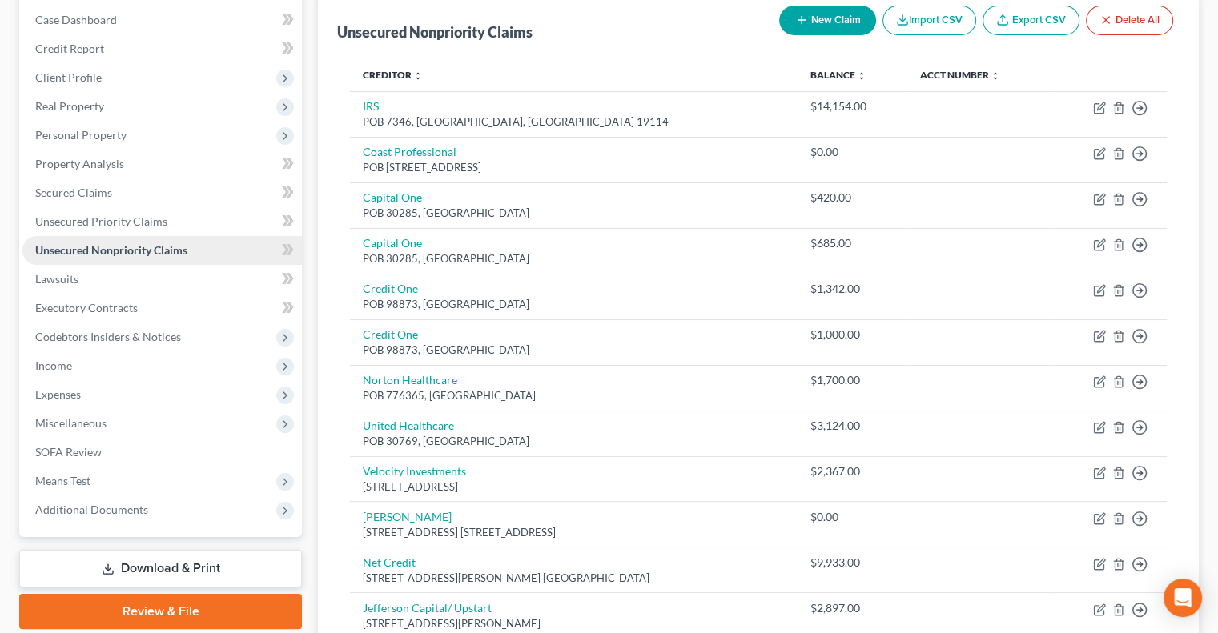
scroll to position [140, 0]
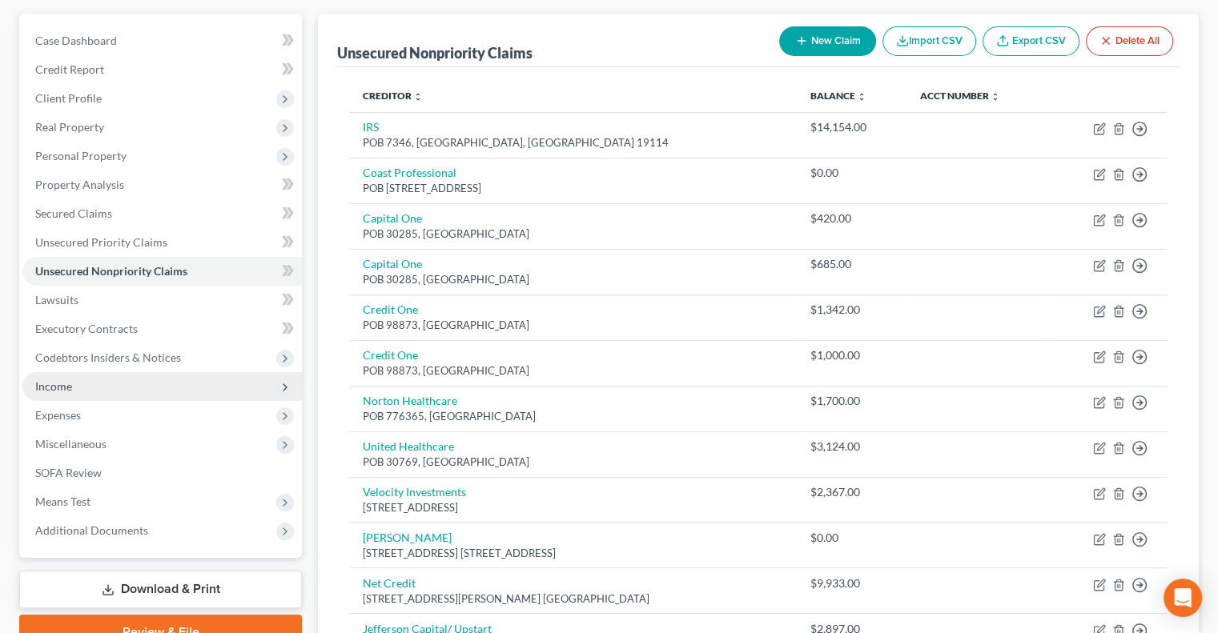
click at [62, 392] on span "Income" at bounding box center [53, 386] width 37 height 14
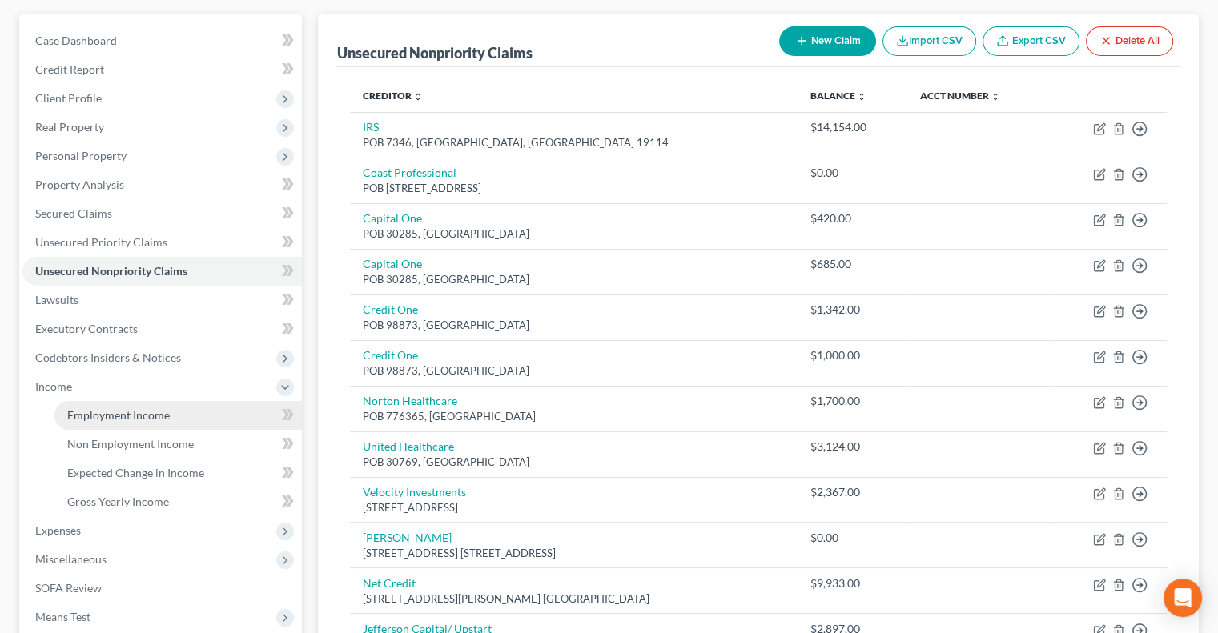
click at [99, 415] on span "Employment Income" at bounding box center [118, 415] width 102 height 14
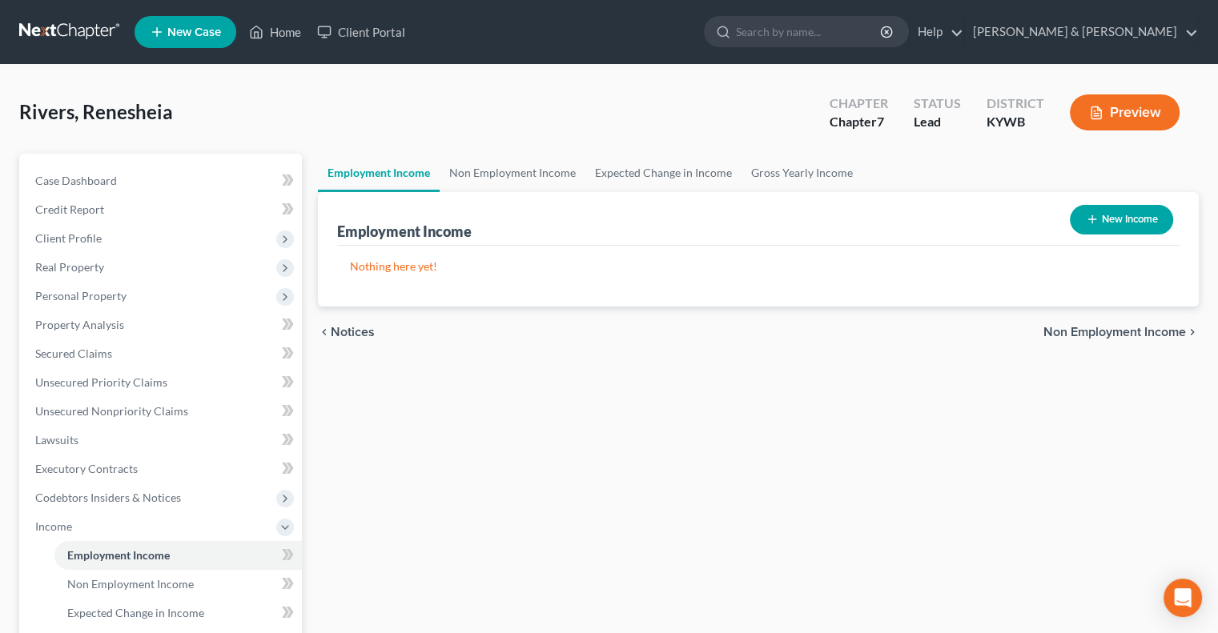
click at [1114, 216] on button "New Income" at bounding box center [1121, 220] width 103 height 30
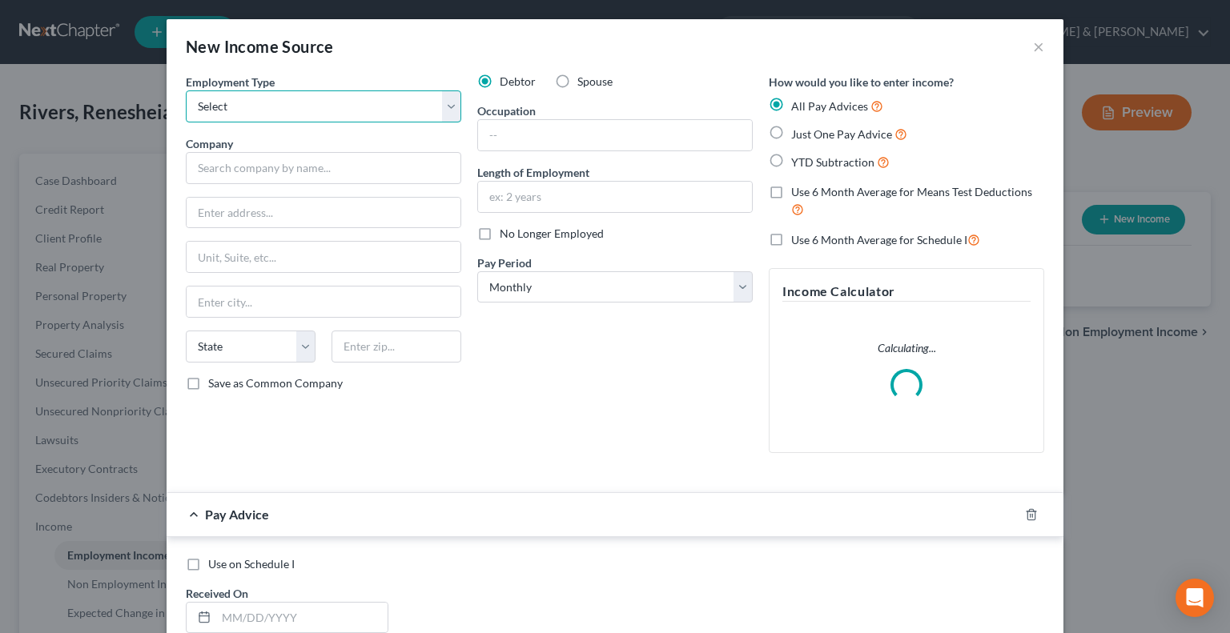
click at [432, 107] on select "Select Full or Part Time Employment Self Employment" at bounding box center [323, 106] width 275 height 32
click at [186, 90] on select "Select Full or Part Time Employment Self Employment" at bounding box center [323, 106] width 275 height 32
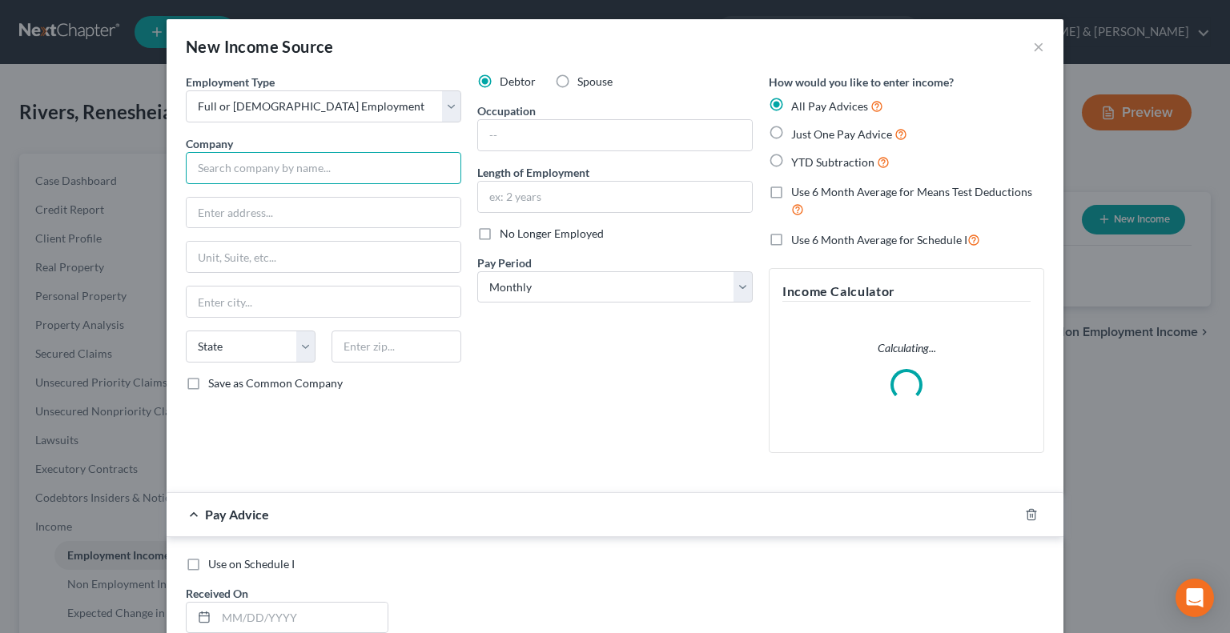
click at [275, 181] on input "text" at bounding box center [323, 168] width 275 height 32
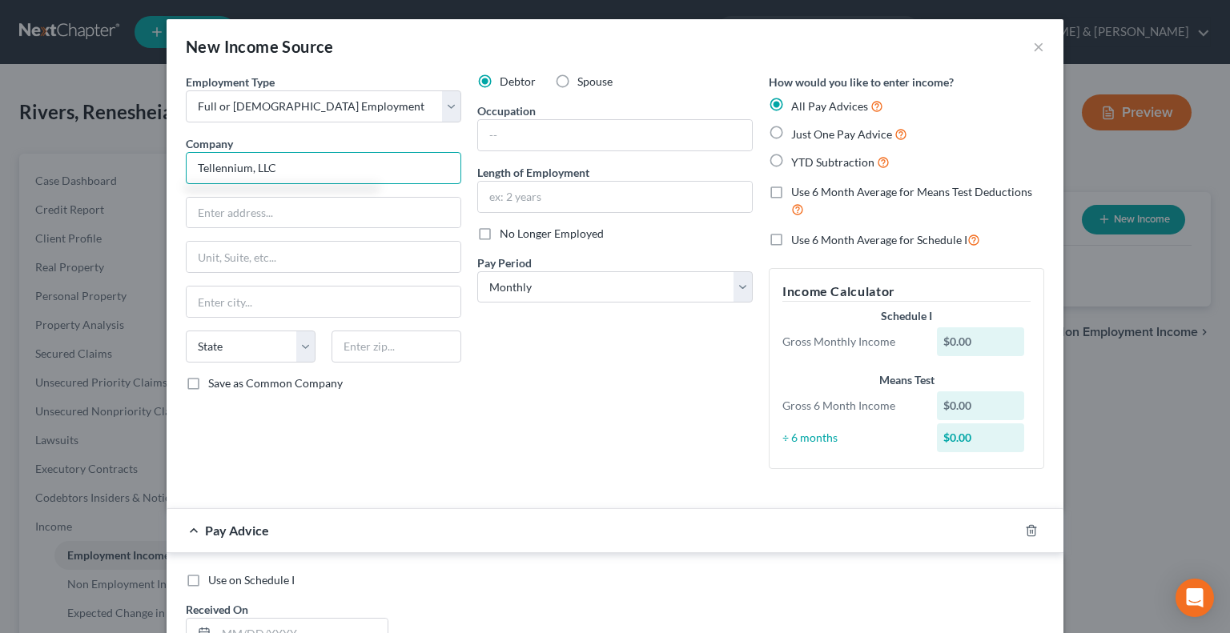
click at [192, 163] on input "Tellennium, LLC" at bounding box center [323, 168] width 275 height 32
click at [280, 207] on input "text" at bounding box center [324, 213] width 274 height 30
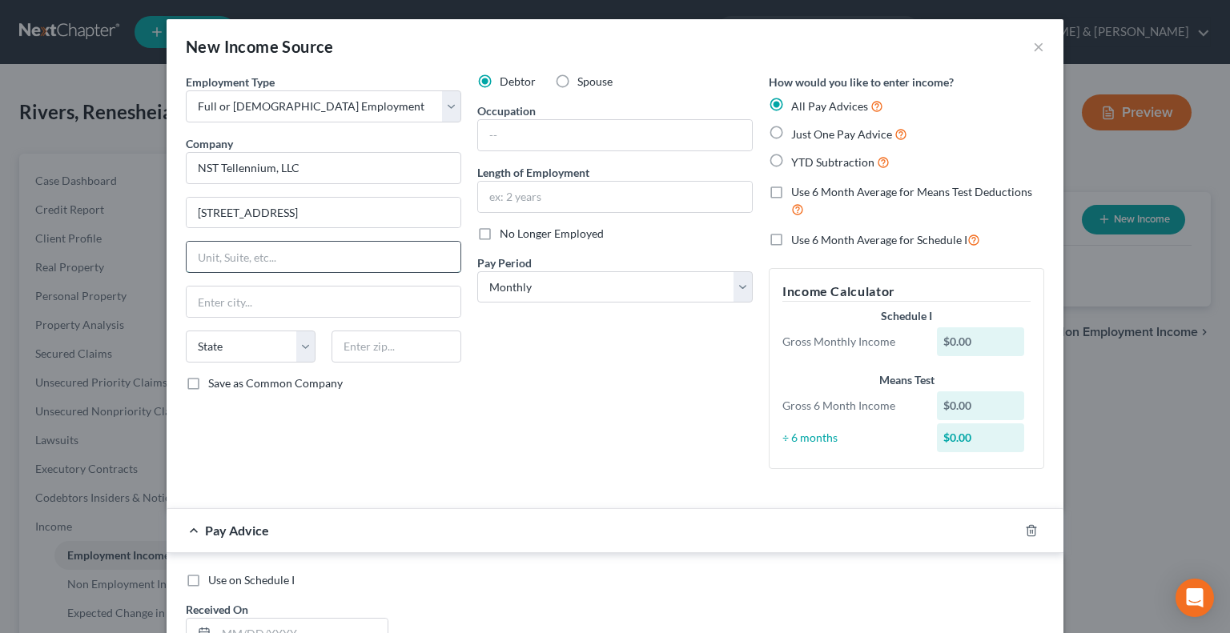
click at [215, 263] on input "text" at bounding box center [324, 257] width 274 height 30
click at [347, 339] on input "text" at bounding box center [396, 347] width 130 height 32
click at [637, 122] on input "text" at bounding box center [615, 135] width 274 height 30
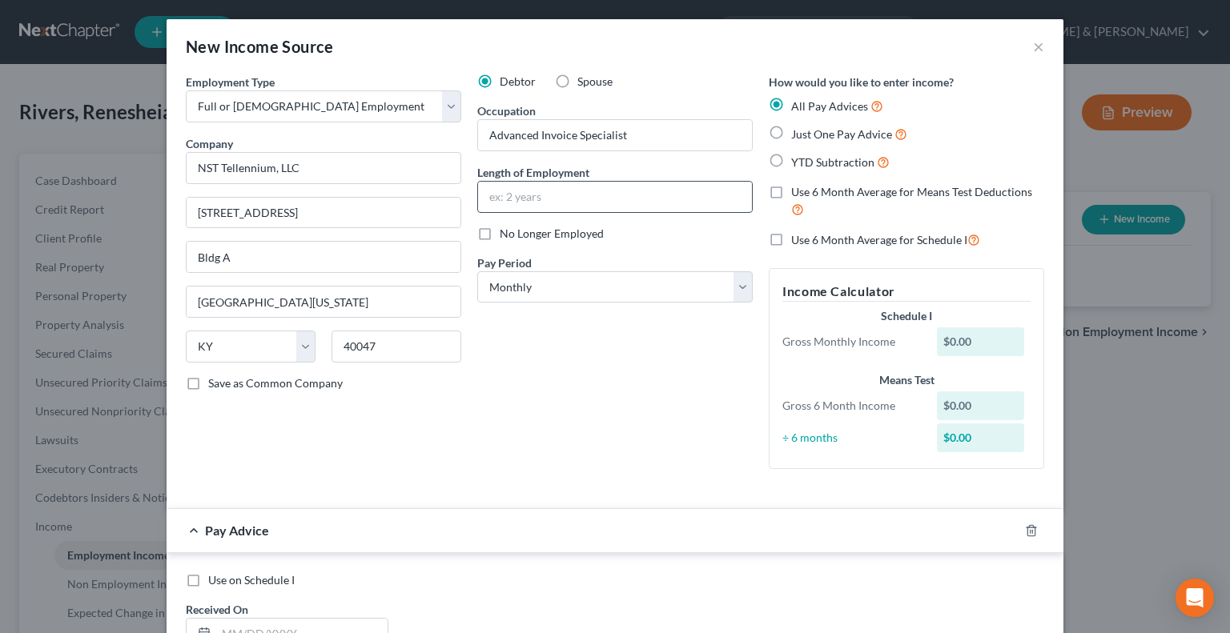
click at [560, 191] on input "text" at bounding box center [615, 197] width 274 height 30
click at [791, 134] on label "Just One Pay Advice" at bounding box center [849, 134] width 116 height 18
click at [797, 134] on input "Just One Pay Advice" at bounding box center [802, 130] width 10 height 10
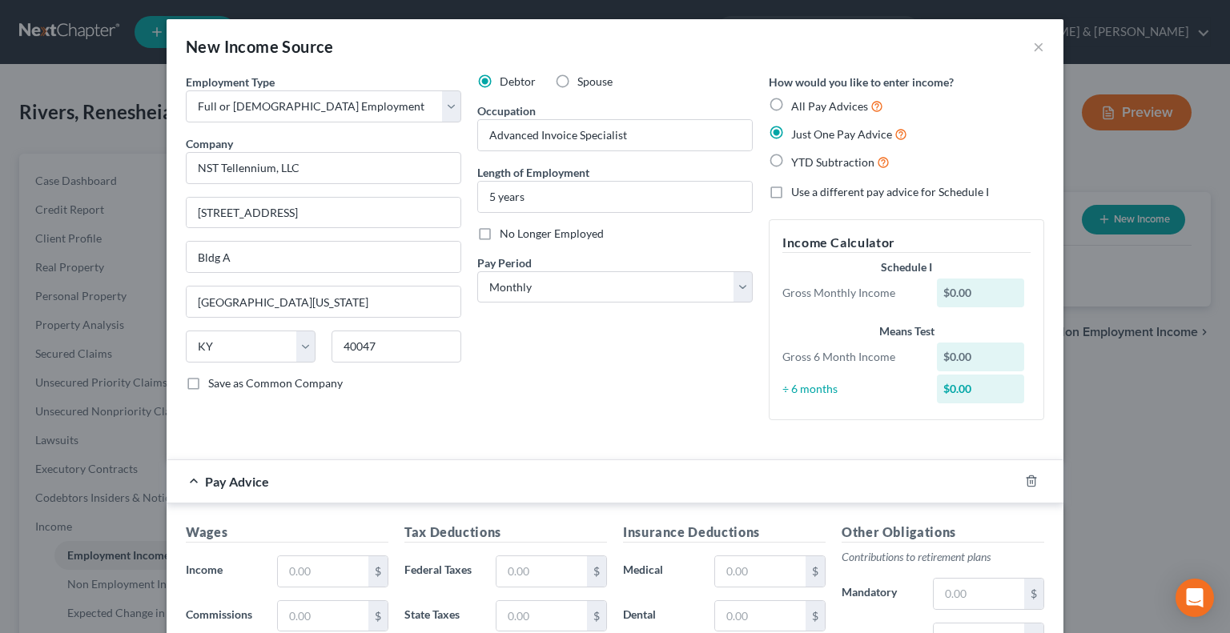
click at [791, 197] on label "Use a different pay advice for Schedule I" at bounding box center [890, 192] width 198 height 16
click at [797, 195] on input "Use a different pay advice for Schedule I" at bounding box center [802, 189] width 10 height 10
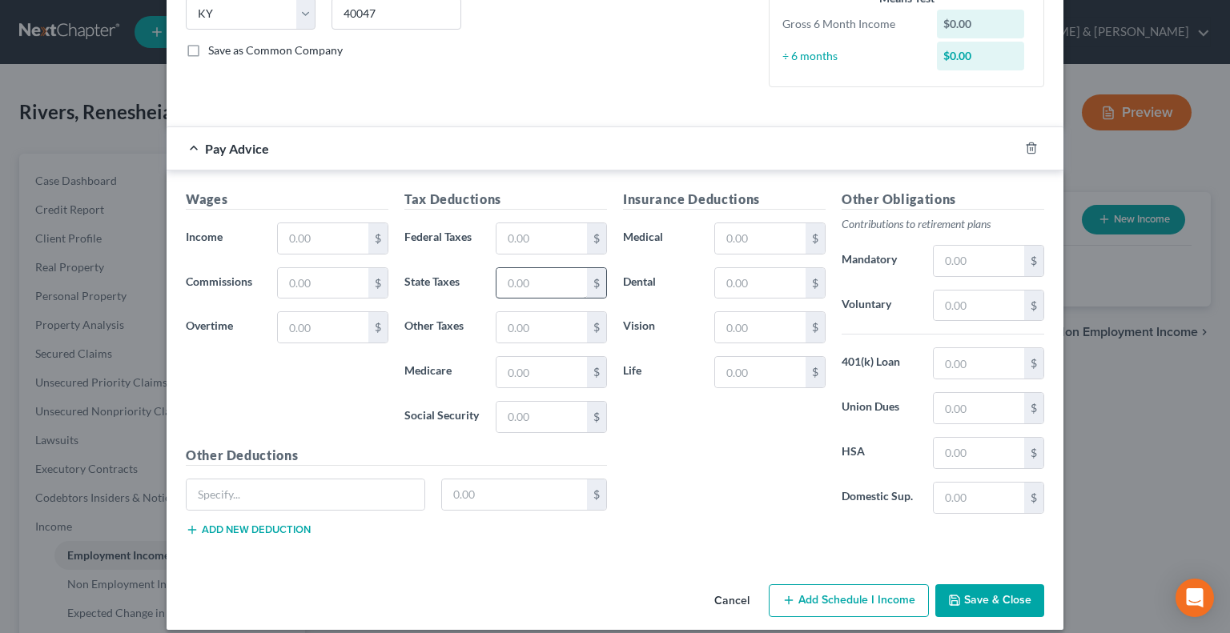
scroll to position [346, 0]
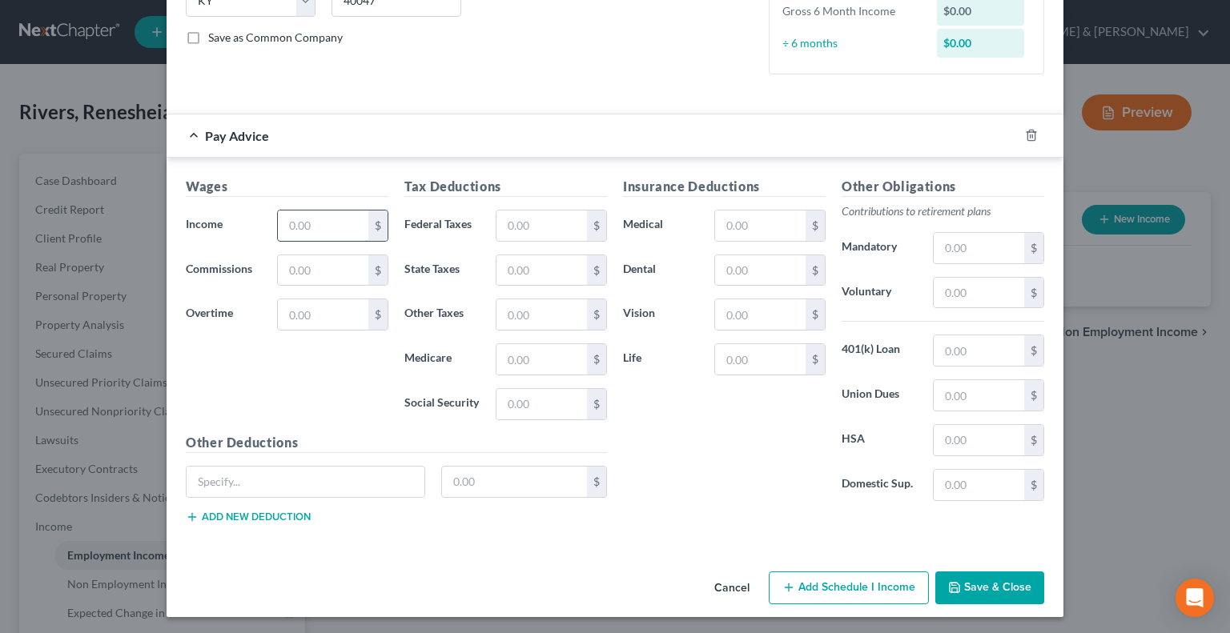
click at [283, 219] on input "text" at bounding box center [323, 226] width 90 height 30
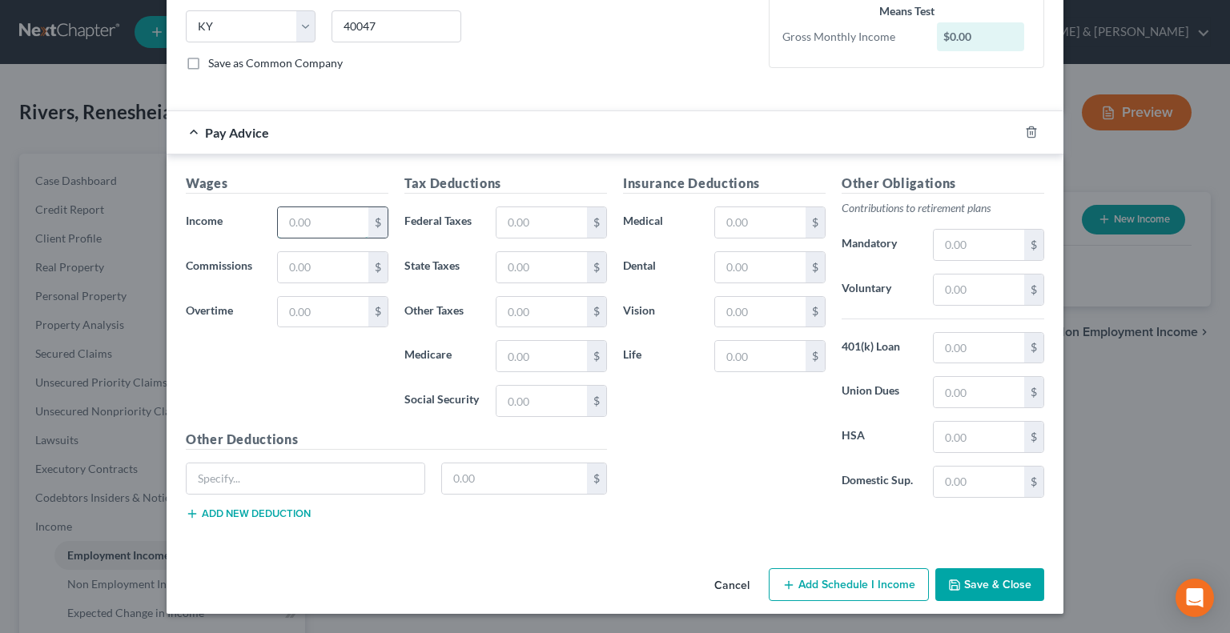
scroll to position [315, 0]
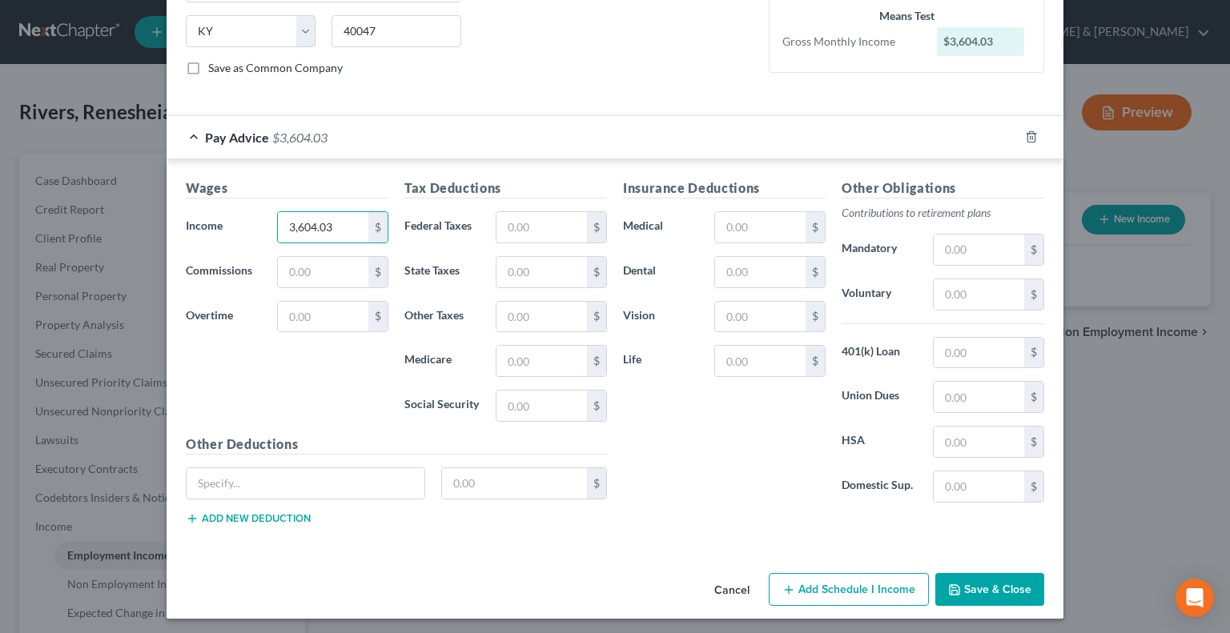
click at [795, 584] on button "Add Schedule I Income" at bounding box center [849, 590] width 160 height 34
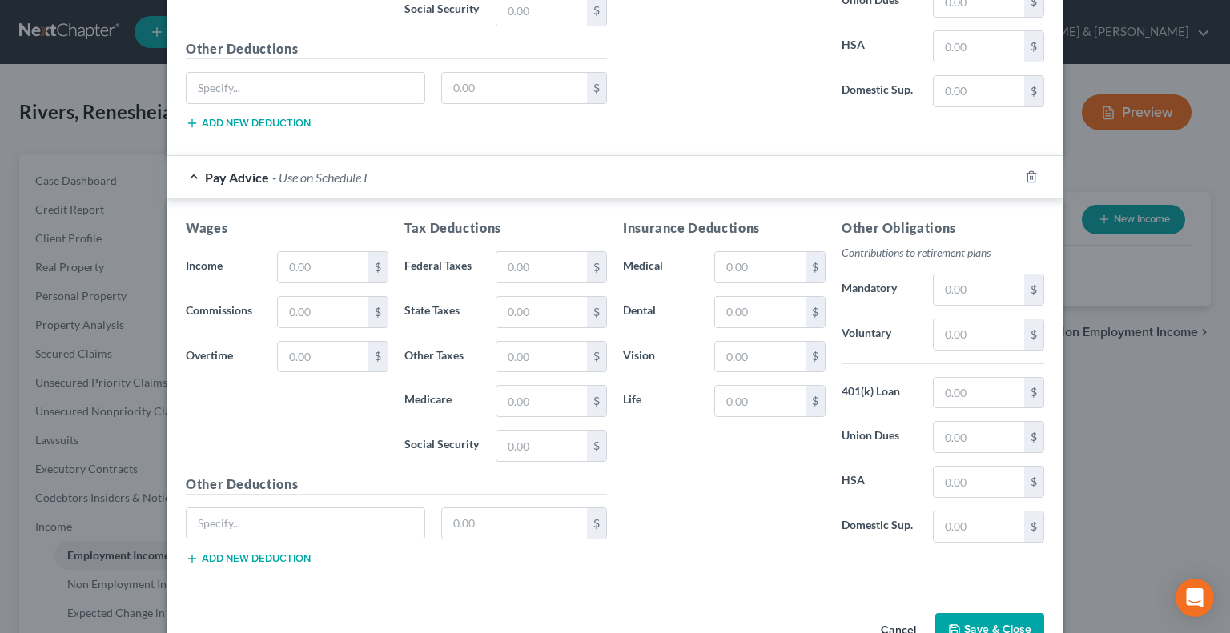
scroll to position [716, 0]
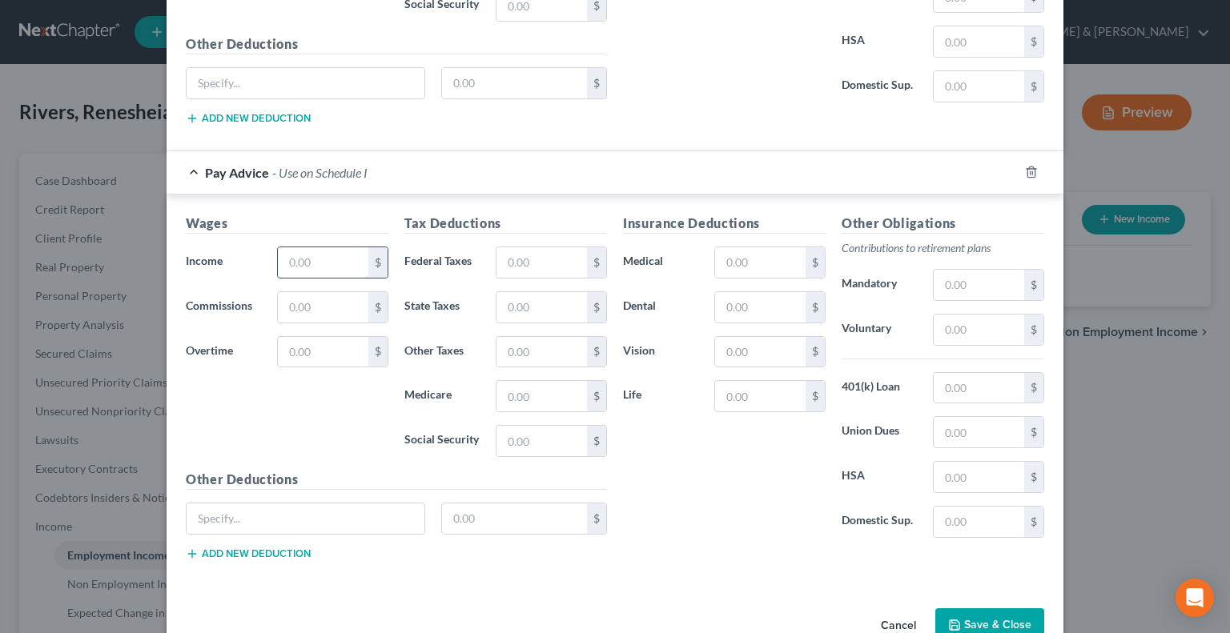
click at [314, 264] on input "text" at bounding box center [323, 262] width 90 height 30
click at [304, 345] on input "text" at bounding box center [323, 352] width 90 height 30
click at [526, 255] on input "text" at bounding box center [541, 262] width 90 height 30
click at [955, 466] on input "text" at bounding box center [979, 477] width 90 height 30
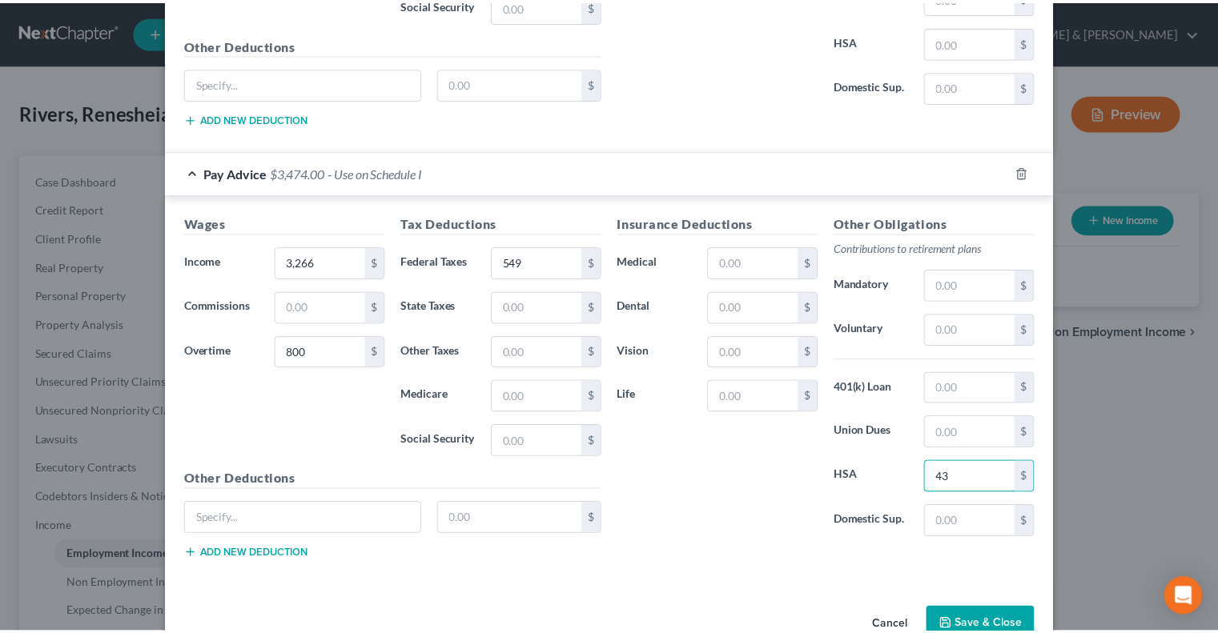
scroll to position [749, 0]
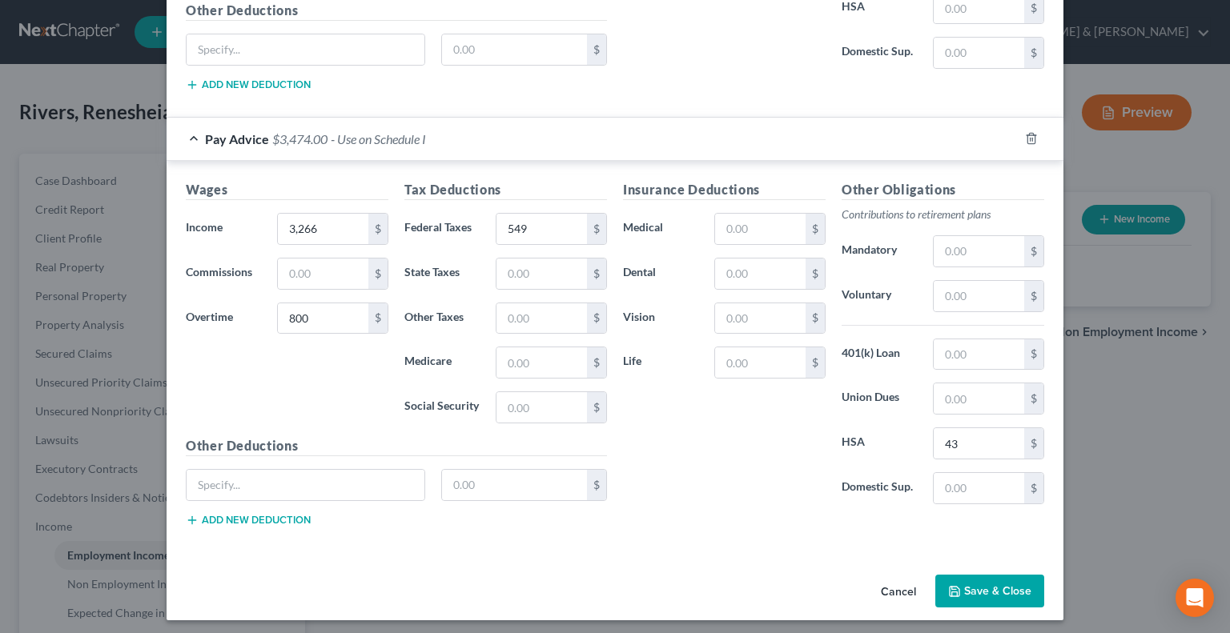
drag, startPoint x: 990, startPoint y: 585, endPoint x: 978, endPoint y: 555, distance: 32.7
click at [990, 584] on button "Save & Close" at bounding box center [989, 592] width 109 height 34
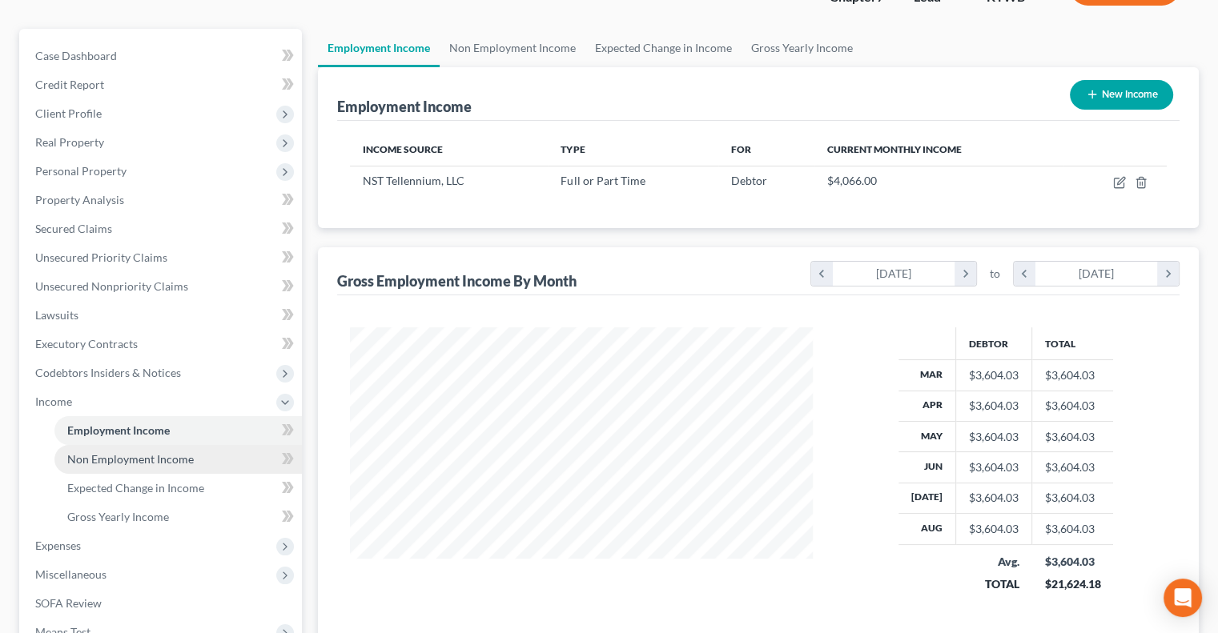
scroll to position [160, 0]
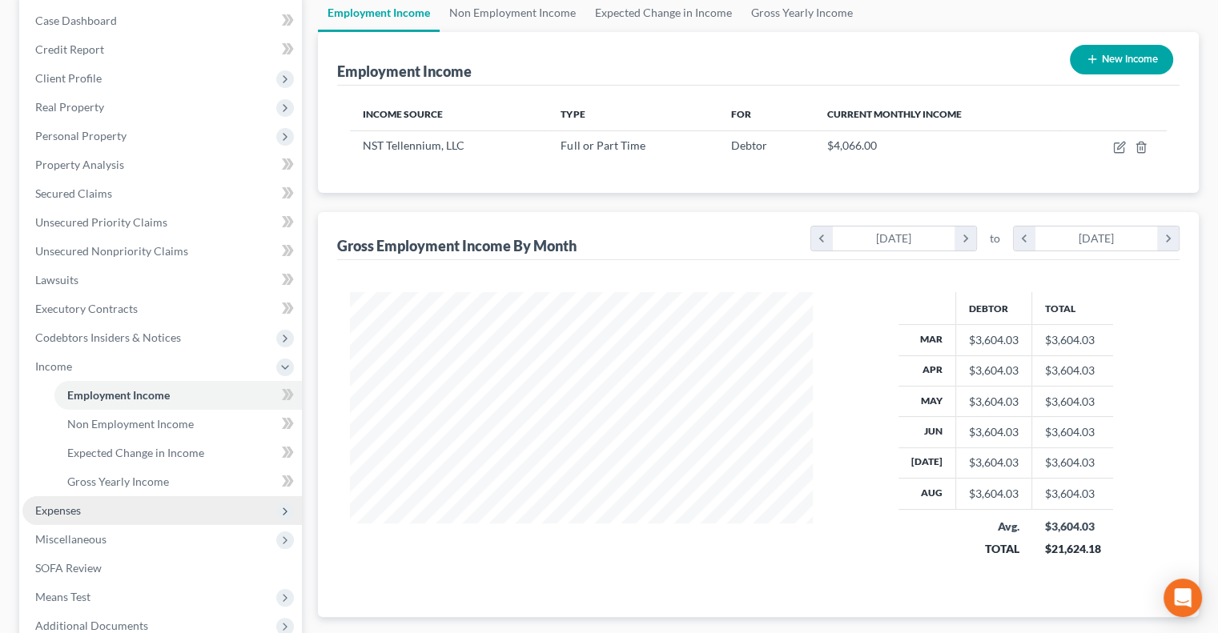
click at [99, 514] on span "Expenses" at bounding box center [161, 510] width 279 height 29
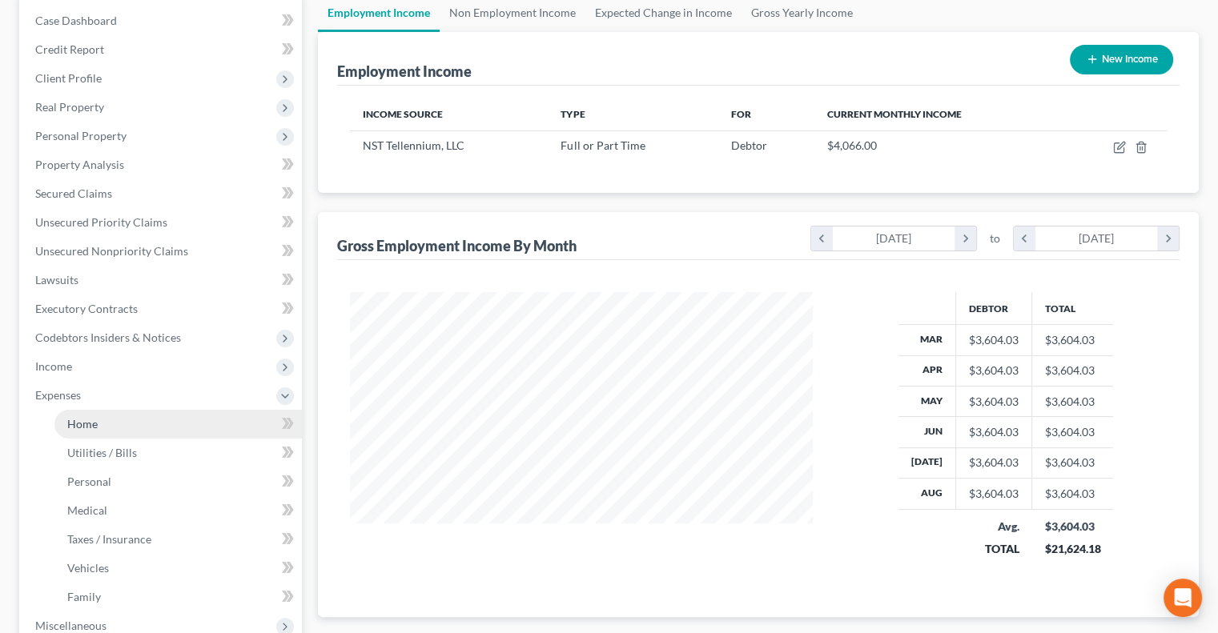
click at [102, 420] on link "Home" at bounding box center [177, 424] width 247 height 29
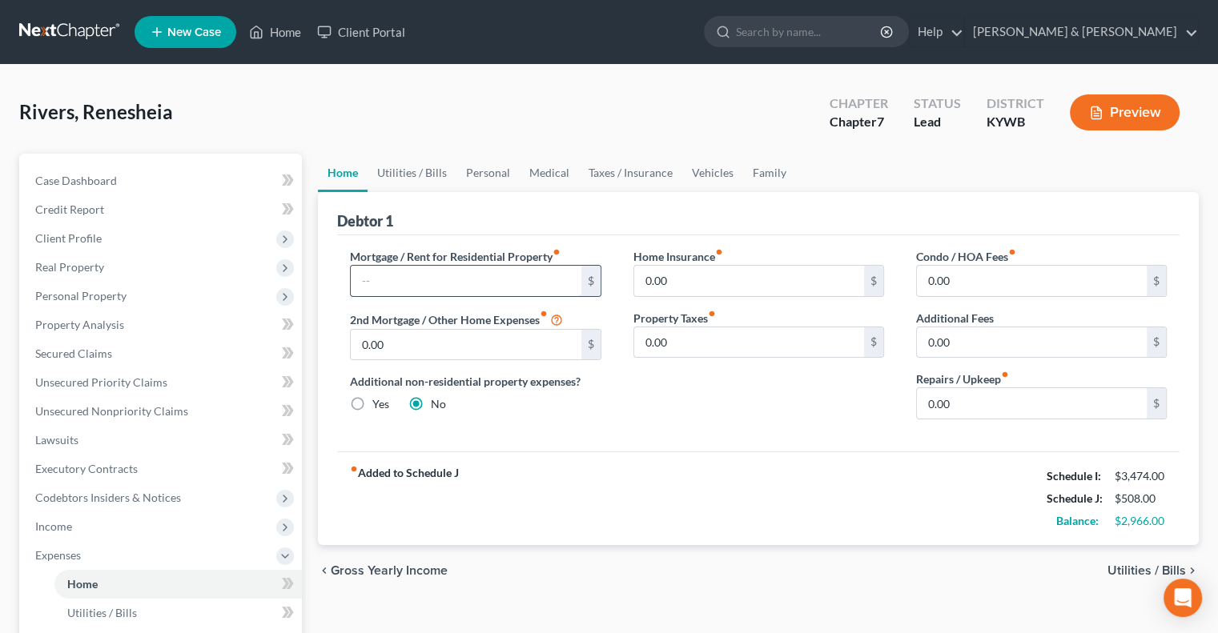
click at [365, 287] on input "text" at bounding box center [466, 281] width 230 height 30
click at [951, 409] on input "0.00" at bounding box center [1032, 403] width 230 height 30
click at [681, 276] on input "0.00" at bounding box center [749, 281] width 230 height 30
click at [394, 172] on link "Utilities / Bills" at bounding box center [411, 173] width 89 height 38
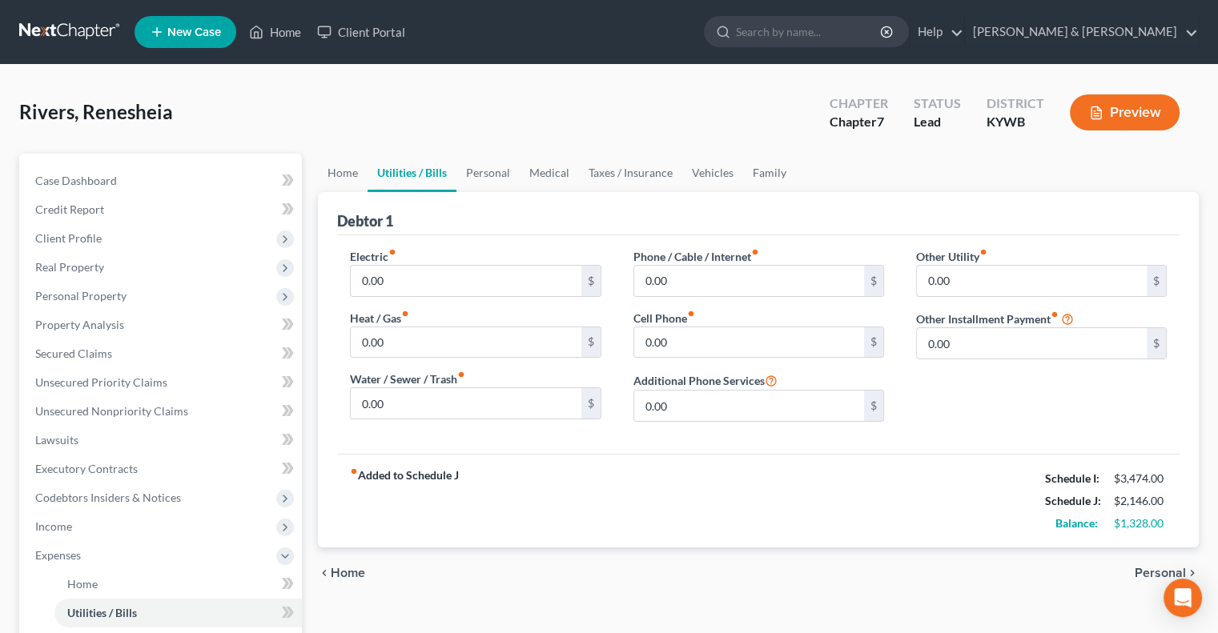
click at [403, 297] on div "Electric fiber_manual_record 0.00 $ Heat / Gas fiber_manual_record 0.00 $ Water…" at bounding box center [475, 341] width 283 height 187
drag, startPoint x: 400, startPoint y: 291, endPoint x: 400, endPoint y: 280, distance: 10.4
click at [400, 290] on input "0.00" at bounding box center [466, 281] width 230 height 30
click at [416, 400] on input "0.00" at bounding box center [466, 403] width 230 height 30
click at [676, 343] on input "0.00" at bounding box center [749, 342] width 230 height 30
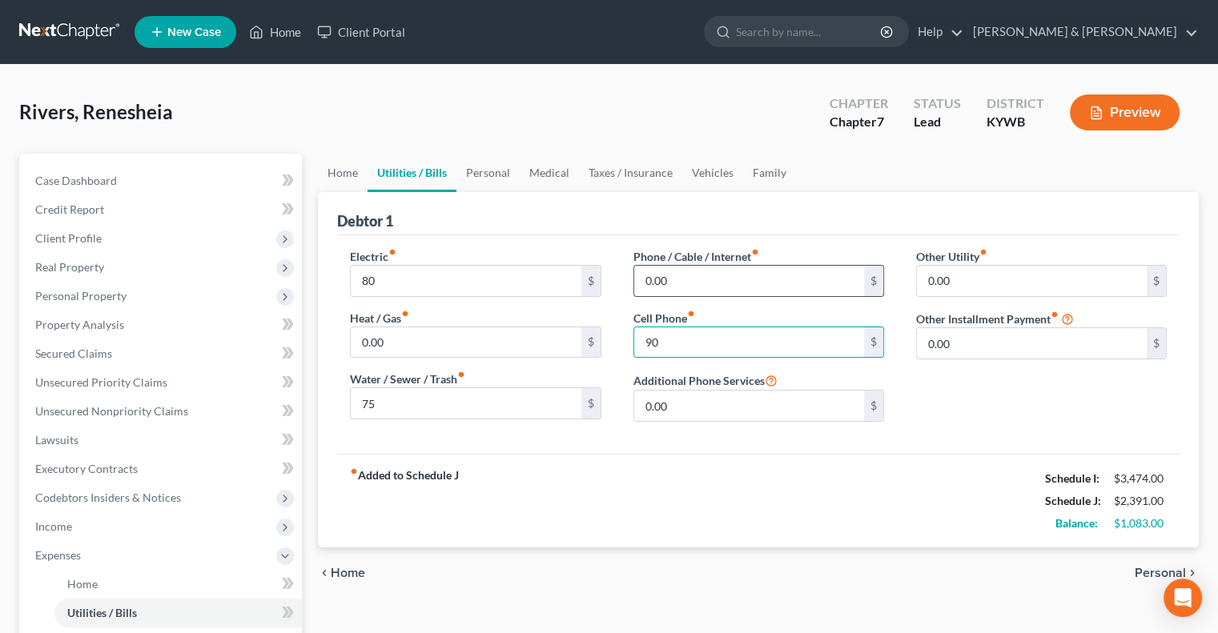
click at [722, 295] on div "0.00 $" at bounding box center [758, 281] width 251 height 32
click at [717, 286] on input "0.00" at bounding box center [749, 281] width 230 height 30
click at [506, 167] on link "Personal" at bounding box center [487, 173] width 63 height 38
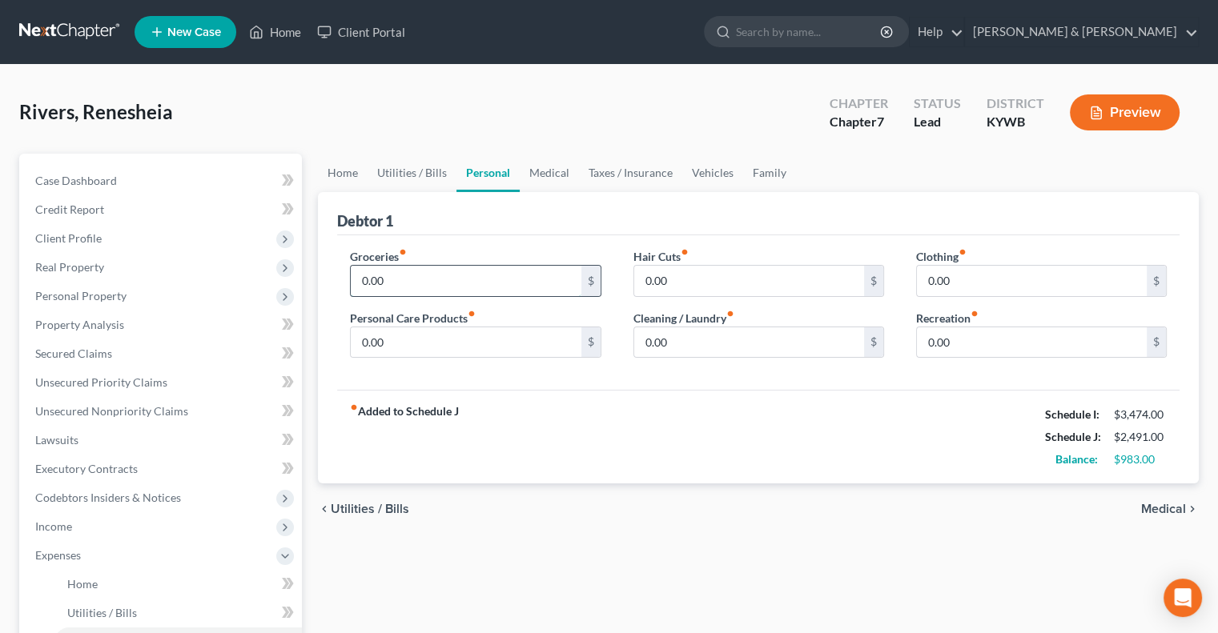
click at [426, 279] on input "0.00" at bounding box center [466, 281] width 230 height 30
click at [936, 277] on input "0.00" at bounding box center [1032, 281] width 230 height 30
click at [698, 347] on input "0.00" at bounding box center [749, 342] width 230 height 30
click at [941, 345] on input "0.00" at bounding box center [1032, 342] width 230 height 30
click at [705, 173] on link "Vehicles" at bounding box center [712, 173] width 61 height 38
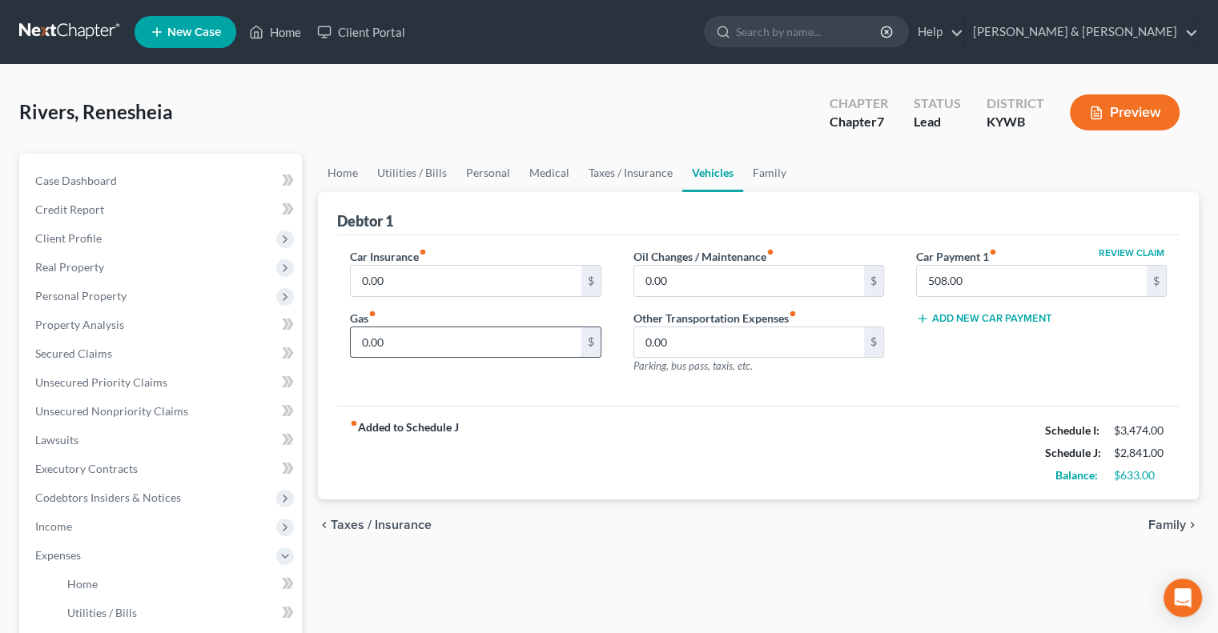
drag, startPoint x: 412, startPoint y: 335, endPoint x: 420, endPoint y: 332, distance: 8.6
click at [413, 335] on input "0.00" at bounding box center [466, 342] width 230 height 30
click at [423, 283] on input "0.00" at bounding box center [466, 281] width 230 height 30
click at [627, 169] on link "Taxes / Insurance" at bounding box center [630, 173] width 103 height 38
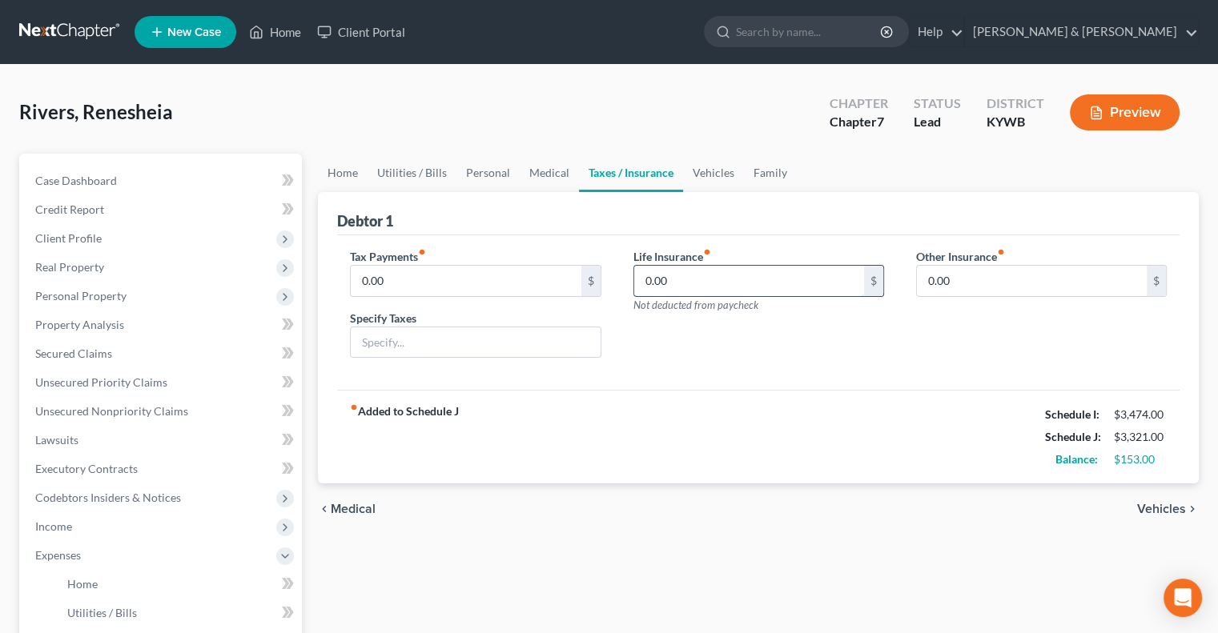
click at [656, 279] on input "0.00" at bounding box center [749, 281] width 230 height 30
click at [764, 175] on link "Family" at bounding box center [770, 173] width 53 height 38
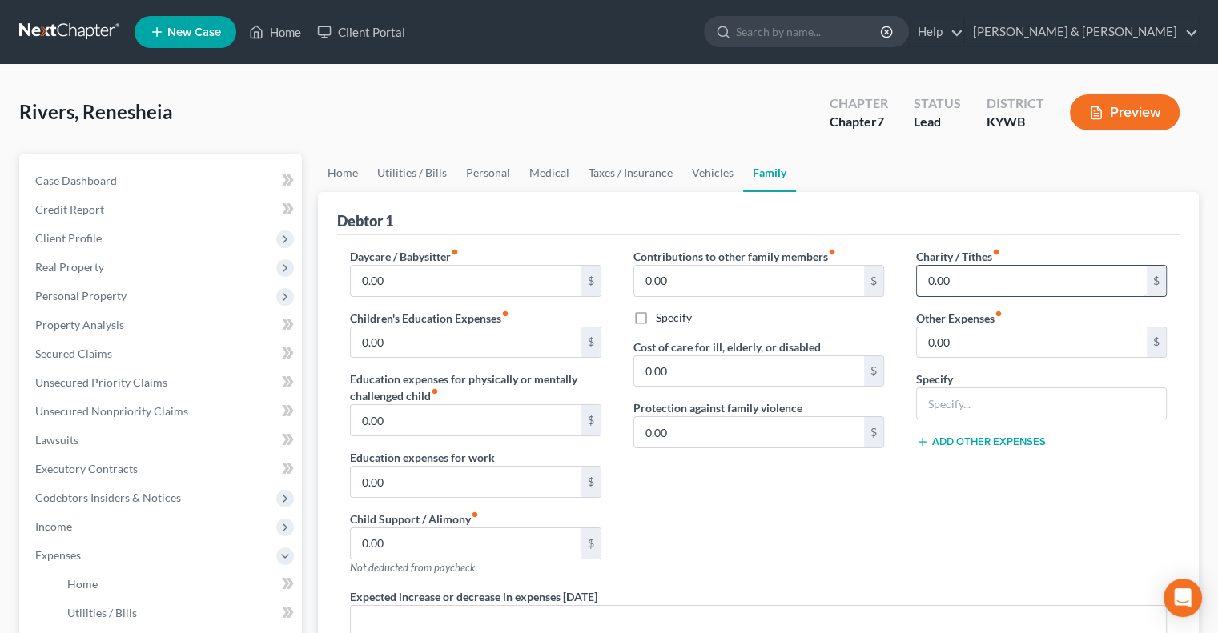
click at [927, 283] on input "0.00" at bounding box center [1032, 281] width 230 height 30
click at [535, 173] on link "Medical" at bounding box center [549, 173] width 59 height 38
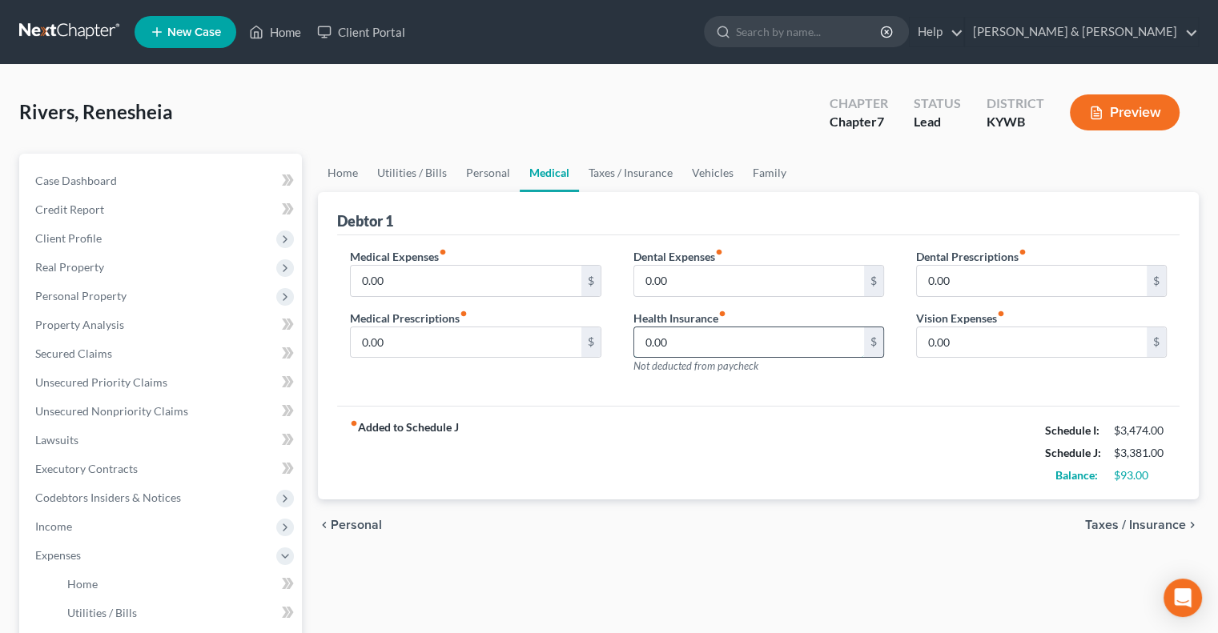
click at [689, 345] on input "0.00" at bounding box center [749, 342] width 230 height 30
click at [492, 180] on link "Personal" at bounding box center [487, 173] width 63 height 38
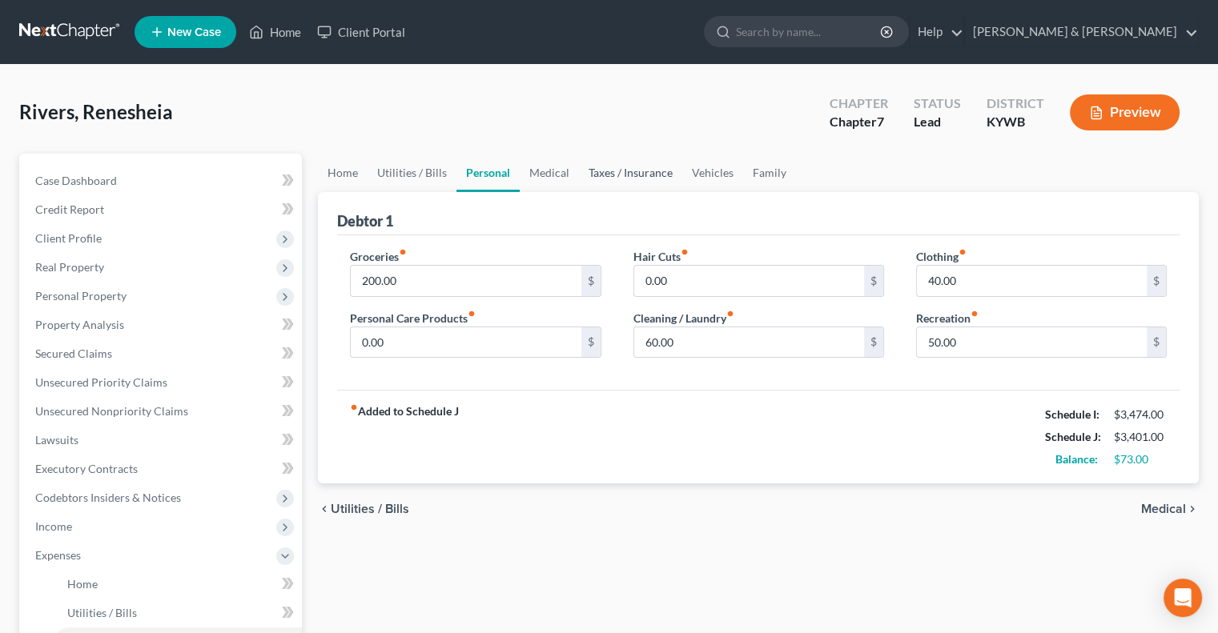
click at [643, 175] on link "Taxes / Insurance" at bounding box center [630, 173] width 103 height 38
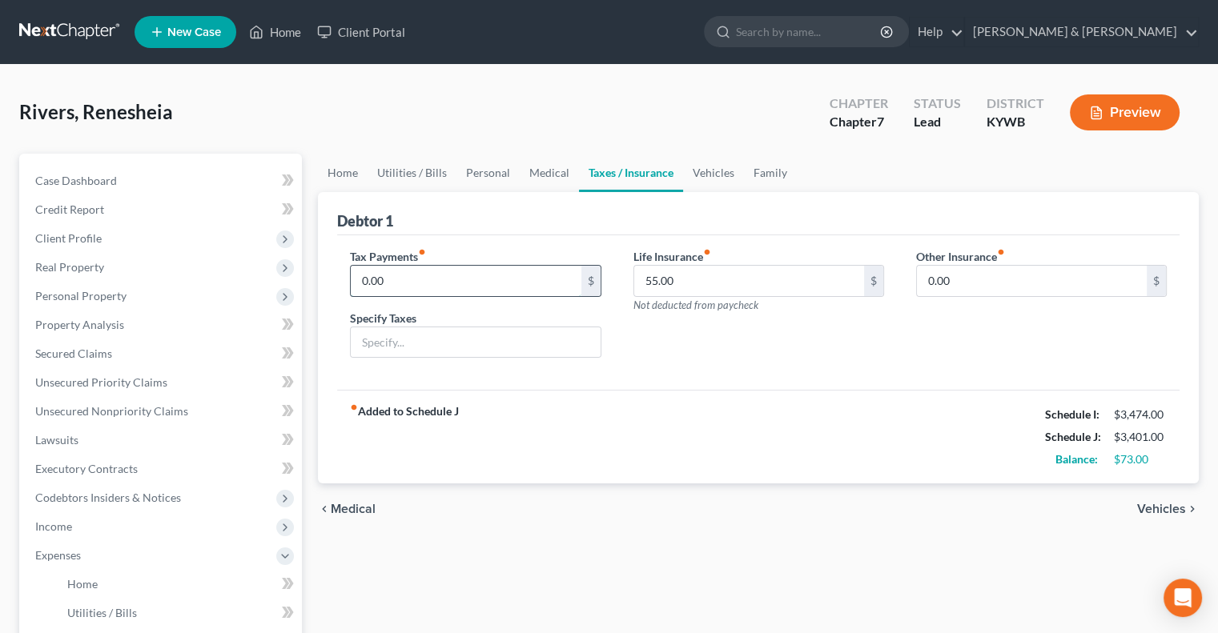
click at [426, 289] on input "0.00" at bounding box center [466, 281] width 230 height 30
click at [410, 352] on input "text" at bounding box center [475, 342] width 249 height 30
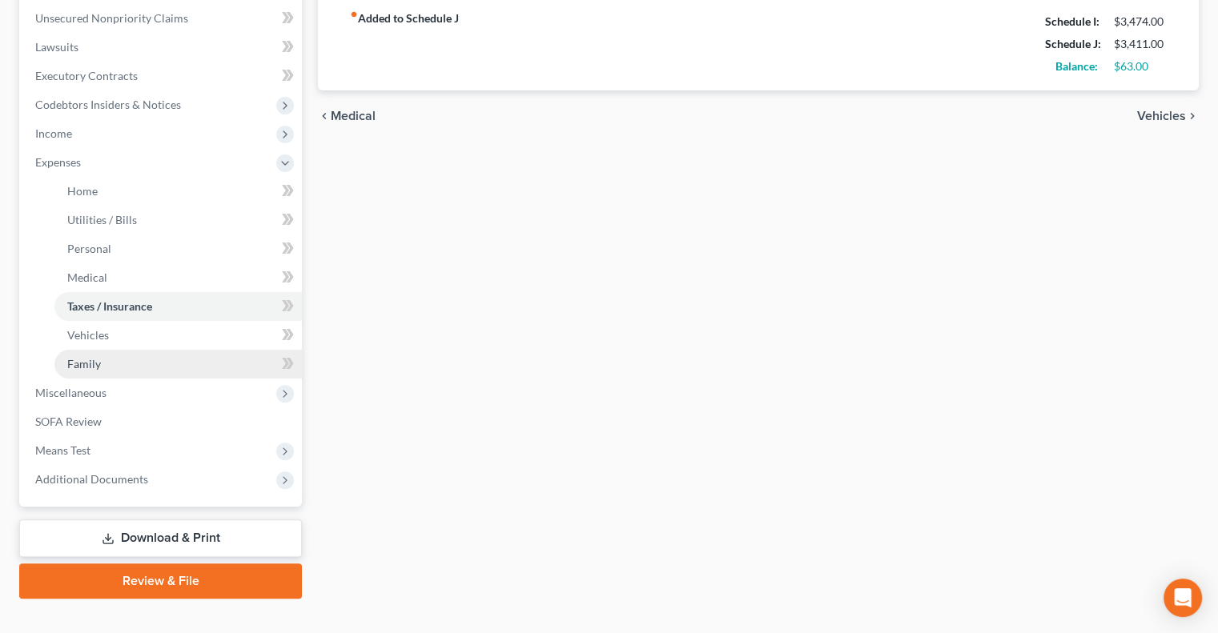
scroll to position [400, 0]
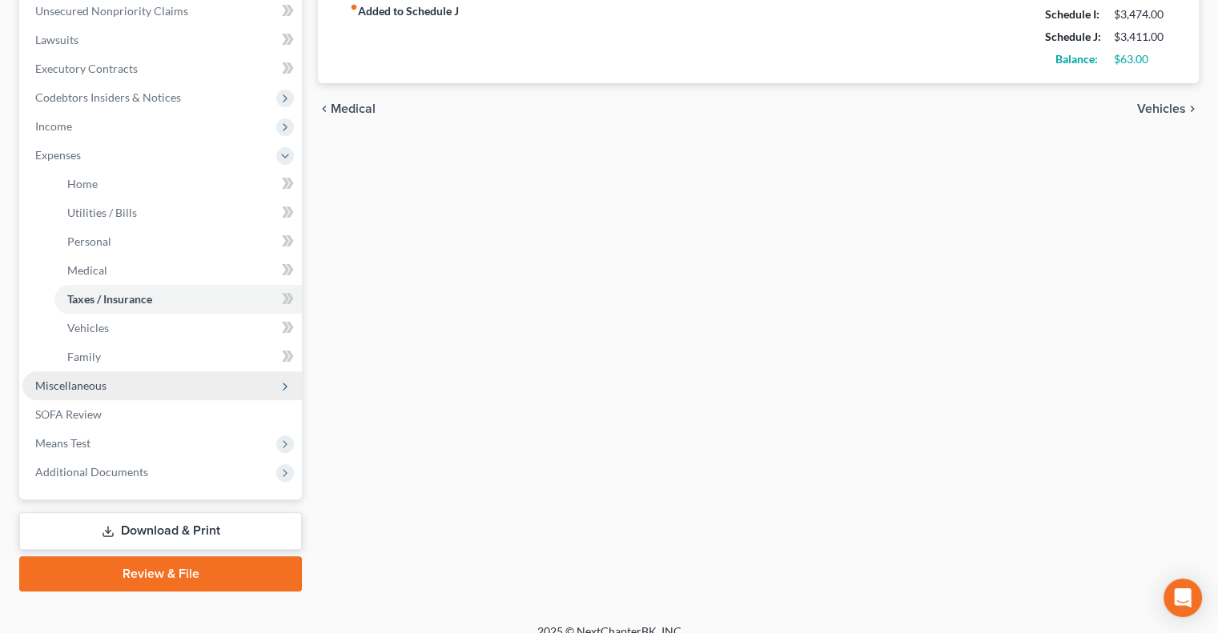
click at [100, 389] on span "Miscellaneous" at bounding box center [70, 386] width 71 height 14
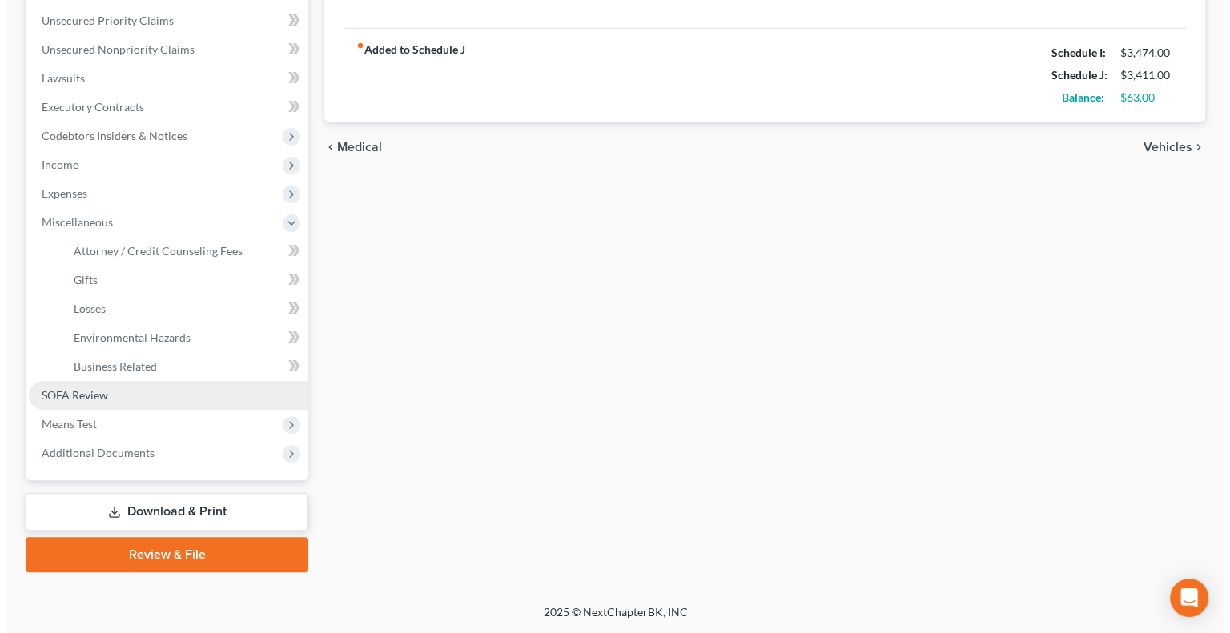
scroll to position [360, 0]
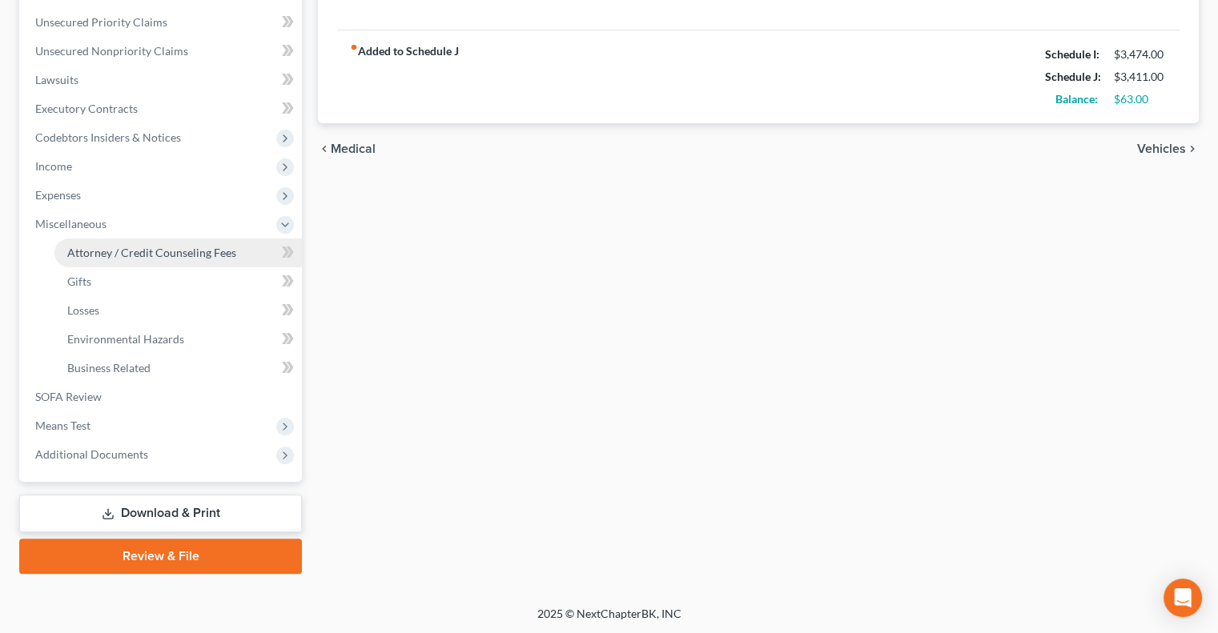
click at [109, 253] on span "Attorney / Credit Counseling Fees" at bounding box center [151, 253] width 169 height 14
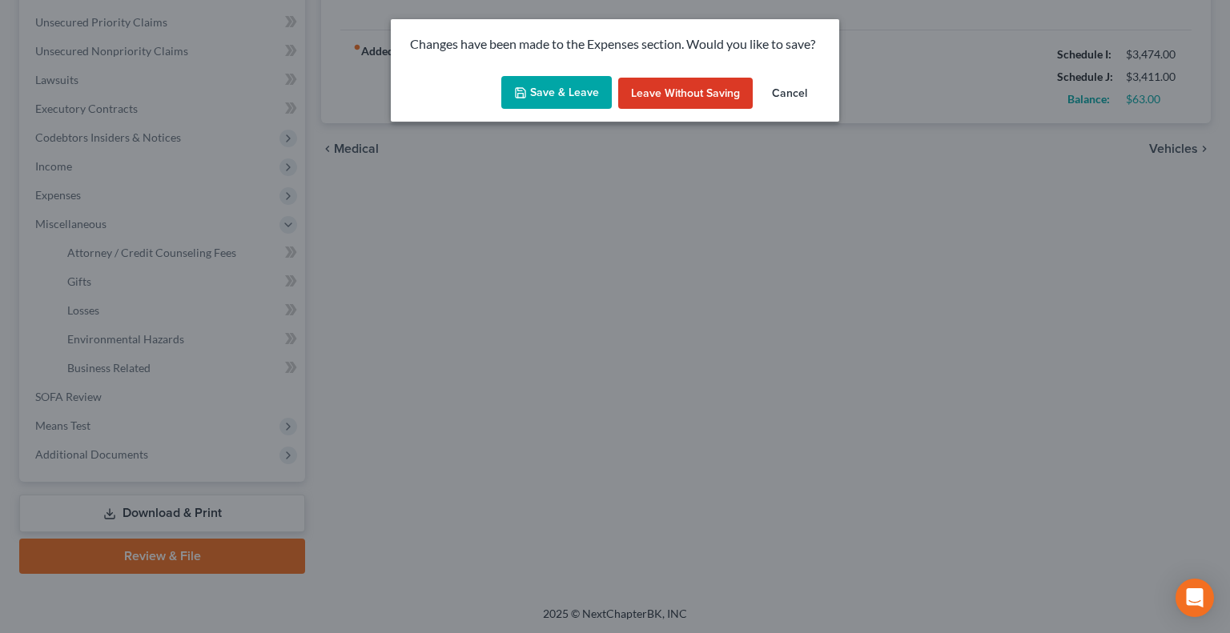
click at [544, 97] on button "Save & Leave" at bounding box center [556, 93] width 110 height 34
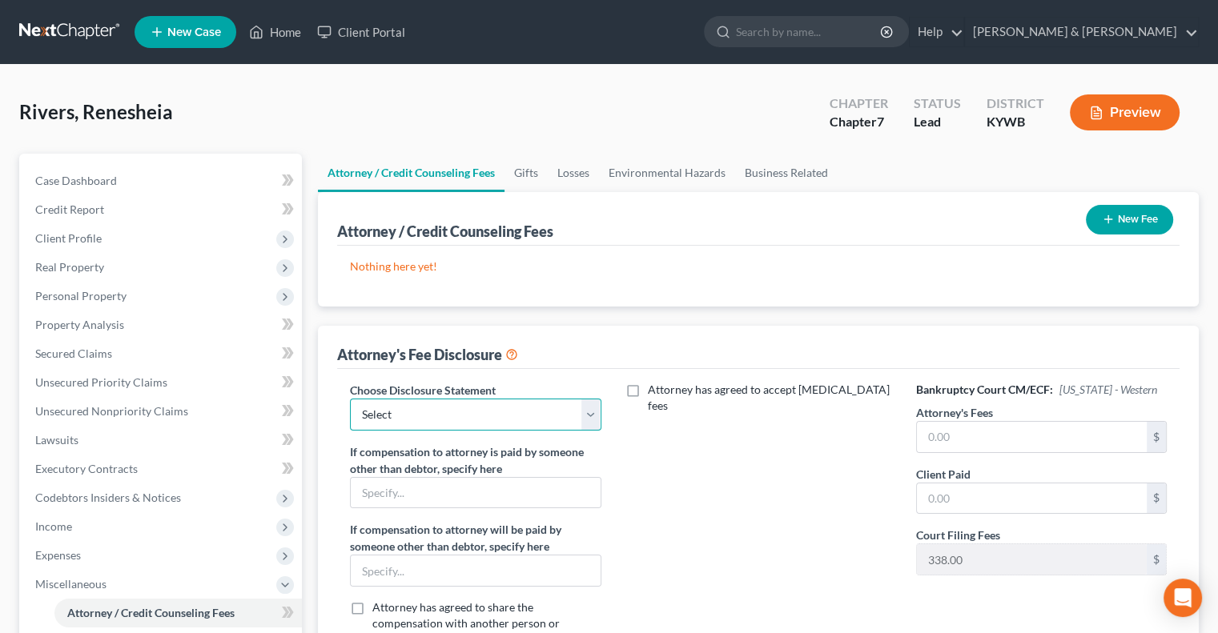
click at [588, 412] on select "Select ATTORNEY FEES" at bounding box center [475, 415] width 251 height 32
click at [350, 399] on select "Select ATTORNEY FEES" at bounding box center [475, 415] width 251 height 32
click at [935, 428] on input "text" at bounding box center [1032, 437] width 230 height 30
click at [929, 487] on input "text" at bounding box center [1032, 499] width 230 height 30
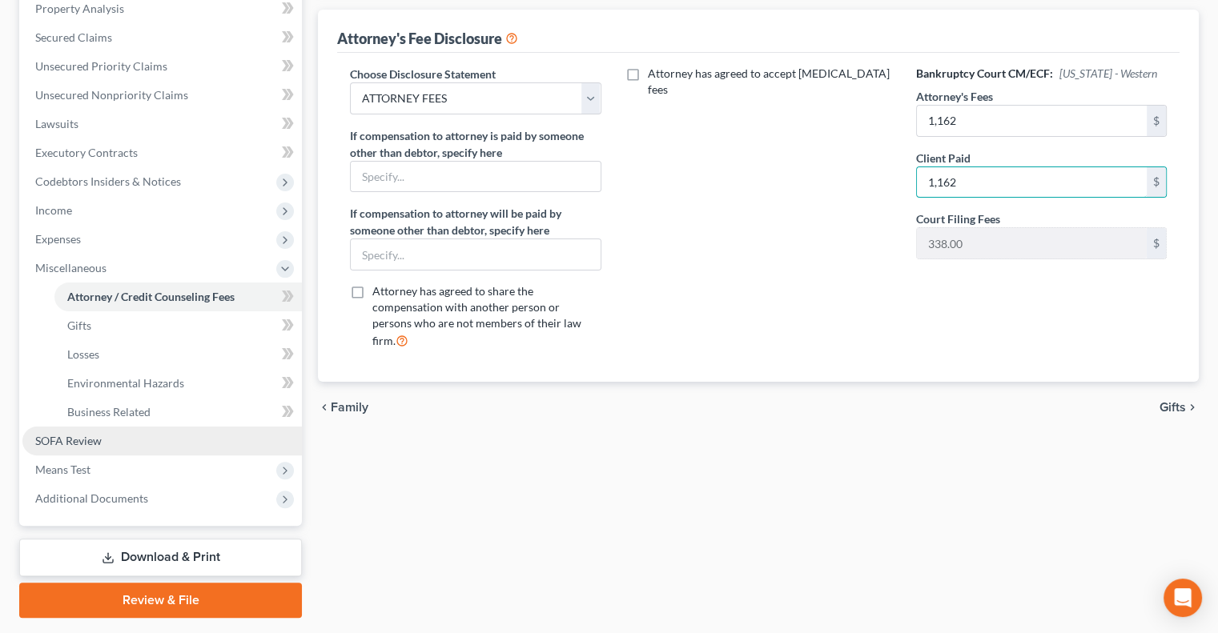
scroll to position [360, 0]
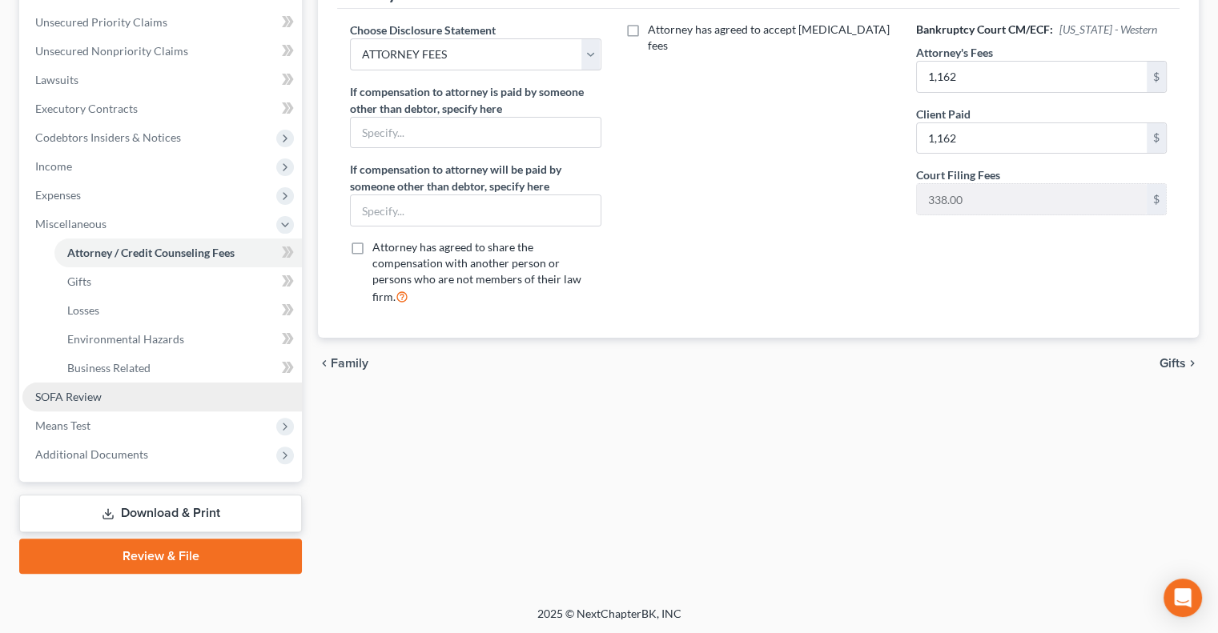
click at [90, 396] on span "SOFA Review" at bounding box center [68, 397] width 66 height 14
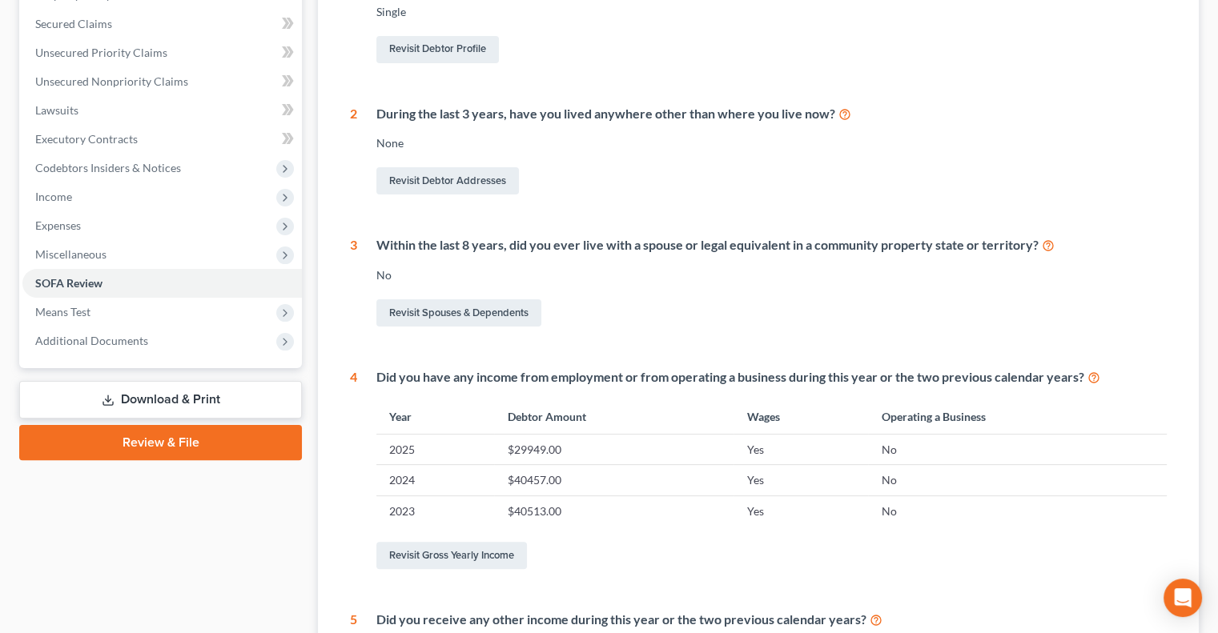
scroll to position [400, 0]
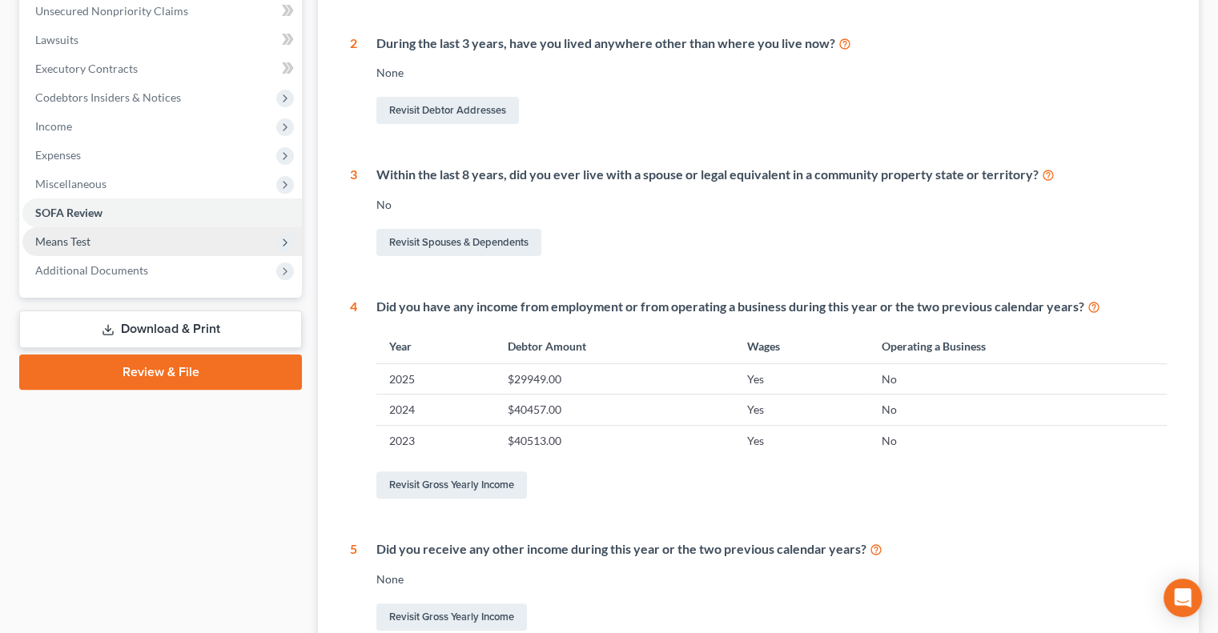
click at [78, 243] on span "Means Test" at bounding box center [62, 242] width 55 height 14
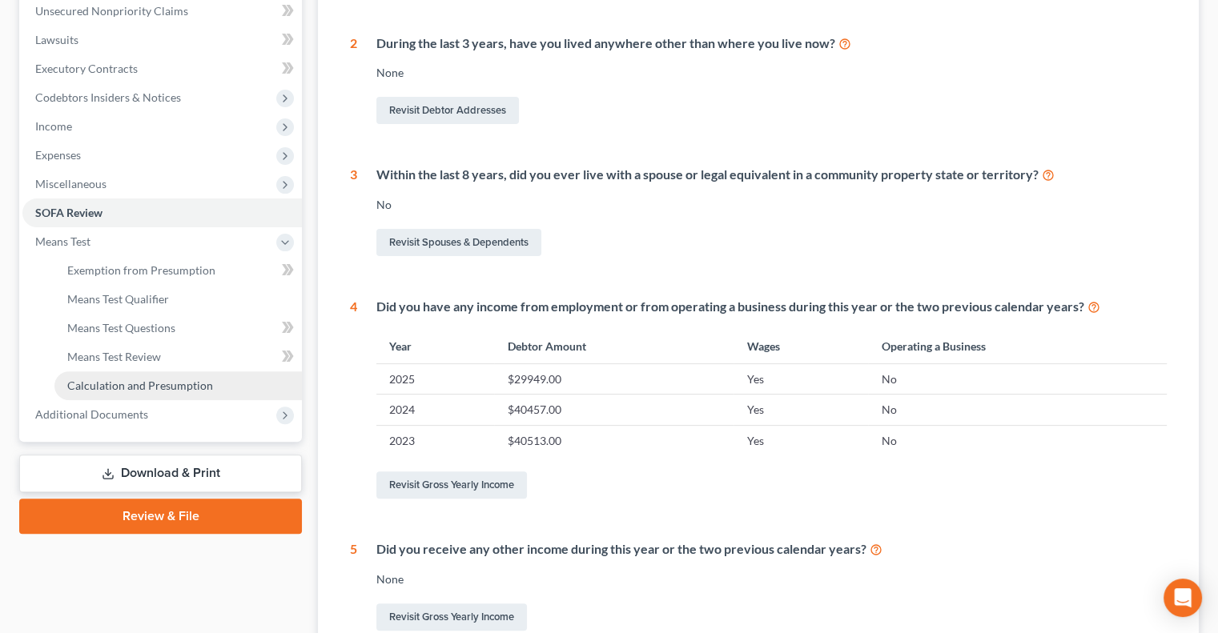
click at [124, 385] on span "Calculation and Presumption" at bounding box center [140, 386] width 146 height 14
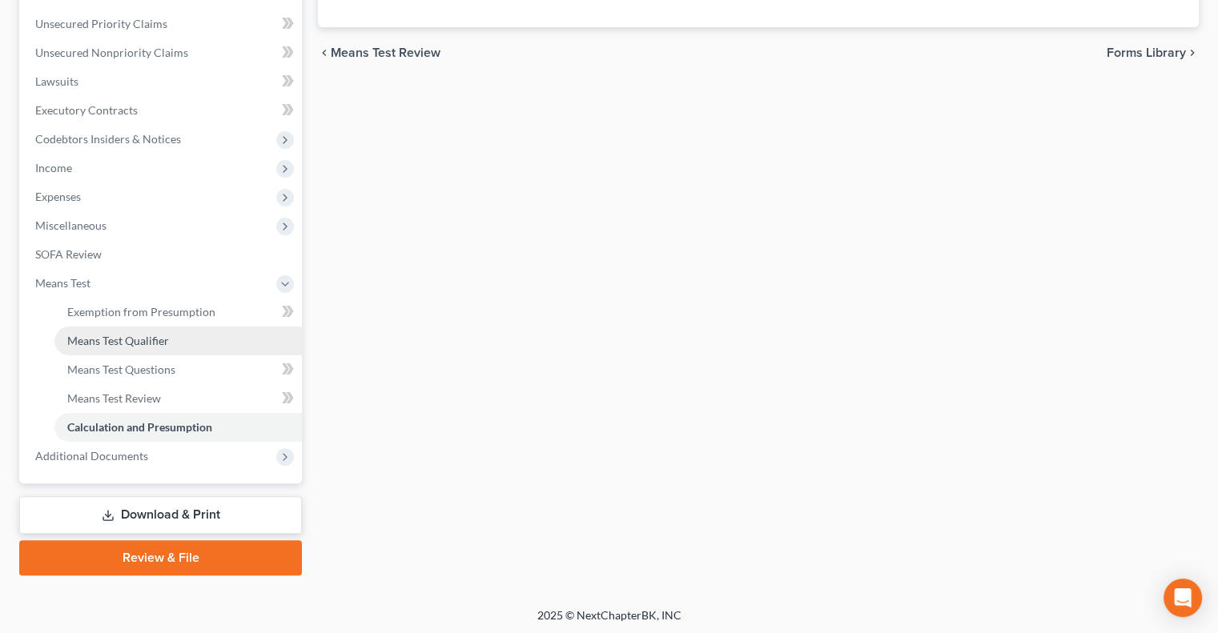
scroll to position [360, 0]
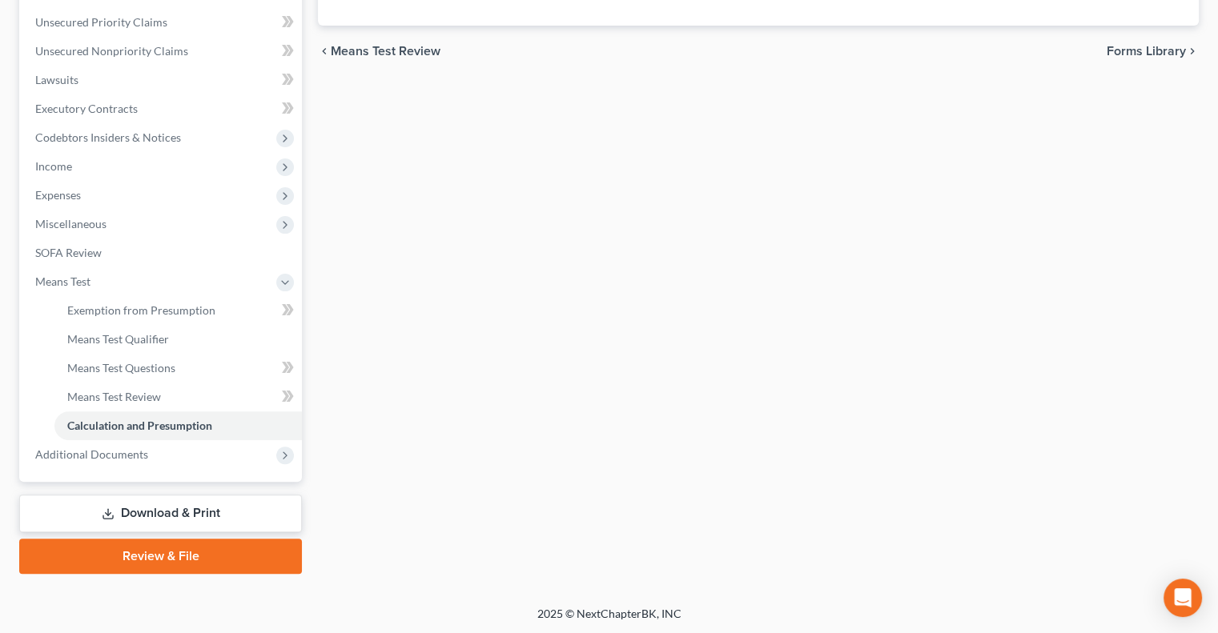
click at [187, 508] on link "Download & Print" at bounding box center [160, 514] width 283 height 38
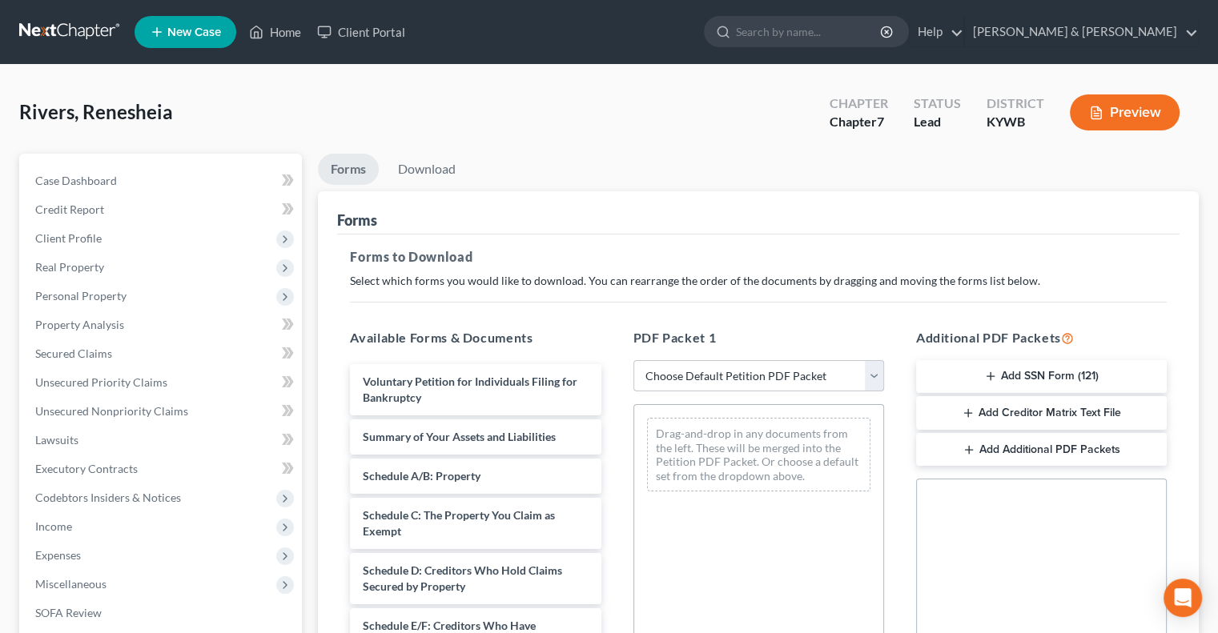
click at [874, 371] on select "Choose Default Petition PDF Packet Complete Bankruptcy Petition (all forms and …" at bounding box center [758, 376] width 251 height 32
click at [633, 360] on select "Choose Default Petition PDF Packet Complete Bankruptcy Petition (all forms and …" at bounding box center [758, 376] width 251 height 32
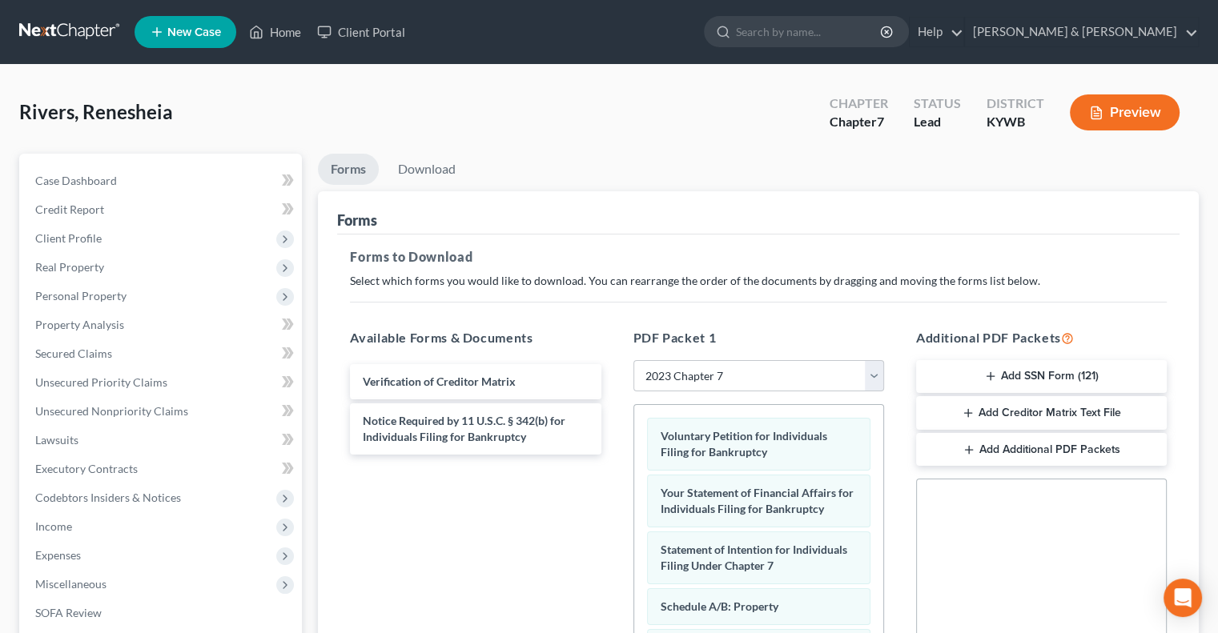
click at [990, 373] on line "button" at bounding box center [990, 376] width 0 height 7
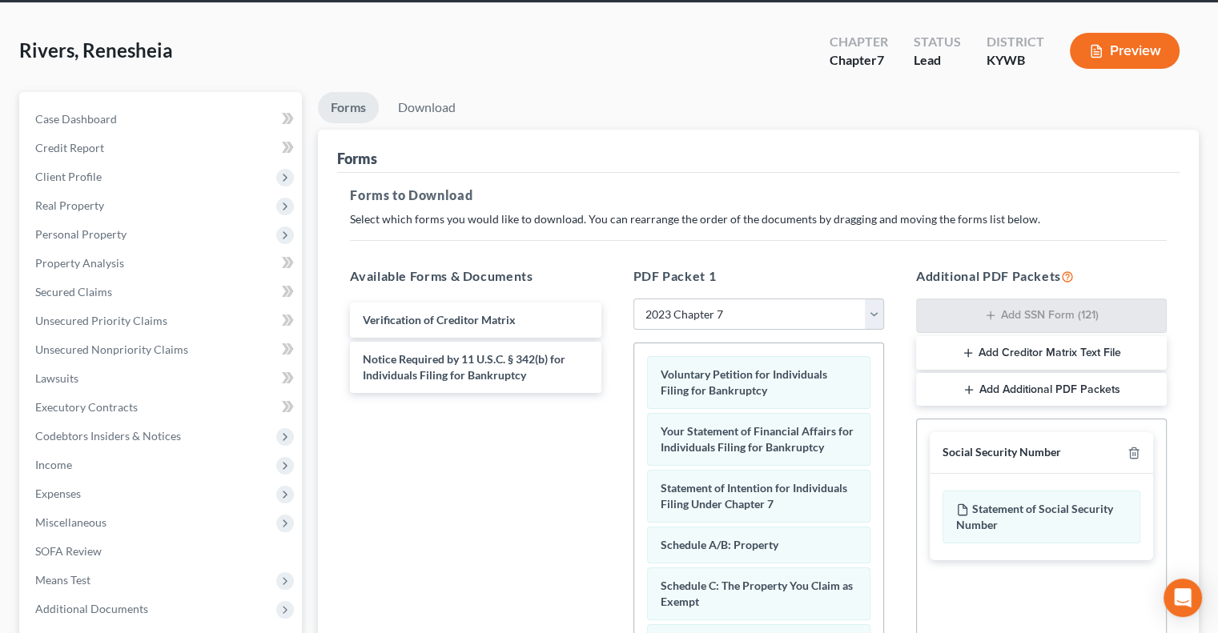
scroll to position [80, 0]
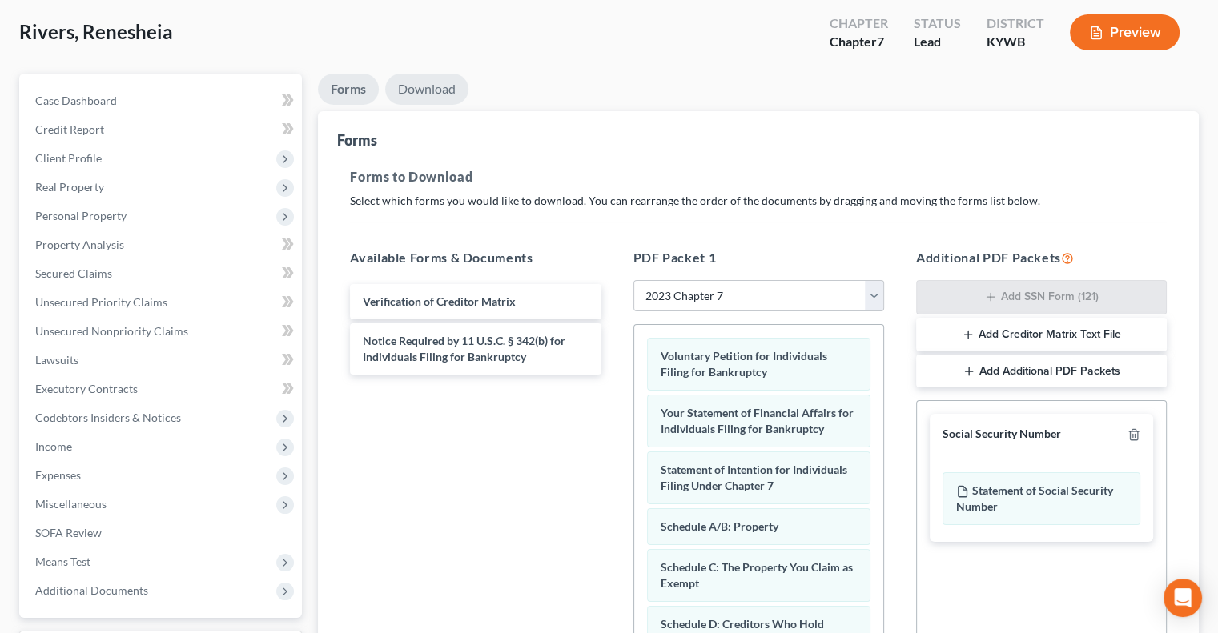
click at [444, 92] on link "Download" at bounding box center [426, 89] width 83 height 31
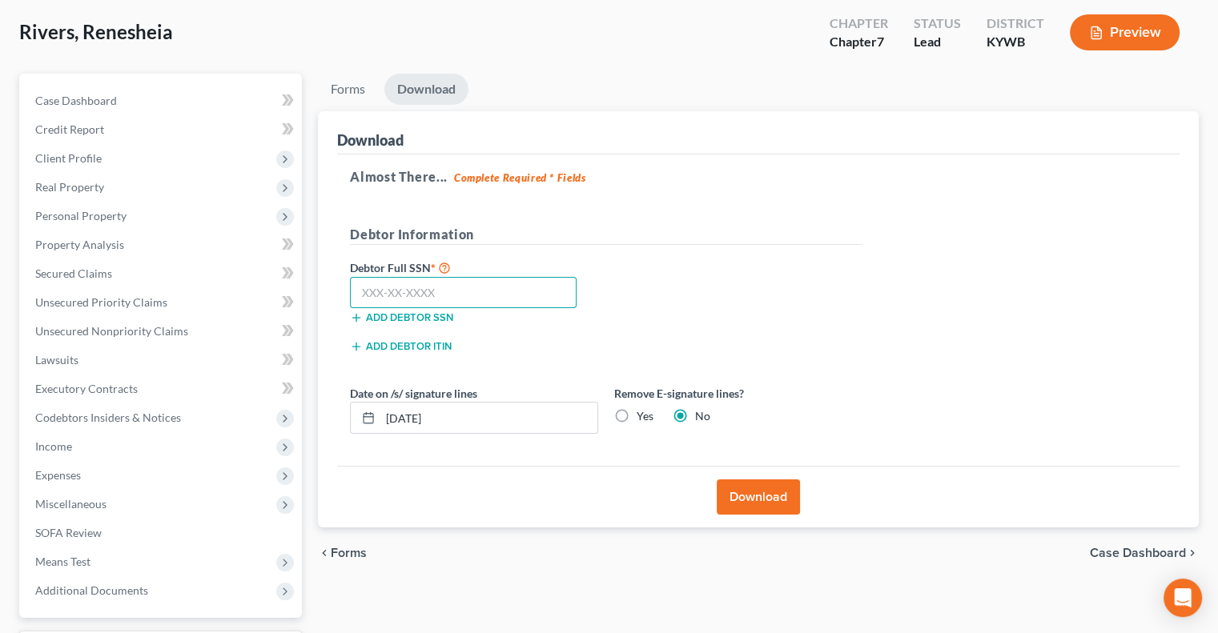
click at [446, 294] on input "text" at bounding box center [463, 293] width 227 height 32
click at [636, 411] on label "Yes" at bounding box center [644, 416] width 17 height 16
click at [643, 411] on input "Yes" at bounding box center [648, 413] width 10 height 10
drag, startPoint x: 425, startPoint y: 420, endPoint x: 412, endPoint y: 422, distance: 13.0
click at [412, 422] on input "09/05/2025" at bounding box center [488, 418] width 217 height 30
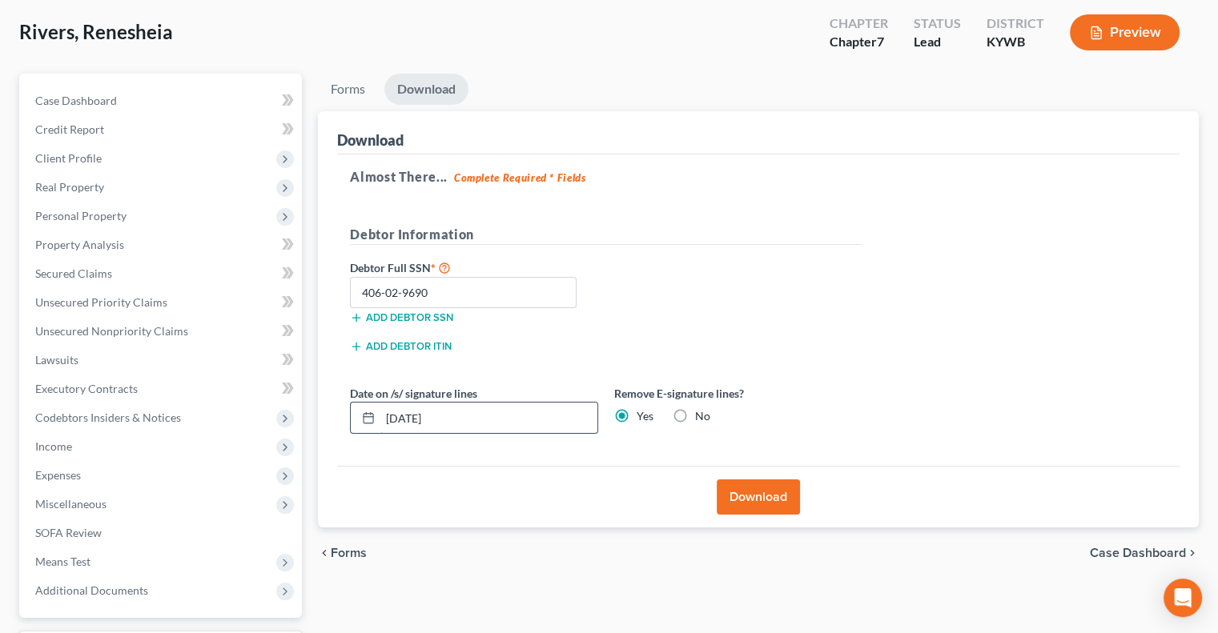
drag, startPoint x: 455, startPoint y: 419, endPoint x: 363, endPoint y: 424, distance: 92.2
click at [362, 425] on div "09/05/2025" at bounding box center [474, 418] width 248 height 32
click at [740, 498] on button "Download" at bounding box center [758, 497] width 83 height 35
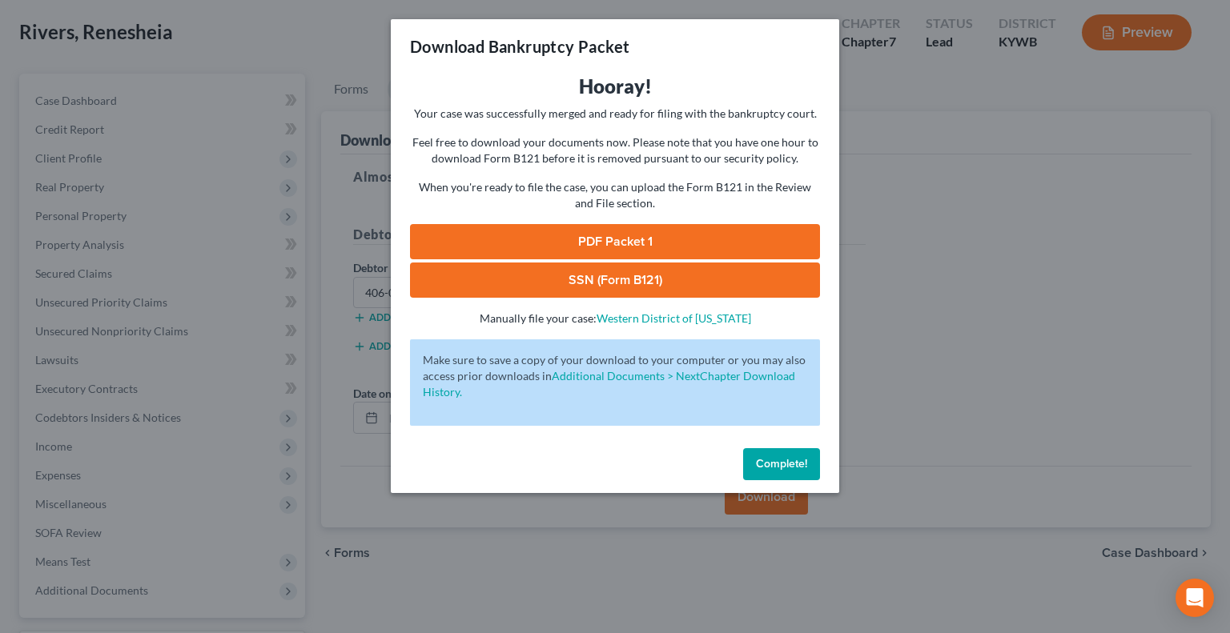
click at [651, 280] on link "SSN (Form B121)" at bounding box center [615, 280] width 410 height 35
click at [615, 239] on link "PDF Packet 1" at bounding box center [615, 241] width 410 height 35
click at [773, 468] on span "Complete!" at bounding box center [781, 464] width 51 height 14
